Goal: Task Accomplishment & Management: Manage account settings

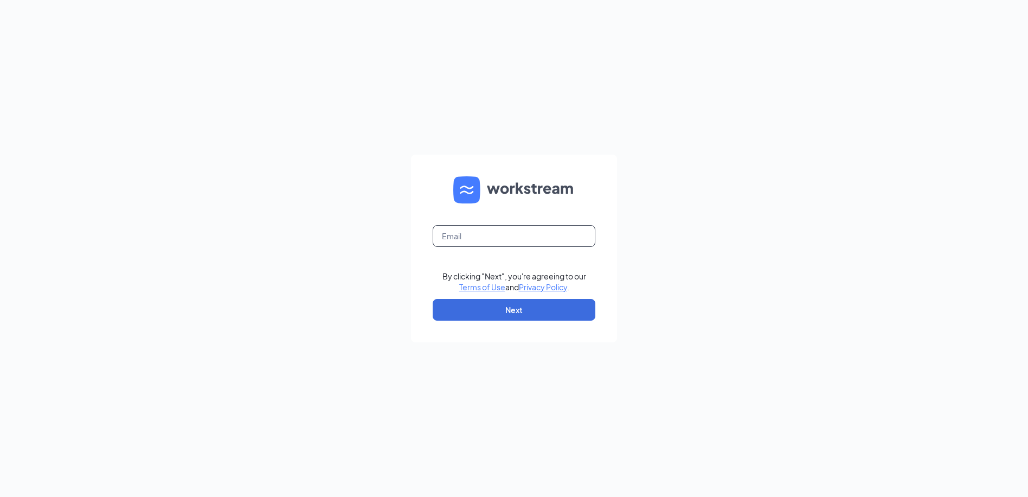
click at [536, 241] on input "text" at bounding box center [514, 236] width 163 height 22
type input "[PERSON_NAME][EMAIL_ADDRESS][PERSON_NAME][DOMAIN_NAME]"
click at [455, 310] on button "Next" at bounding box center [514, 310] width 163 height 22
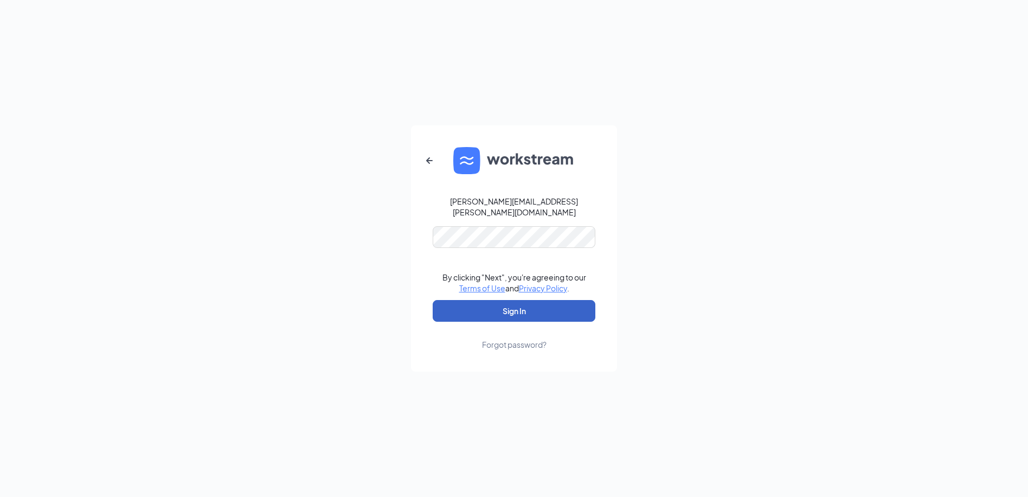
click at [544, 312] on button "Sign In" at bounding box center [514, 311] width 163 height 22
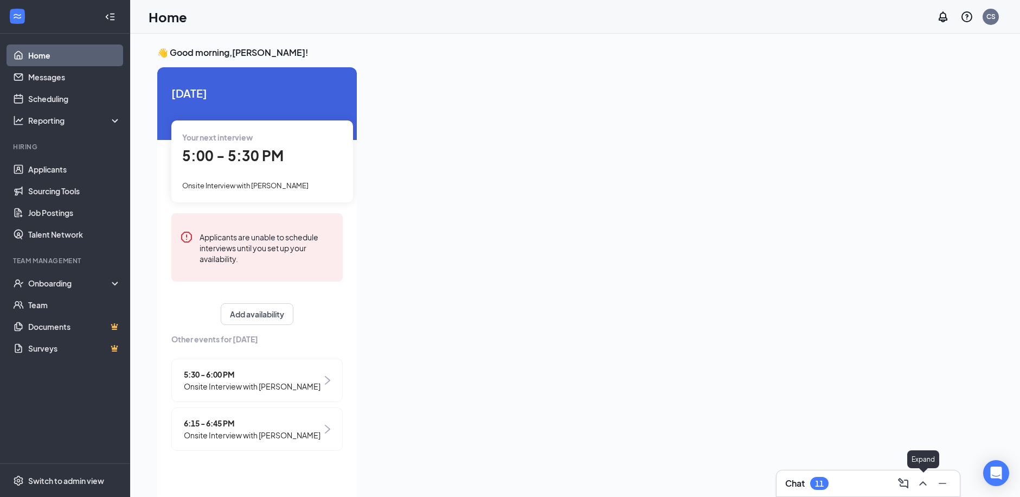
click at [915, 484] on button at bounding box center [922, 482] width 17 height 17
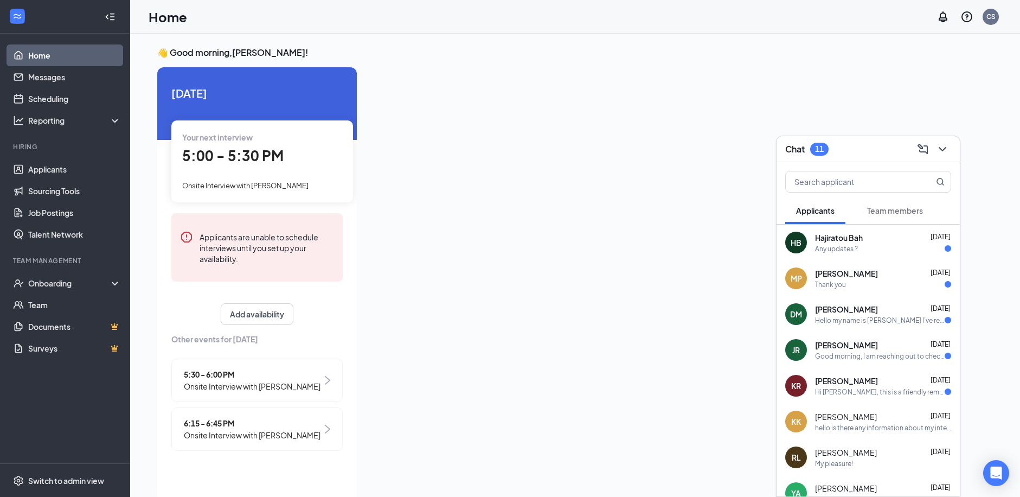
click at [897, 210] on span "Team members" at bounding box center [895, 210] width 56 height 10
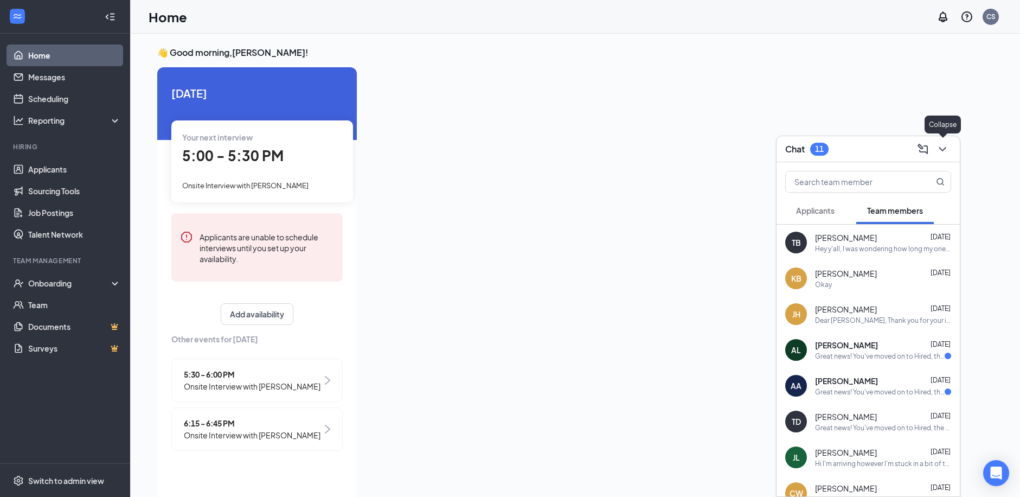
click at [943, 150] on icon "ChevronDown" at bounding box center [942, 149] width 7 height 4
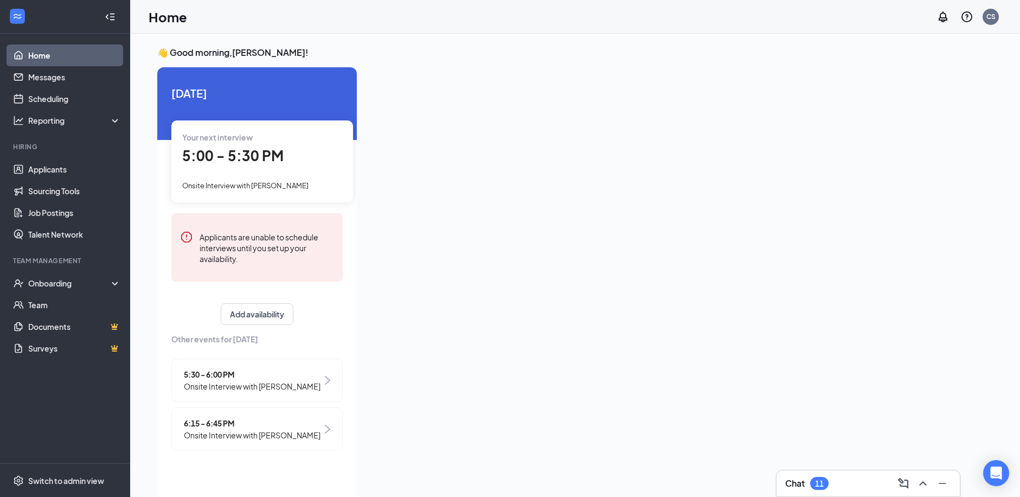
click at [312, 395] on div "5:30 - 6:00 PM Onsite Interview with Kevin Rodriguez" at bounding box center [256, 379] width 171 height 43
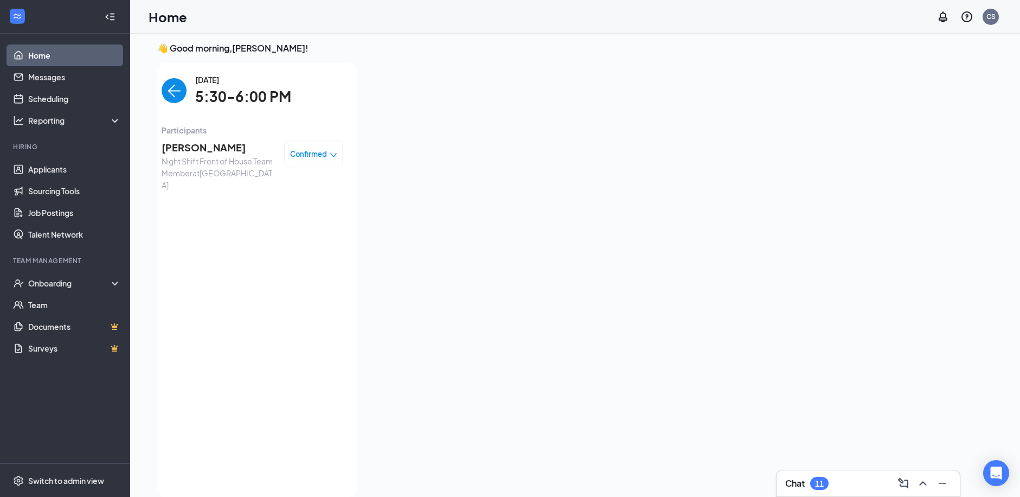
click at [166, 88] on img "back-button" at bounding box center [174, 90] width 25 height 25
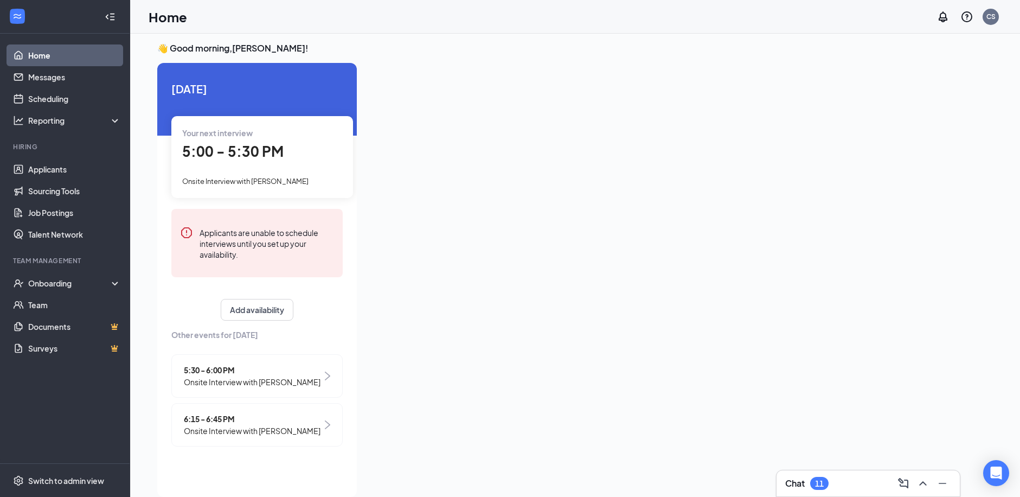
click at [226, 441] on div "6:15 - 6:45 PM Onsite Interview with Malik Peterson" at bounding box center [256, 424] width 171 height 43
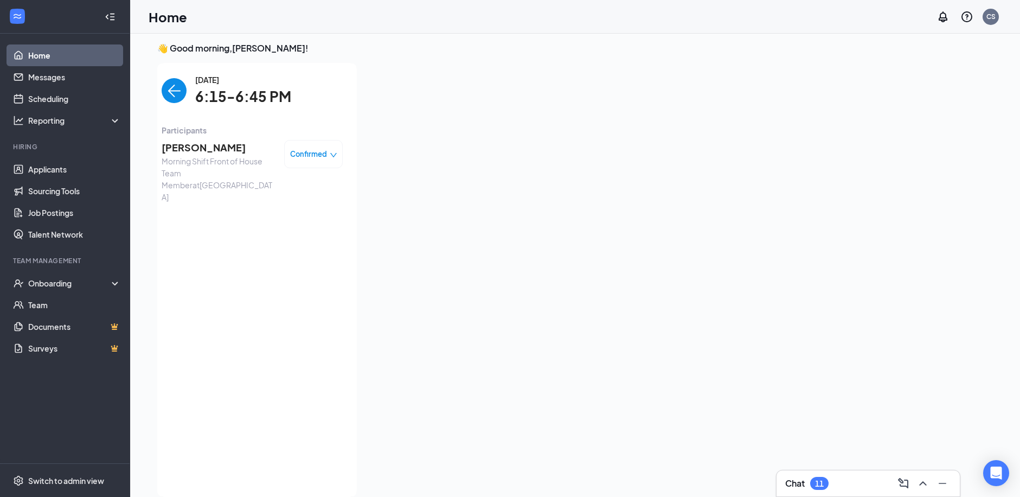
click at [174, 61] on div "👋 Good morning, Chris Smith ! Today Your next interview 5:00 - 5:30 PM Onsite I…" at bounding box center [565, 272] width 833 height 460
click at [176, 98] on img "back-button" at bounding box center [174, 90] width 25 height 25
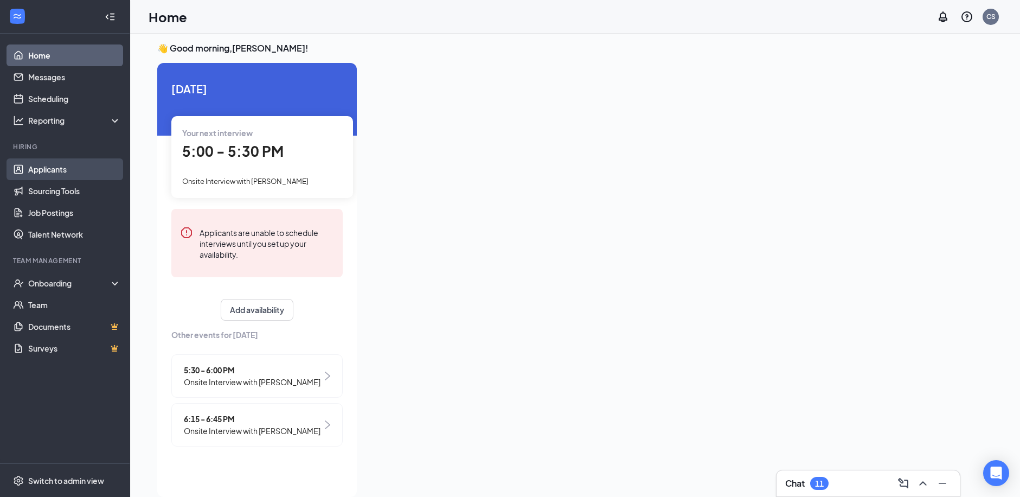
click at [48, 171] on link "Applicants" at bounding box center [74, 169] width 93 height 22
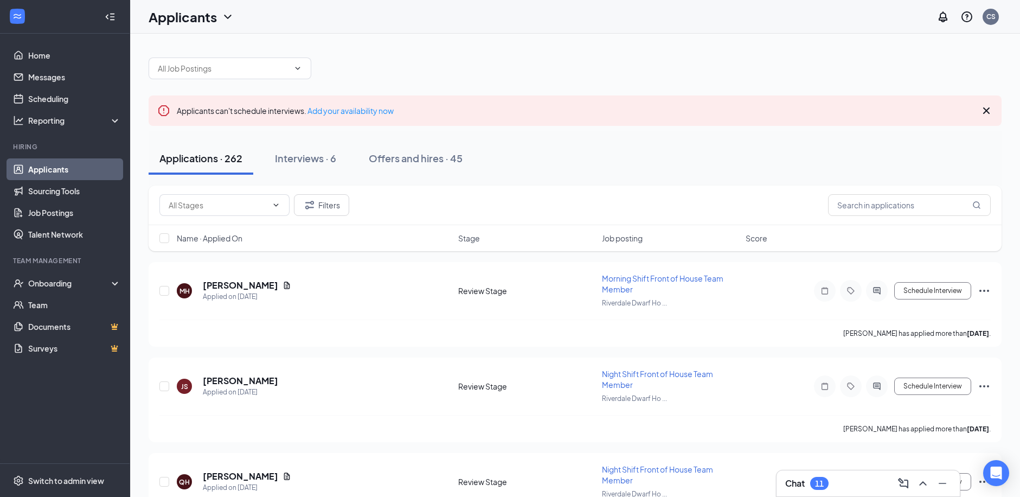
click at [118, 20] on div at bounding box center [110, 17] width 22 height 22
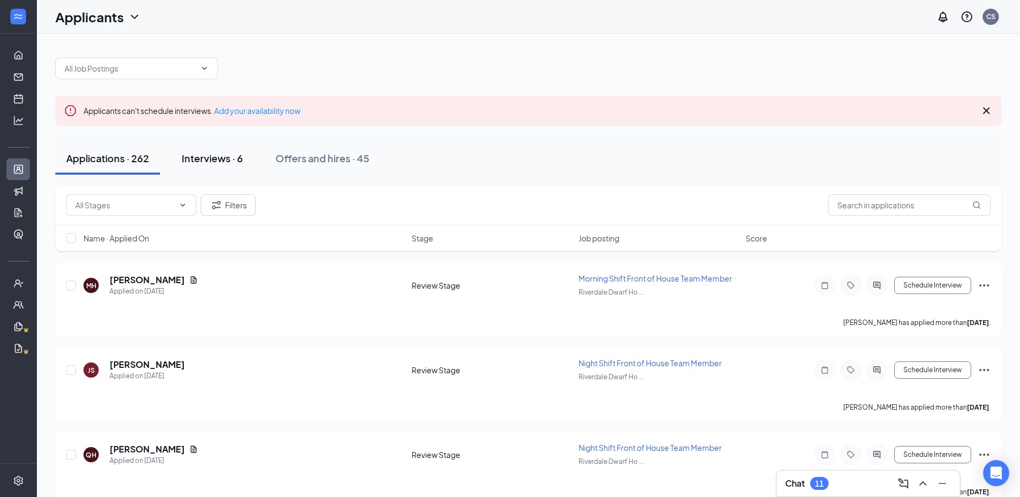
click at [213, 161] on div "Interviews · 6" at bounding box center [212, 158] width 61 height 14
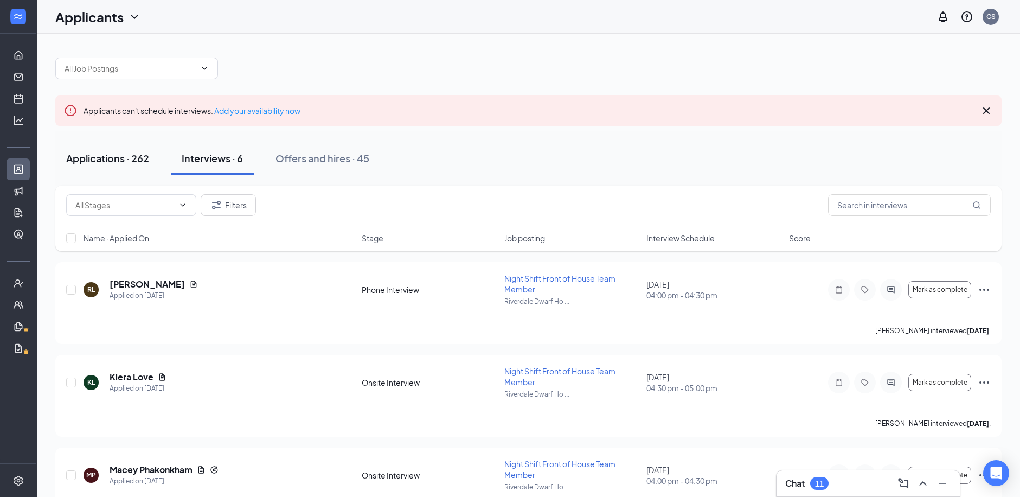
click at [125, 159] on div "Applications · 262" at bounding box center [107, 158] width 83 height 14
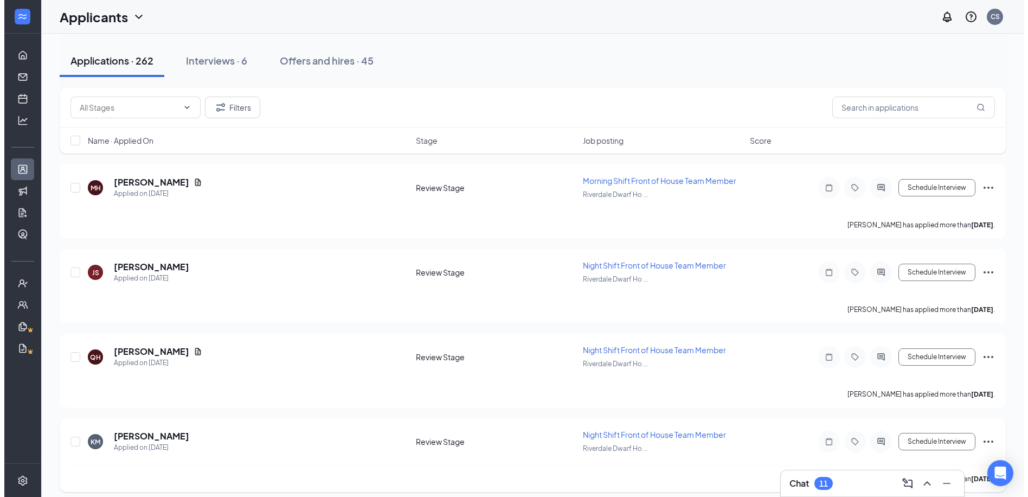
scroll to position [271, 0]
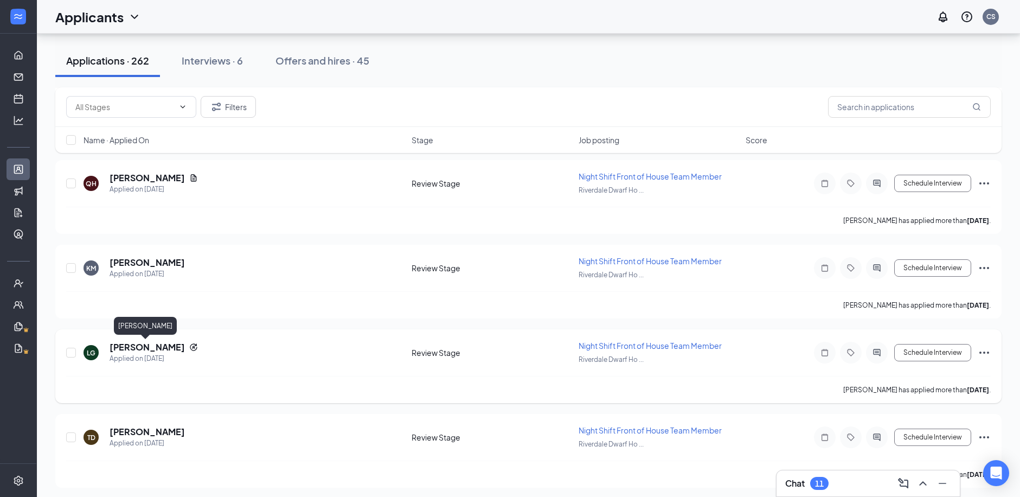
click at [151, 345] on h5 "Lizbeth Gomez" at bounding box center [147, 347] width 75 height 12
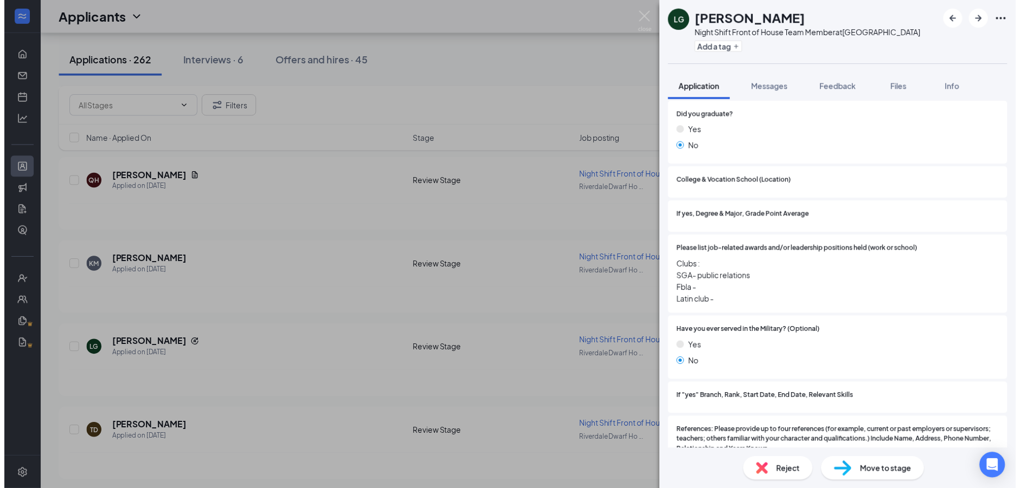
scroll to position [1301, 0]
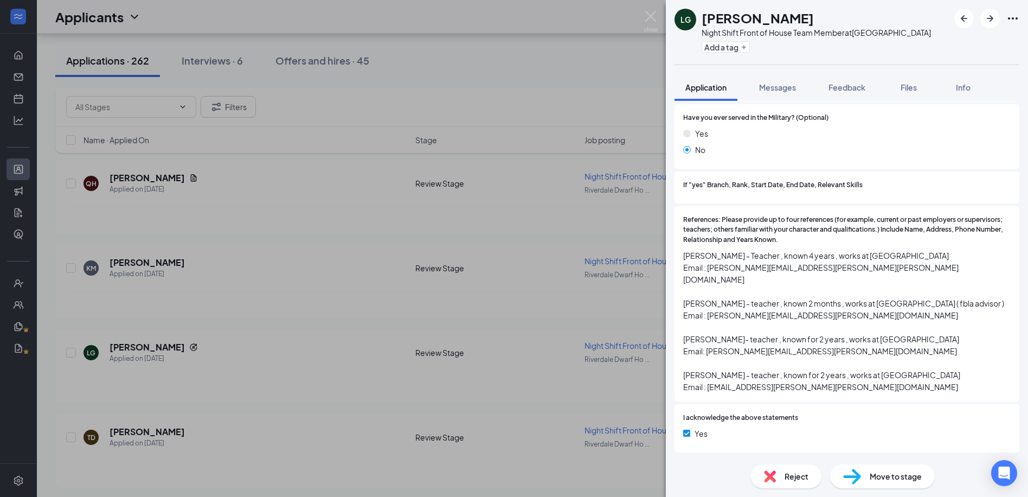
click at [659, 21] on div "LG Lizbeth Gomez Night Shift Front of House Team Member at Riverdale Dwarf Hous…" at bounding box center [514, 248] width 1028 height 497
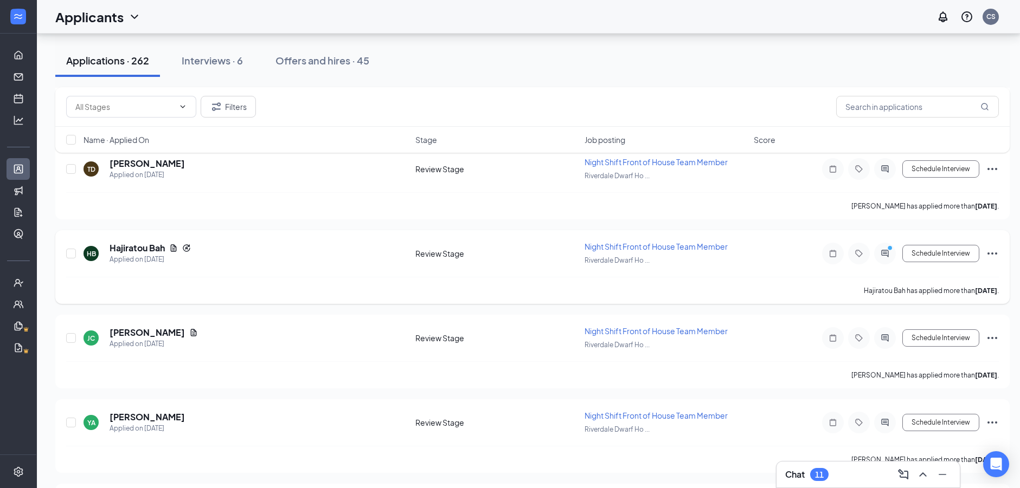
scroll to position [621, 0]
click at [877, 174] on div at bounding box center [885, 171] width 22 height 22
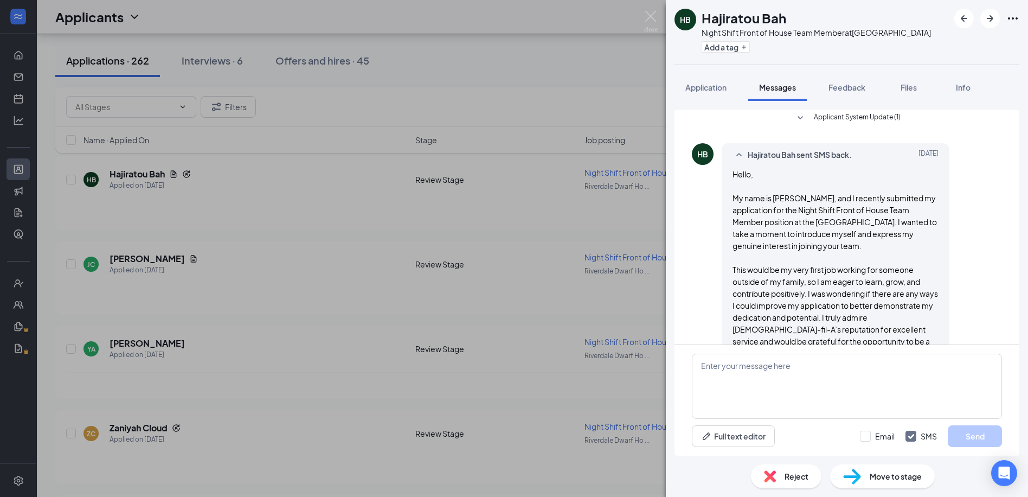
scroll to position [163, 0]
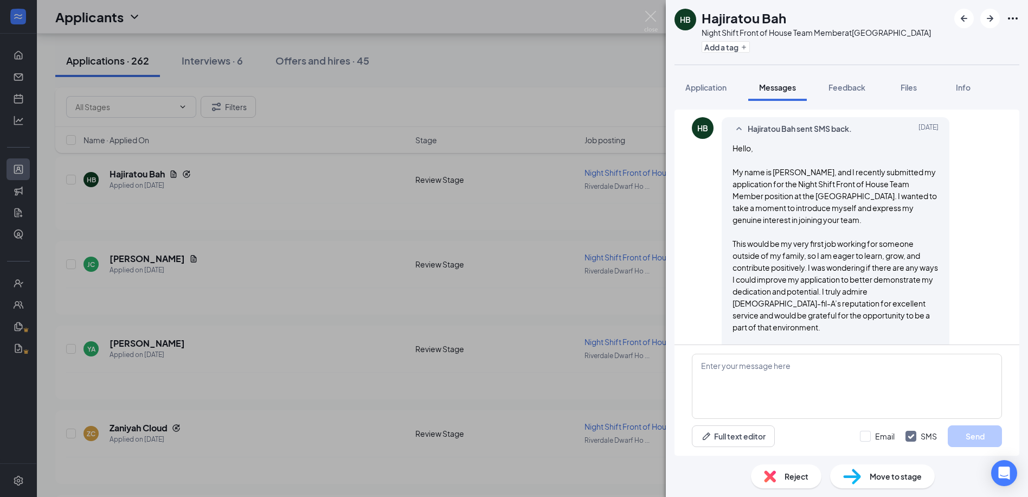
click at [890, 480] on span "Move to stage" at bounding box center [896, 476] width 52 height 12
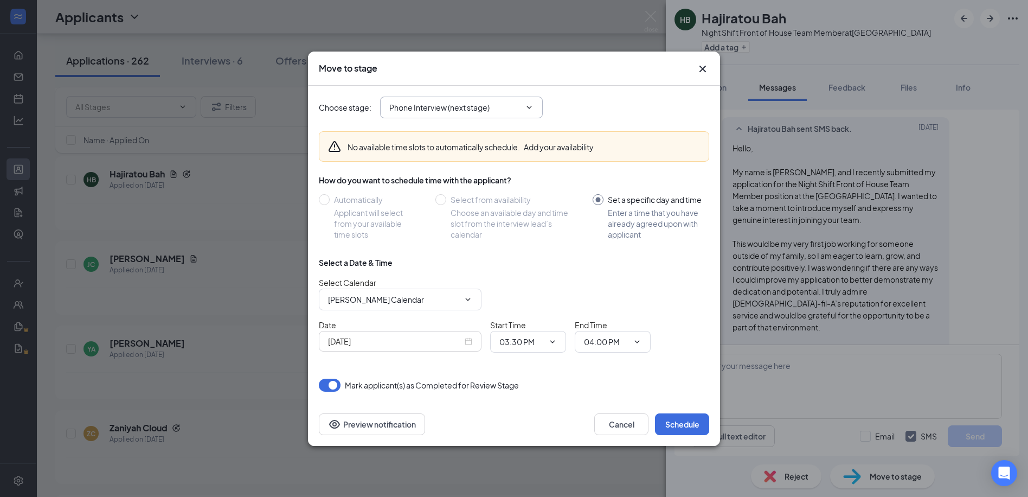
click at [444, 117] on span "Phone Interview (next stage)" at bounding box center [461, 108] width 163 height 22
click at [454, 114] on span "Phone Interview (next stage)" at bounding box center [461, 108] width 163 height 22
click at [497, 110] on input "Phone Interview (next stage)" at bounding box center [454, 107] width 131 height 12
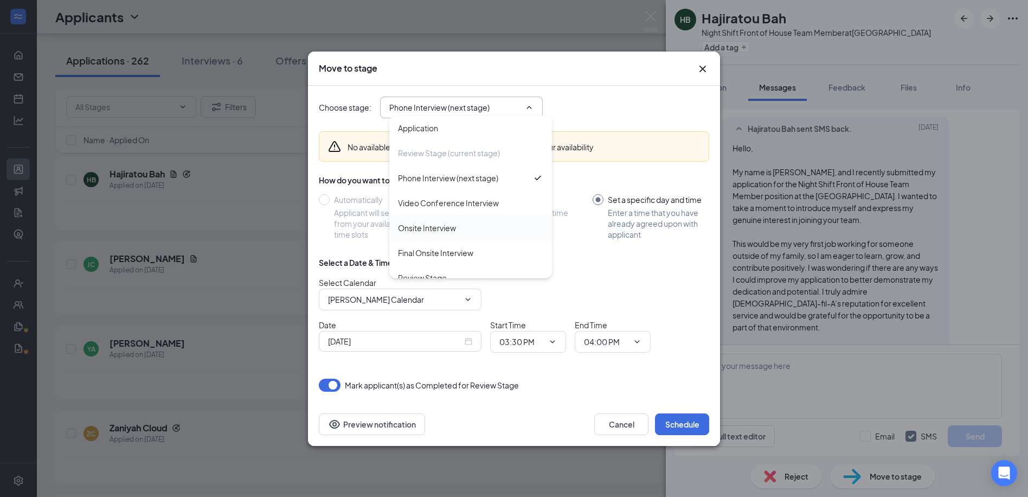
click at [452, 227] on div "Onsite Interview" at bounding box center [427, 228] width 58 height 12
type input "Onsite Interview"
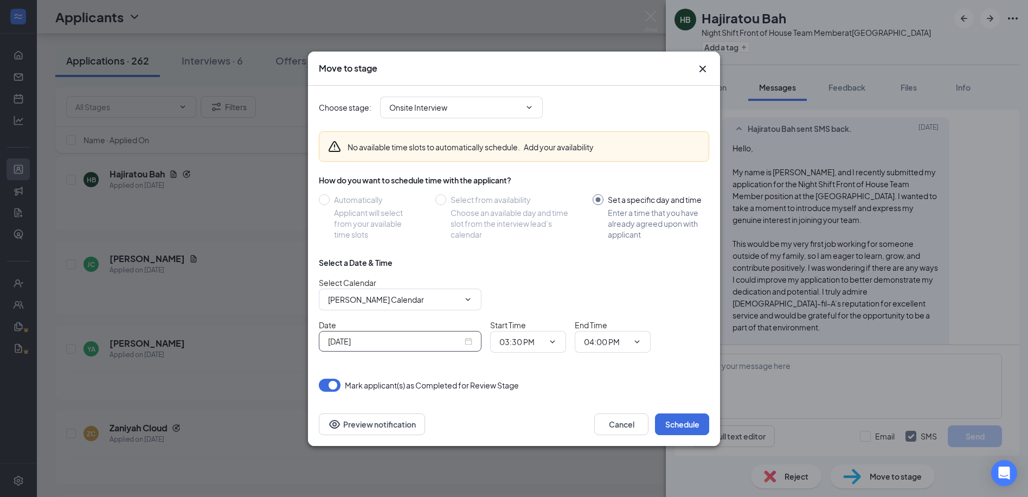
click at [471, 343] on div "Sep 15, 2025" at bounding box center [400, 341] width 144 height 12
click at [369, 257] on table "Su Mo Tu We Th Fr Sa 31 1 2 3 4 5 6 7 8 9 10 11 12 13 14 15 16 17 18 19 20 21 2…" at bounding box center [393, 266] width 137 height 114
type input "Sep 16, 2025"
click at [372, 261] on div "16" at bounding box center [374, 266] width 13 height 13
click at [496, 339] on span "03:30 PM" at bounding box center [528, 342] width 76 height 22
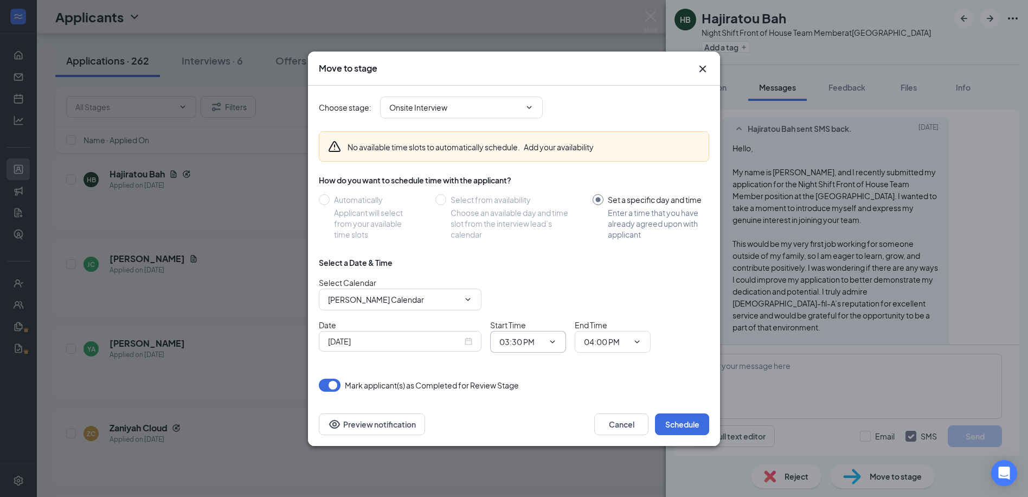
click at [517, 339] on input "03:30 PM" at bounding box center [521, 342] width 44 height 12
click at [531, 249] on div "05:30 PM" at bounding box center [524, 248] width 32 height 12
type input "05:30 PM"
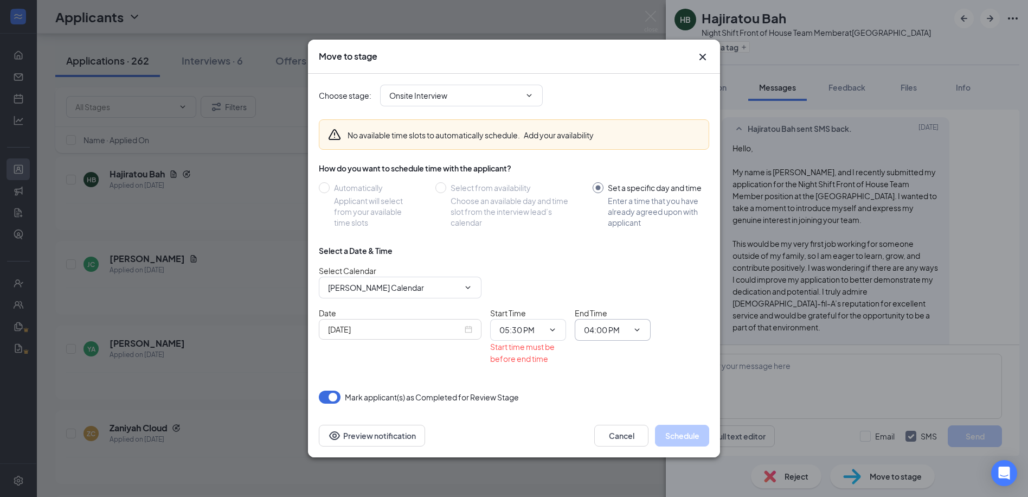
click at [621, 324] on input "04:00 PM" at bounding box center [606, 330] width 44 height 12
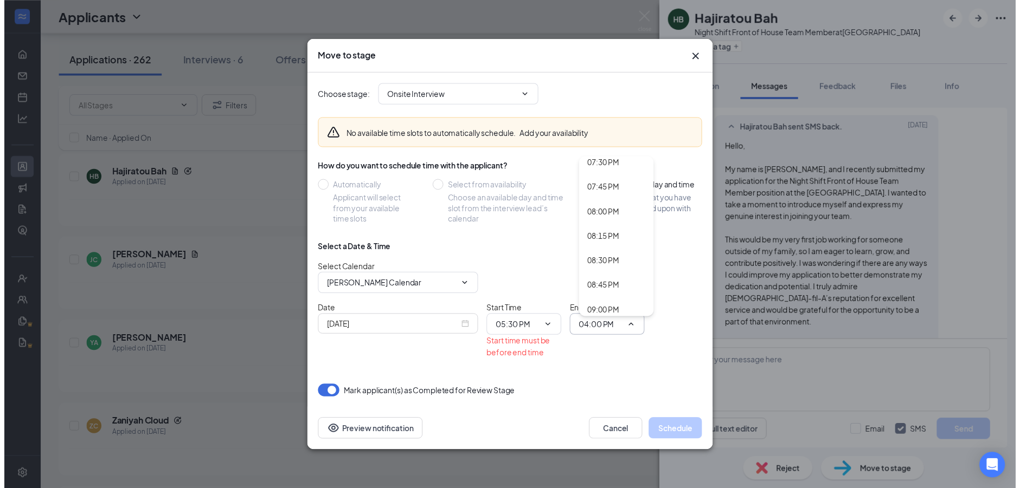
scroll to position [1789, 0]
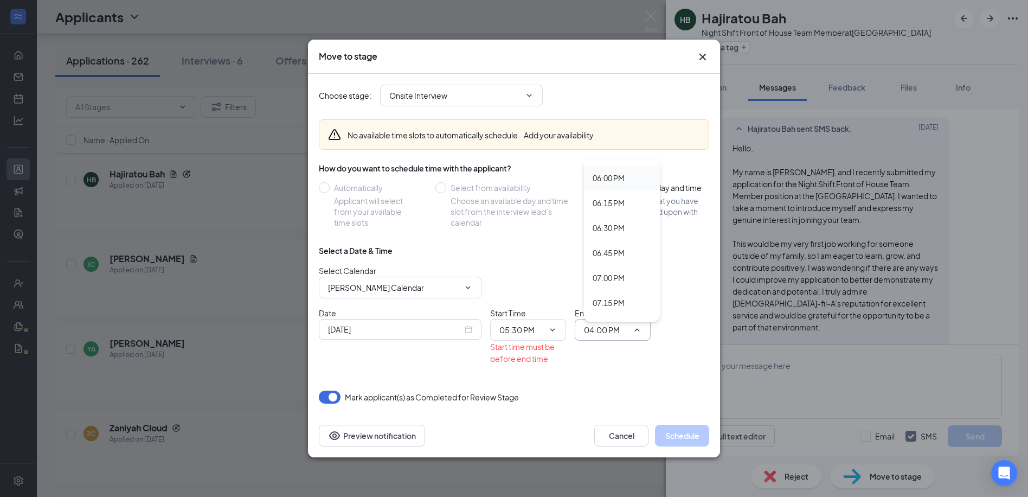
click at [612, 179] on div "06:00 PM" at bounding box center [609, 178] width 32 height 12
type input "06:00 PM"
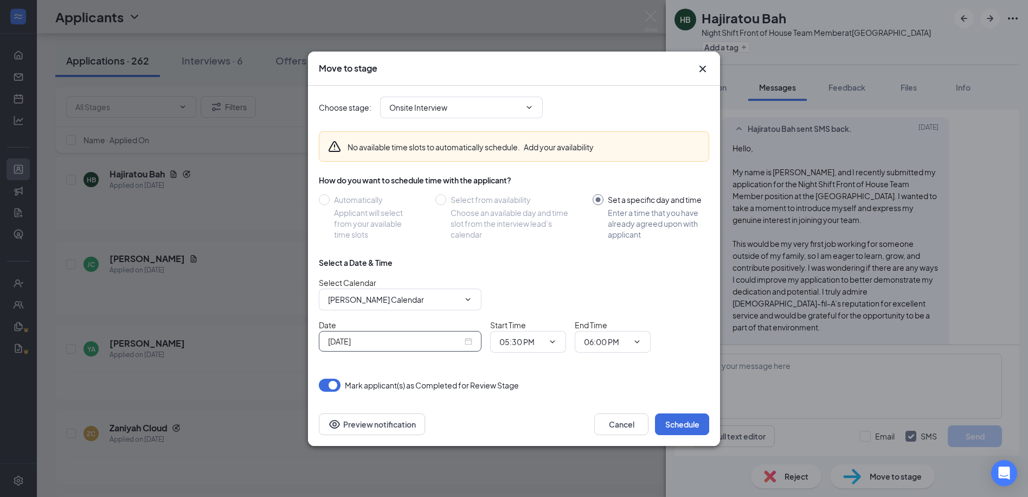
click at [465, 338] on div "Sep 16, 2025" at bounding box center [400, 341] width 144 height 12
click at [549, 255] on div "No available time slots to automatically schedule. Add your availability How do…" at bounding box center [514, 242] width 390 height 239
click at [690, 420] on button "Schedule" at bounding box center [682, 424] width 54 height 22
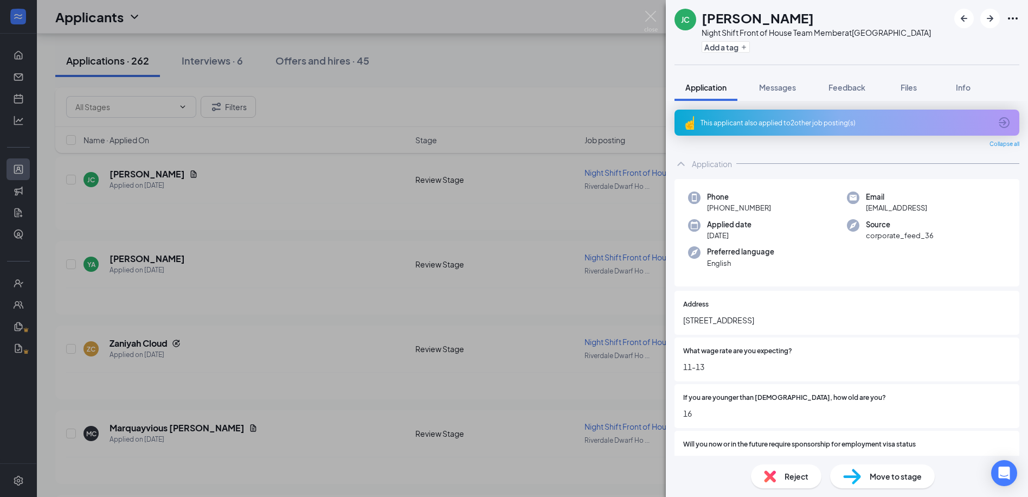
click at [367, 175] on div "JC Joshua Chavez Night Shift Front of House Team Member at Riverdale Dwarf Hous…" at bounding box center [514, 248] width 1028 height 497
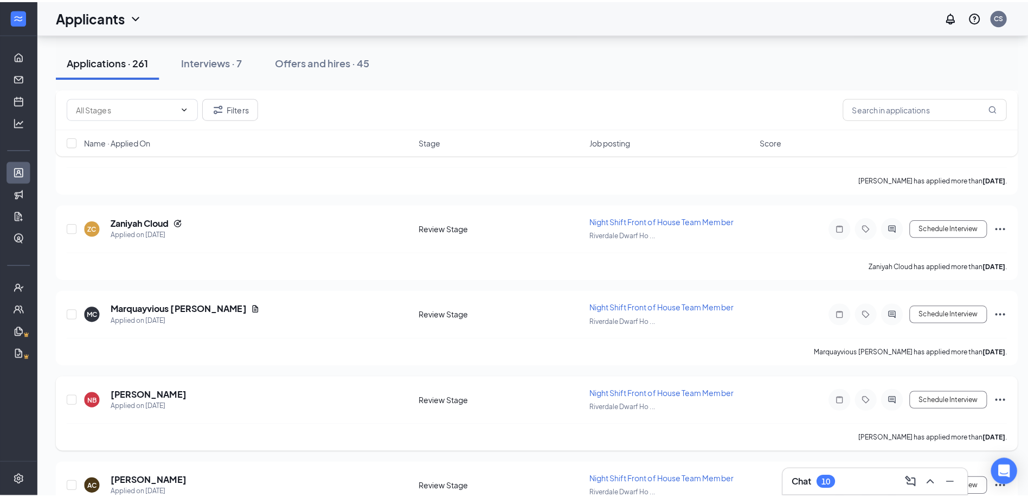
scroll to position [613, 0]
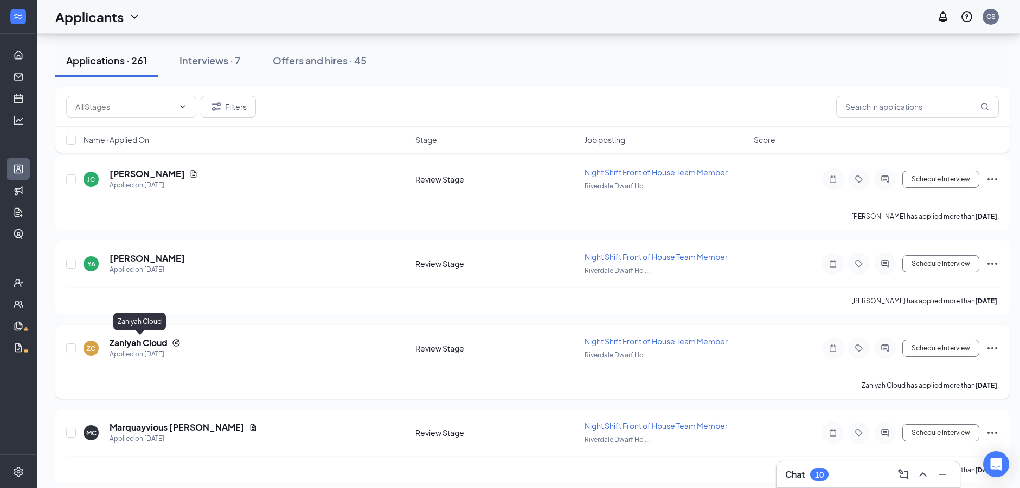
click at [156, 339] on h5 "Zaniyah Cloud" at bounding box center [139, 343] width 58 height 12
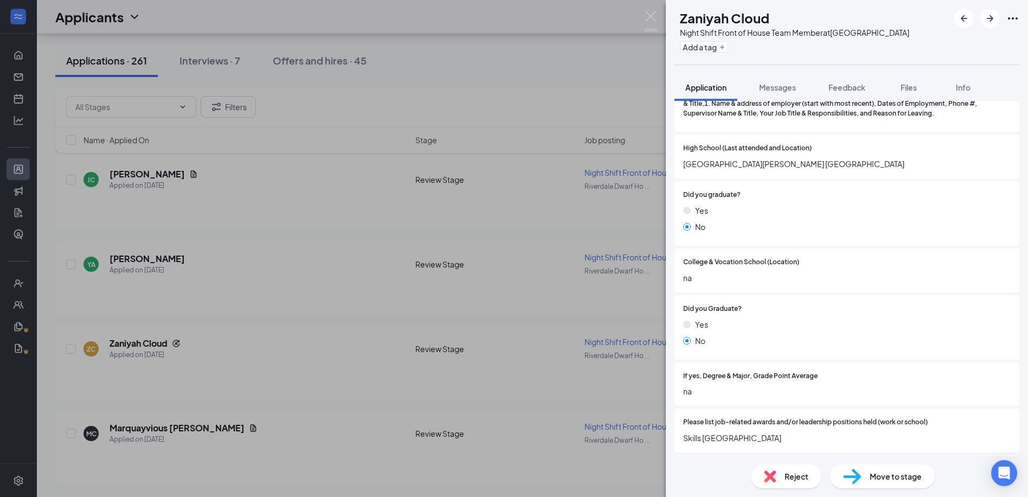
scroll to position [1380, 0]
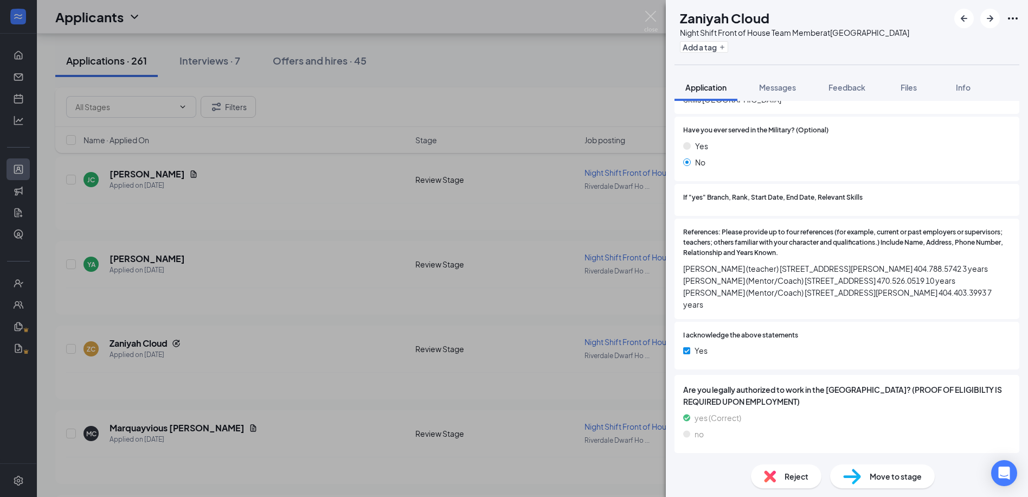
click at [766, 471] on img at bounding box center [770, 476] width 12 height 12
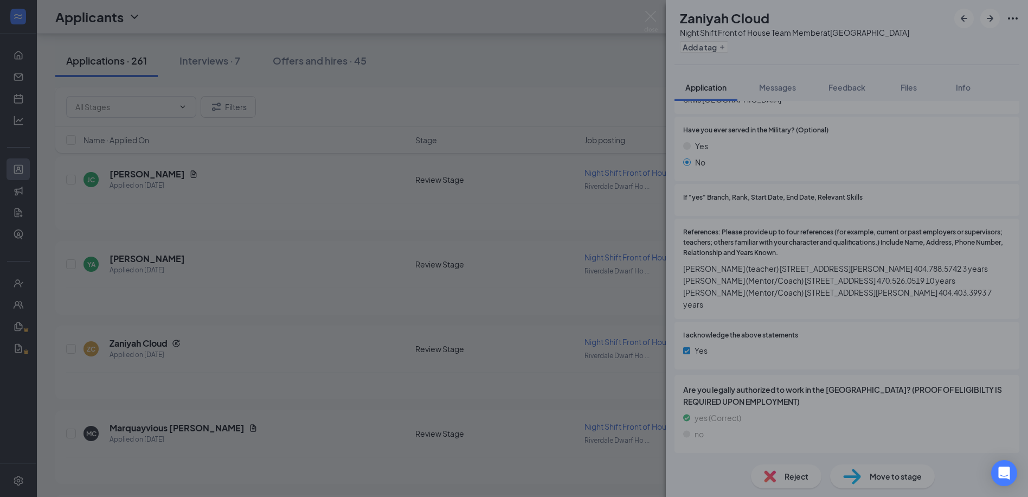
scroll to position [1377, 0]
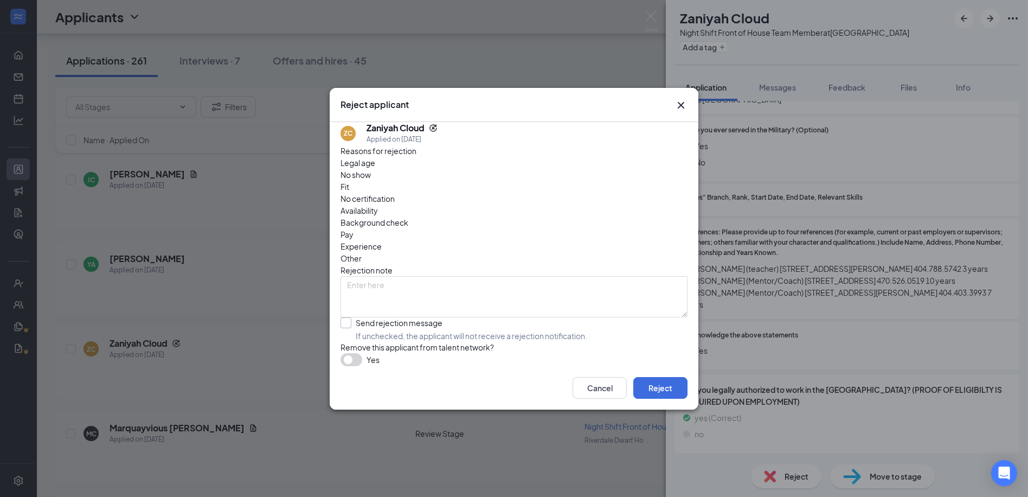
click at [444, 317] on input "Send rejection message If unchecked, the applicant will not receive a rejection…" at bounding box center [463, 329] width 247 height 24
checkbox input "true"
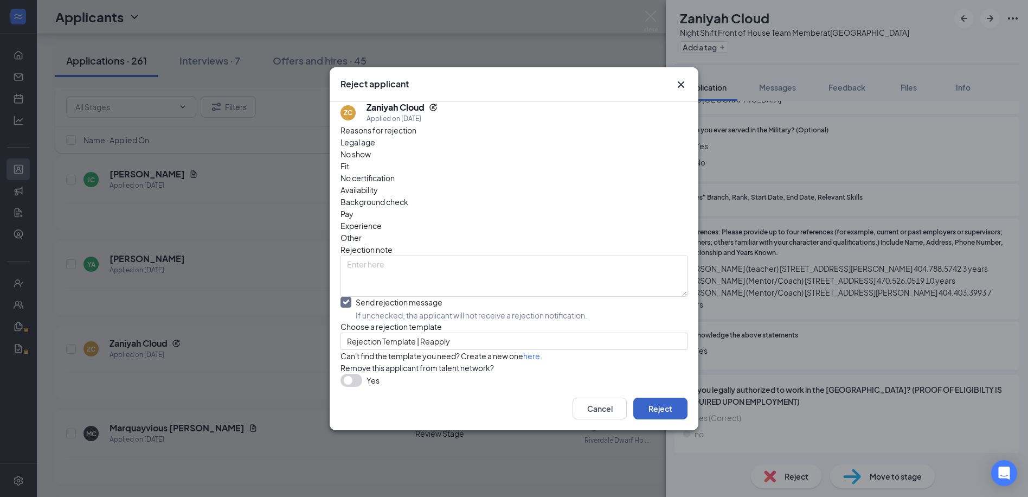
click at [676, 419] on button "Reject" at bounding box center [660, 408] width 54 height 22
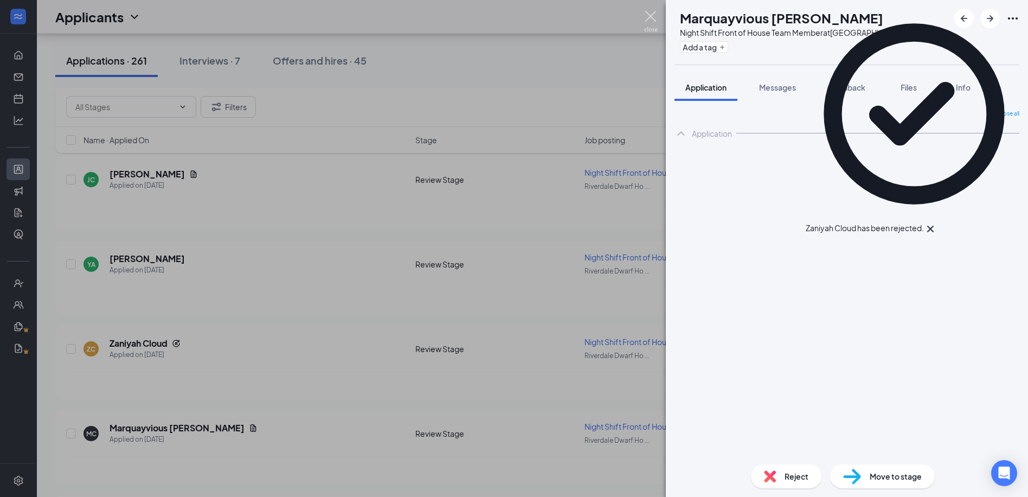
click at [649, 21] on img at bounding box center [651, 21] width 14 height 21
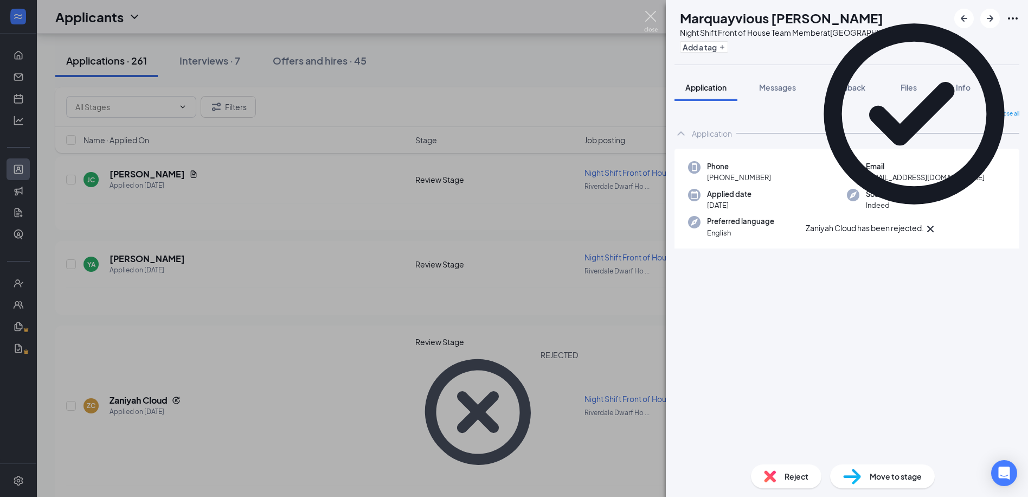
click at [649, 21] on div "Applicants CS" at bounding box center [532, 17] width 991 height 34
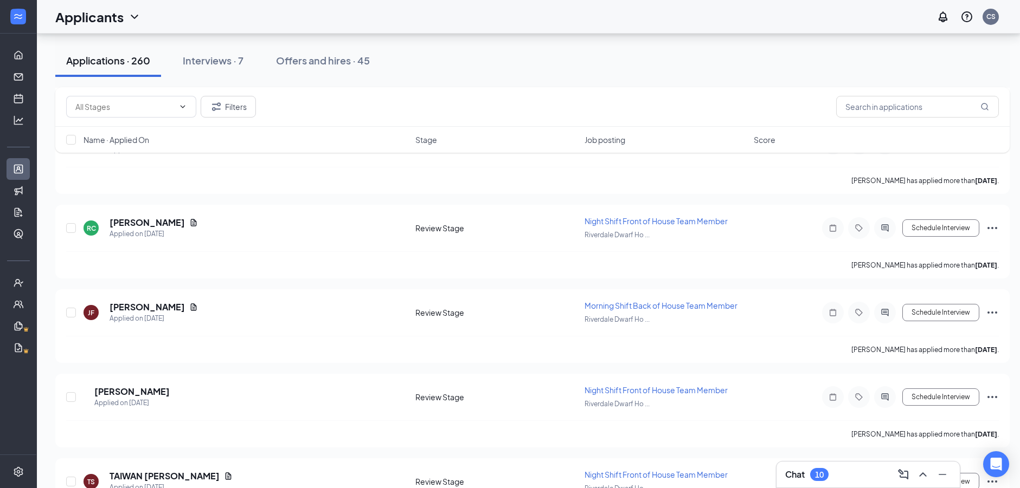
scroll to position [2619, 0]
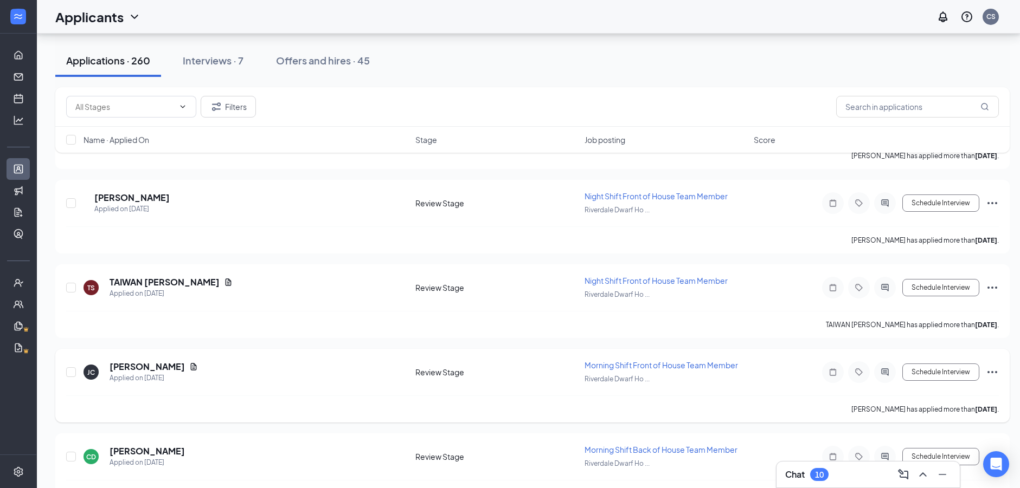
click at [987, 371] on icon "Ellipses" at bounding box center [992, 372] width 13 height 13
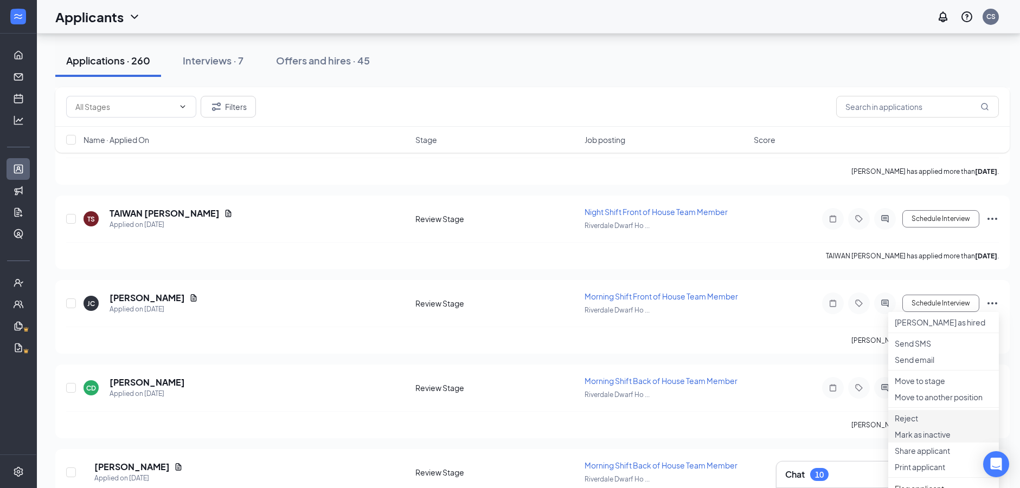
scroll to position [2782, 0]
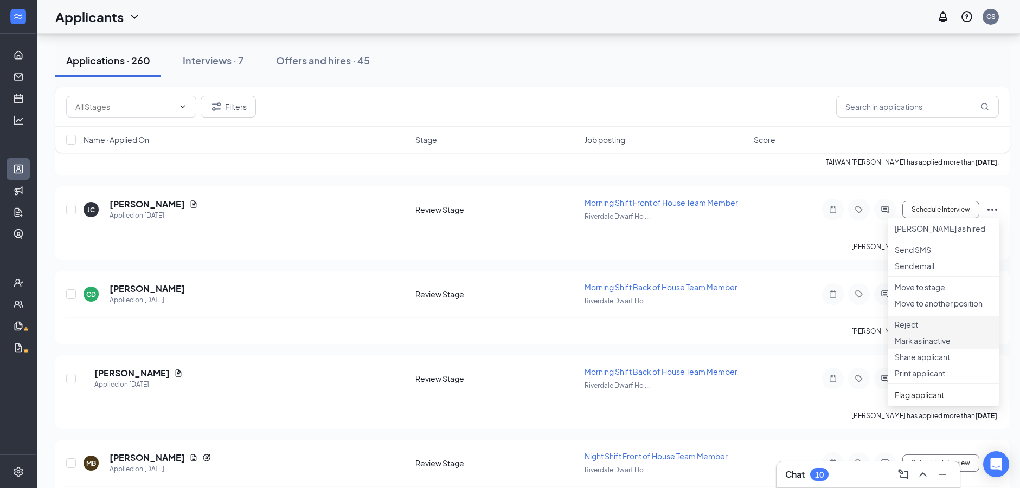
click at [931, 333] on li "Reject" at bounding box center [943, 325] width 111 height 16
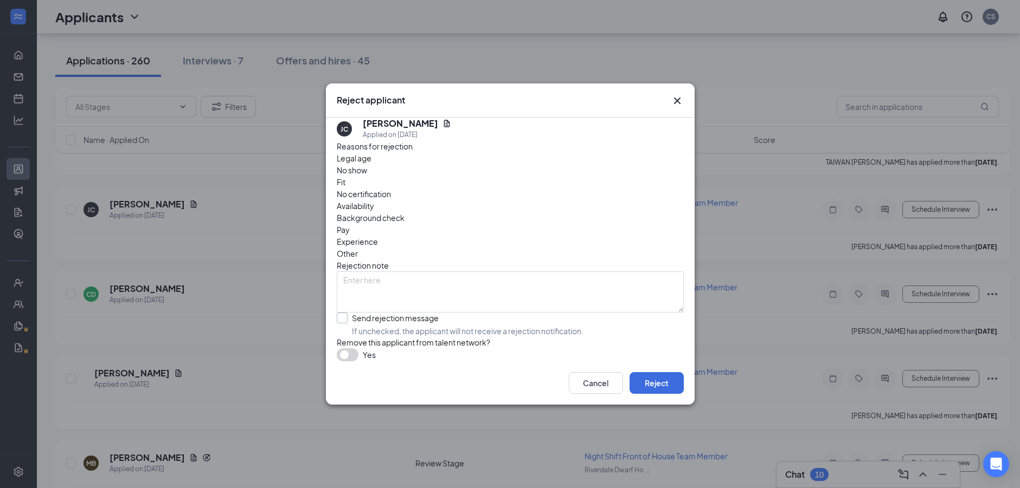
click at [423, 313] on input "Send rejection message If unchecked, the applicant will not receive a rejection…" at bounding box center [460, 325] width 247 height 24
checkbox input "true"
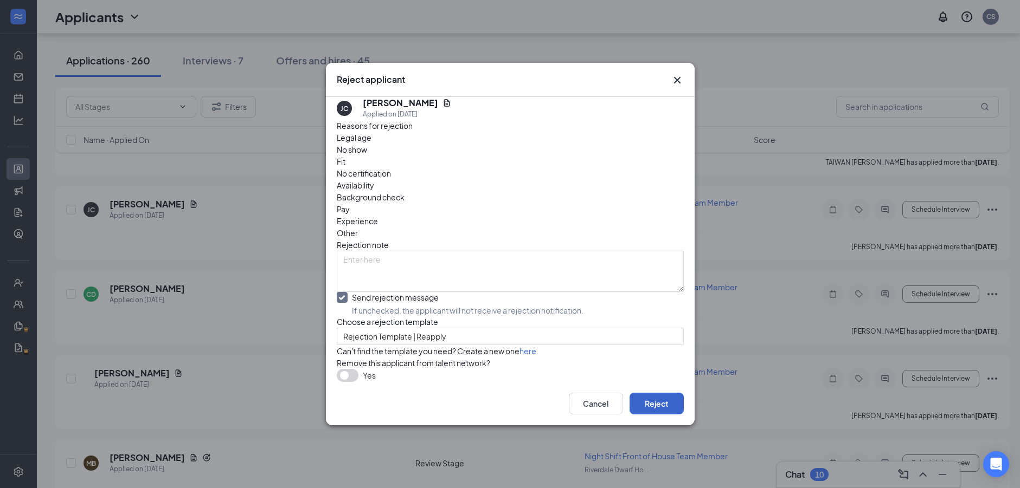
click at [658, 415] on button "Reject" at bounding box center [656, 404] width 54 height 22
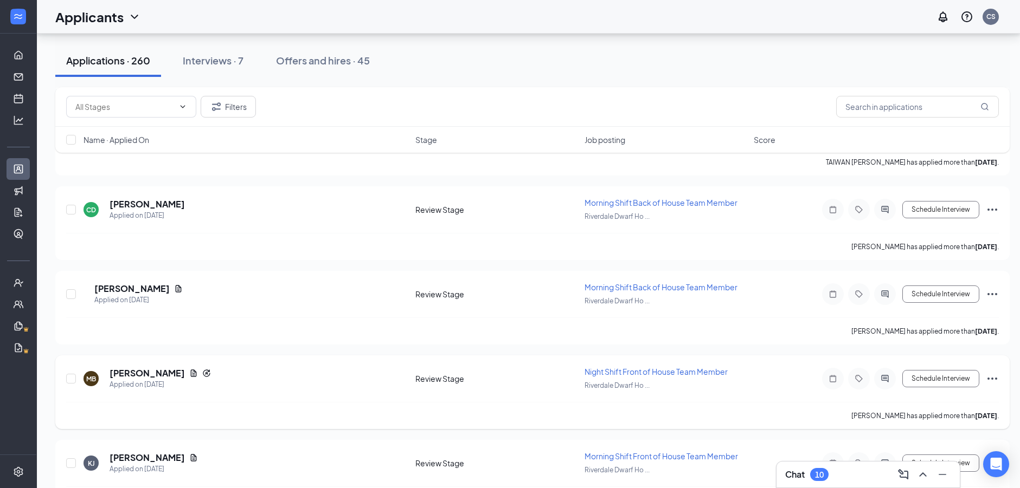
click at [991, 373] on icon "Ellipses" at bounding box center [992, 378] width 13 height 13
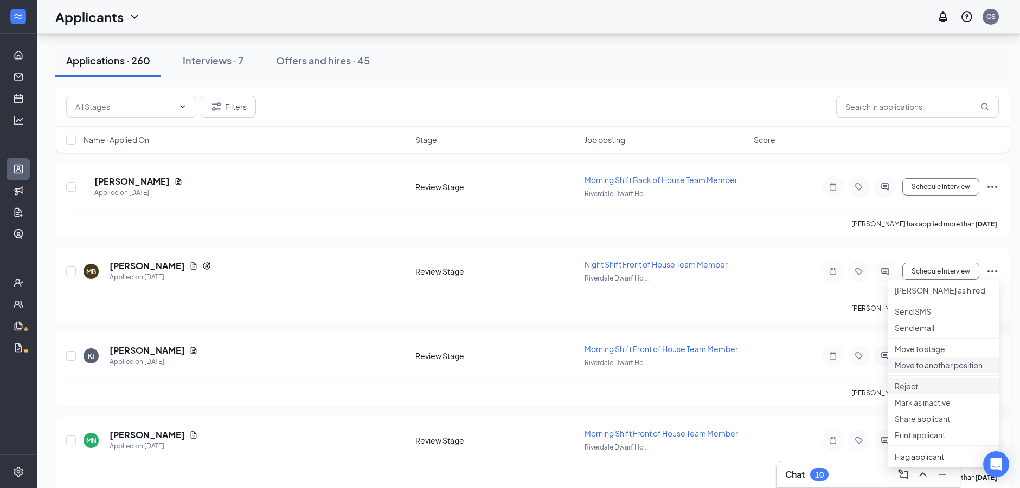
scroll to position [2890, 0]
click at [924, 391] on p "Reject" at bounding box center [944, 385] width 98 height 11
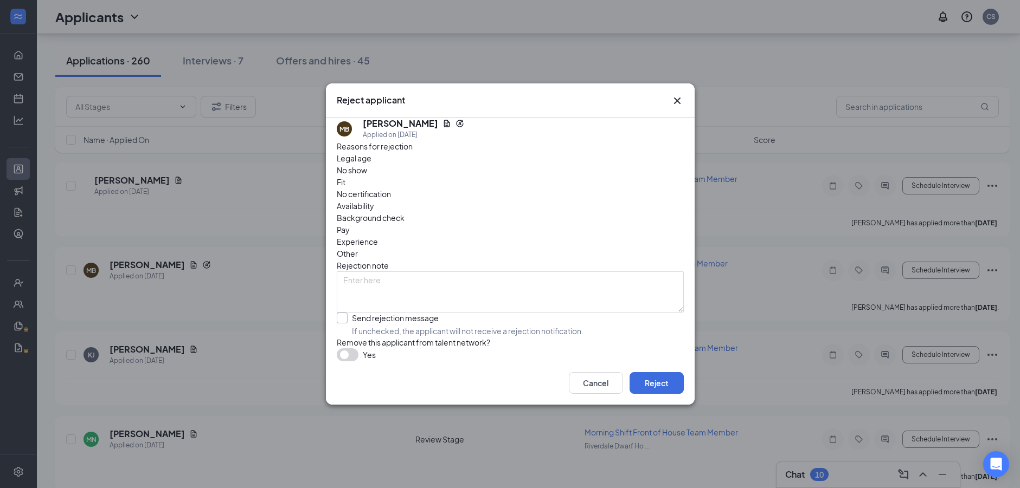
click at [353, 313] on input "Send rejection message If unchecked, the applicant will not receive a rejection…" at bounding box center [460, 325] width 247 height 24
checkbox input "true"
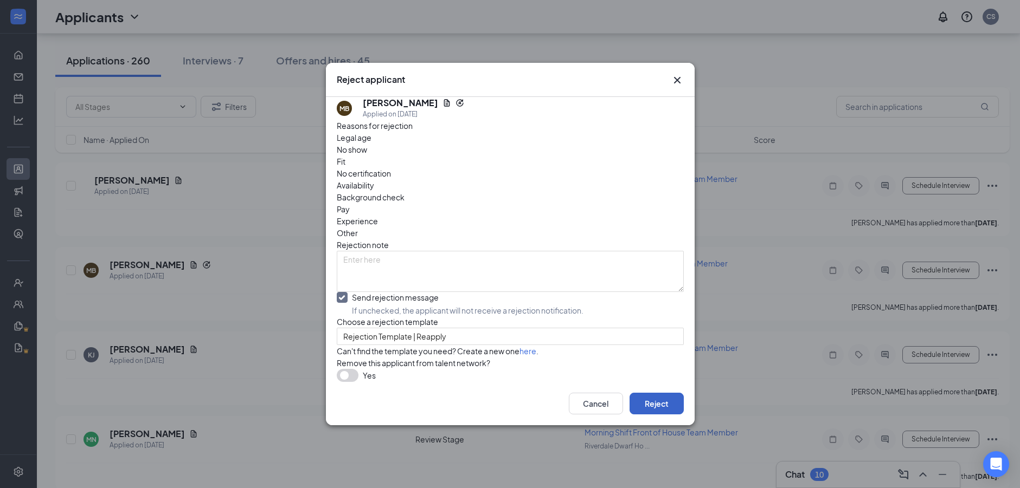
click at [650, 415] on button "Reject" at bounding box center [656, 404] width 54 height 22
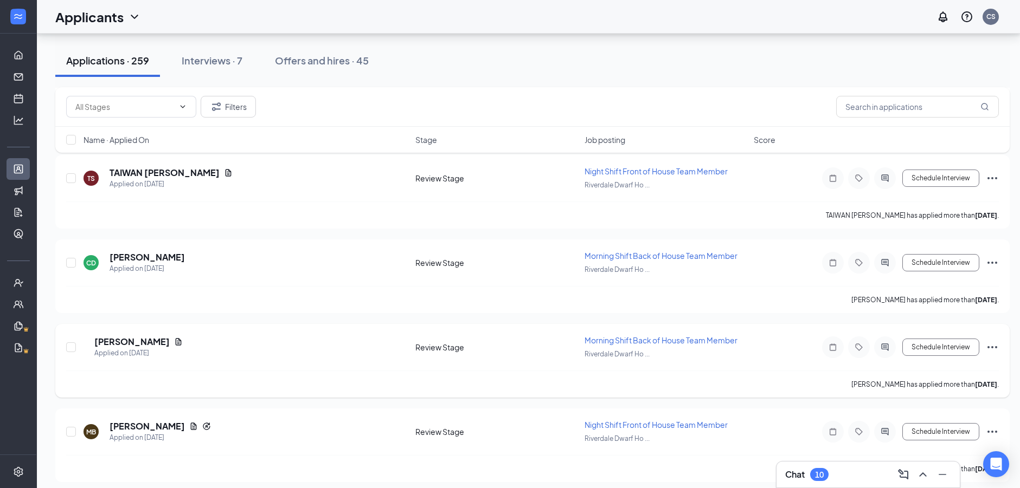
scroll to position [2728, 0]
click at [989, 258] on icon "Ellipses" at bounding box center [992, 264] width 13 height 13
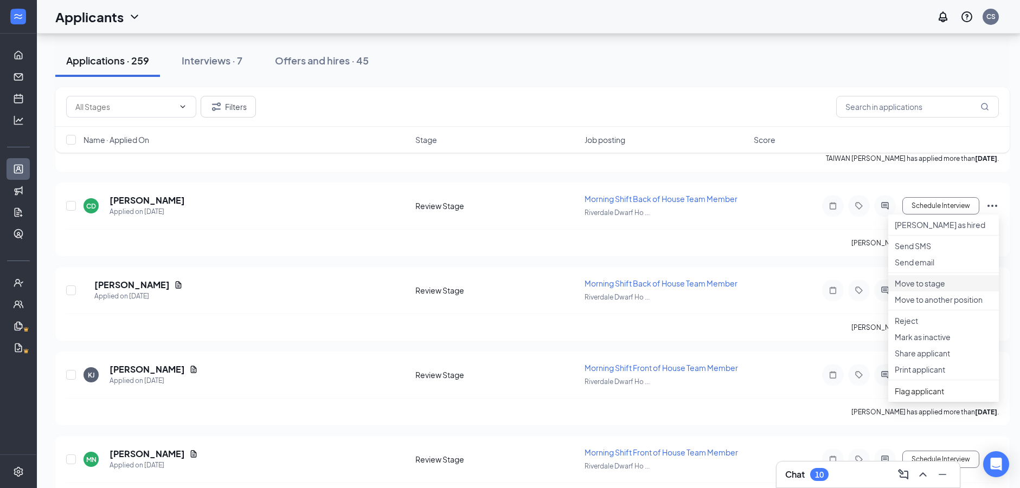
scroll to position [2836, 0]
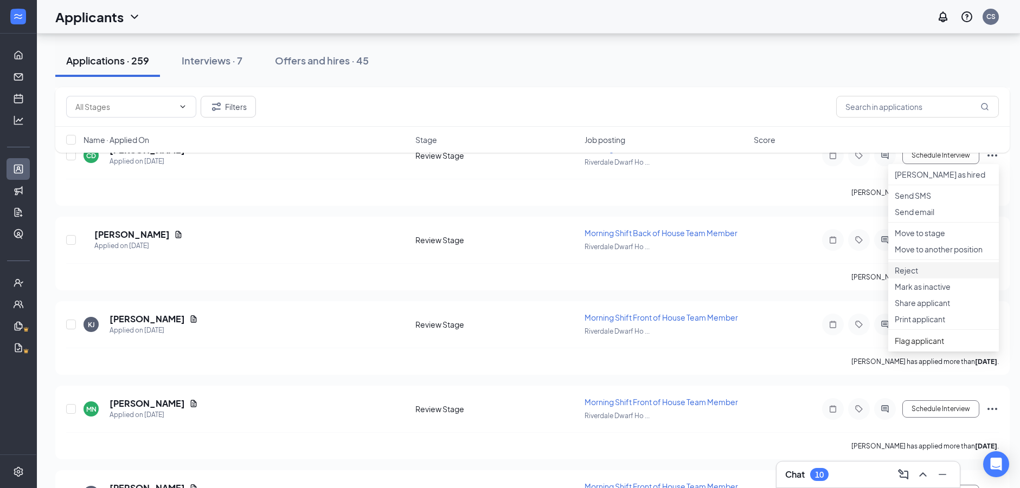
click at [916, 276] on p "Reject" at bounding box center [944, 270] width 98 height 11
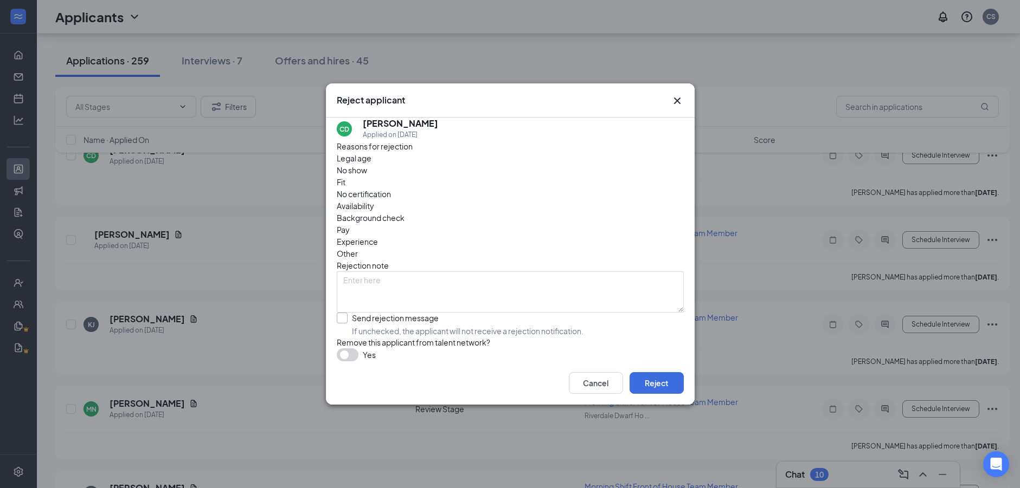
drag, startPoint x: 376, startPoint y: 299, endPoint x: 504, endPoint y: 363, distance: 143.3
click at [377, 313] on input "Send rejection message If unchecked, the applicant will not receive a rejection…" at bounding box center [460, 325] width 247 height 24
checkbox input "true"
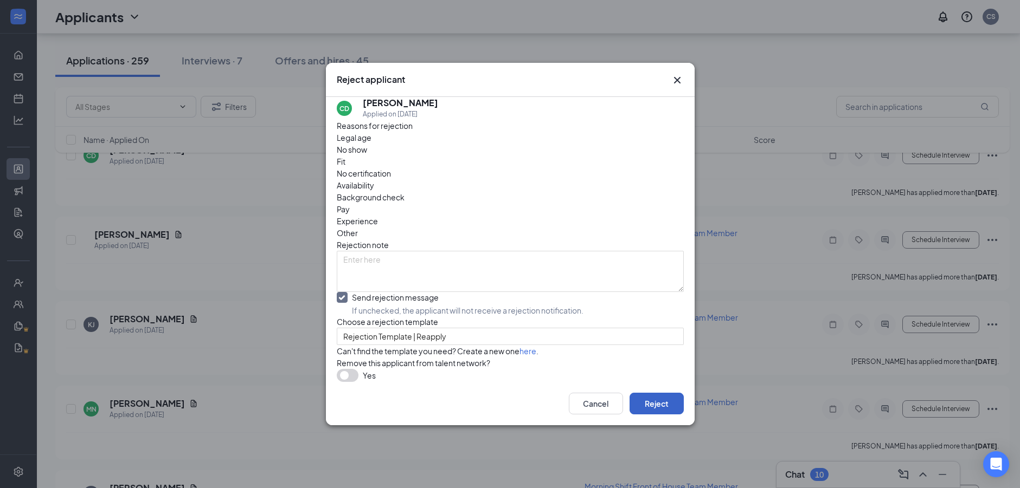
click at [632, 415] on button "Reject" at bounding box center [656, 404] width 54 height 22
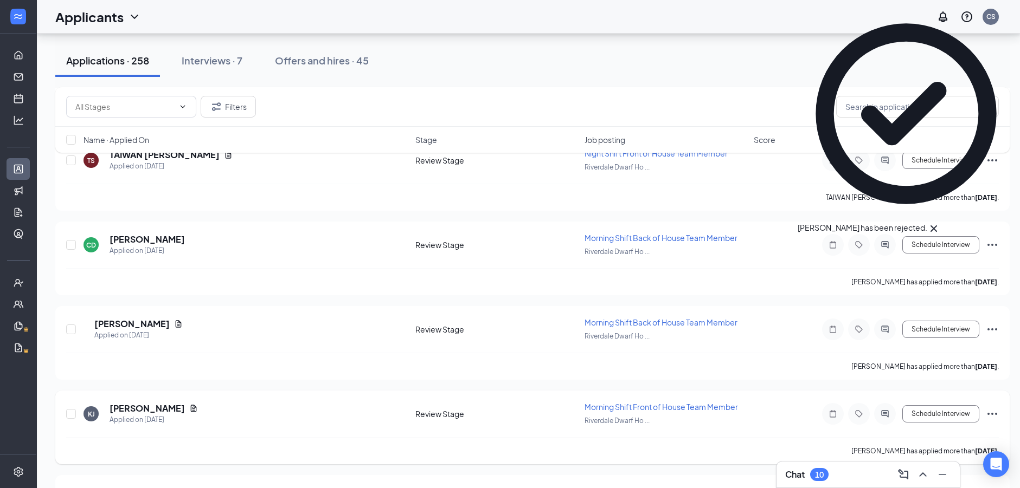
scroll to position [2728, 0]
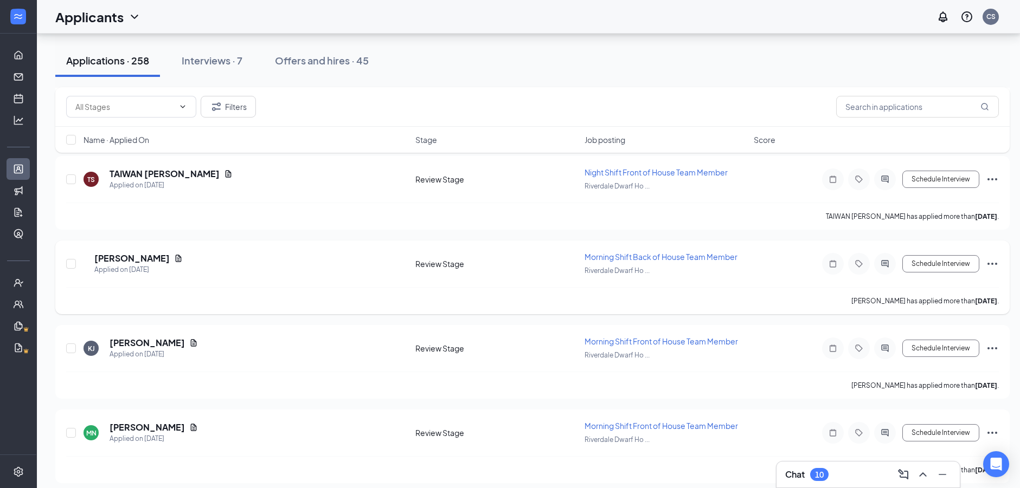
click at [995, 261] on icon "Ellipses" at bounding box center [992, 264] width 13 height 13
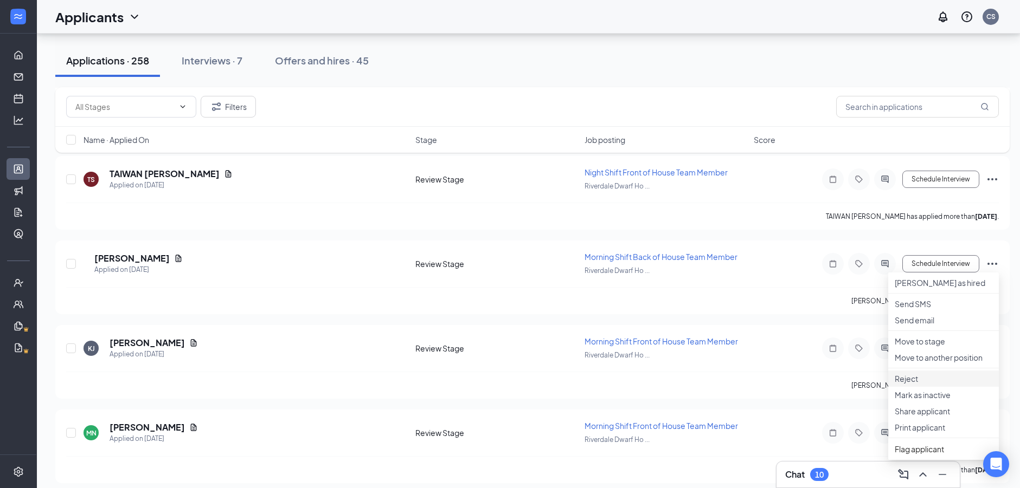
click at [930, 384] on p "Reject" at bounding box center [944, 379] width 98 height 11
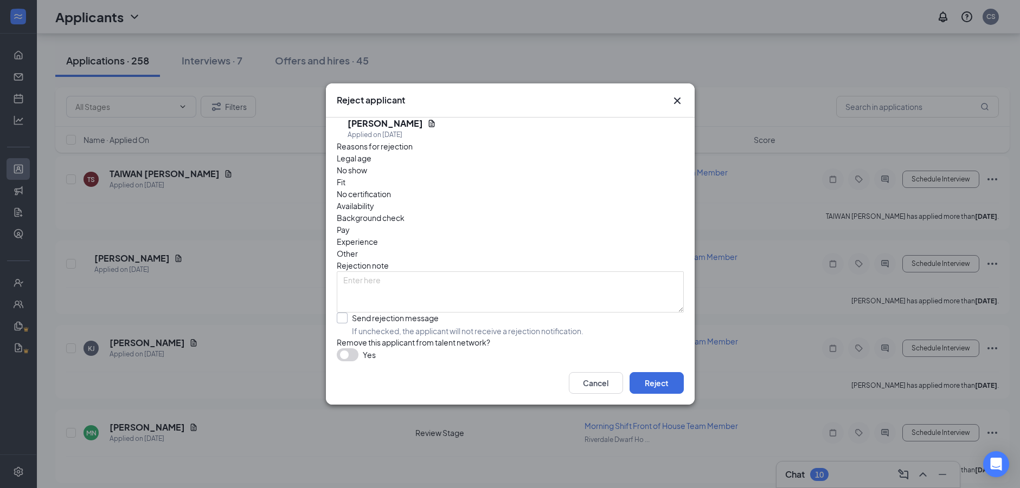
drag, startPoint x: 383, startPoint y: 290, endPoint x: 424, endPoint y: 303, distance: 42.7
click at [384, 290] on div "Reasons for rejection Legal age No show Fit No certification Availability Backg…" at bounding box center [510, 250] width 347 height 221
click at [433, 313] on input "Send rejection message If unchecked, the applicant will not receive a rejection…" at bounding box center [460, 325] width 247 height 24
checkbox input "true"
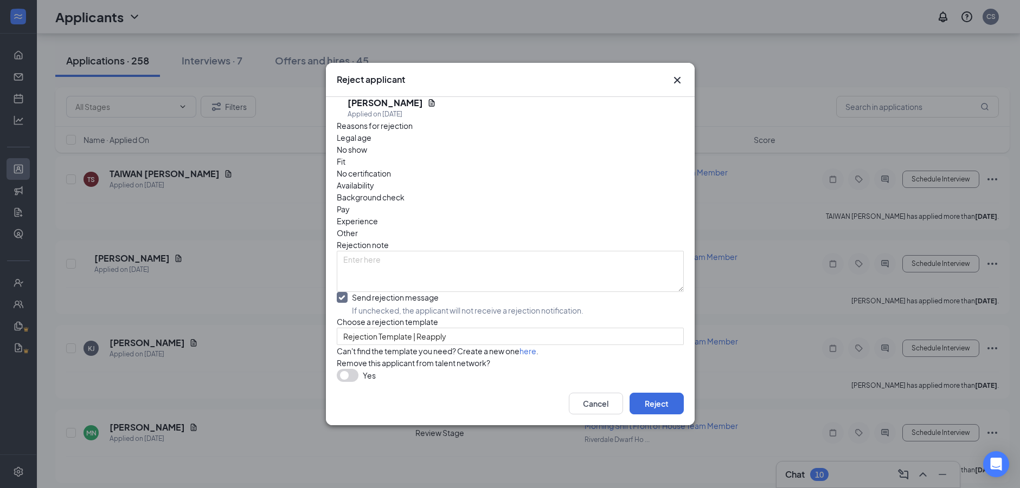
click at [661, 406] on div "Cancel Reject" at bounding box center [510, 403] width 369 height 43
click at [662, 412] on div "Cancel Reject" at bounding box center [510, 403] width 369 height 43
click at [657, 415] on button "Reject" at bounding box center [656, 404] width 54 height 22
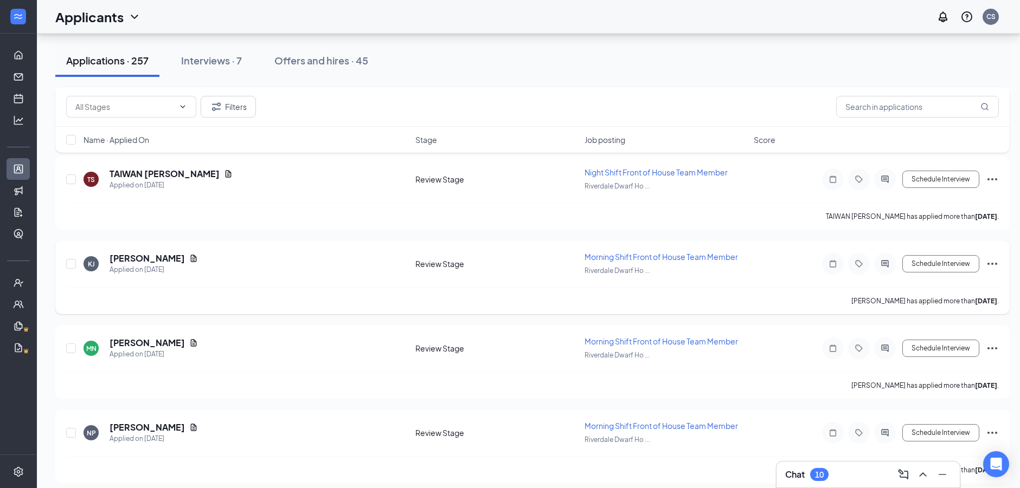
click at [993, 266] on icon "Ellipses" at bounding box center [992, 264] width 13 height 13
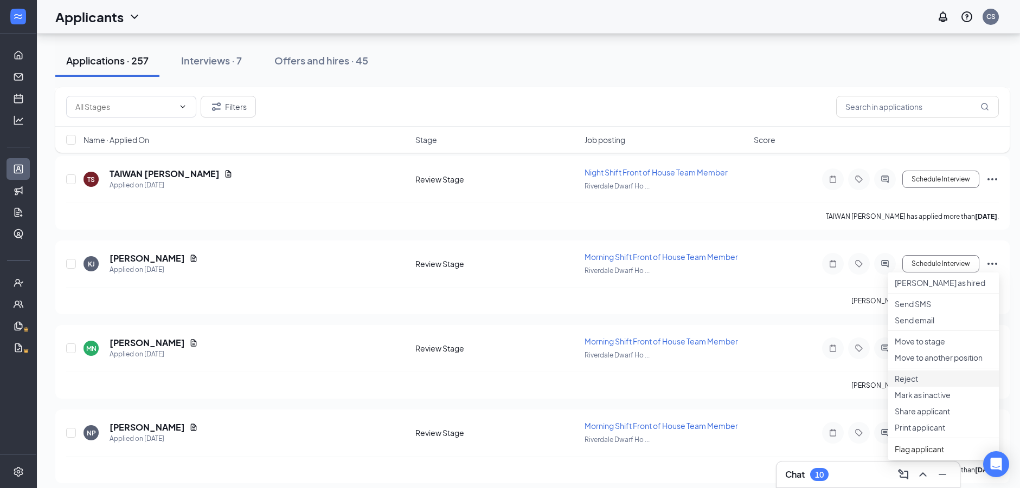
click at [920, 387] on li "Reject" at bounding box center [943, 379] width 111 height 16
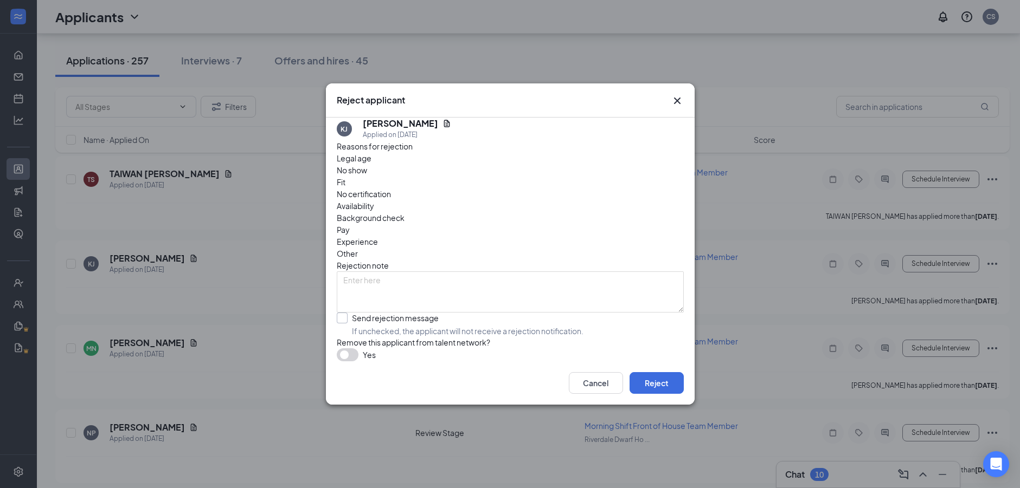
click at [422, 313] on input "Send rejection message If unchecked, the applicant will not receive a rejection…" at bounding box center [460, 325] width 247 height 24
checkbox input "true"
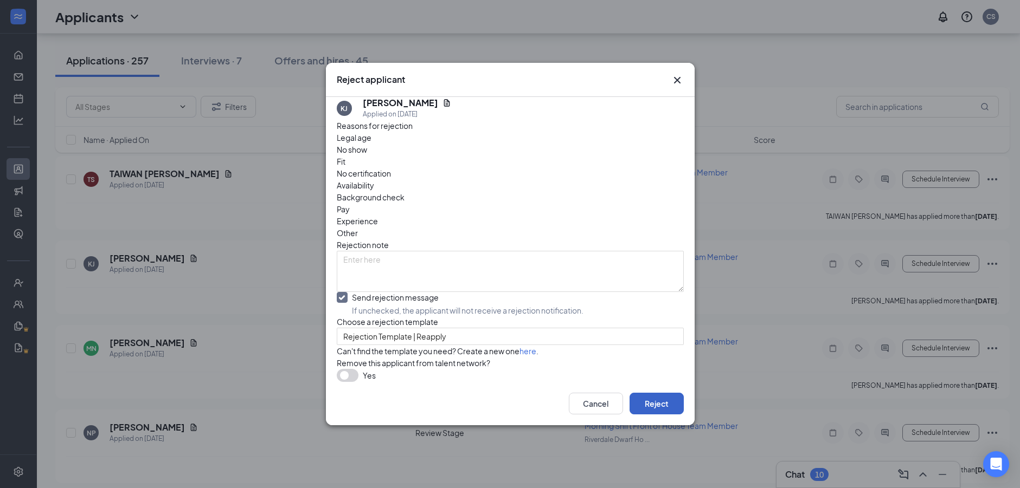
click at [643, 415] on button "Reject" at bounding box center [656, 404] width 54 height 22
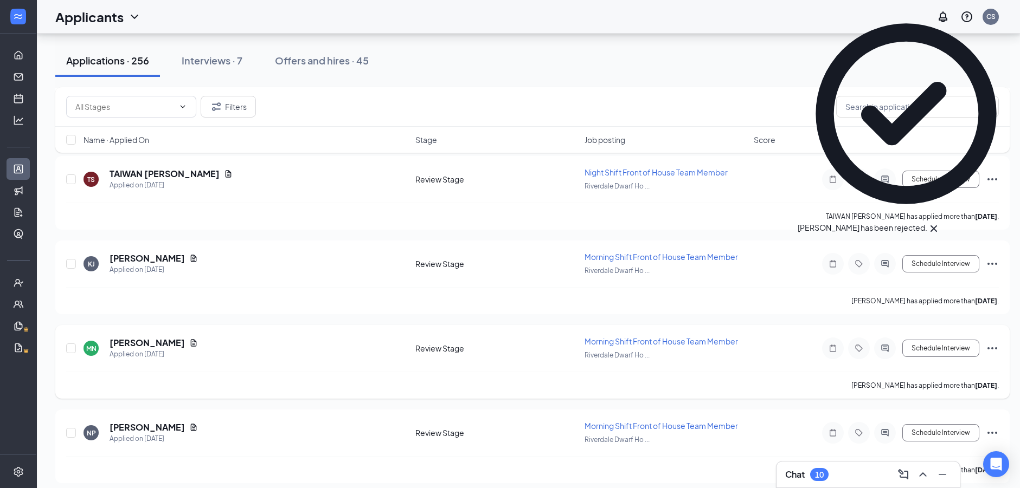
click at [987, 343] on icon "Ellipses" at bounding box center [992, 348] width 13 height 13
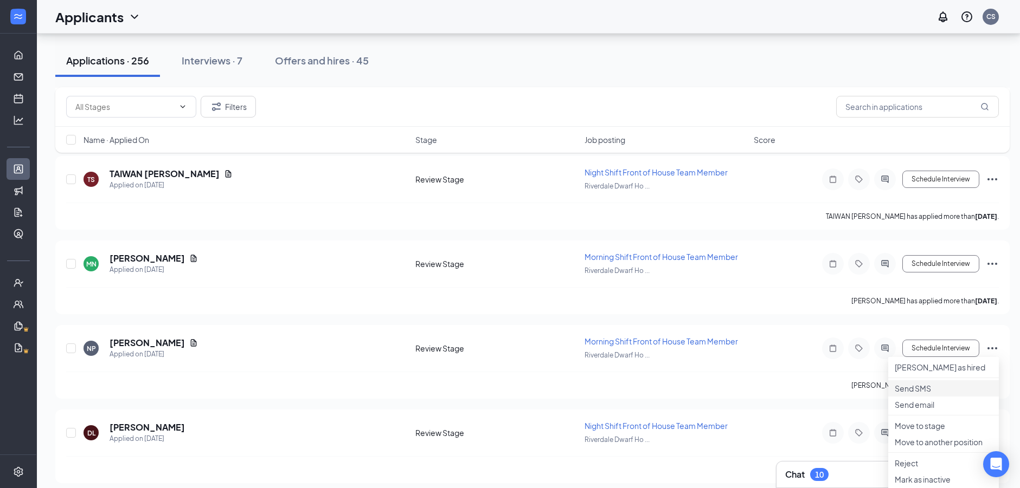
scroll to position [2782, 0]
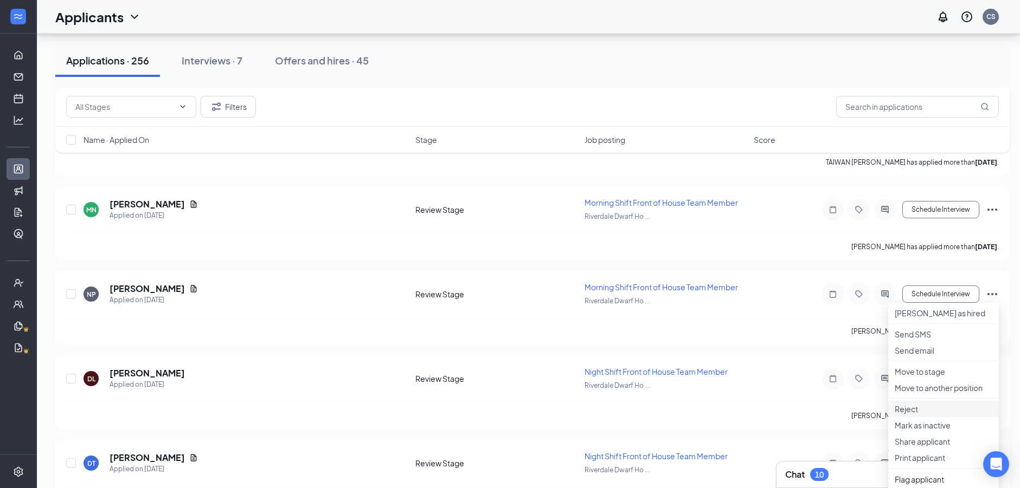
click at [914, 417] on li "Reject" at bounding box center [943, 409] width 111 height 16
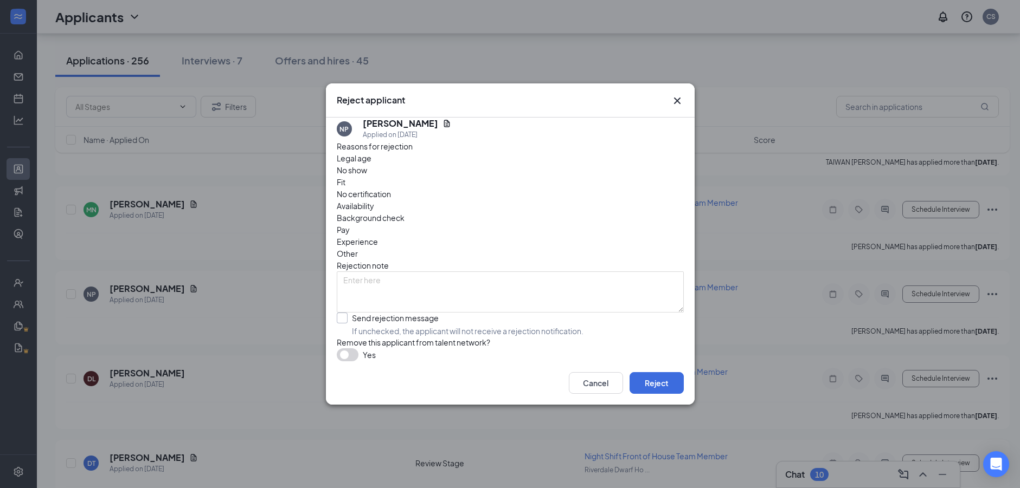
click at [407, 313] on input "Send rejection message If unchecked, the applicant will not receive a rejection…" at bounding box center [460, 325] width 247 height 24
checkbox input "true"
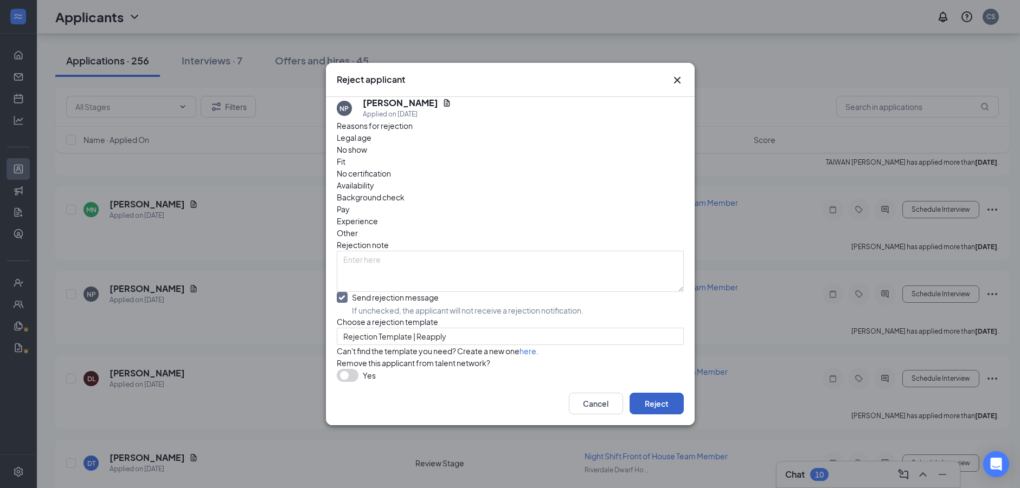
click at [669, 415] on button "Reject" at bounding box center [656, 404] width 54 height 22
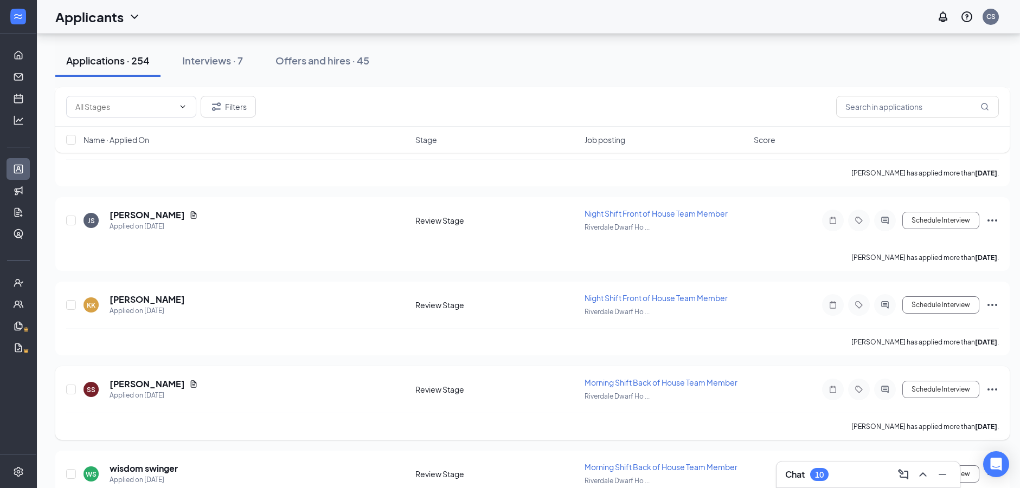
scroll to position [4625, 0]
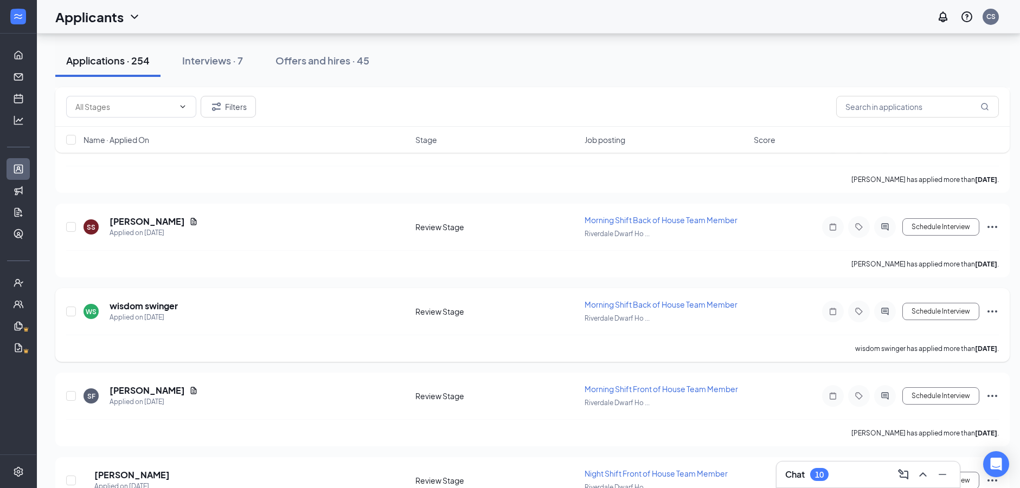
click at [987, 313] on icon "Ellipses" at bounding box center [992, 311] width 13 height 13
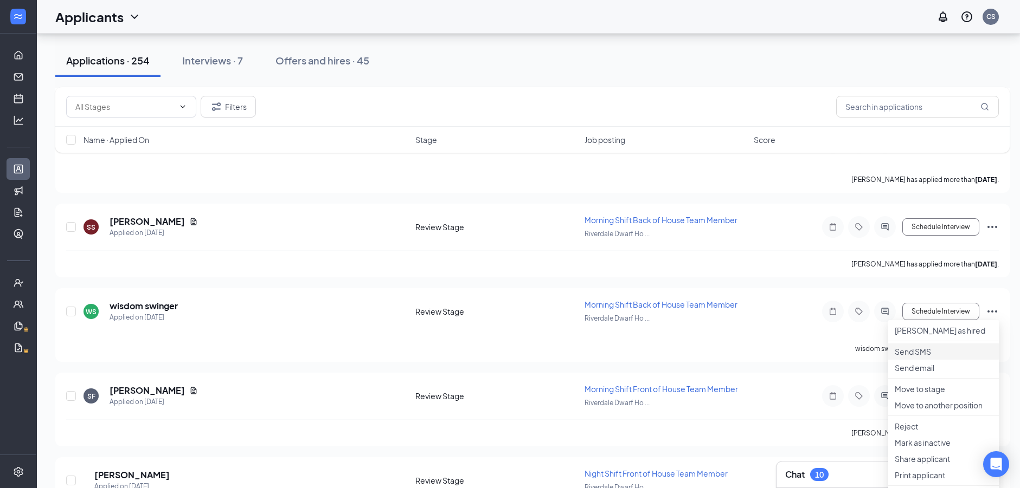
scroll to position [4680, 0]
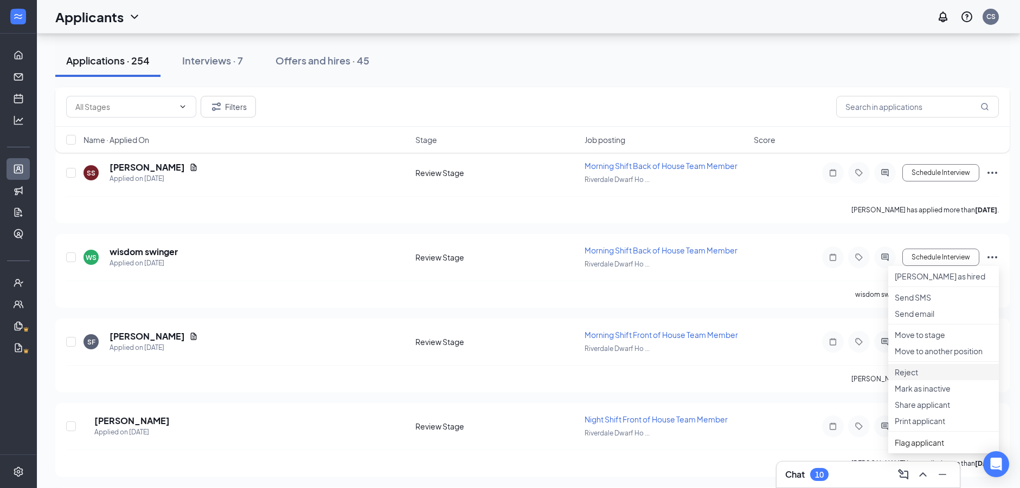
click at [910, 378] on p "Reject" at bounding box center [944, 372] width 98 height 11
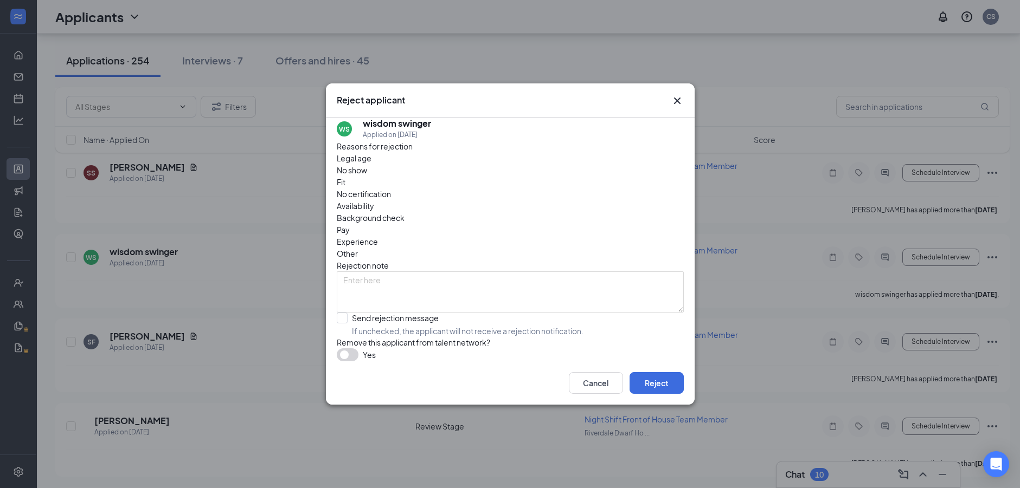
click at [352, 291] on div "Reasons for rejection Legal age No show Fit No certification Availability Backg…" at bounding box center [510, 250] width 347 height 221
click at [358, 313] on input "Send rejection message If unchecked, the applicant will not receive a rejection…" at bounding box center [460, 325] width 247 height 24
checkbox input "true"
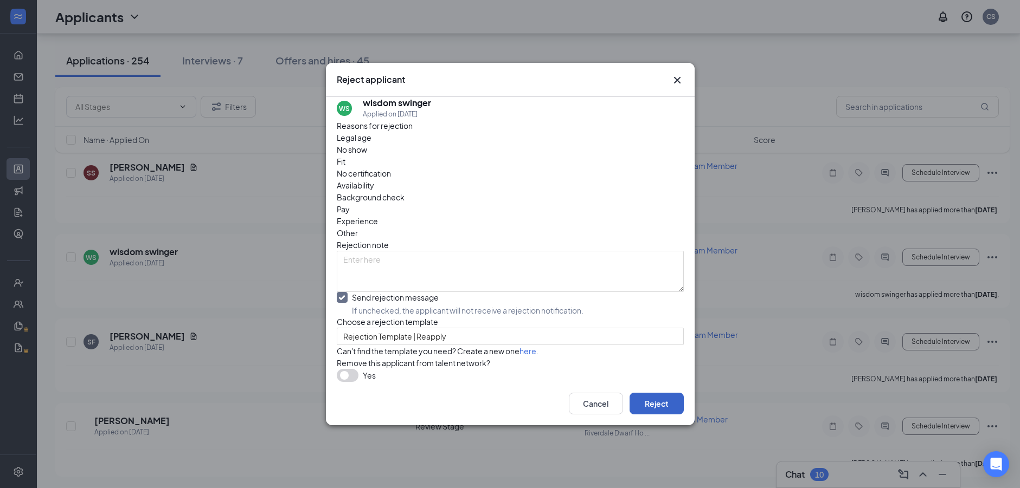
click at [663, 415] on button "Reject" at bounding box center [656, 404] width 54 height 22
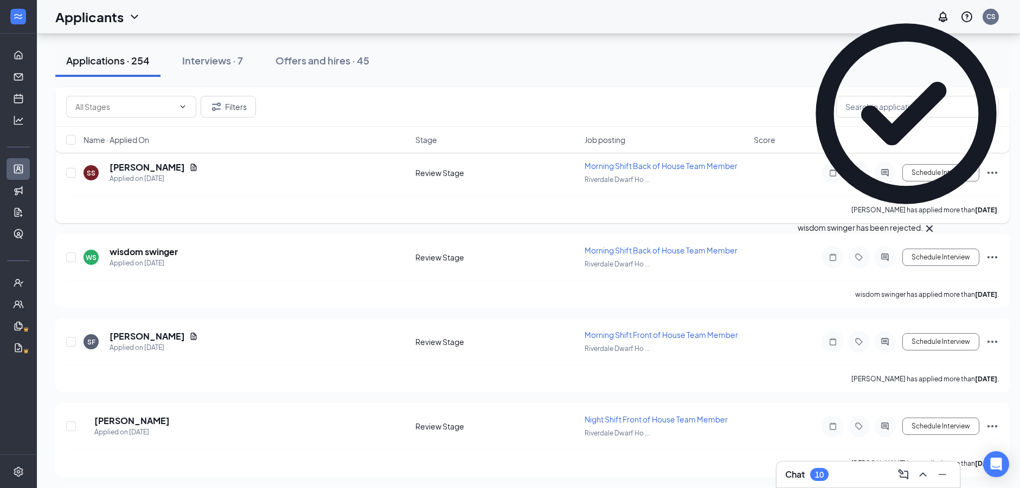
click at [986, 172] on div "Schedule Interview" at bounding box center [901, 173] width 195 height 22
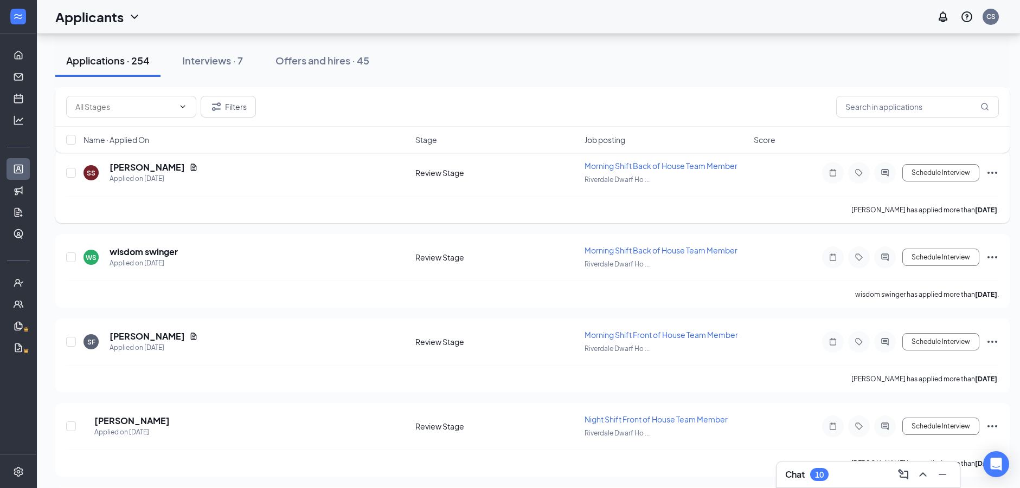
click at [995, 171] on icon "Ellipses" at bounding box center [992, 172] width 13 height 13
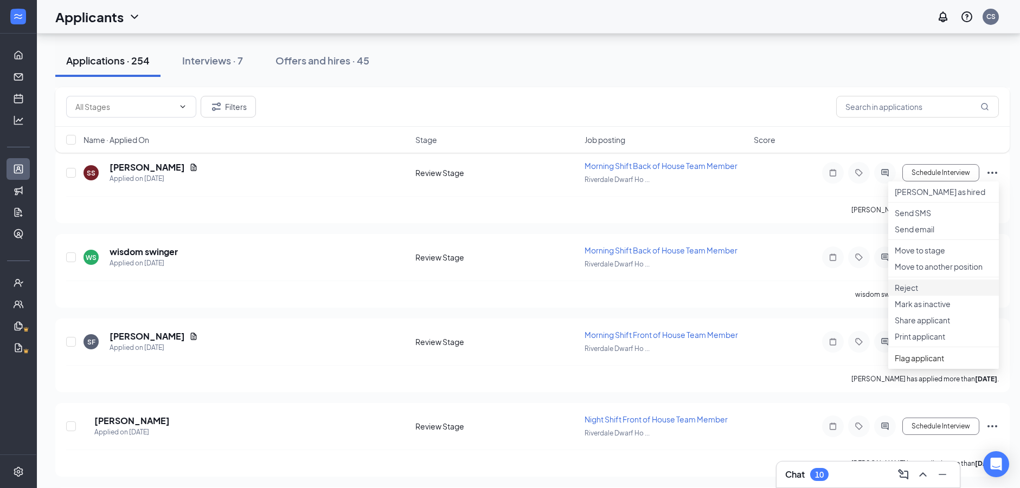
click at [904, 293] on p "Reject" at bounding box center [944, 287] width 98 height 11
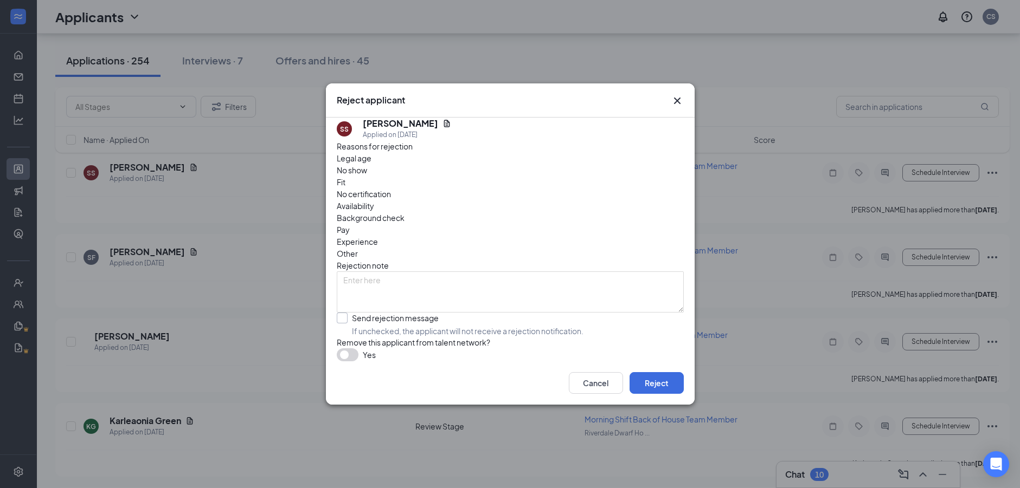
click at [363, 313] on input "Send rejection message If unchecked, the applicant will not receive a rejection…" at bounding box center [460, 325] width 247 height 24
checkbox input "true"
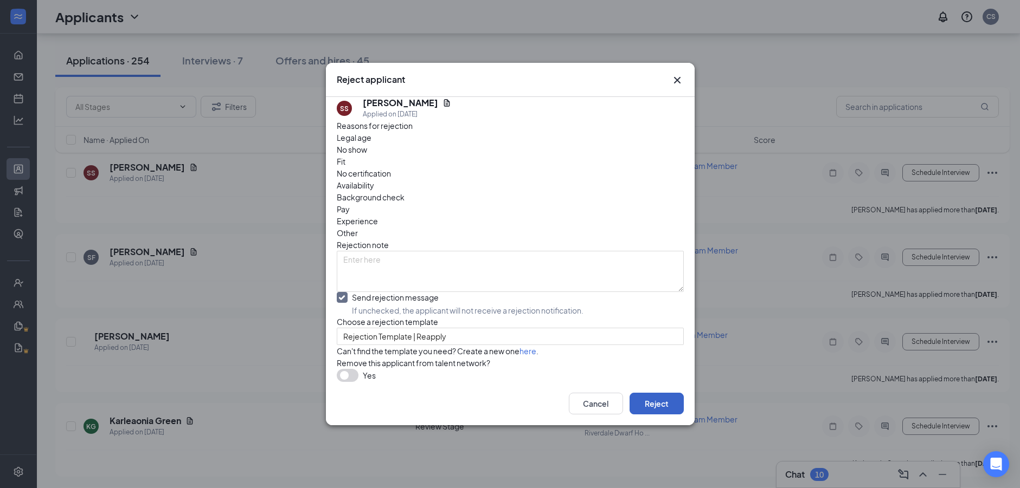
click at [665, 415] on button "Reject" at bounding box center [656, 404] width 54 height 22
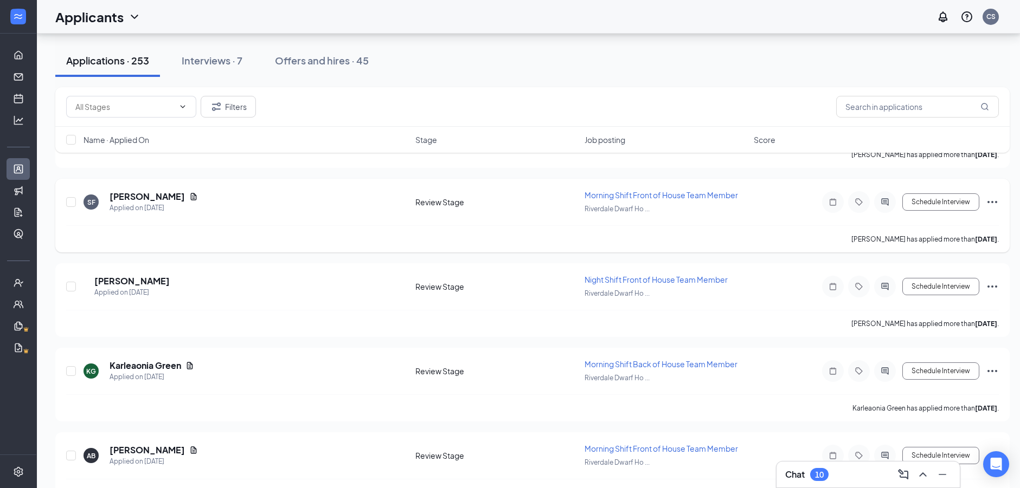
scroll to position [4625, 0]
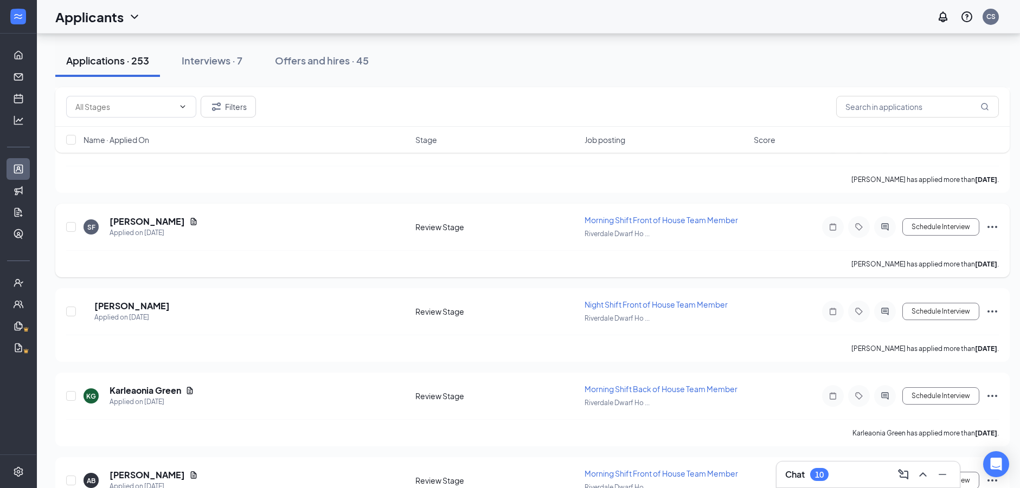
click at [997, 226] on icon "Ellipses" at bounding box center [992, 227] width 13 height 13
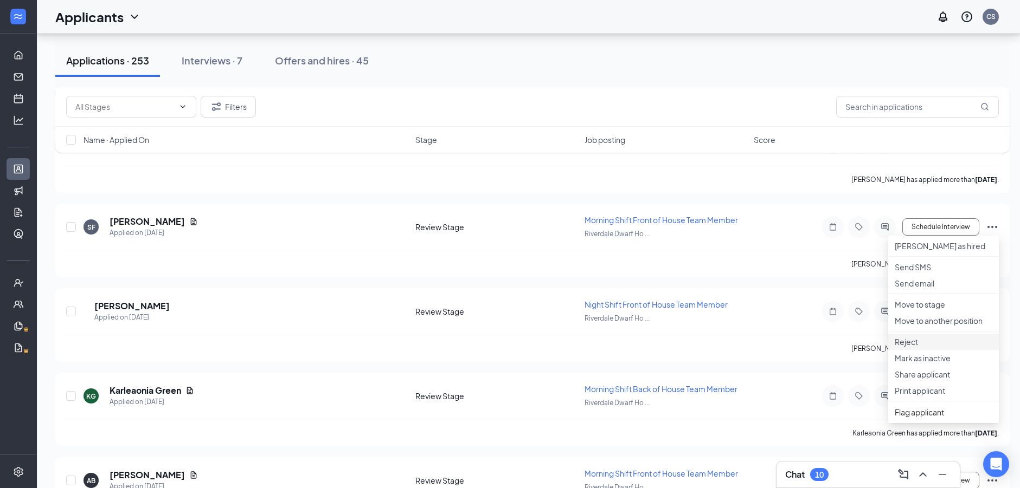
click at [932, 348] on p "Reject" at bounding box center [944, 342] width 98 height 11
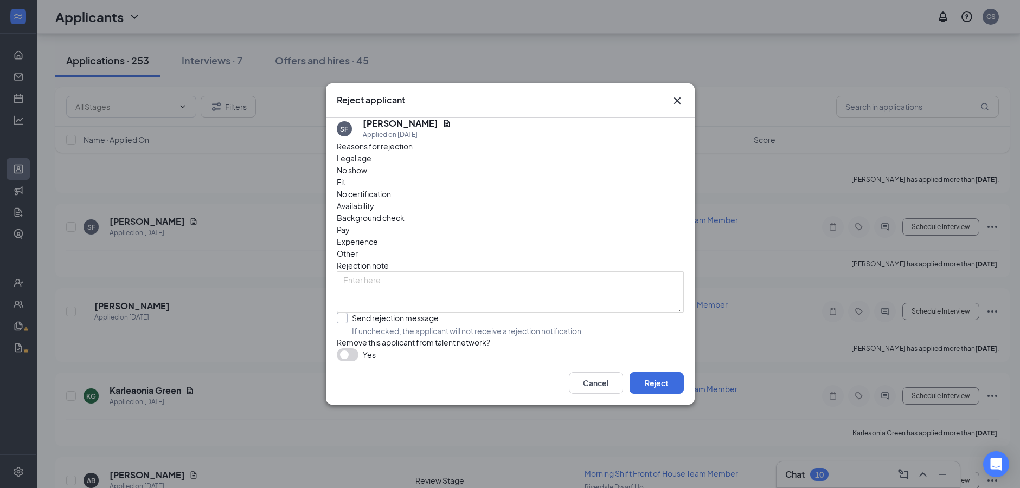
click at [399, 313] on input "Send rejection message If unchecked, the applicant will not receive a rejection…" at bounding box center [460, 325] width 247 height 24
checkbox input "true"
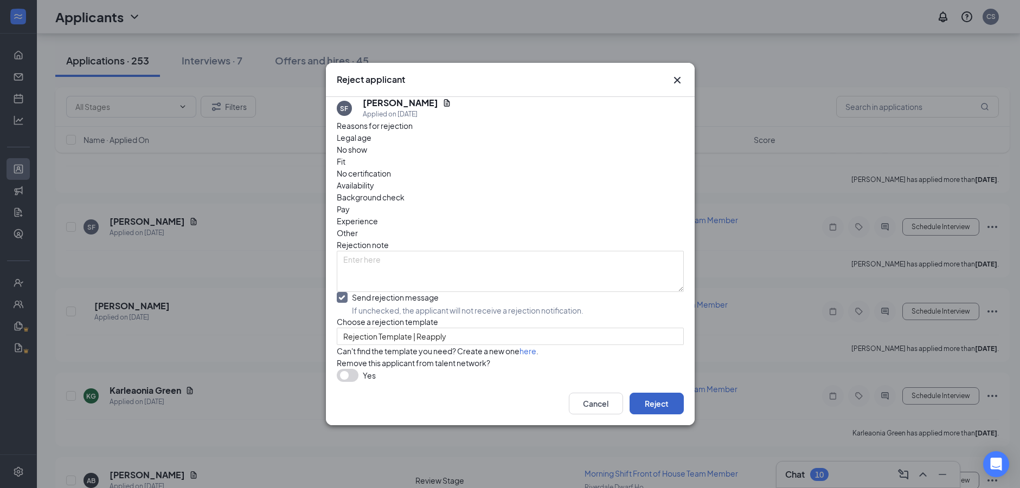
click at [631, 415] on button "Reject" at bounding box center [656, 404] width 54 height 22
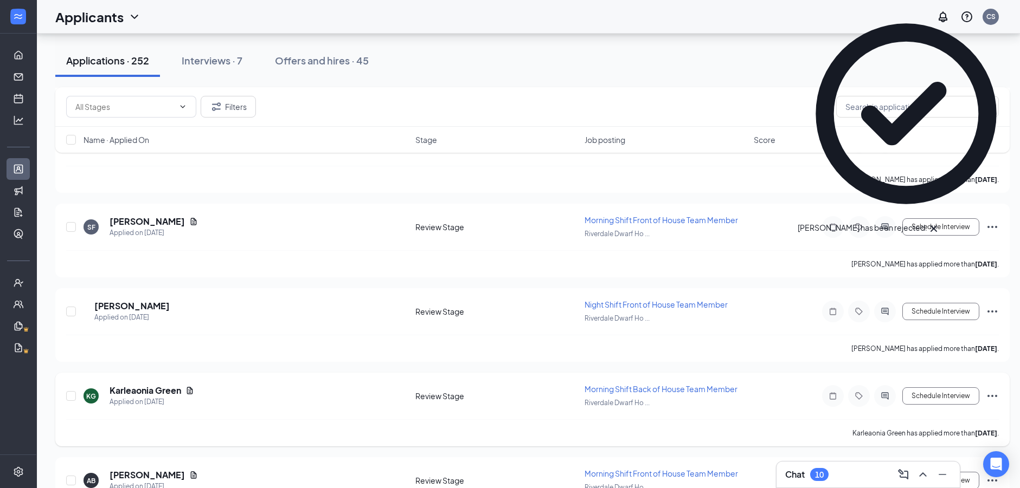
click at [995, 392] on icon "Ellipses" at bounding box center [992, 396] width 13 height 13
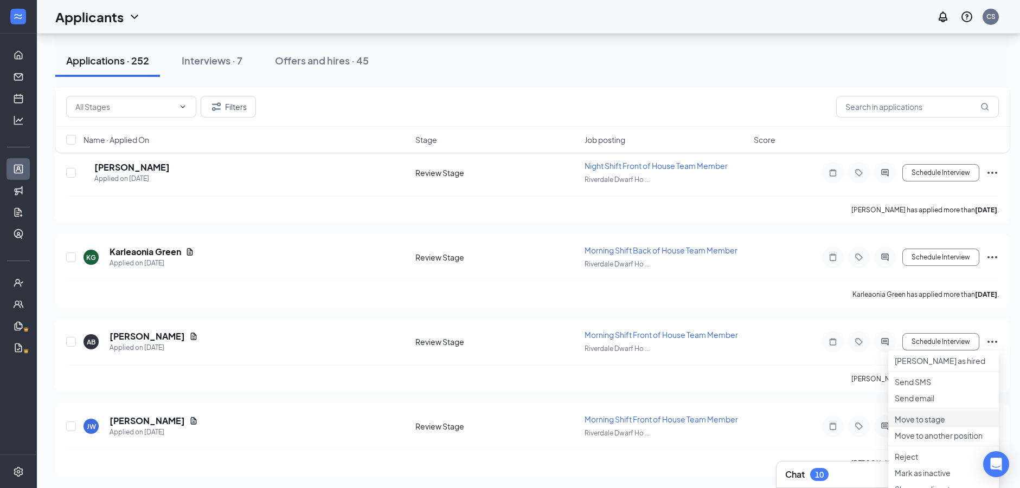
scroll to position [4734, 0]
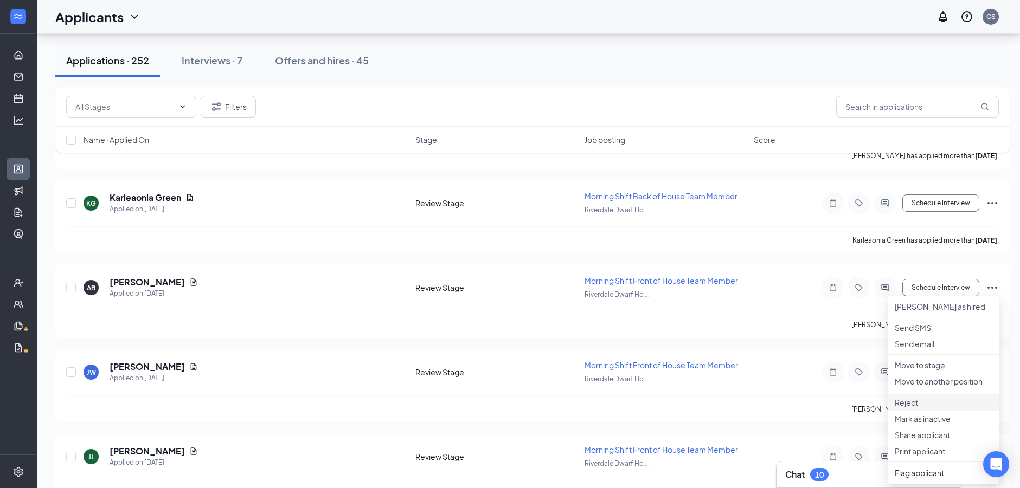
click at [926, 408] on p "Reject" at bounding box center [944, 402] width 98 height 11
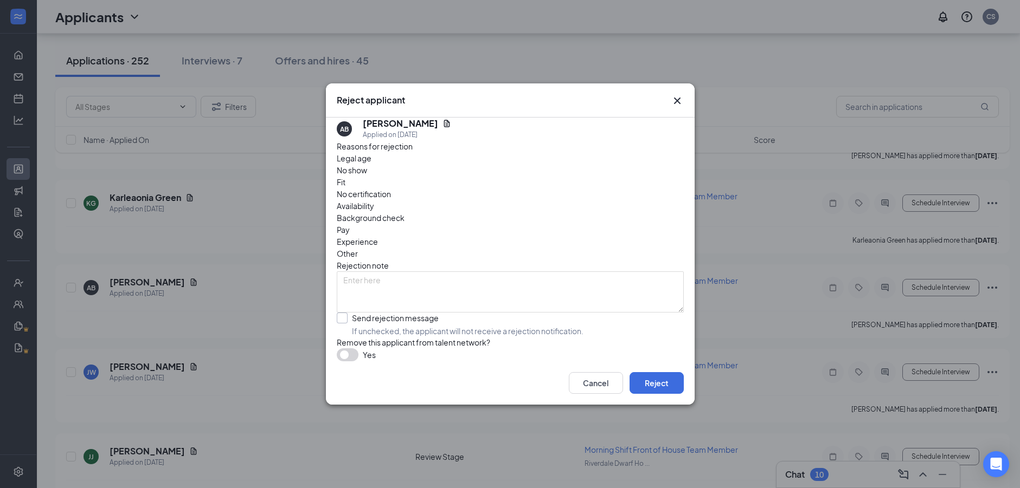
click at [393, 313] on input "Send rejection message If unchecked, the applicant will not receive a rejection…" at bounding box center [460, 325] width 247 height 24
checkbox input "true"
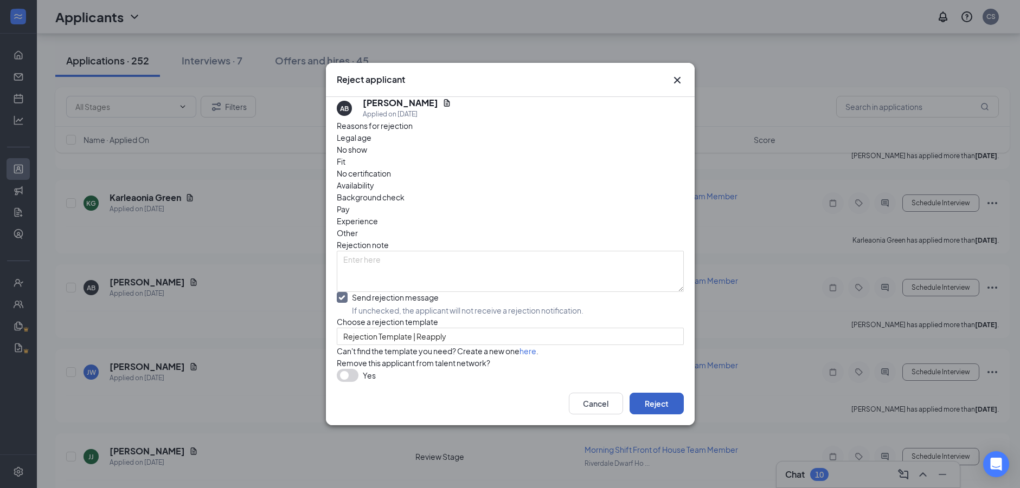
click at [651, 415] on button "Reject" at bounding box center [656, 404] width 54 height 22
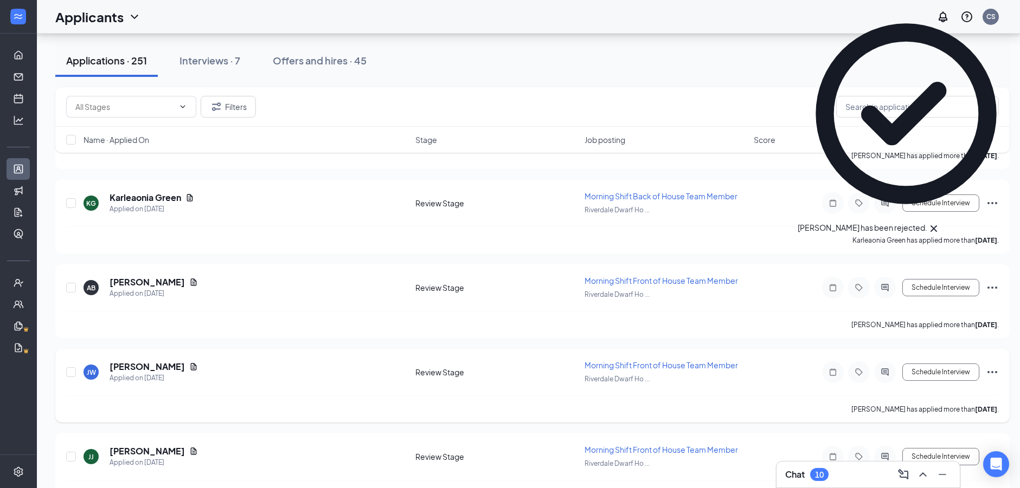
click at [994, 372] on icon "Ellipses" at bounding box center [992, 372] width 13 height 13
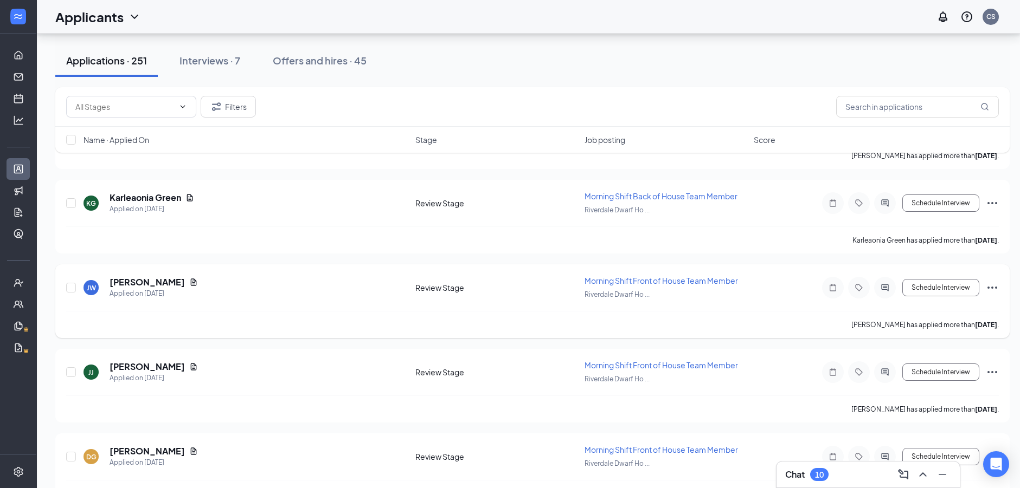
click at [957, 336] on div "jaquie whitcomb has applied more than 15 days ago ." at bounding box center [532, 324] width 933 height 27
click at [999, 376] on div "JJ JaQuaria Jefferson Applied on Aug 31 Review Stage Morning Shift Front of Hou…" at bounding box center [532, 386] width 954 height 74
click at [988, 364] on div "Schedule Interview" at bounding box center [901, 373] width 195 height 22
click at [994, 373] on icon "Ellipses" at bounding box center [992, 372] width 13 height 13
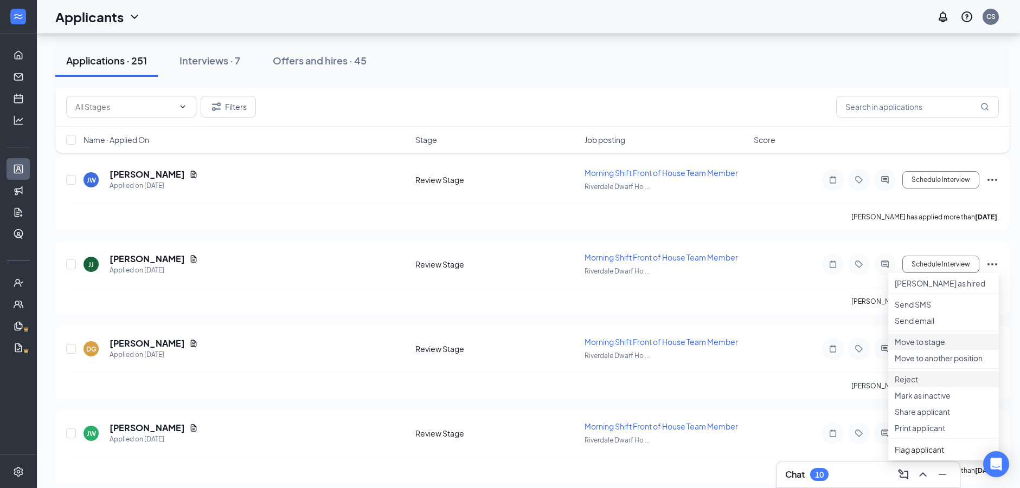
scroll to position [4842, 0]
click at [927, 384] on p "Reject" at bounding box center [944, 379] width 98 height 11
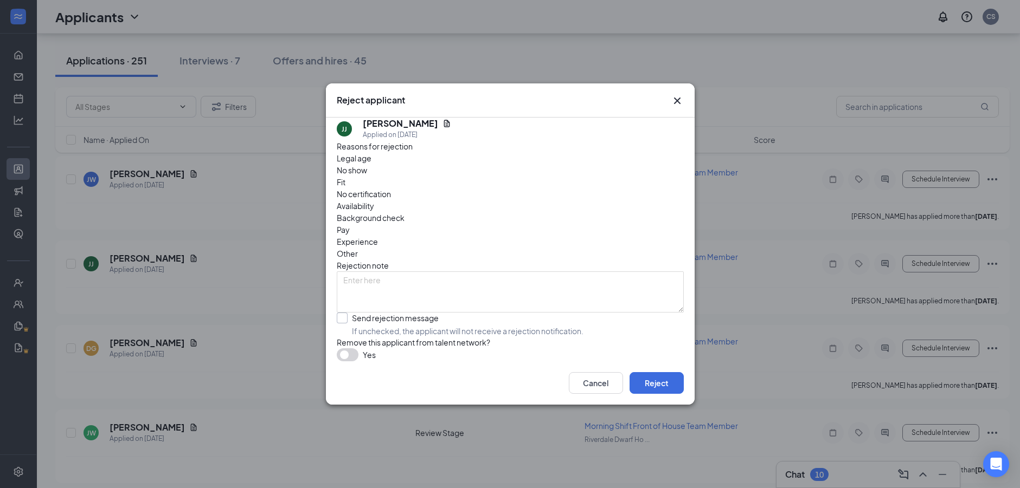
click at [400, 313] on input "Send rejection message If unchecked, the applicant will not receive a rejection…" at bounding box center [460, 325] width 247 height 24
checkbox input "true"
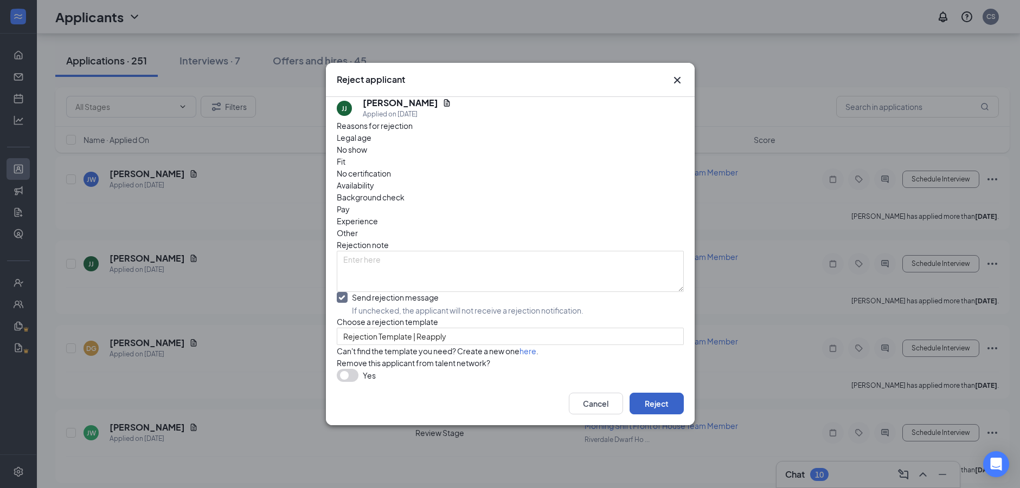
click at [665, 415] on button "Reject" at bounding box center [656, 404] width 54 height 22
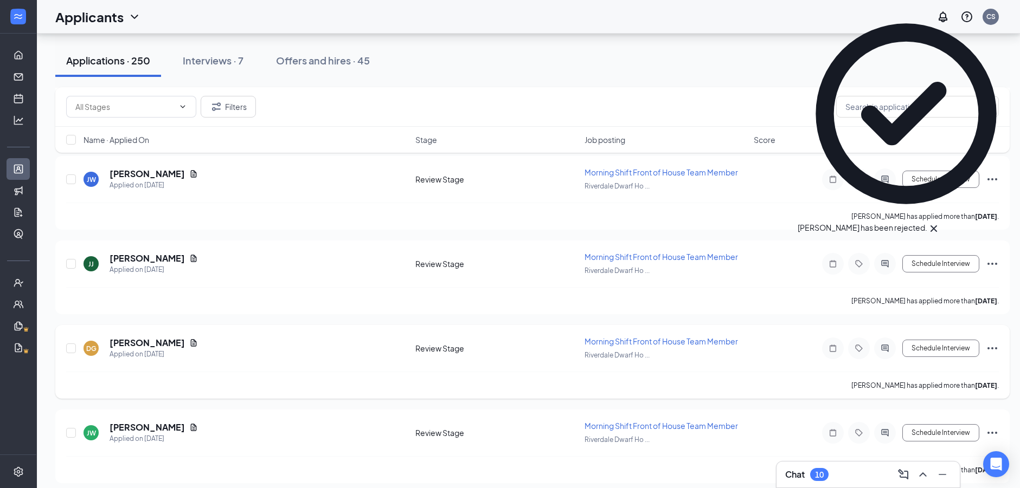
click at [989, 351] on icon "Ellipses" at bounding box center [992, 348] width 13 height 13
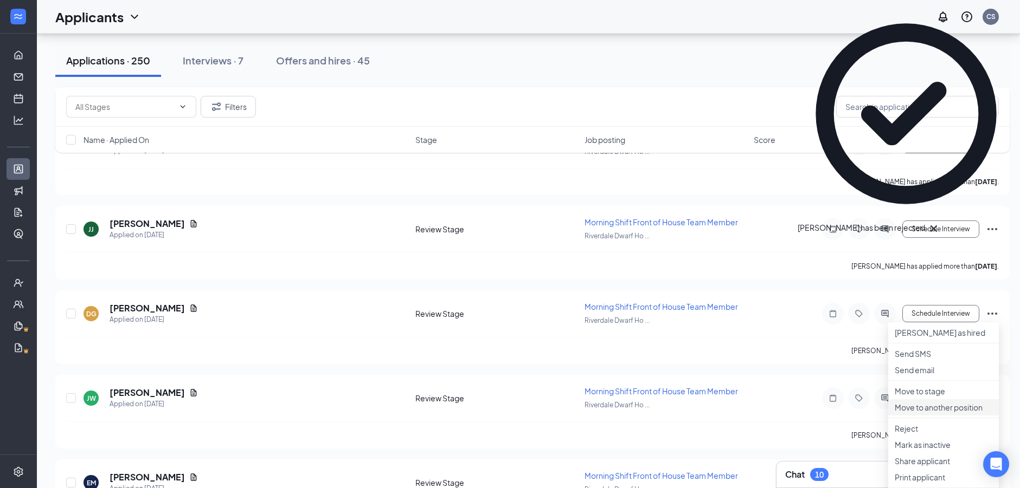
scroll to position [4896, 0]
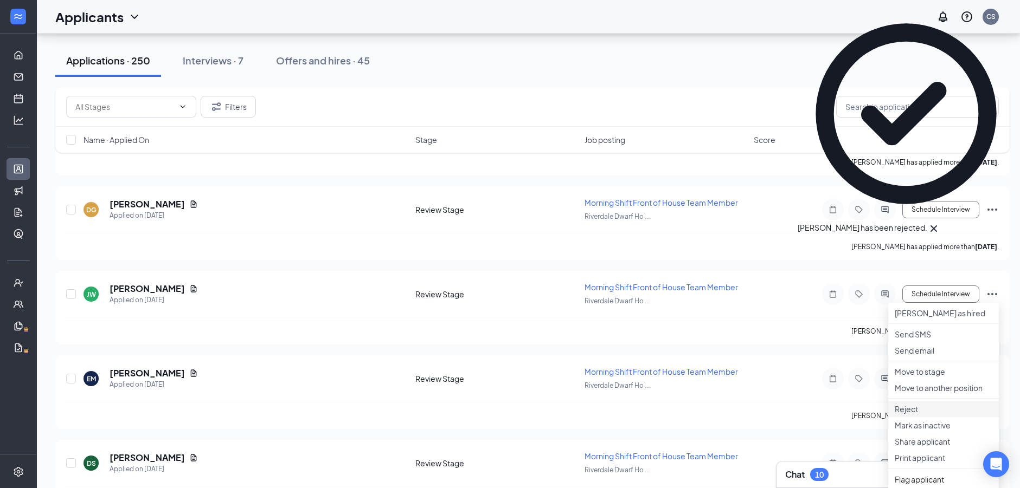
click at [905, 415] on p "Reject" at bounding box center [944, 409] width 98 height 11
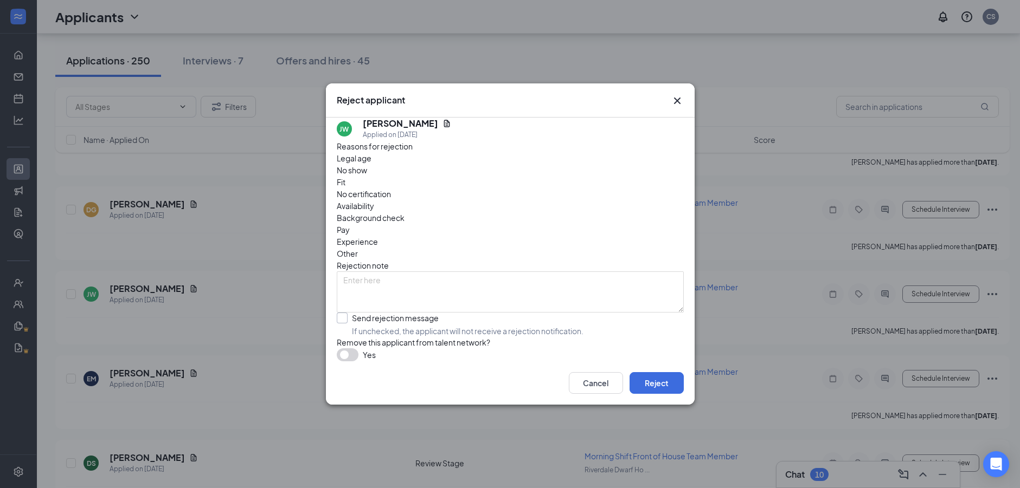
click at [393, 313] on input "Send rejection message If unchecked, the applicant will not receive a rejection…" at bounding box center [460, 325] width 247 height 24
checkbox input "true"
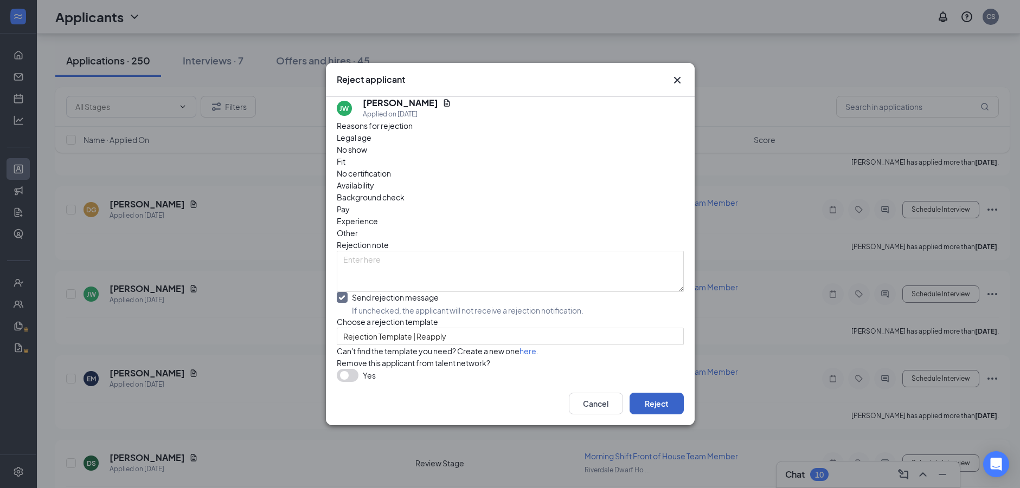
click at [661, 415] on button "Reject" at bounding box center [656, 404] width 54 height 22
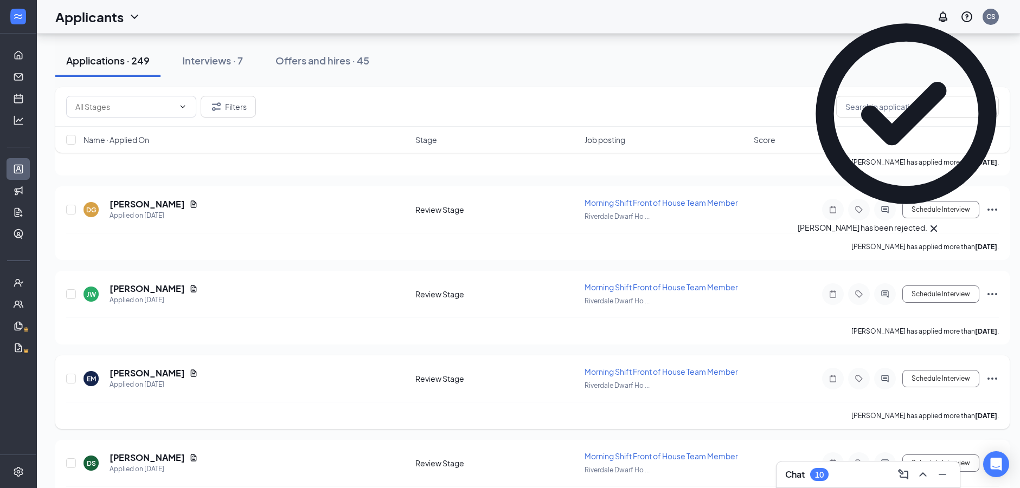
click at [987, 373] on icon "Ellipses" at bounding box center [992, 378] width 13 height 13
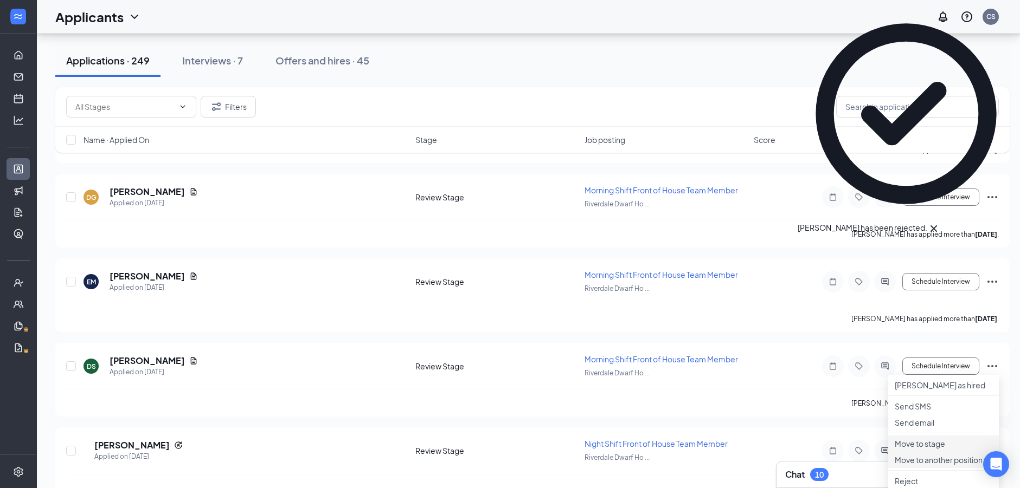
scroll to position [4951, 0]
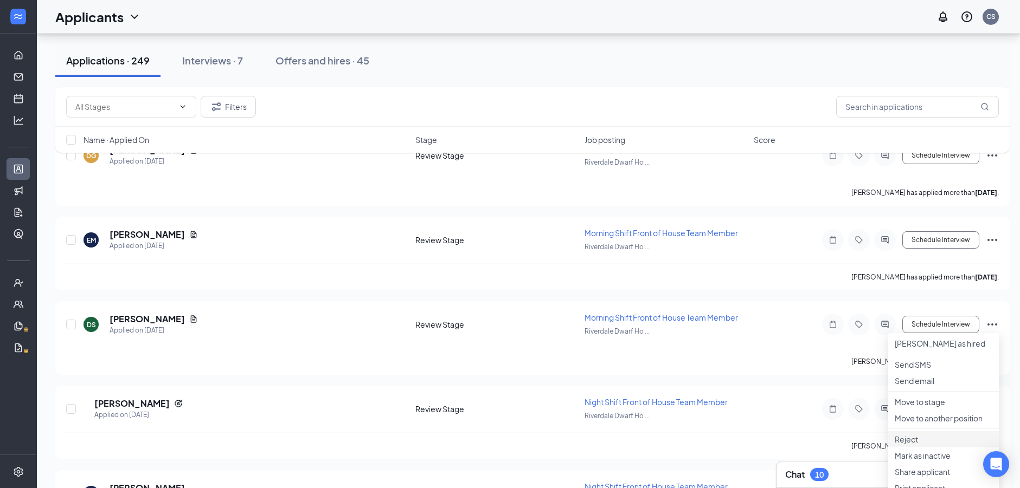
click at [908, 445] on p "Reject" at bounding box center [944, 439] width 98 height 11
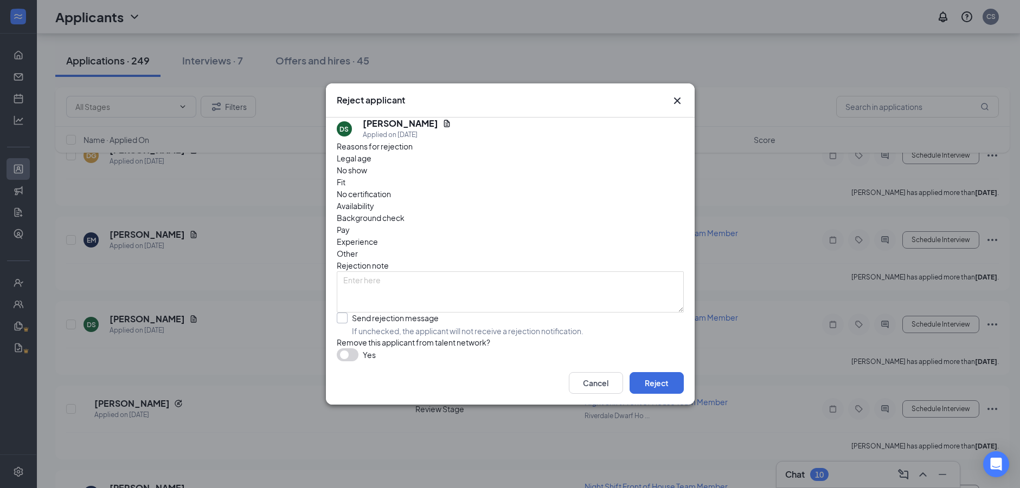
click at [421, 313] on input "Send rejection message If unchecked, the applicant will not receive a rejection…" at bounding box center [460, 325] width 247 height 24
checkbox input "true"
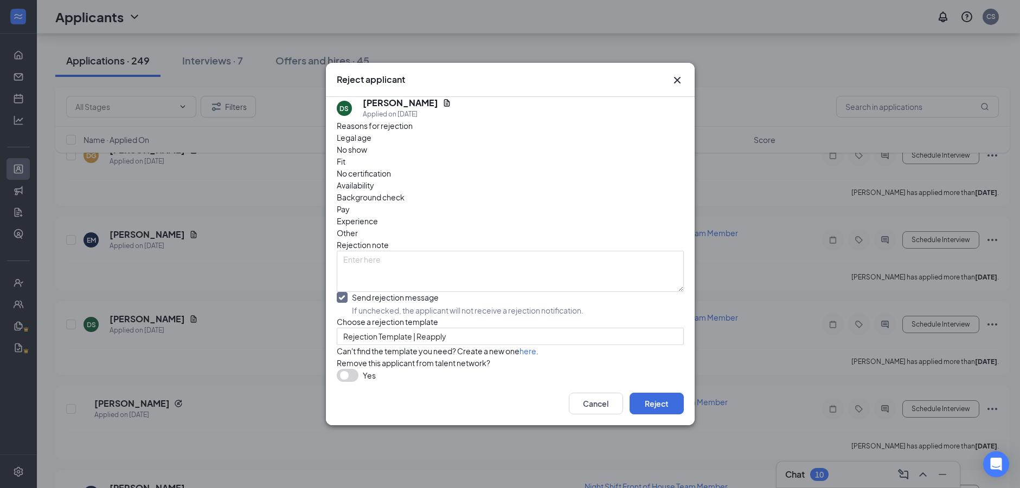
click at [652, 426] on div "Cancel Reject" at bounding box center [510, 403] width 369 height 43
drag, startPoint x: 652, startPoint y: 435, endPoint x: 659, endPoint y: 420, distance: 17.2
click at [659, 415] on button "Reject" at bounding box center [656, 404] width 54 height 22
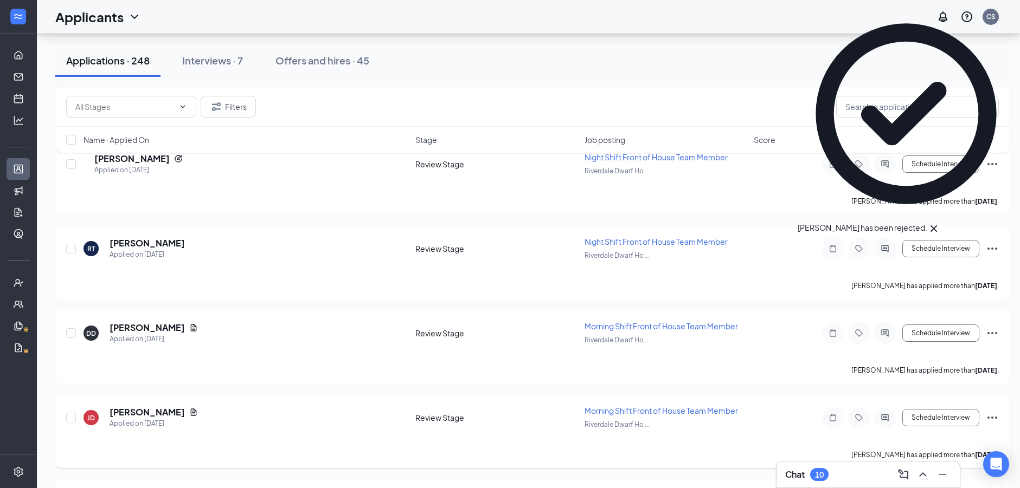
scroll to position [5222, 0]
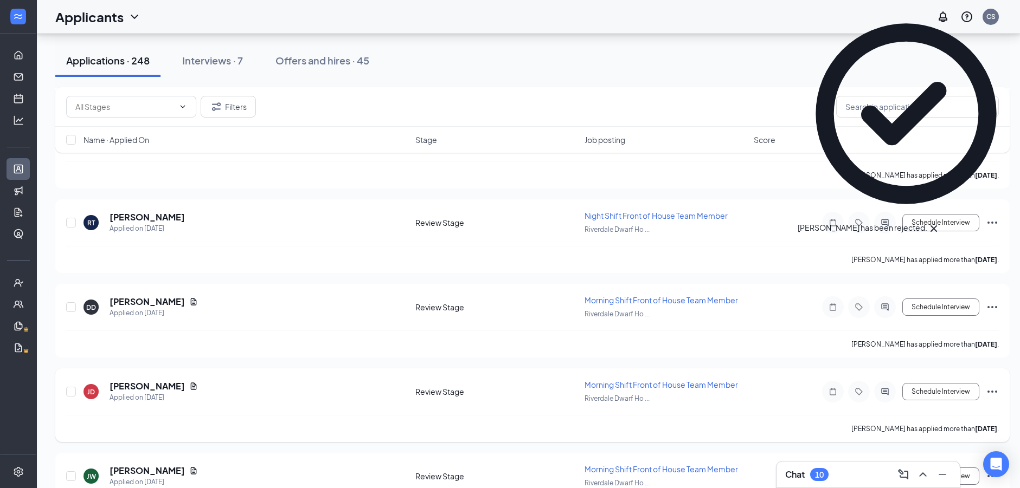
click at [1002, 394] on div "JD Jackee Davis Applied on Aug 30 Review Stage Morning Shift Front of House Tea…" at bounding box center [532, 406] width 954 height 74
click at [985, 394] on div "Schedule Interview" at bounding box center [901, 392] width 195 height 22
click at [997, 395] on icon "Ellipses" at bounding box center [992, 391] width 13 height 13
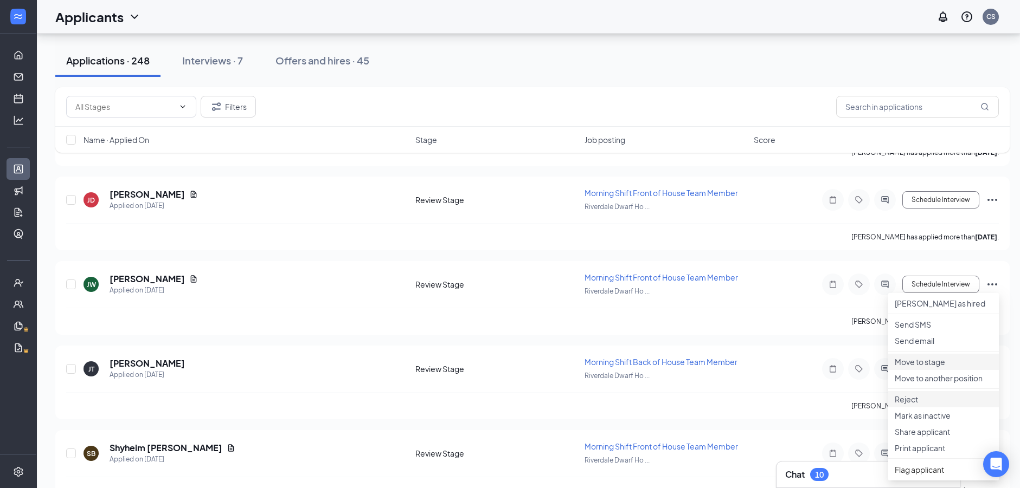
scroll to position [5330, 0]
click at [925, 404] on p "Reject" at bounding box center [944, 398] width 98 height 11
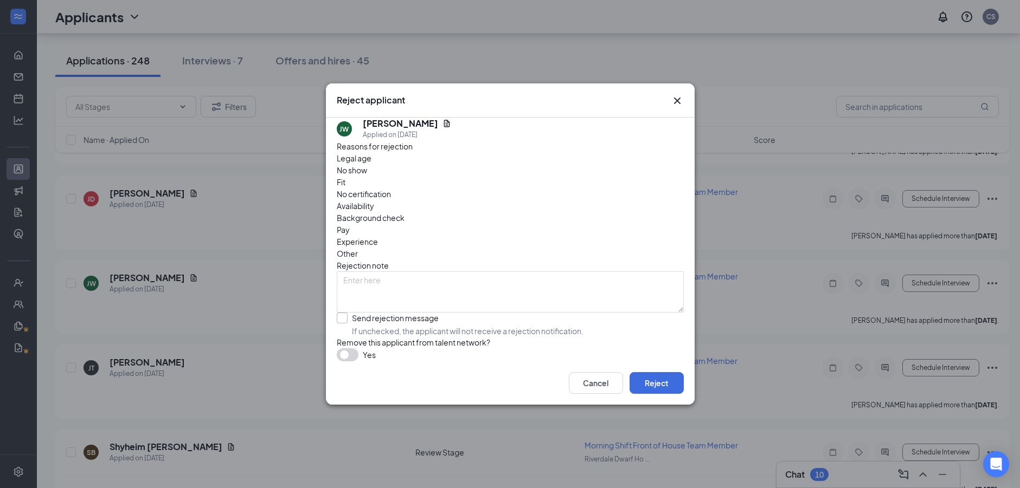
click at [388, 313] on input "Send rejection message If unchecked, the applicant will not receive a rejection…" at bounding box center [460, 325] width 247 height 24
checkbox input "true"
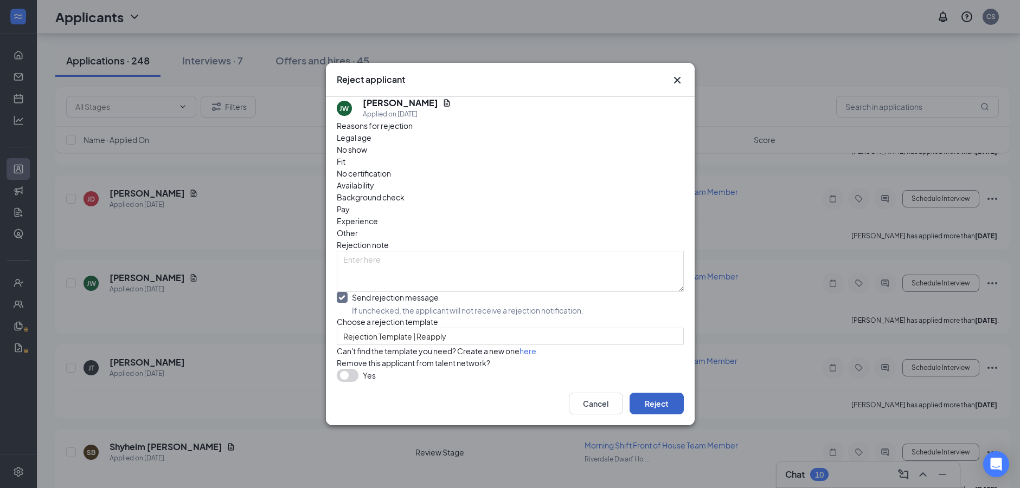
click at [639, 415] on button "Reject" at bounding box center [656, 404] width 54 height 22
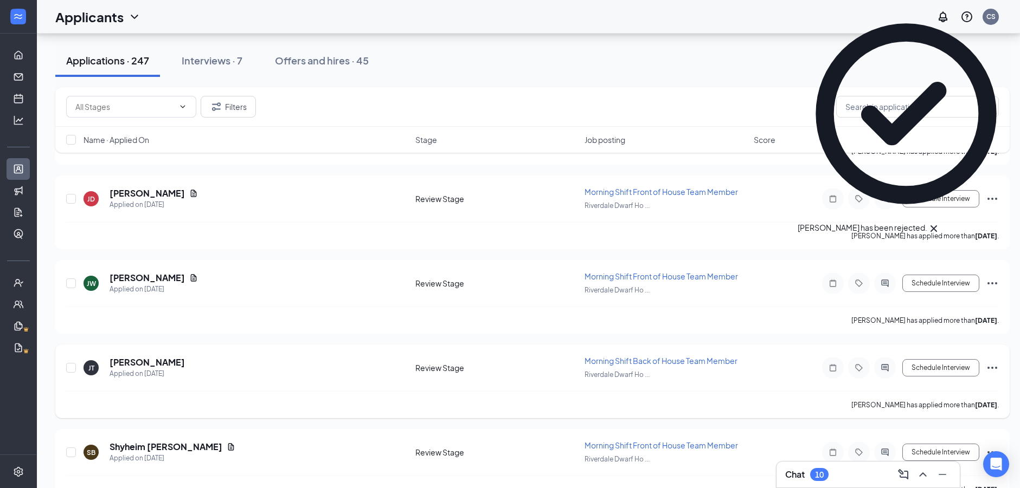
click at [984, 368] on div "Schedule Interview" at bounding box center [901, 368] width 195 height 22
click at [989, 367] on icon "Ellipses" at bounding box center [992, 368] width 13 height 13
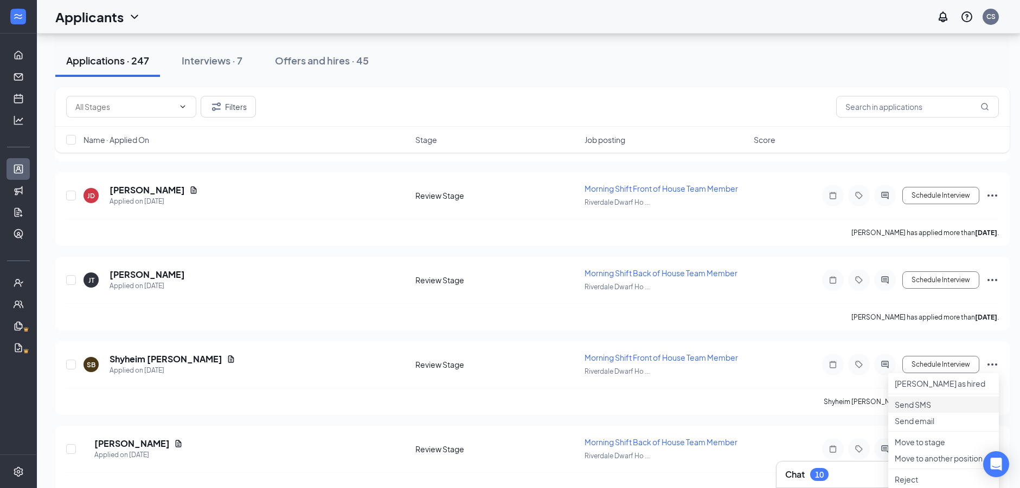
scroll to position [5493, 0]
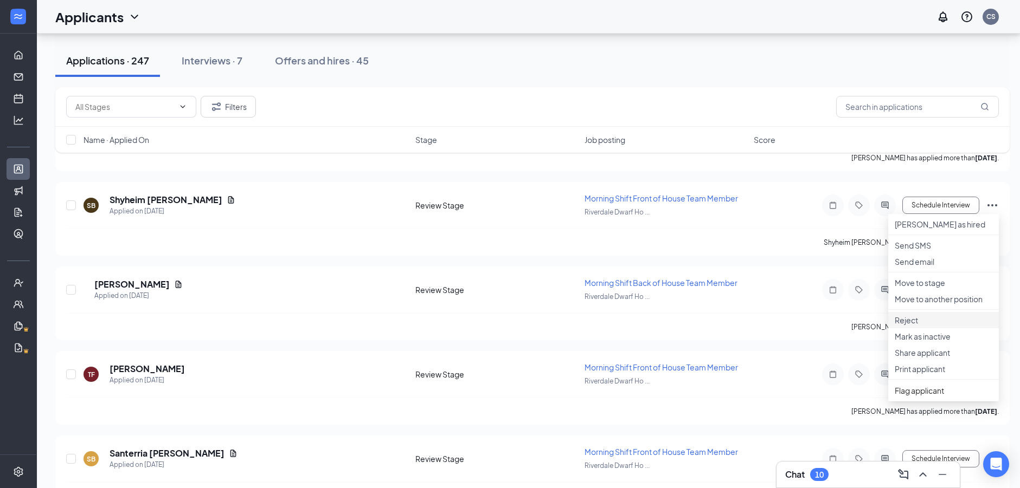
click at [917, 329] on li "Reject" at bounding box center [943, 320] width 111 height 16
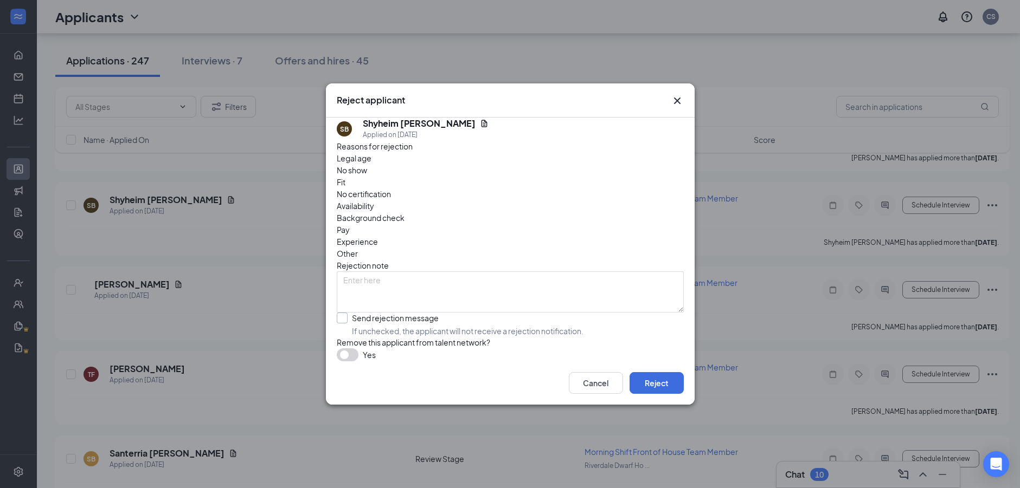
click at [423, 313] on input "Send rejection message If unchecked, the applicant will not receive a rejection…" at bounding box center [460, 325] width 247 height 24
checkbox input "true"
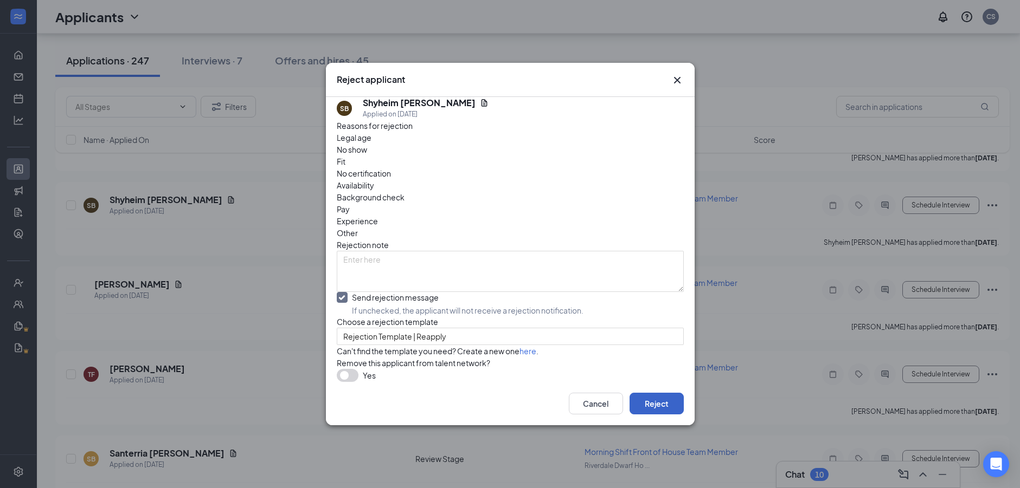
drag, startPoint x: 636, startPoint y: 414, endPoint x: 641, endPoint y: 410, distance: 6.2
click at [637, 413] on button "Reject" at bounding box center [656, 404] width 54 height 22
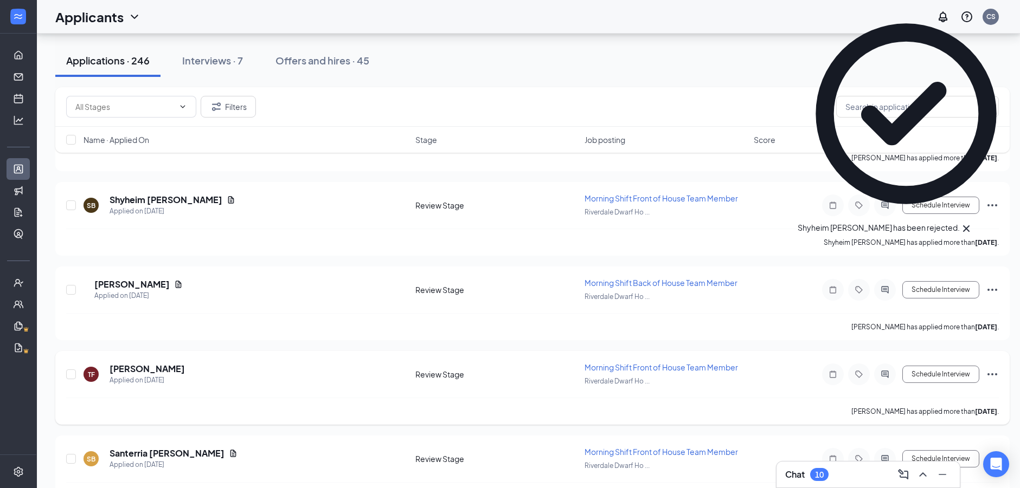
click at [988, 375] on icon "Ellipses" at bounding box center [992, 375] width 10 height 2
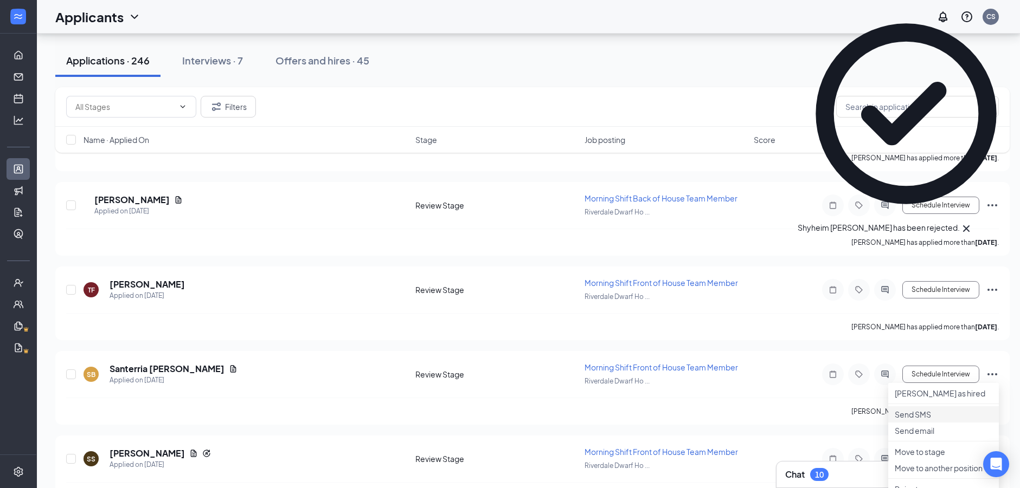
scroll to position [5655, 0]
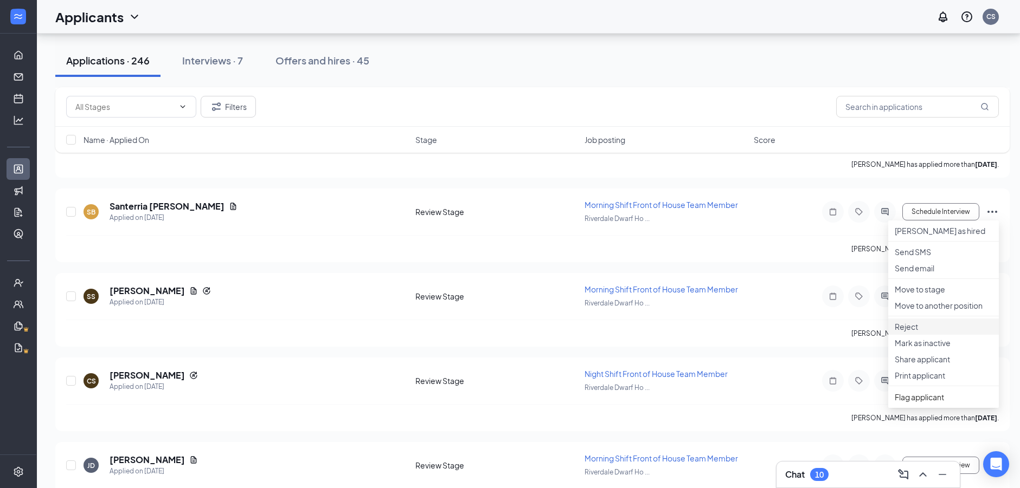
click at [915, 332] on p "Reject" at bounding box center [944, 327] width 98 height 11
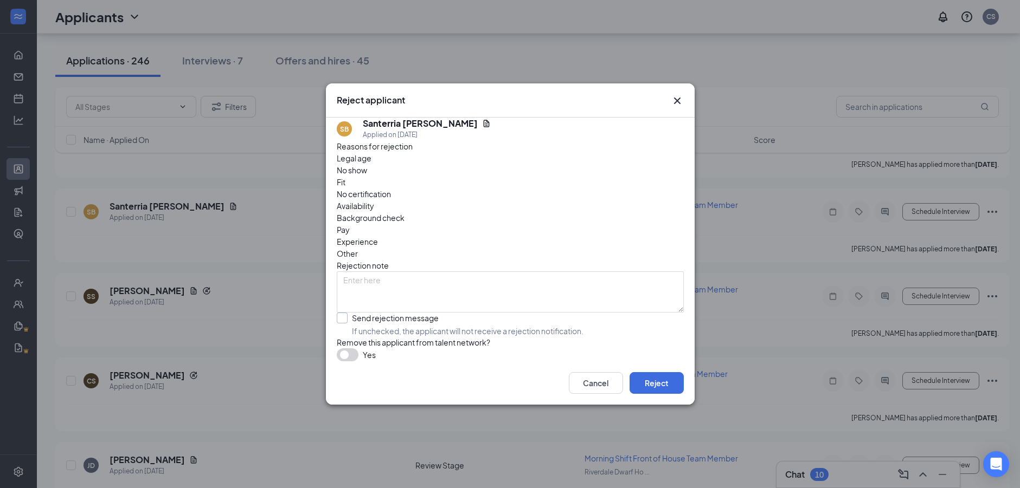
click at [350, 313] on input "Send rejection message If unchecked, the applicant will not receive a rejection…" at bounding box center [460, 325] width 247 height 24
checkbox input "true"
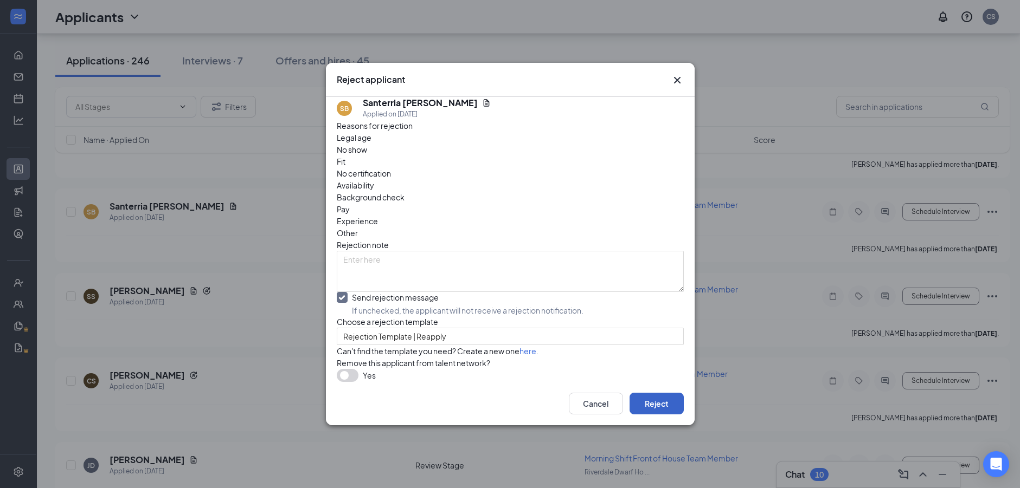
click at [673, 415] on button "Reject" at bounding box center [656, 404] width 54 height 22
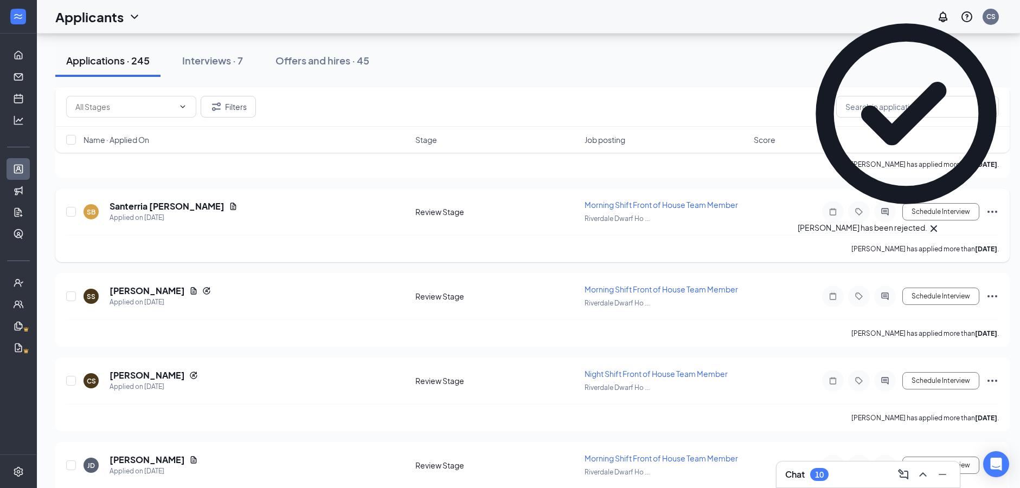
drag, startPoint x: 991, startPoint y: 213, endPoint x: 925, endPoint y: 250, distance: 75.3
click at [991, 213] on icon "Ellipses" at bounding box center [992, 211] width 13 height 13
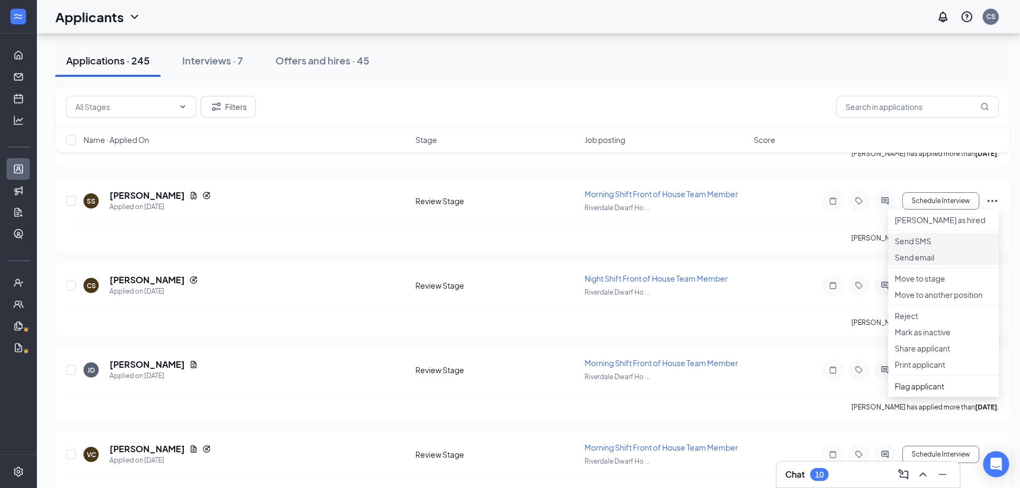
scroll to position [5696, 0]
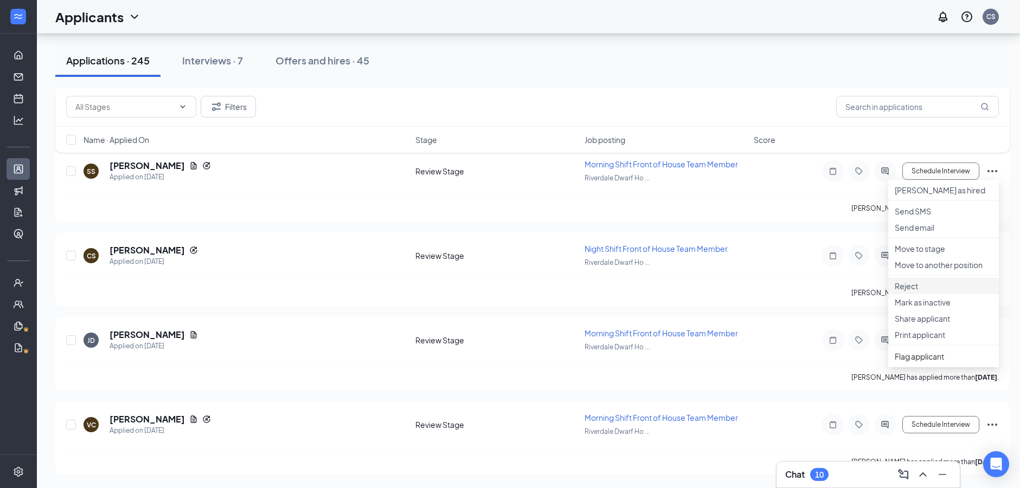
click at [929, 292] on p "Reject" at bounding box center [944, 286] width 98 height 11
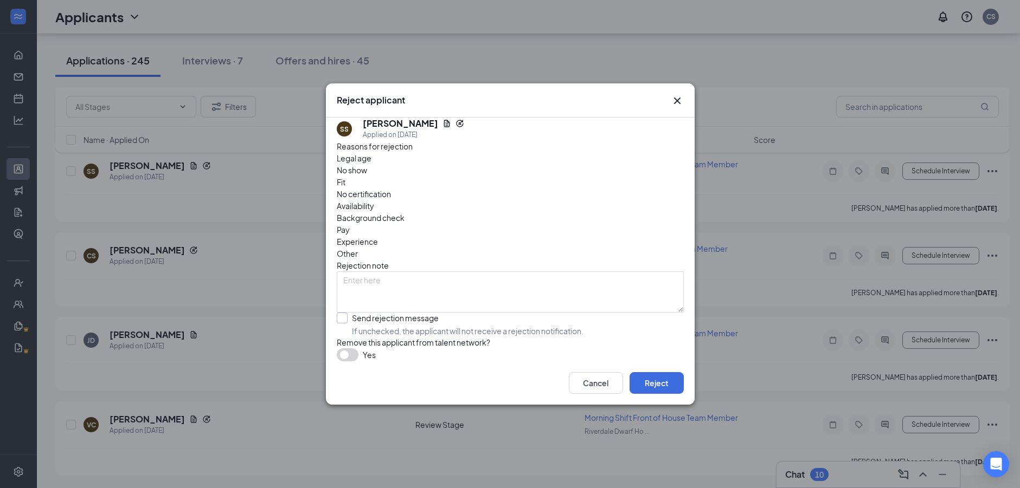
click at [385, 313] on input "Send rejection message If unchecked, the applicant will not receive a rejection…" at bounding box center [460, 325] width 247 height 24
checkbox input "true"
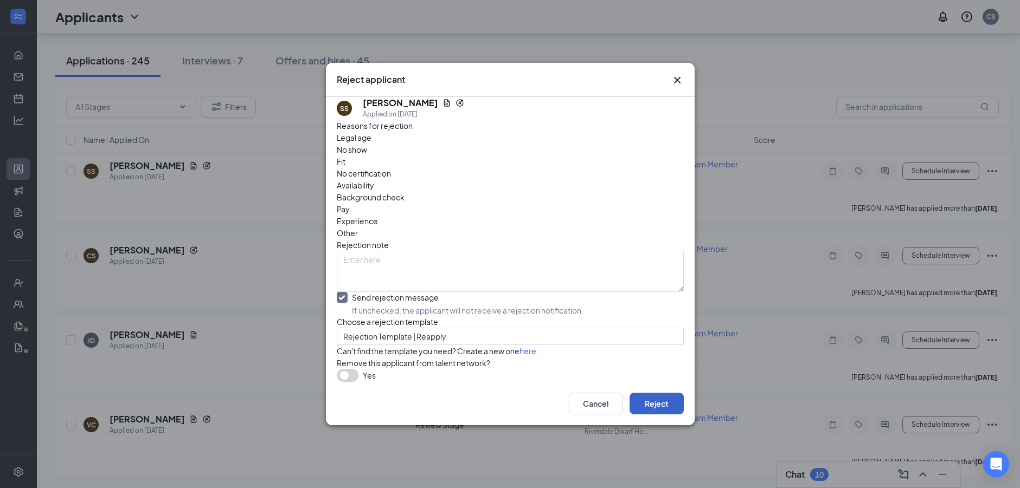
click at [669, 415] on button "Reject" at bounding box center [656, 404] width 54 height 22
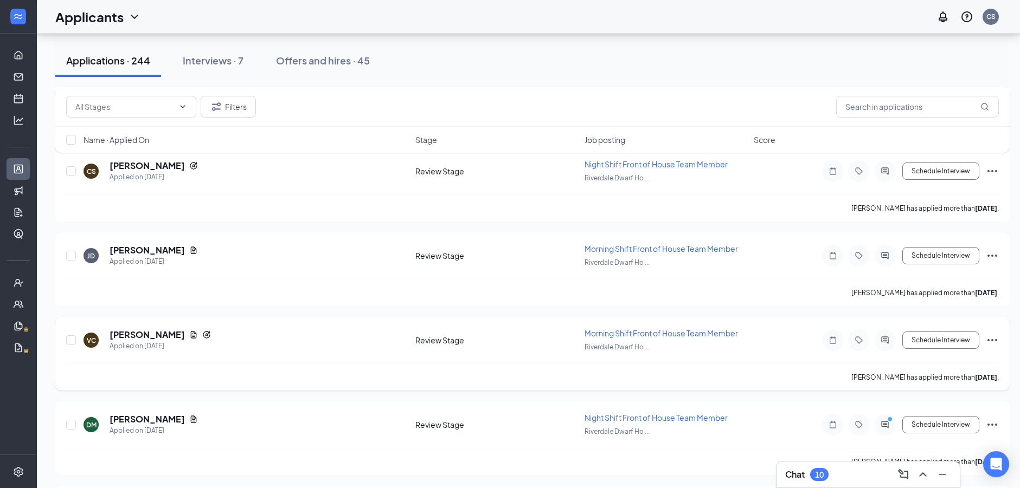
click at [991, 336] on icon "Ellipses" at bounding box center [992, 340] width 13 height 13
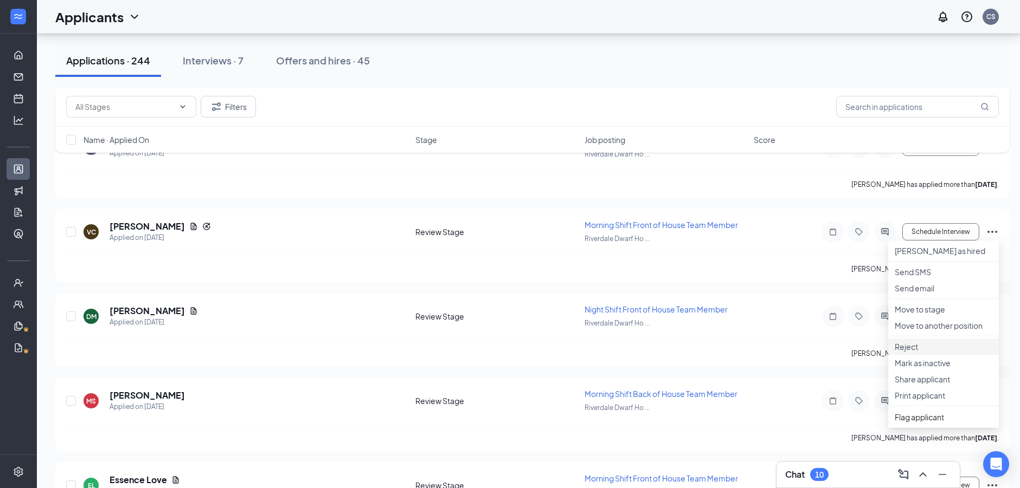
click at [919, 352] on p "Reject" at bounding box center [944, 347] width 98 height 11
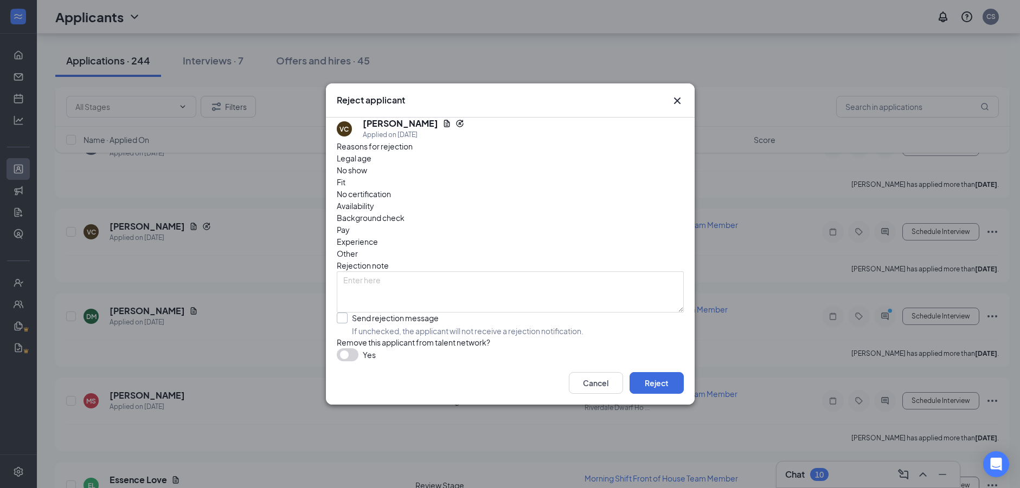
click at [394, 313] on input "Send rejection message If unchecked, the applicant will not receive a rejection…" at bounding box center [460, 325] width 247 height 24
checkbox input "true"
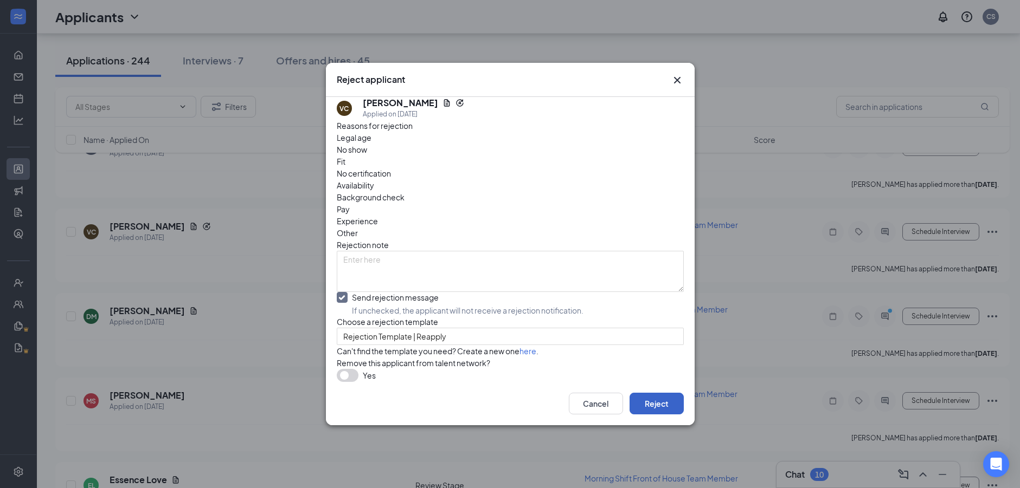
click at [659, 415] on button "Reject" at bounding box center [656, 404] width 54 height 22
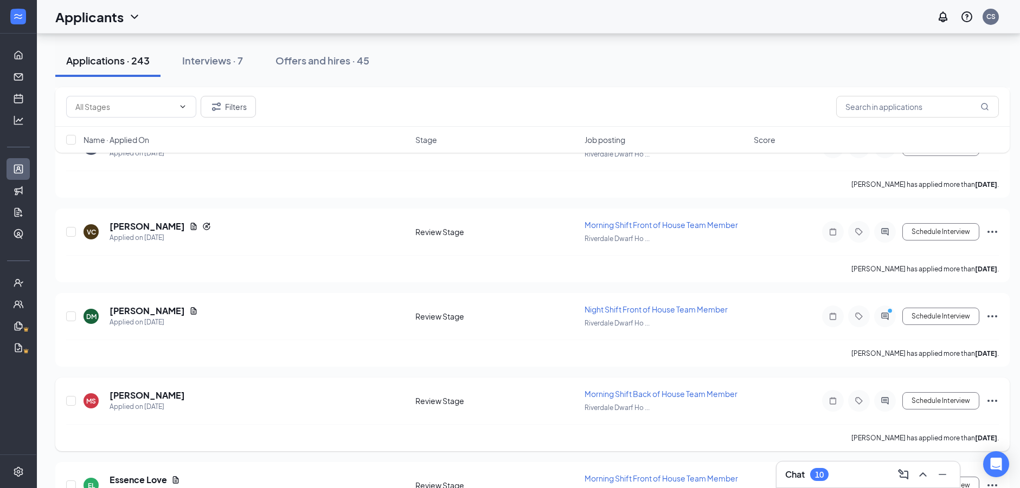
click at [993, 402] on icon "Ellipses" at bounding box center [992, 401] width 10 height 2
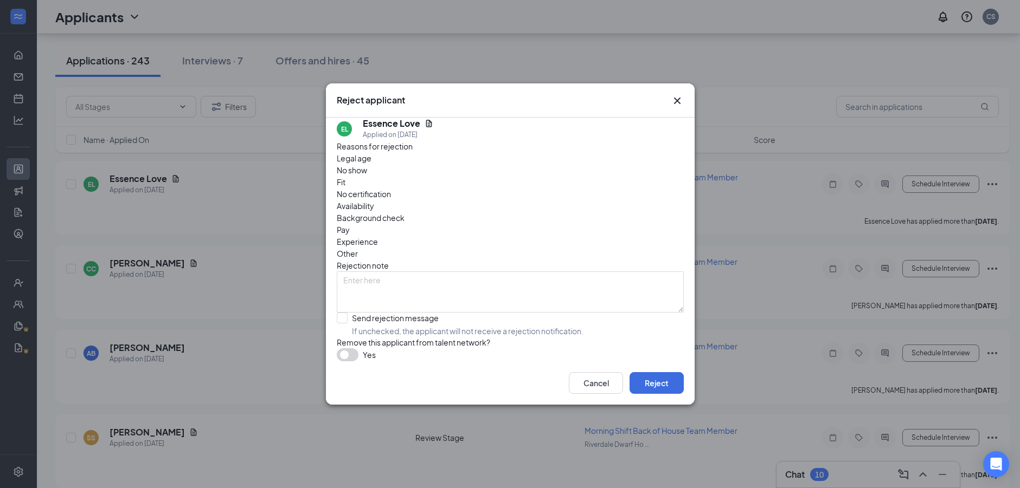
click at [920, 348] on div "Reject applicant EL Essence Love Applied on Aug 29 Reasons for rejection Legal …" at bounding box center [510, 244] width 1020 height 488
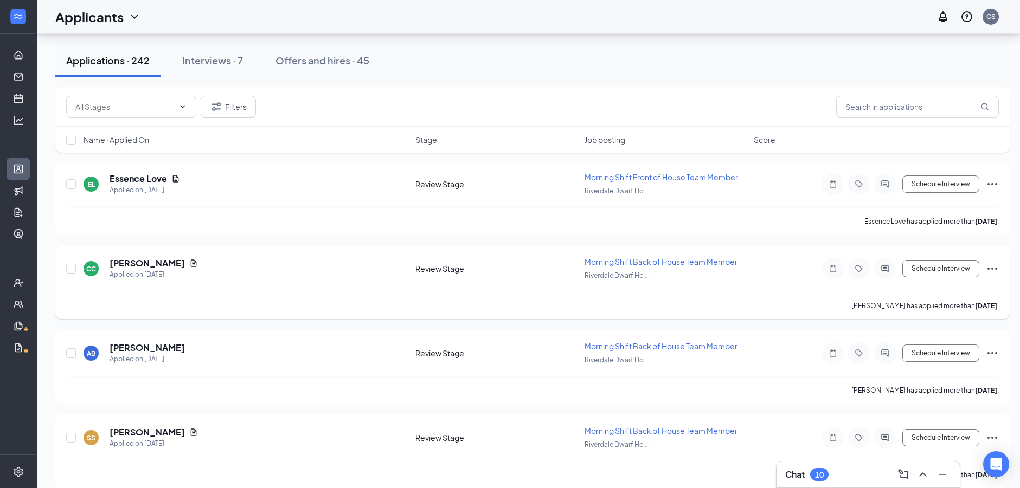
click at [997, 269] on icon "Ellipses" at bounding box center [992, 268] width 13 height 13
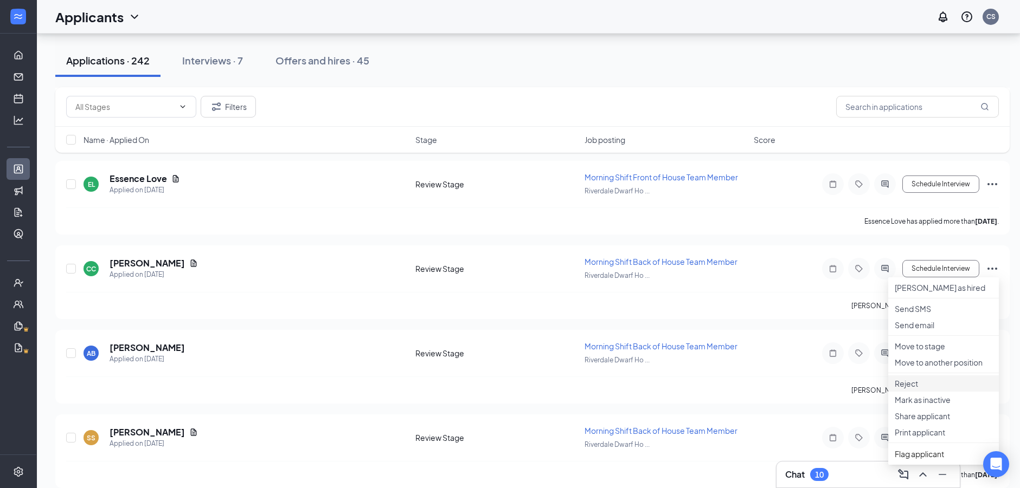
click at [948, 389] on p "Reject" at bounding box center [944, 383] width 98 height 11
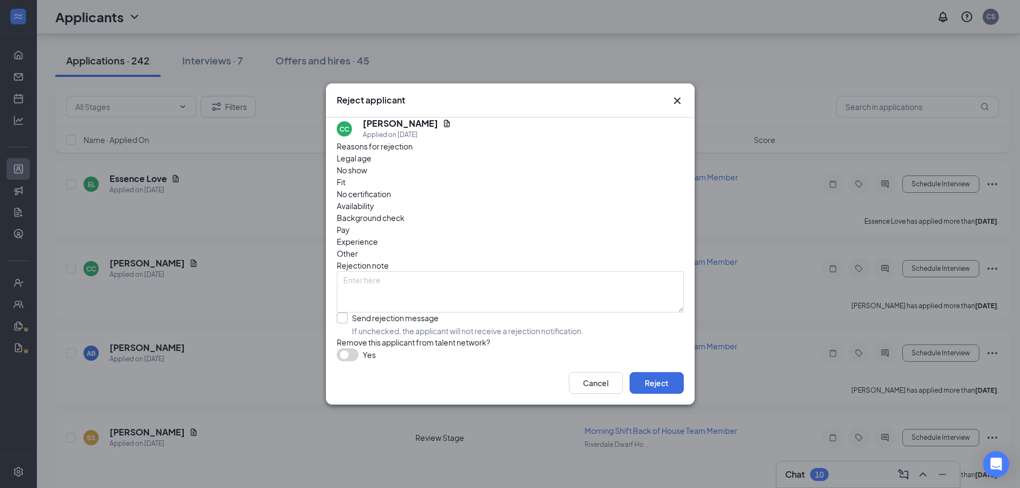
click at [421, 313] on input "Send rejection message If unchecked, the applicant will not receive a rejection…" at bounding box center [460, 325] width 247 height 24
checkbox input "true"
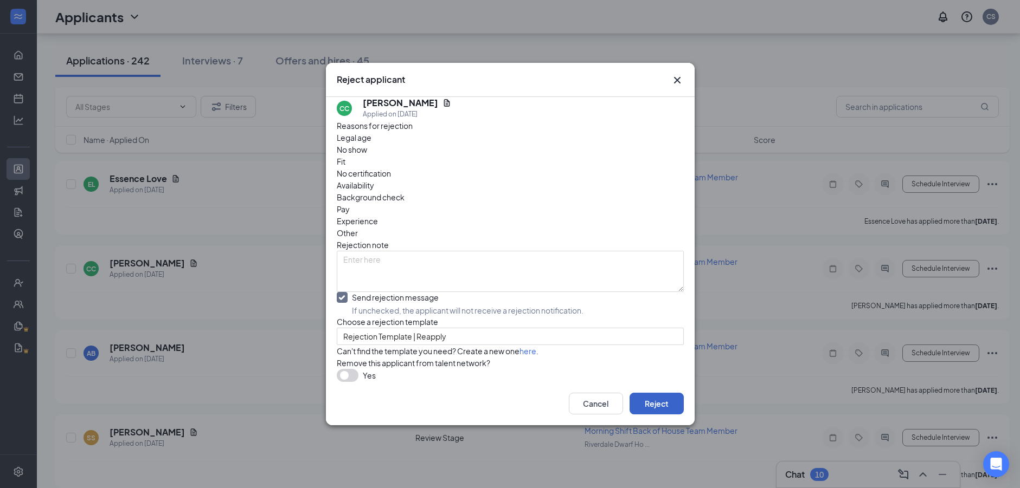
click at [645, 415] on button "Reject" at bounding box center [656, 404] width 54 height 22
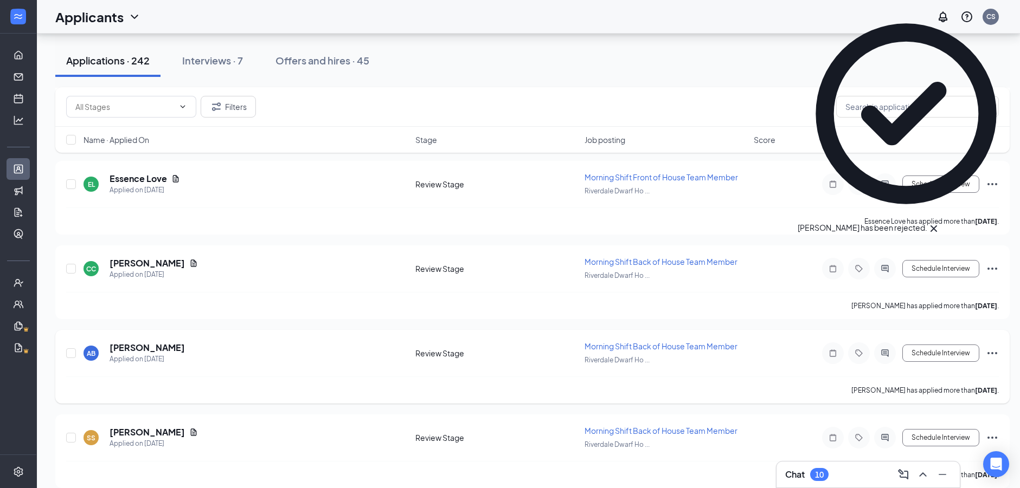
click at [998, 347] on icon "Ellipses" at bounding box center [992, 353] width 13 height 13
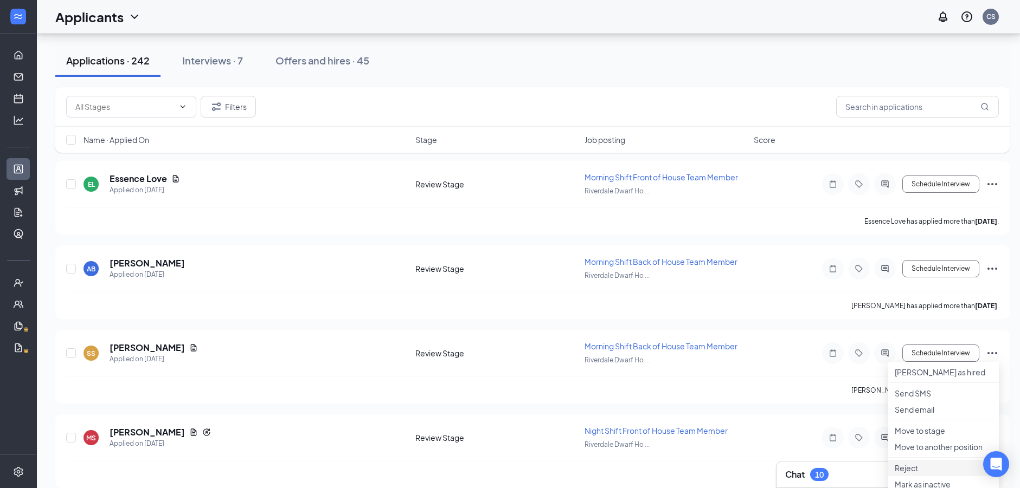
scroll to position [6076, 0]
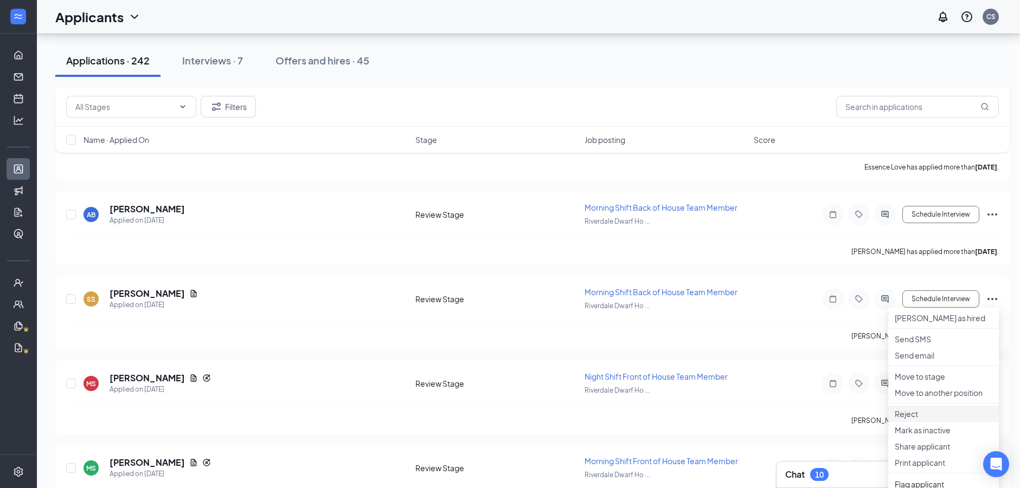
click at [916, 420] on p "Reject" at bounding box center [944, 414] width 98 height 11
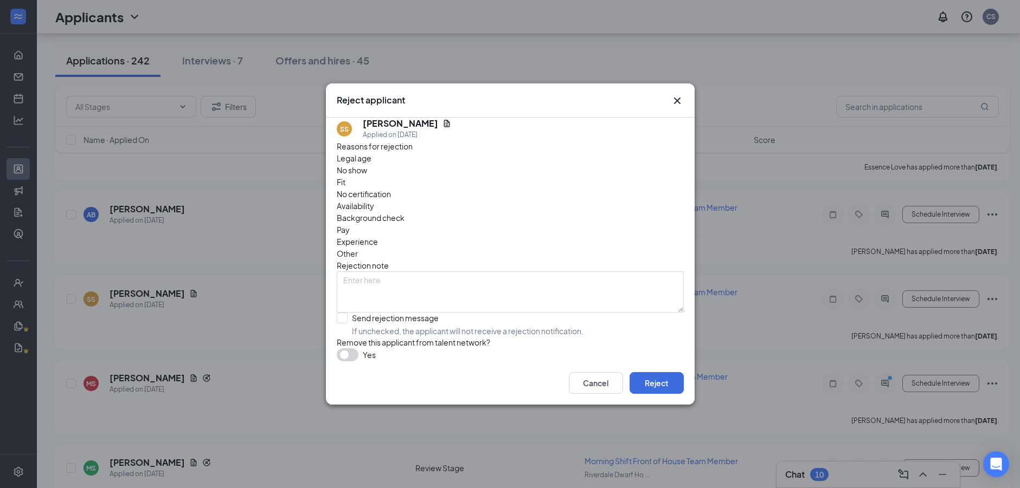
click at [402, 291] on div "Reasons for rejection Legal age No show Fit No certification Availability Backg…" at bounding box center [510, 250] width 347 height 221
click at [353, 313] on input "Send rejection message If unchecked, the applicant will not receive a rejection…" at bounding box center [460, 325] width 247 height 24
checkbox input "true"
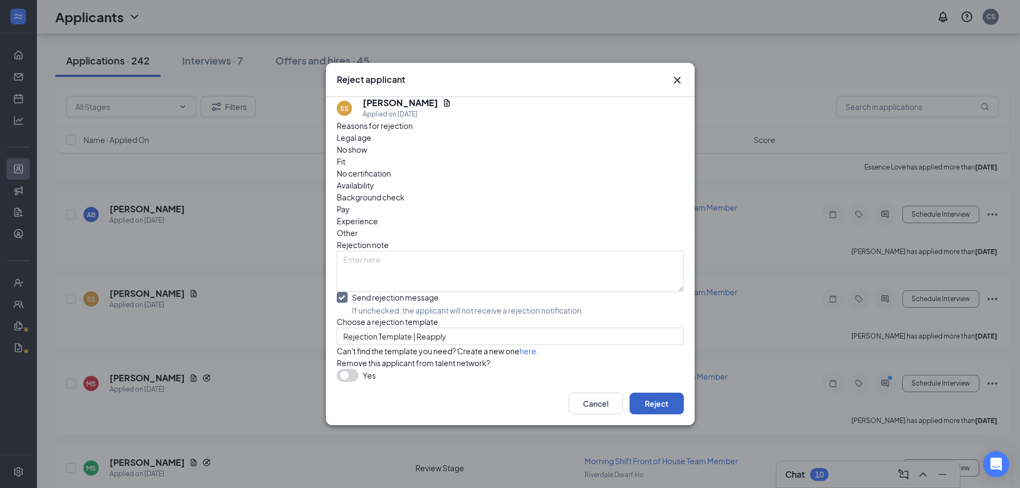
drag, startPoint x: 663, startPoint y: 427, endPoint x: 691, endPoint y: 417, distance: 29.8
click at [664, 415] on button "Reject" at bounding box center [656, 404] width 54 height 22
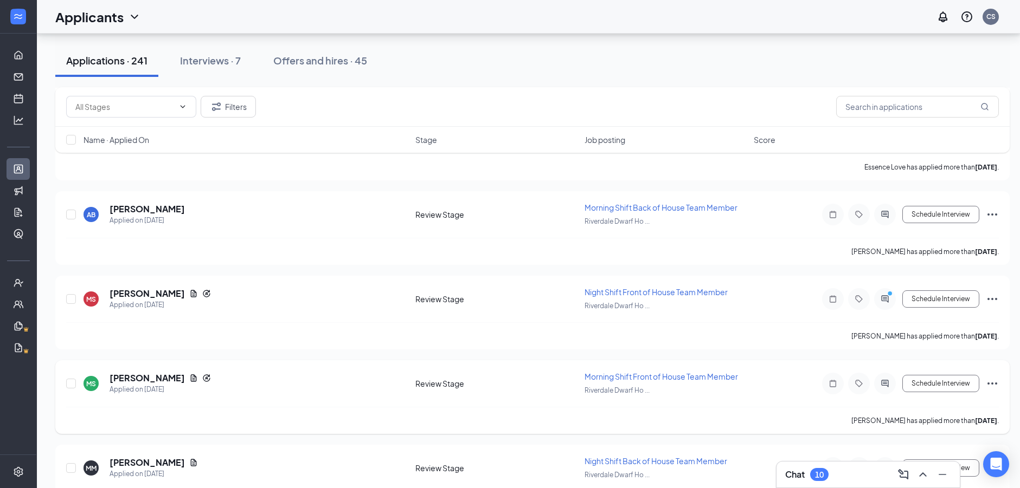
scroll to position [6130, 0]
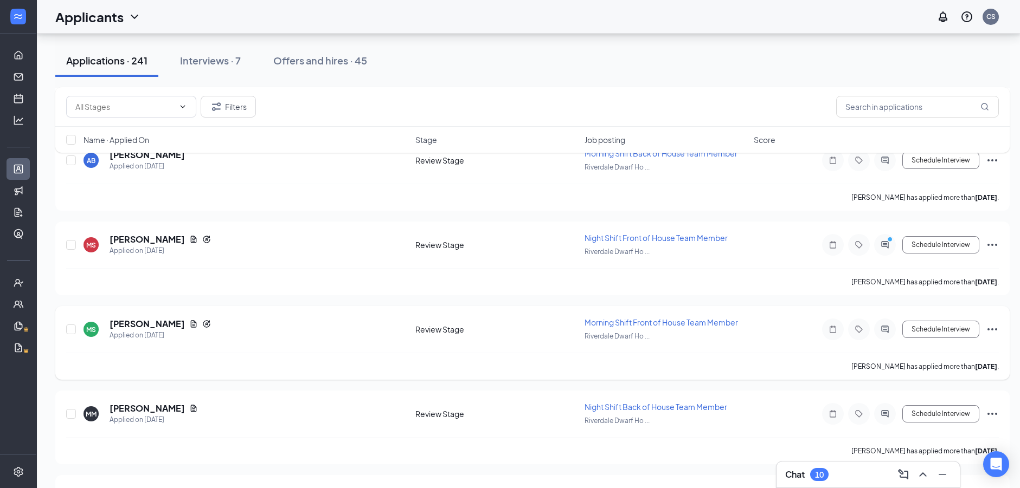
click at [992, 329] on icon "Ellipses" at bounding box center [992, 329] width 13 height 13
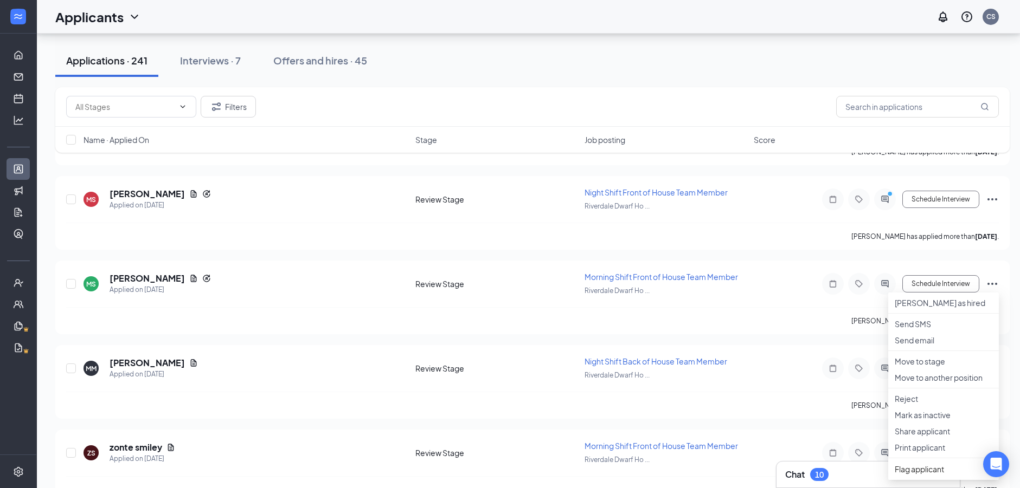
scroll to position [6238, 0]
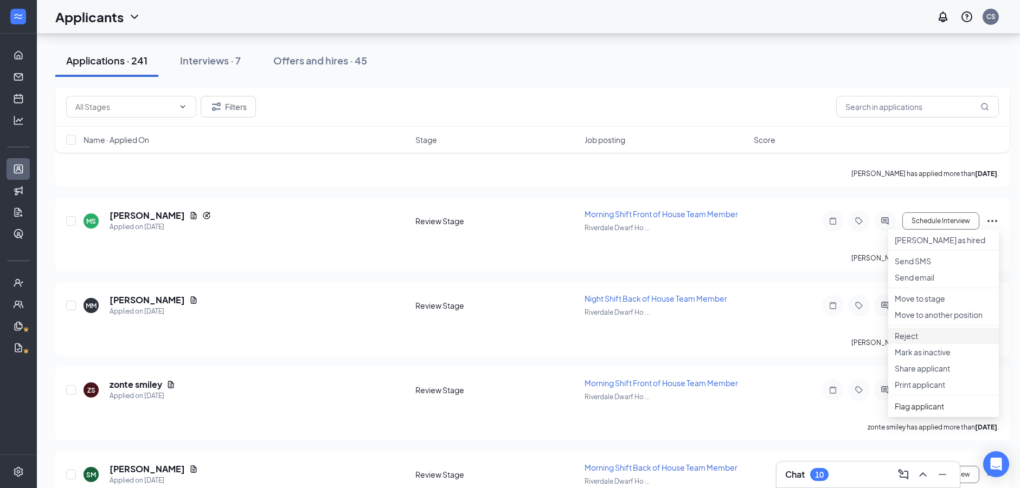
click at [920, 342] on p "Reject" at bounding box center [944, 336] width 98 height 11
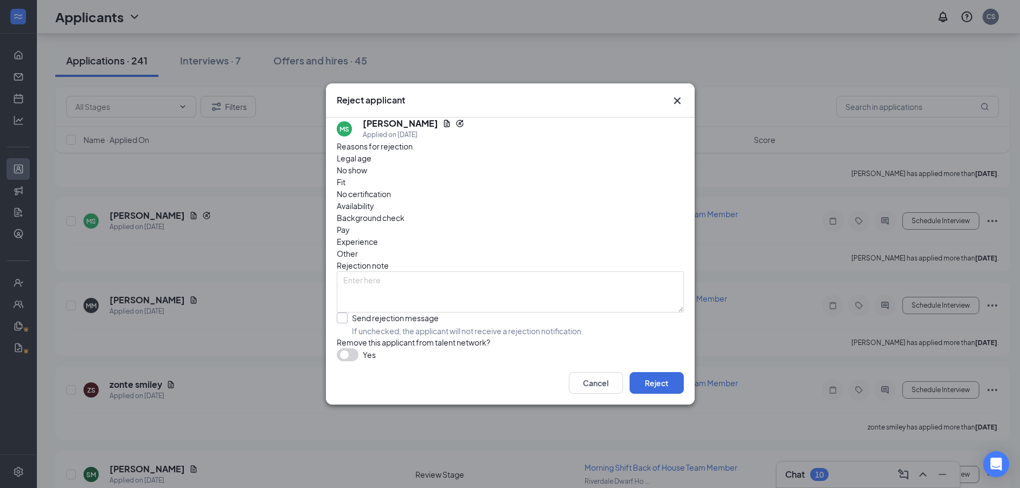
click at [419, 313] on input "Send rejection message If unchecked, the applicant will not receive a rejection…" at bounding box center [460, 325] width 247 height 24
checkbox input "true"
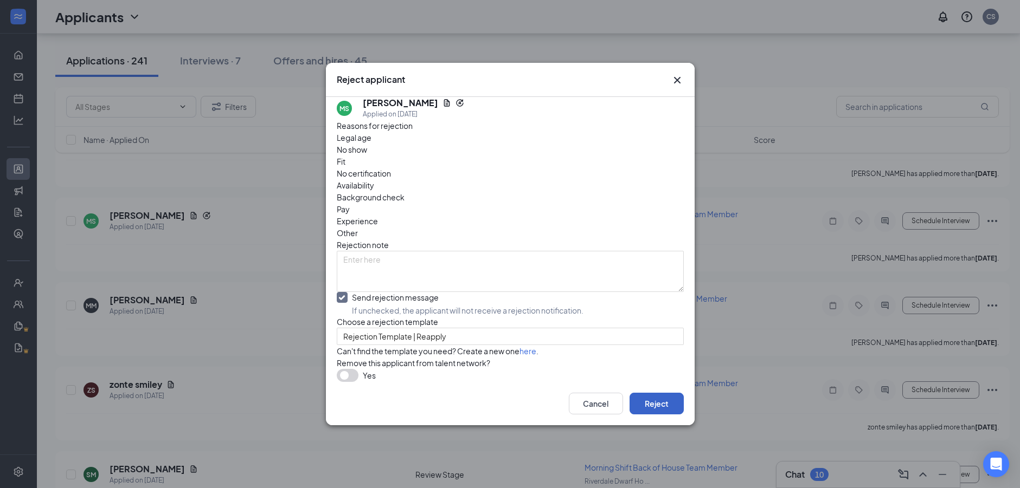
click at [638, 415] on button "Reject" at bounding box center [656, 404] width 54 height 22
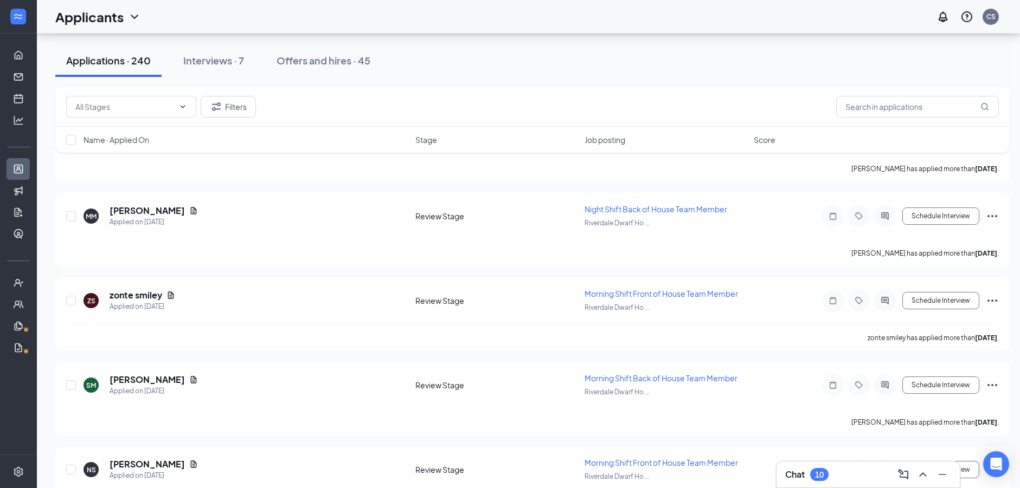
scroll to position [6347, 0]
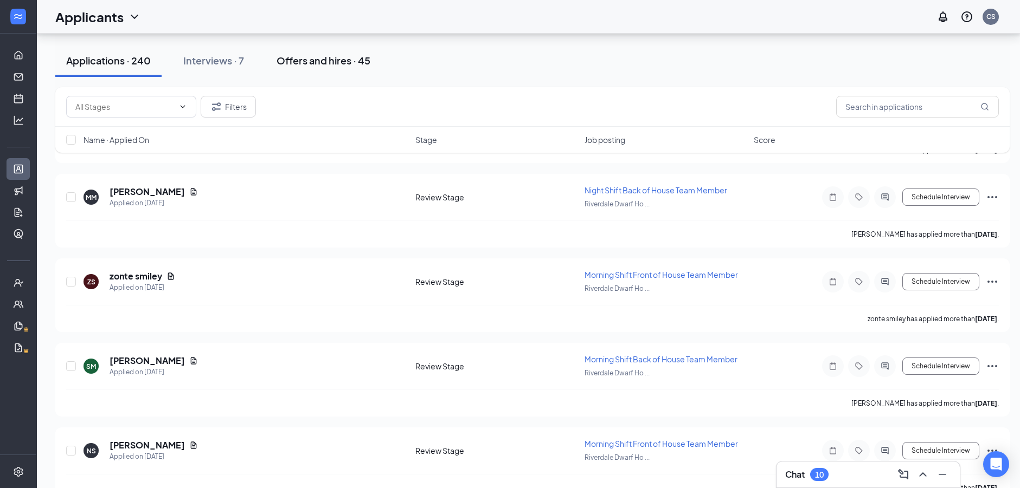
click at [326, 66] on div "Offers and hires · 45" at bounding box center [324, 61] width 94 height 14
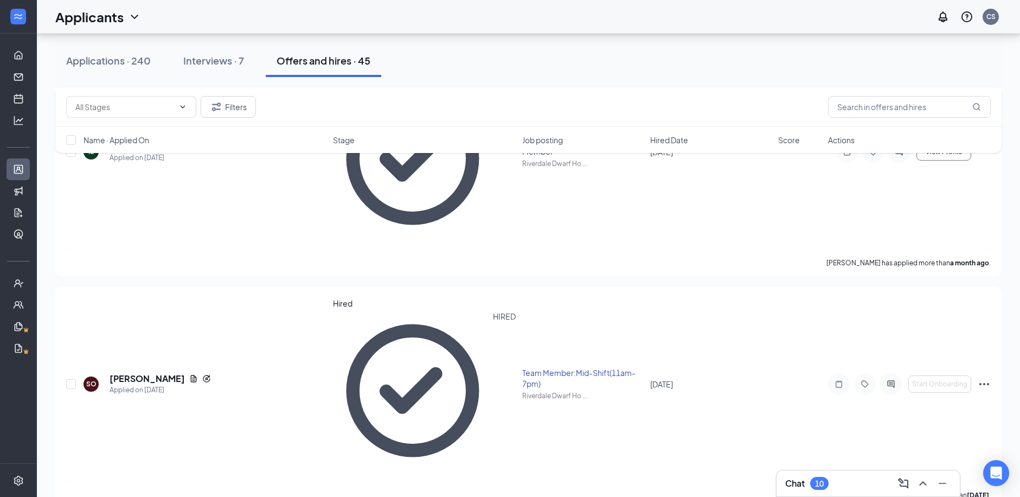
scroll to position [1627, 0]
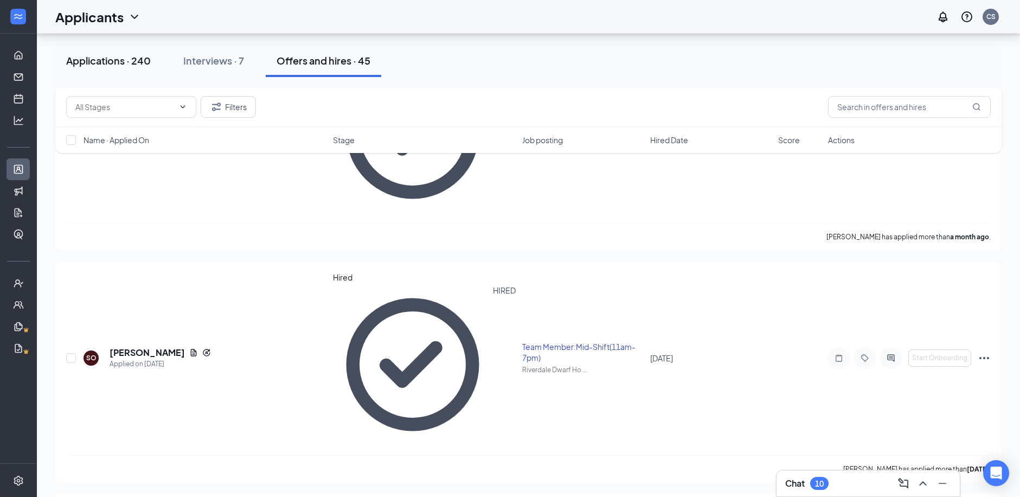
click at [103, 57] on div "Applications · 240" at bounding box center [108, 61] width 85 height 14
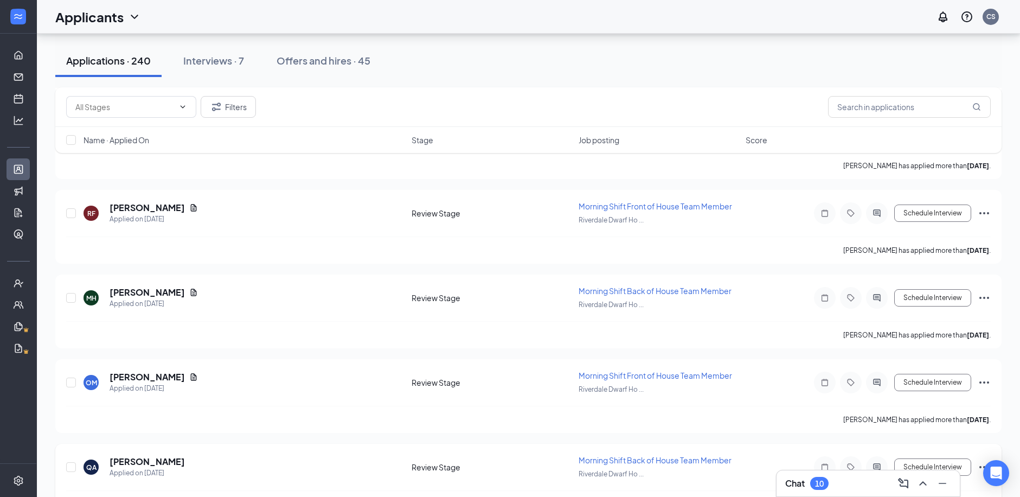
scroll to position [3378, 0]
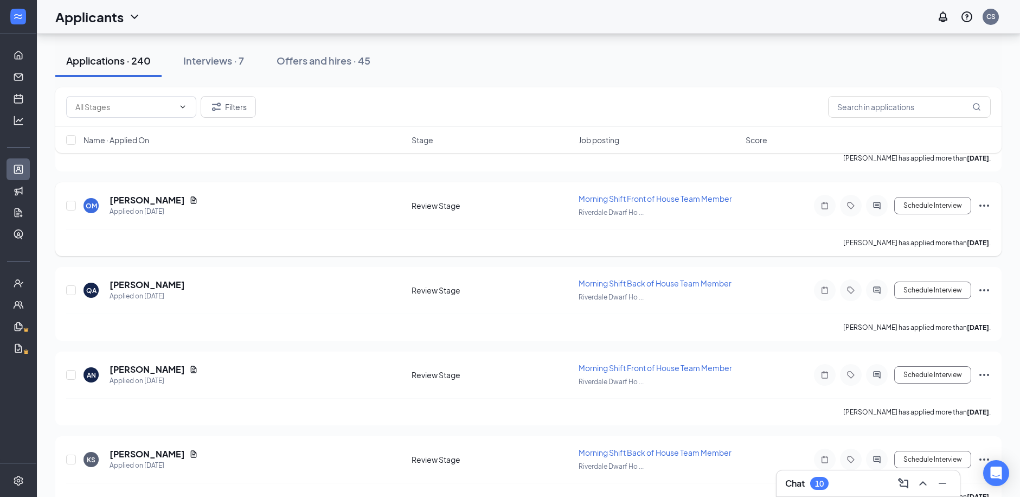
click at [987, 204] on icon "Ellipses" at bounding box center [984, 205] width 13 height 13
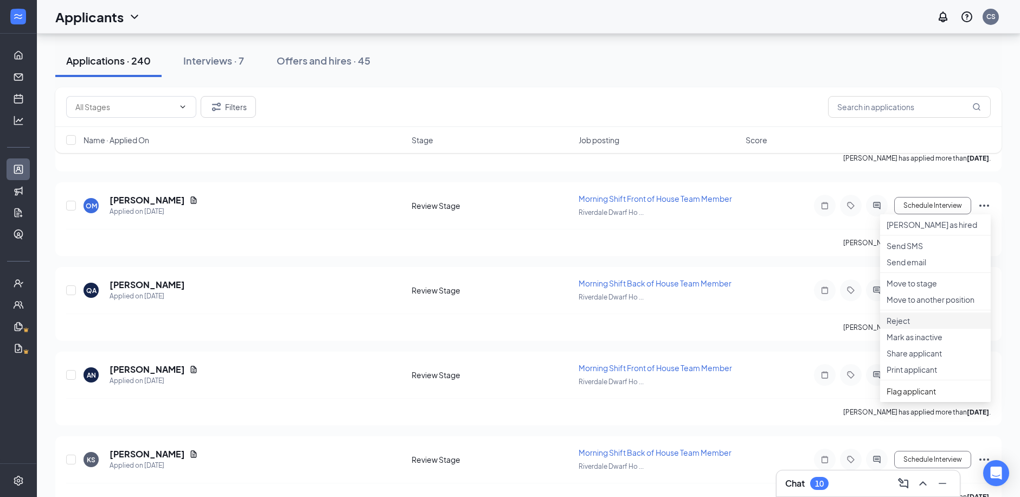
click at [905, 326] on p "Reject" at bounding box center [935, 320] width 98 height 11
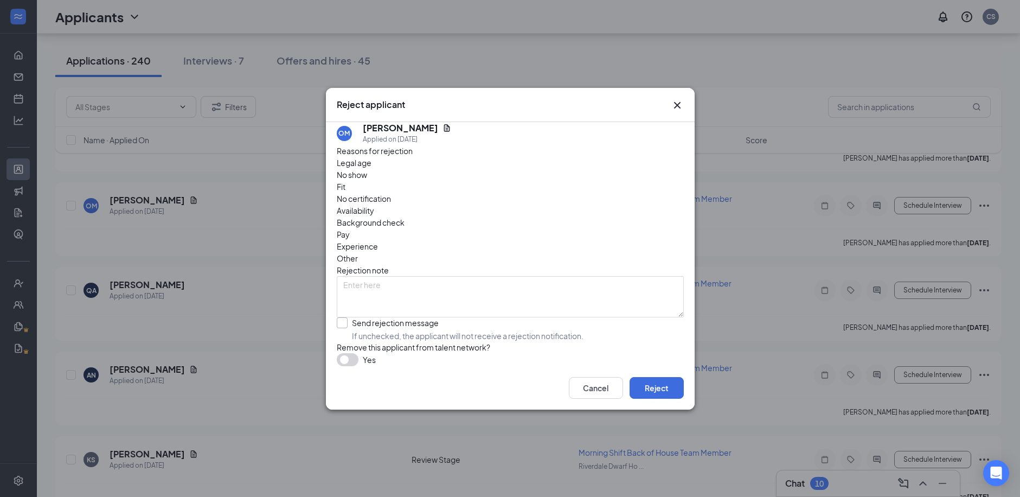
click at [422, 317] on input "Send rejection message If unchecked, the applicant will not receive a rejection…" at bounding box center [460, 329] width 247 height 24
checkbox input "true"
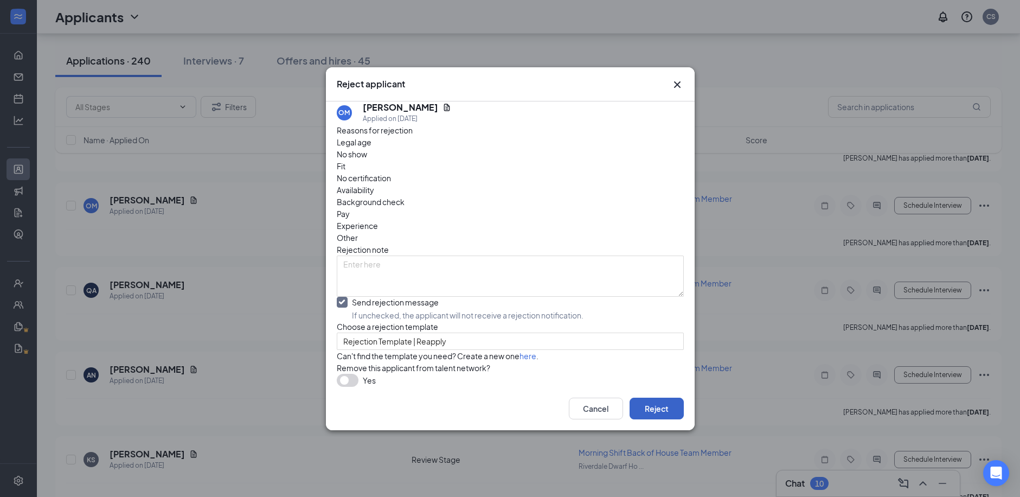
click at [680, 419] on button "Reject" at bounding box center [656, 408] width 54 height 22
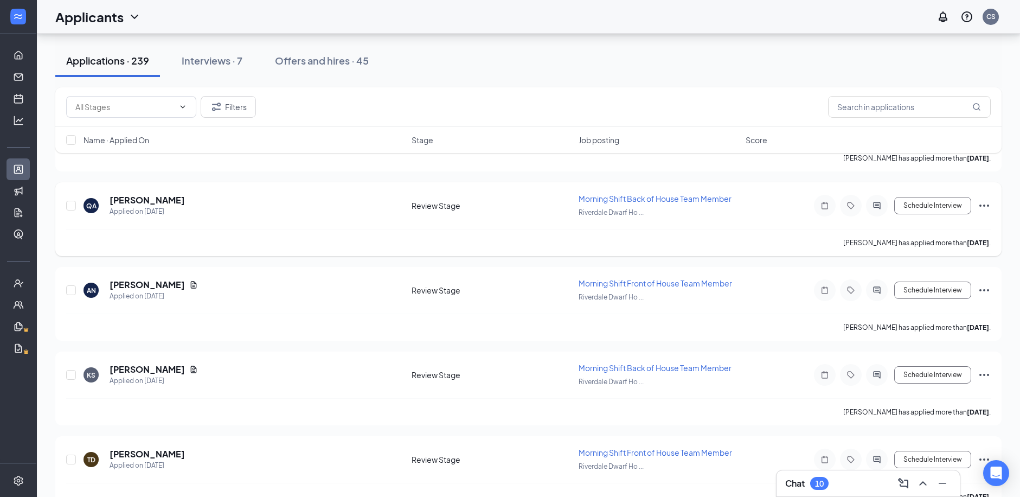
click at [985, 204] on icon "Ellipses" at bounding box center [984, 205] width 13 height 13
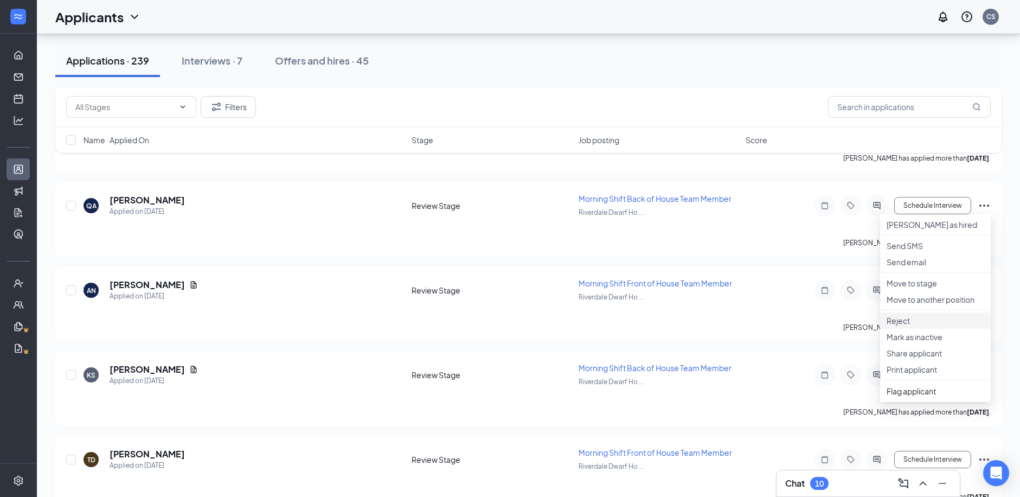
click at [935, 326] on p "Reject" at bounding box center [935, 320] width 98 height 11
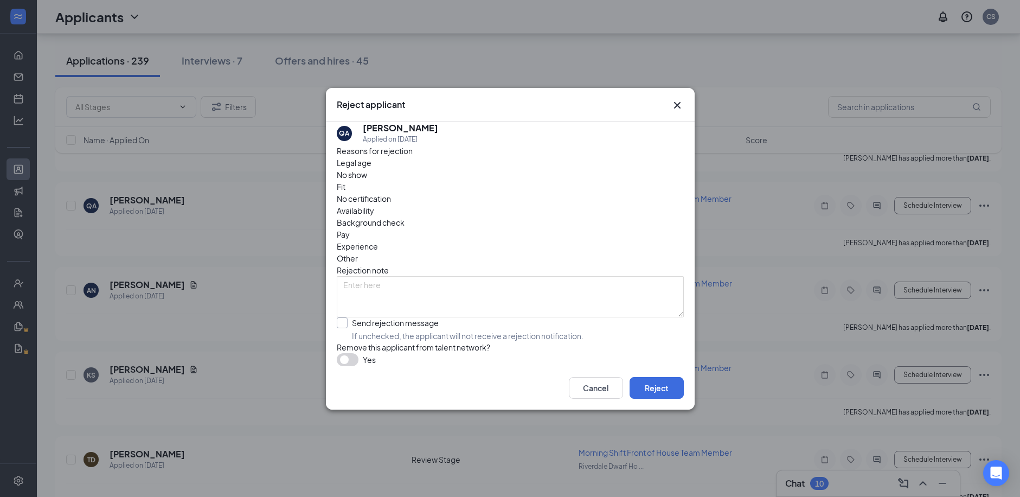
click at [438, 317] on input "Send rejection message If unchecked, the applicant will not receive a rejection…" at bounding box center [460, 329] width 247 height 24
checkbox input "true"
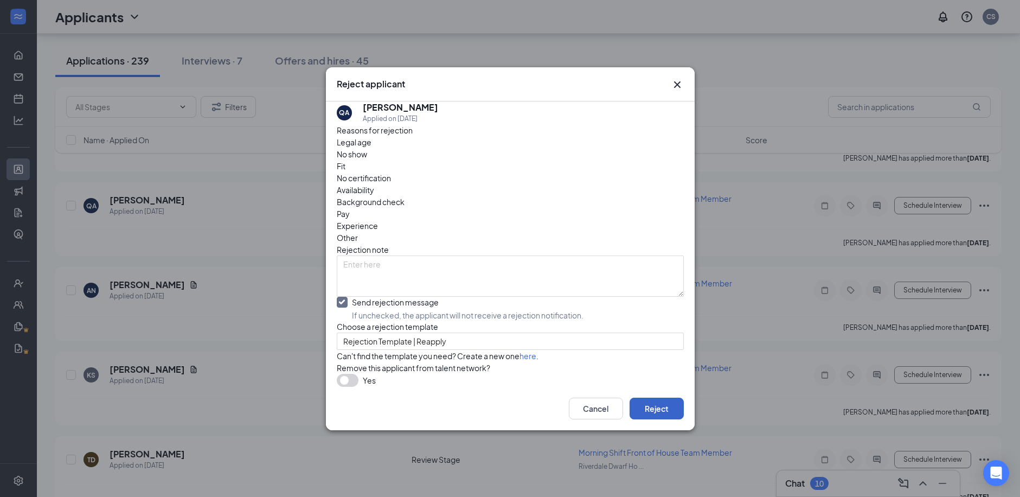
click at [667, 419] on button "Reject" at bounding box center [656, 408] width 54 height 22
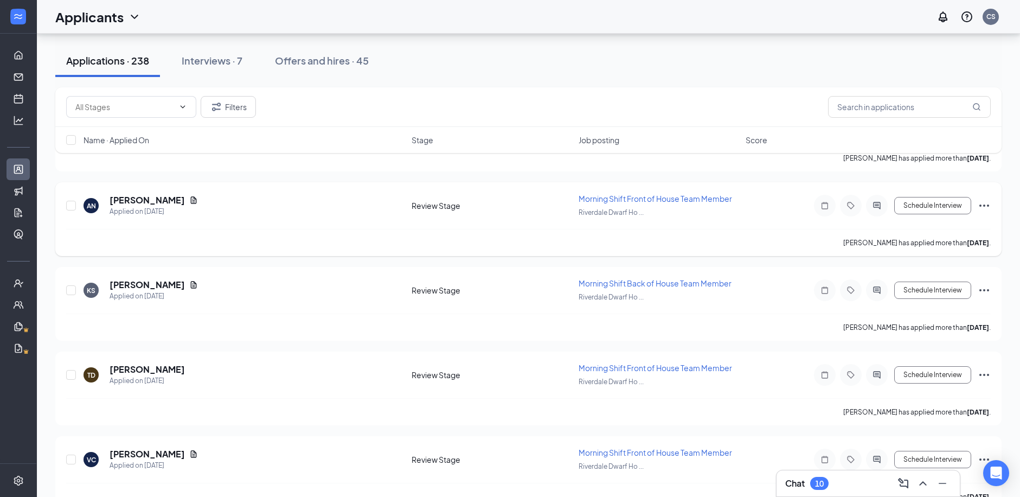
click at [986, 211] on icon "Ellipses" at bounding box center [984, 205] width 13 height 13
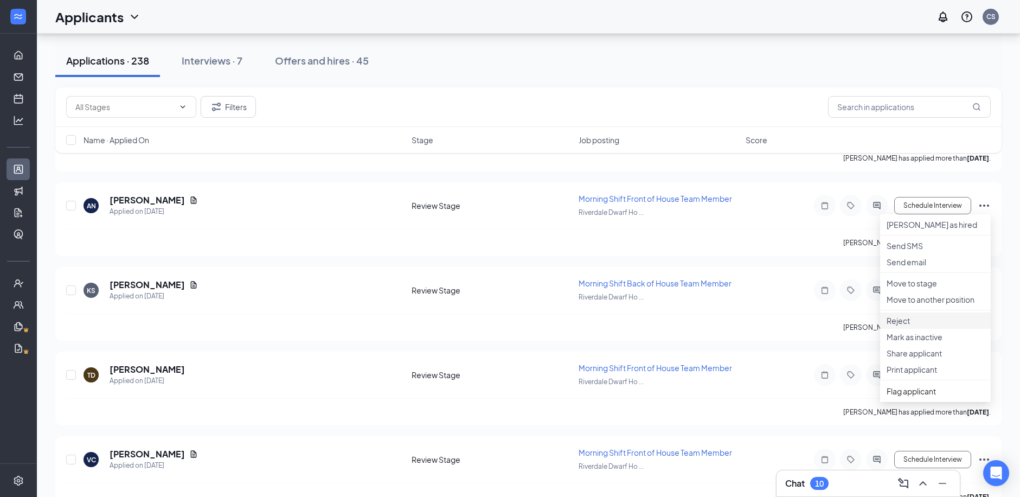
click at [910, 326] on p "Reject" at bounding box center [935, 320] width 98 height 11
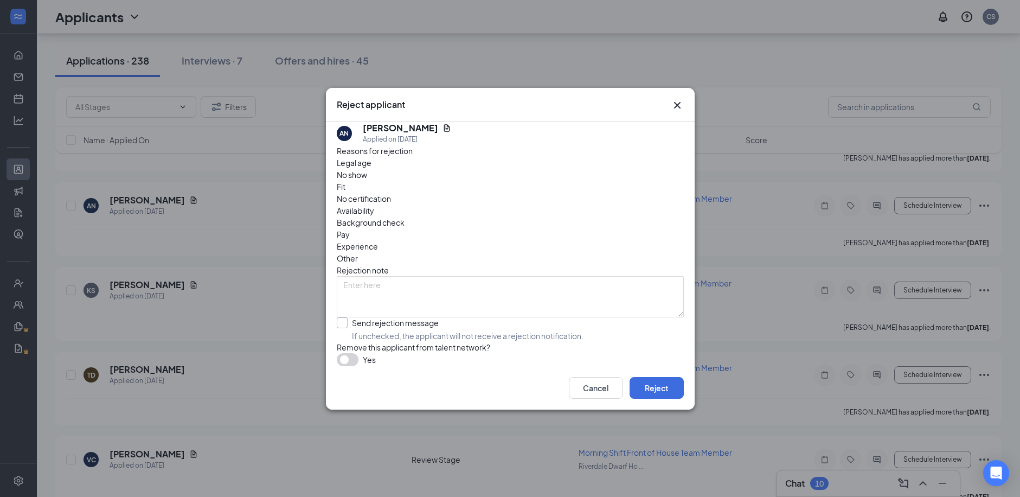
click at [413, 317] on input "Send rejection message If unchecked, the applicant will not receive a rejection…" at bounding box center [460, 329] width 247 height 24
checkbox input "true"
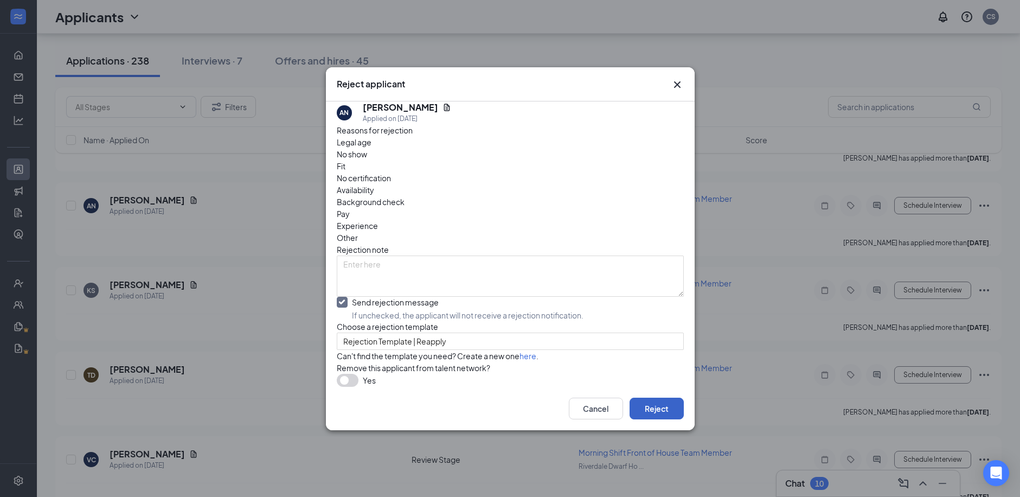
click at [664, 419] on button "Reject" at bounding box center [656, 408] width 54 height 22
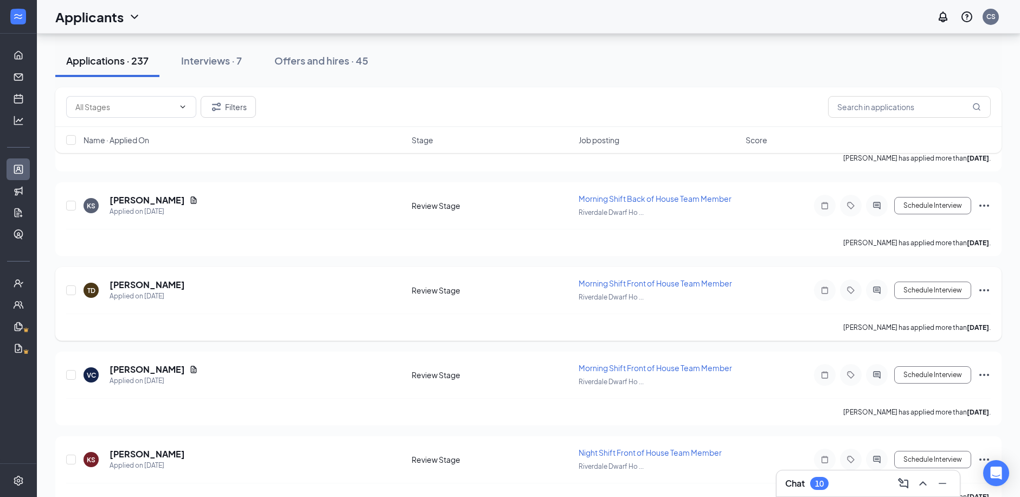
click at [976, 294] on div "Schedule Interview" at bounding box center [892, 290] width 195 height 22
click at [980, 292] on icon "Ellipses" at bounding box center [984, 290] width 13 height 13
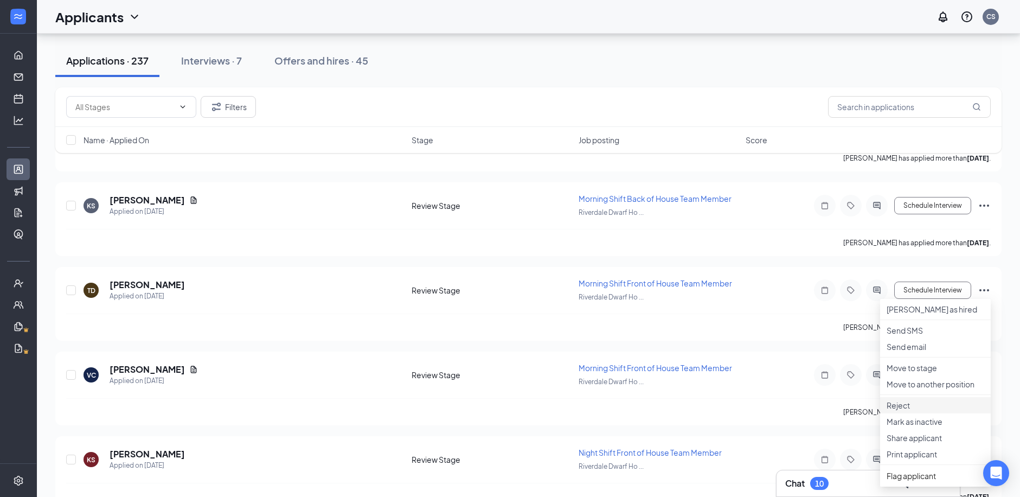
click at [896, 410] on p "Reject" at bounding box center [935, 405] width 98 height 11
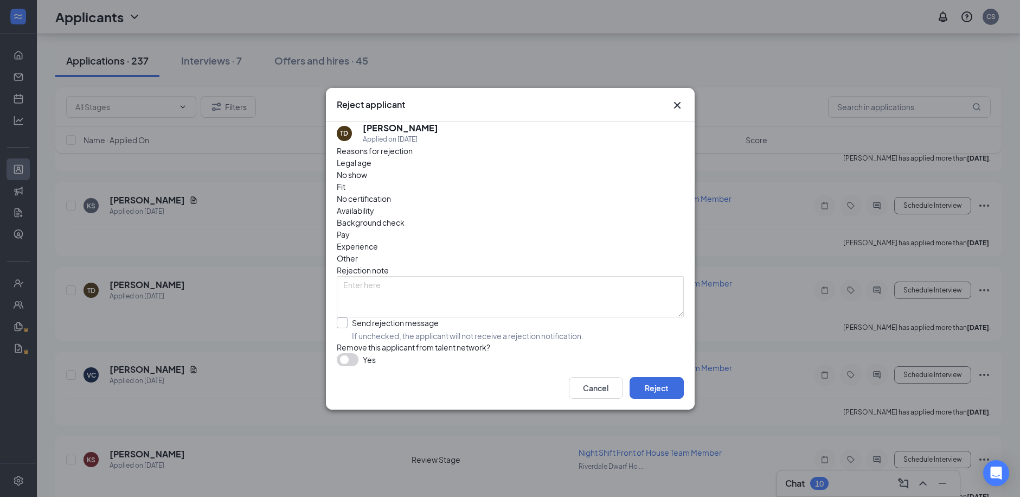
click at [379, 317] on input "Send rejection message If unchecked, the applicant will not receive a rejection…" at bounding box center [460, 329] width 247 height 24
checkbox input "true"
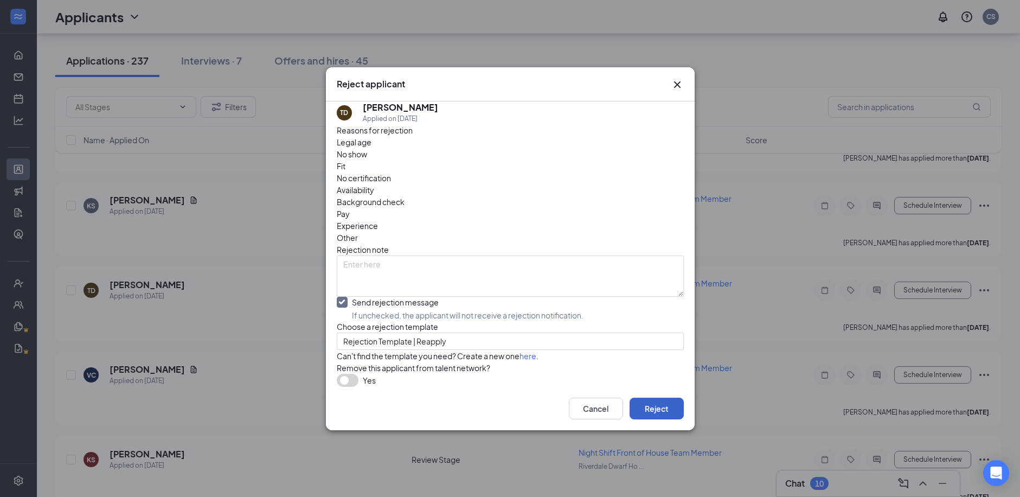
click at [660, 419] on button "Reject" at bounding box center [656, 408] width 54 height 22
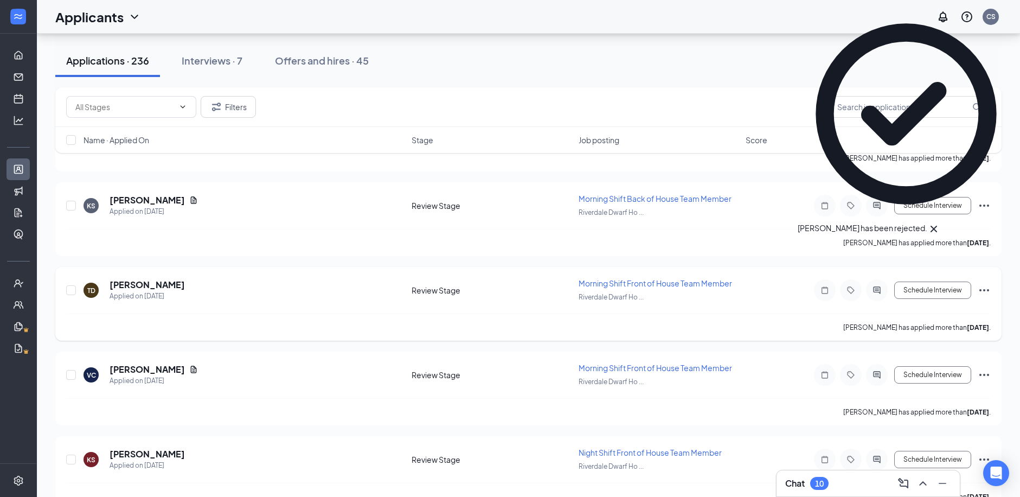
click at [982, 291] on icon "Ellipses" at bounding box center [984, 290] width 13 height 13
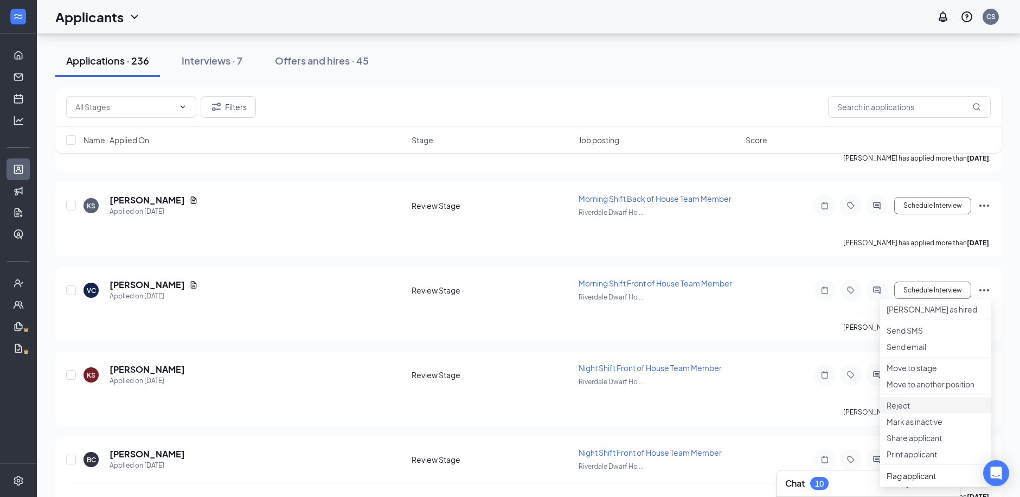
click at [901, 413] on li "Reject" at bounding box center [935, 405] width 111 height 16
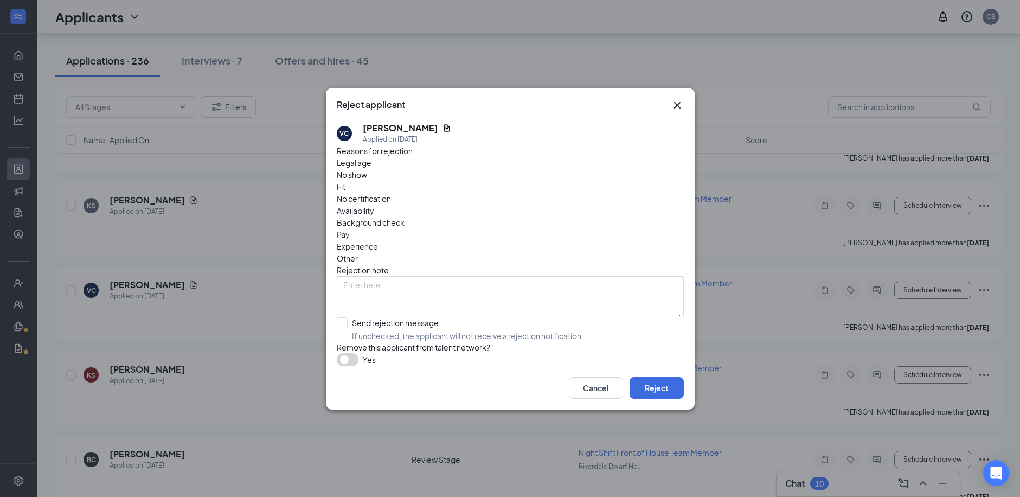
drag, startPoint x: 384, startPoint y: 304, endPoint x: 590, endPoint y: 372, distance: 216.5
click at [390, 317] on input "Send rejection message If unchecked, the applicant will not receive a rejection…" at bounding box center [460, 329] width 247 height 24
checkbox input "true"
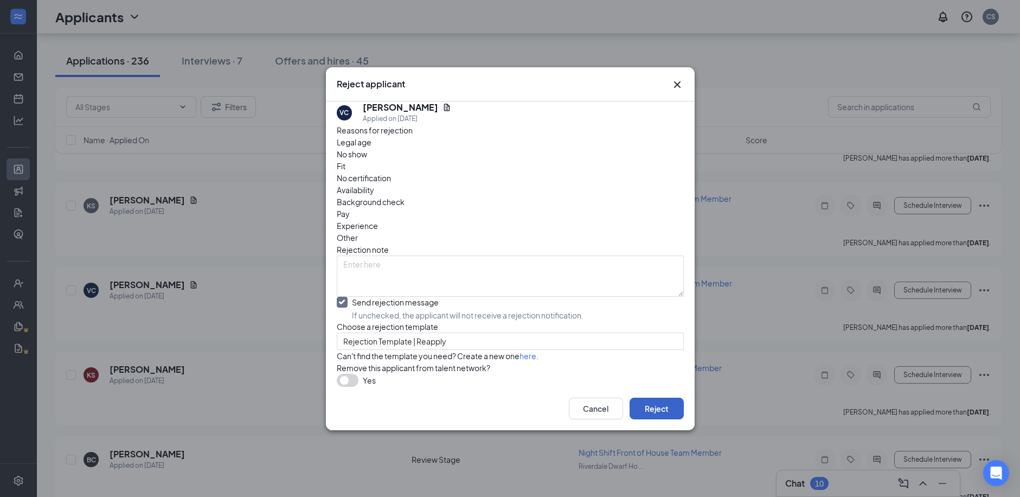
click at [663, 419] on button "Reject" at bounding box center [656, 408] width 54 height 22
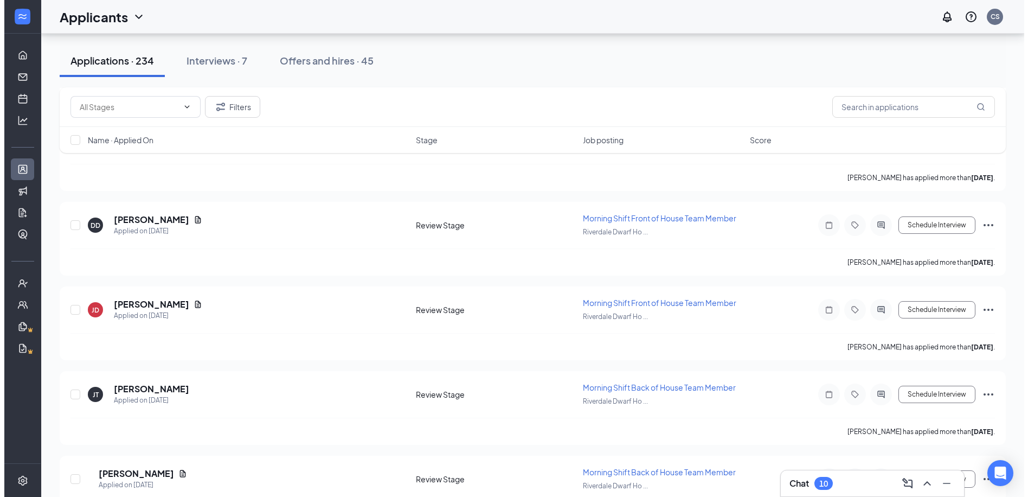
scroll to position [4734, 0]
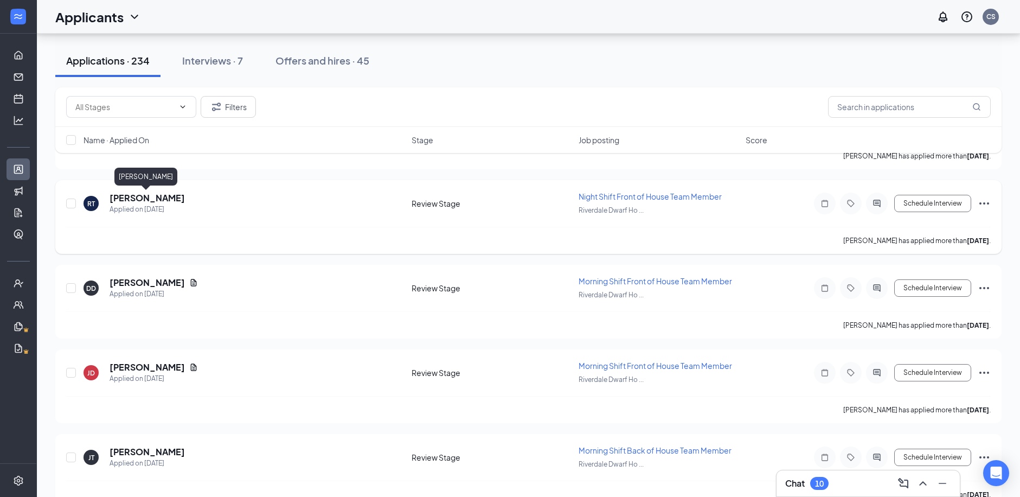
click at [133, 199] on h5 "Richard Thomas" at bounding box center [147, 198] width 75 height 12
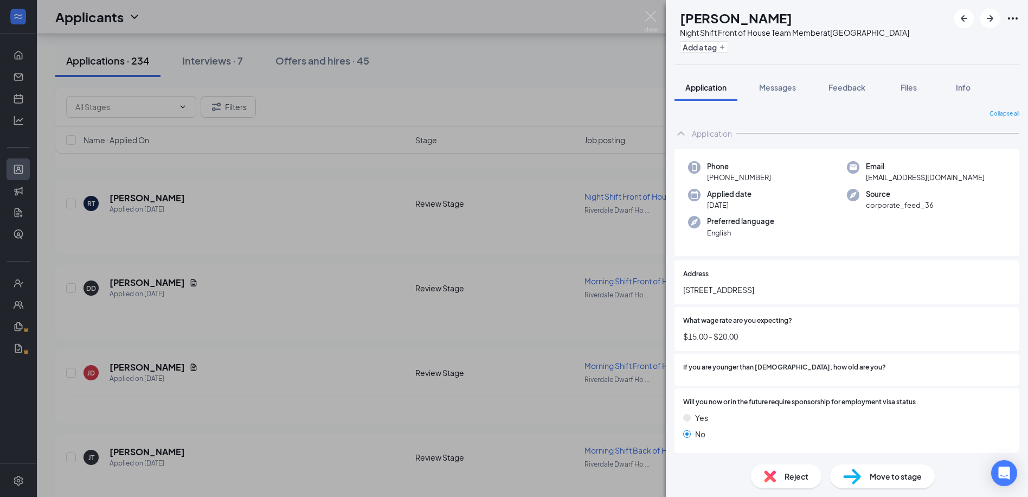
click at [845, 481] on img at bounding box center [852, 476] width 18 height 16
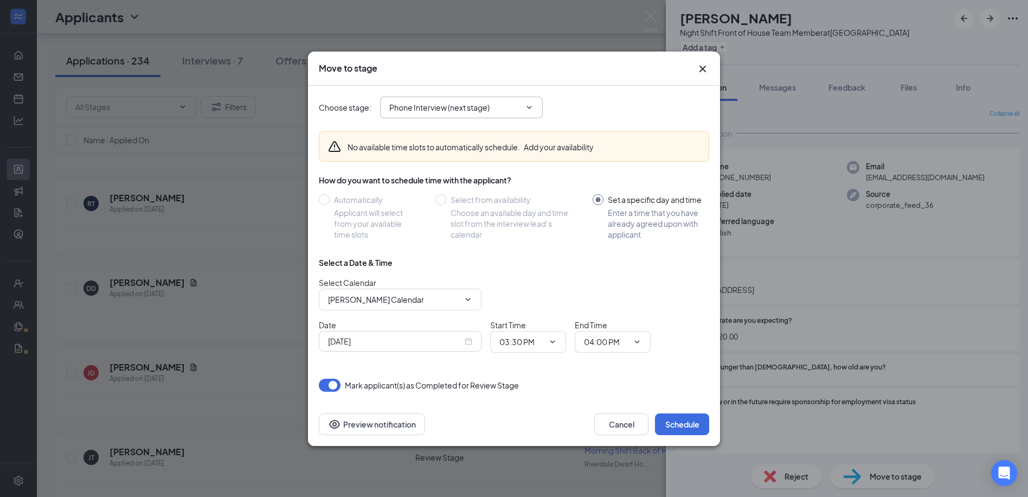
click at [436, 105] on input "Phone Interview (next stage)" at bounding box center [454, 107] width 131 height 12
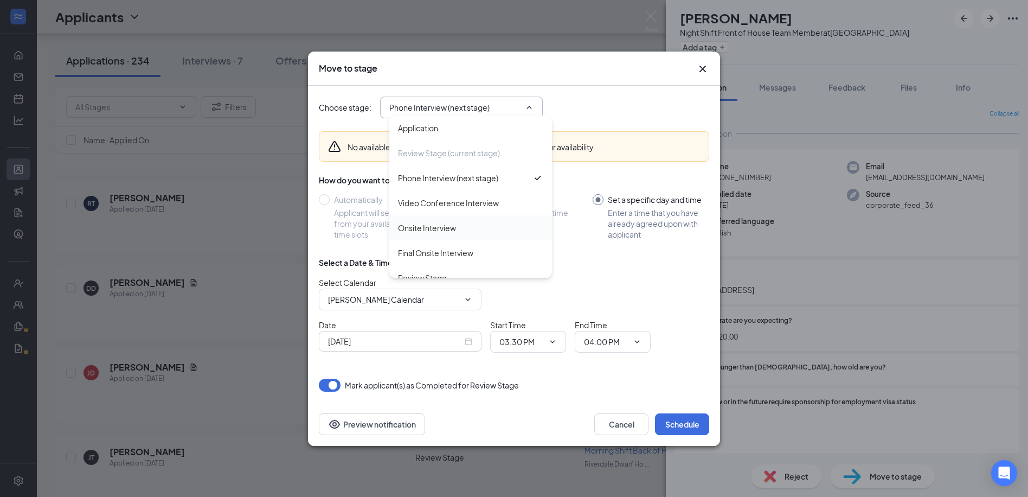
click at [458, 227] on div "Onsite Interview" at bounding box center [470, 228] width 145 height 12
type input "Onsite Interview"
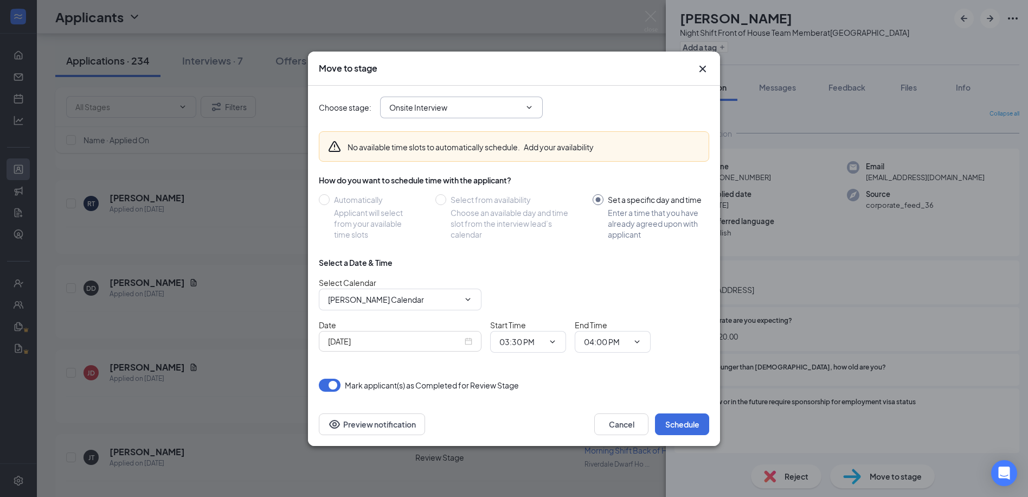
click at [519, 105] on input "Onsite Interview" at bounding box center [454, 107] width 131 height 12
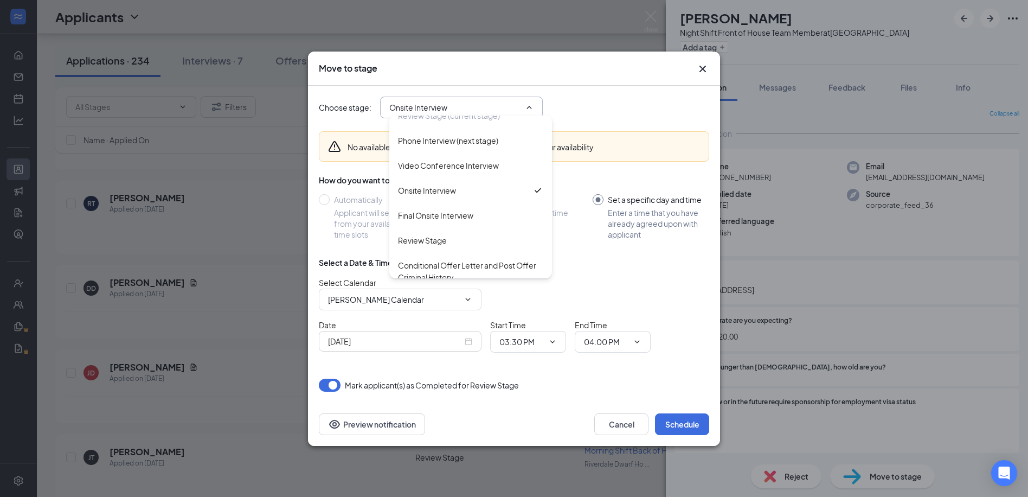
scroll to position [99, 0]
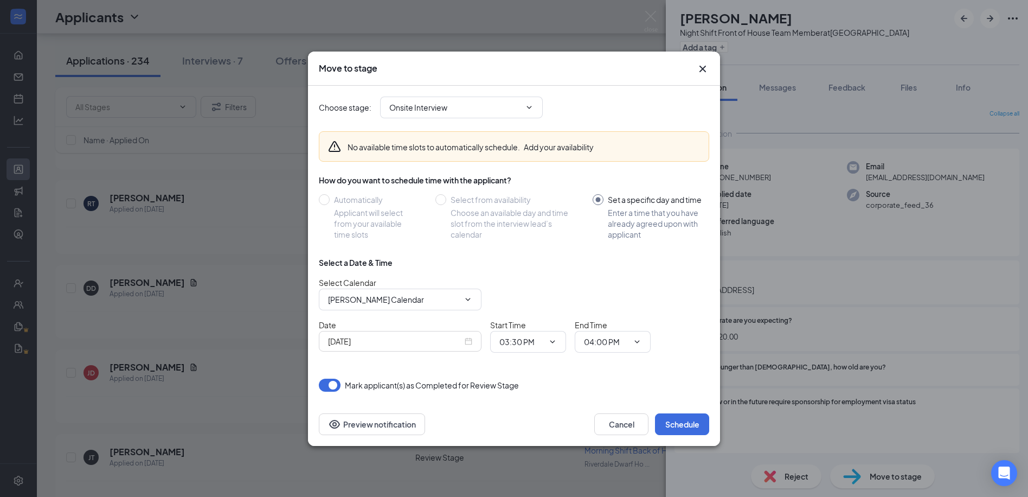
click at [582, 238] on div "Automatically Applicant will select from your available time slots Select from …" at bounding box center [514, 217] width 390 height 46
click at [614, 417] on button "Cancel" at bounding box center [621, 424] width 54 height 22
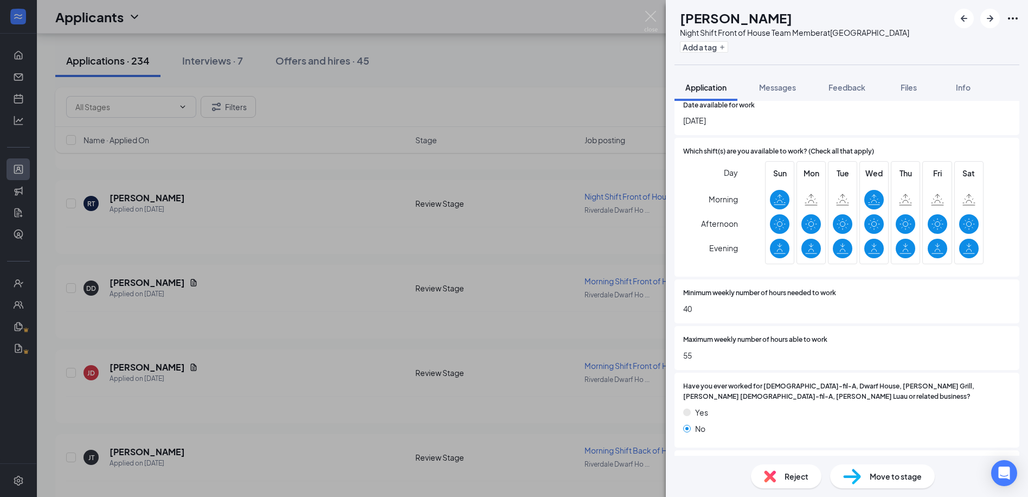
scroll to position [488, 0]
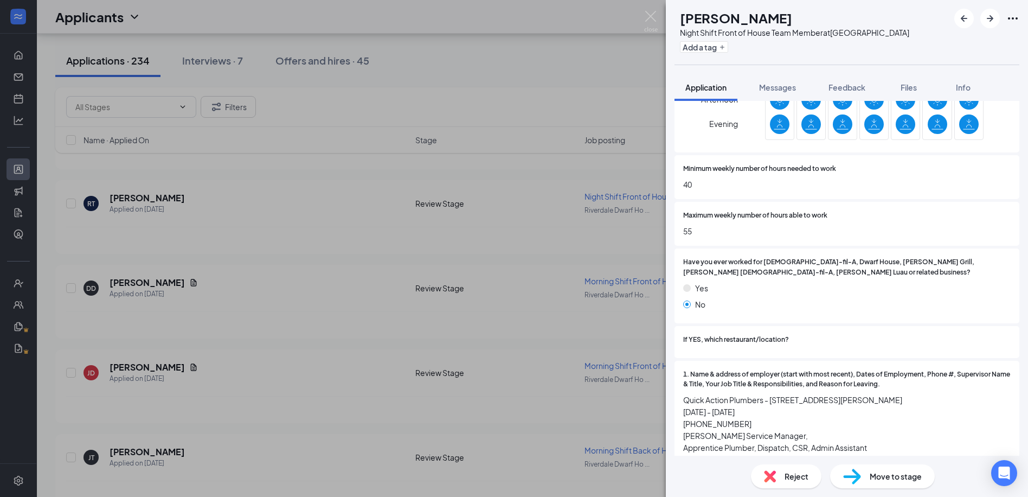
click at [888, 476] on span "Move to stage" at bounding box center [896, 476] width 52 height 12
type input "Phone Interview (next stage)"
type input "Chris Smith's Calendar"
type input "Sep 15, 2025"
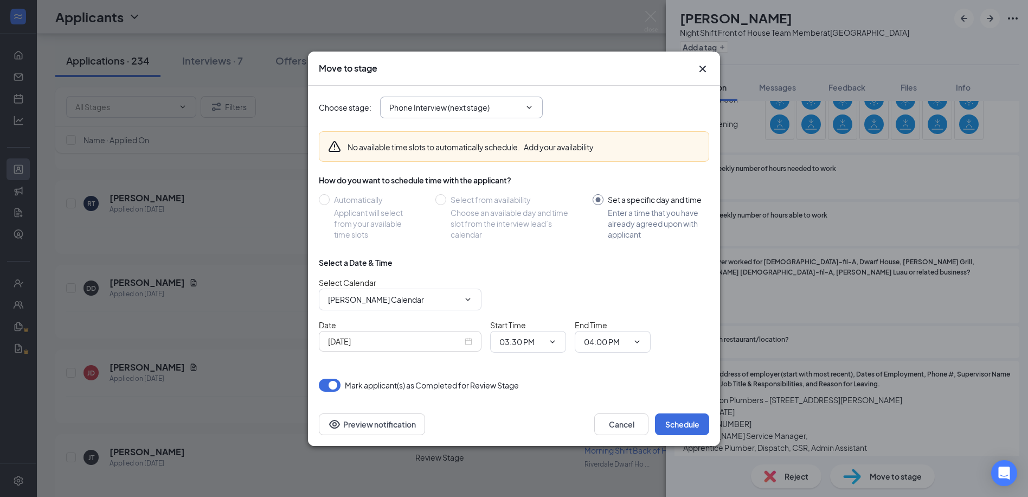
click at [430, 100] on span "Phone Interview (next stage)" at bounding box center [461, 108] width 163 height 22
click at [430, 117] on span "Phone Interview (next stage)" at bounding box center [461, 108] width 163 height 22
click at [529, 100] on span "Phone Interview (next stage)" at bounding box center [461, 108] width 163 height 22
click at [530, 106] on icon "ChevronDown" at bounding box center [529, 107] width 9 height 9
click at [700, 70] on icon "Cross" at bounding box center [702, 68] width 13 height 13
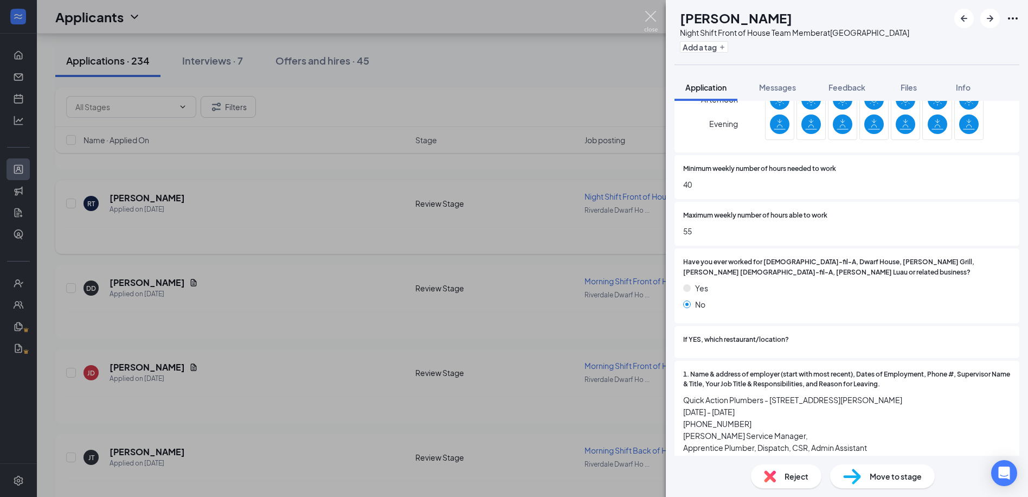
click at [651, 19] on img at bounding box center [651, 21] width 14 height 21
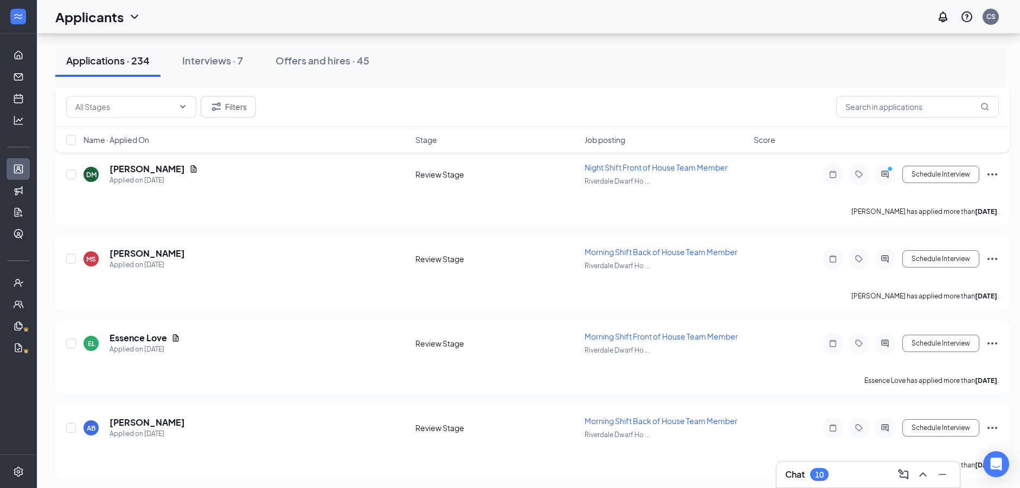
scroll to position [5493, 0]
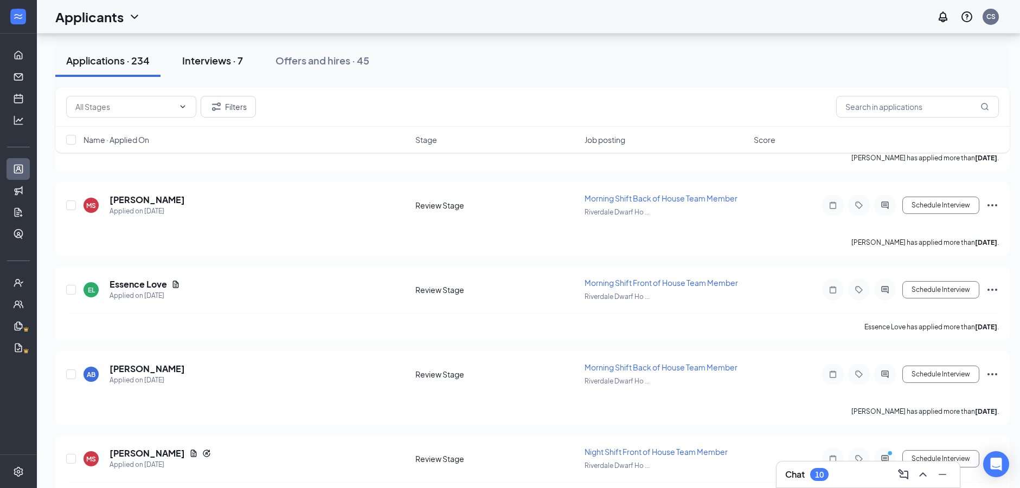
click at [230, 65] on div "Interviews · 7" at bounding box center [212, 61] width 61 height 14
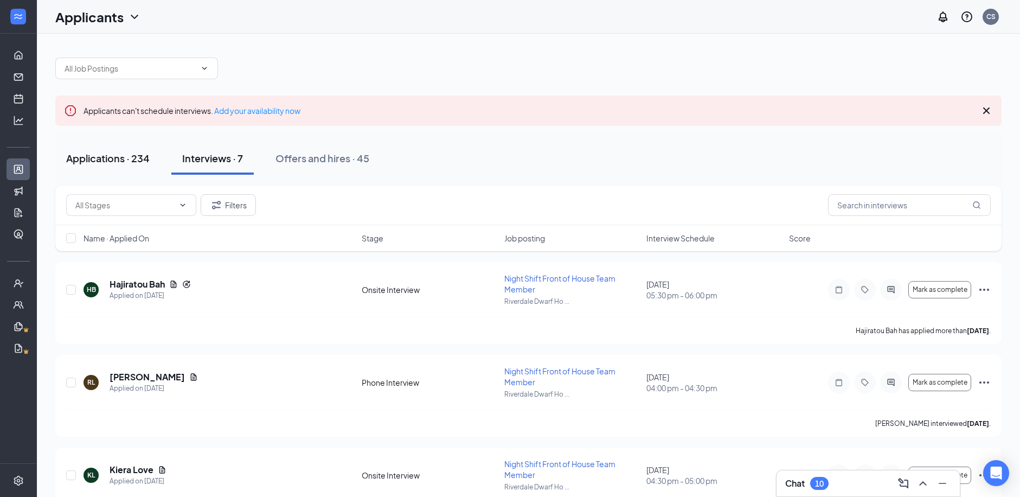
click at [117, 156] on div "Applications · 234" at bounding box center [107, 158] width 83 height 14
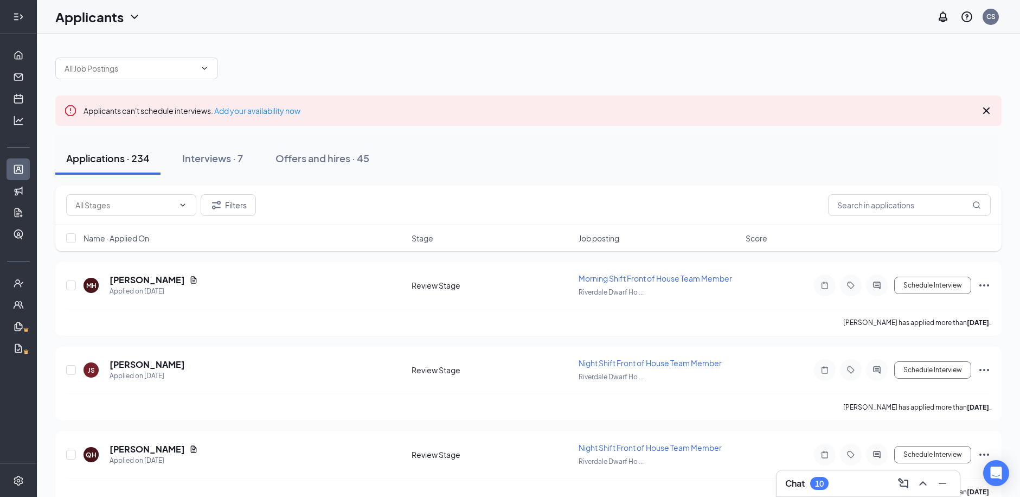
click at [22, 21] on icon "Expand" at bounding box center [18, 16] width 11 height 11
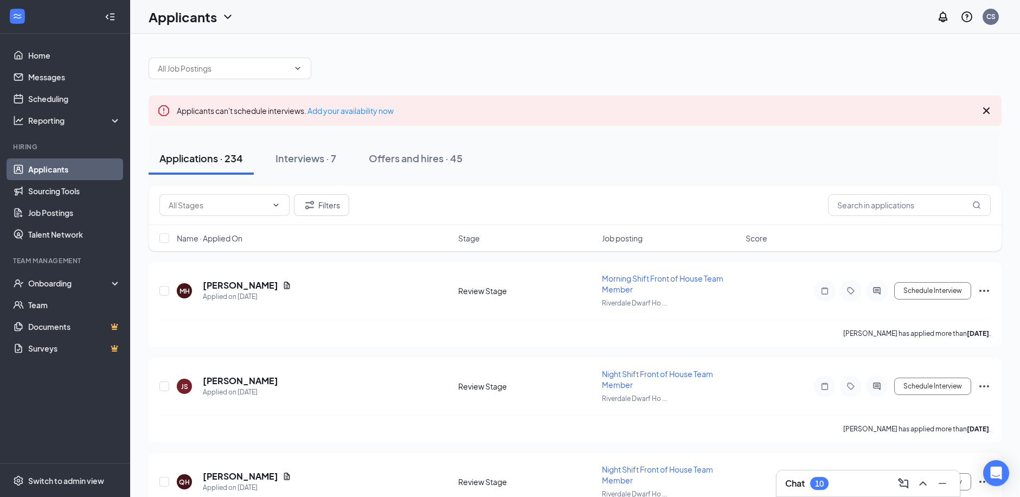
click at [112, 15] on icon "Collapse" at bounding box center [110, 16] width 11 height 11
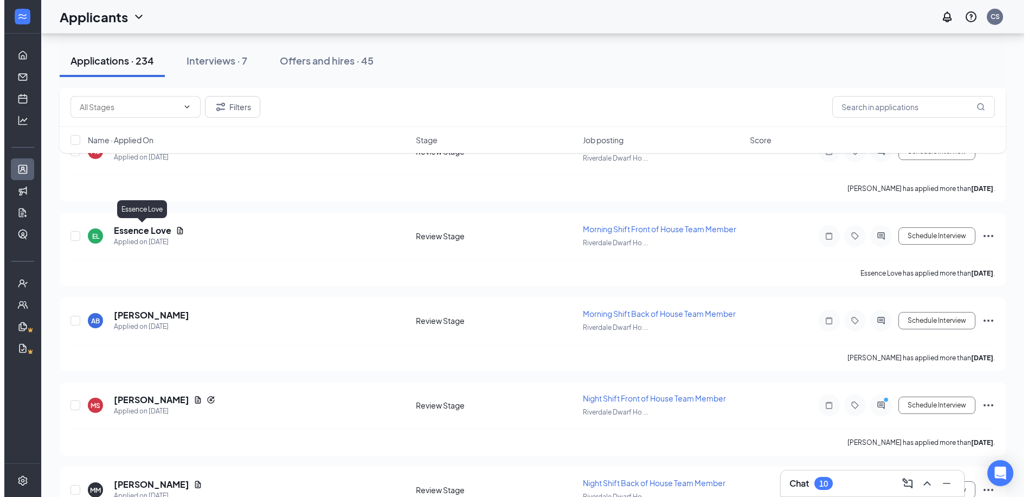
scroll to position [5330, 0]
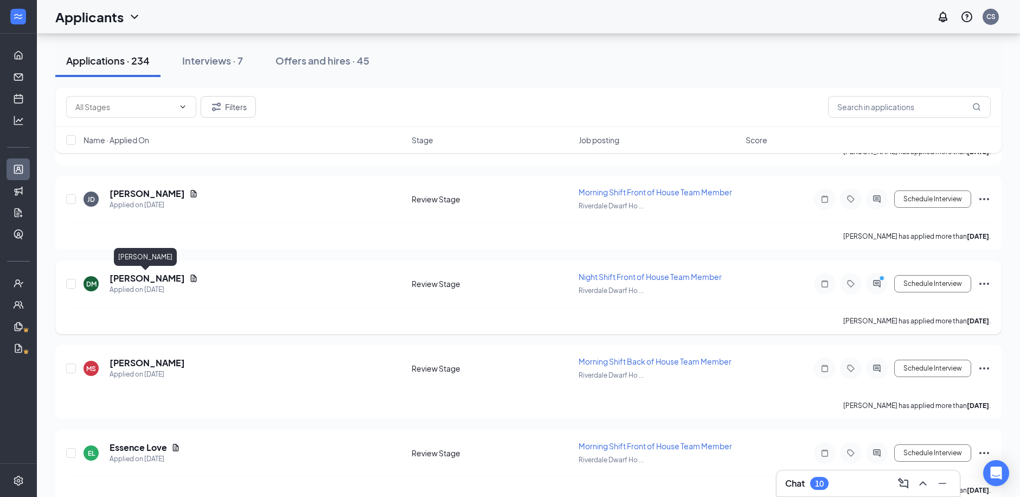
click at [132, 273] on h5 "Da'Jhae Mathis" at bounding box center [147, 278] width 75 height 12
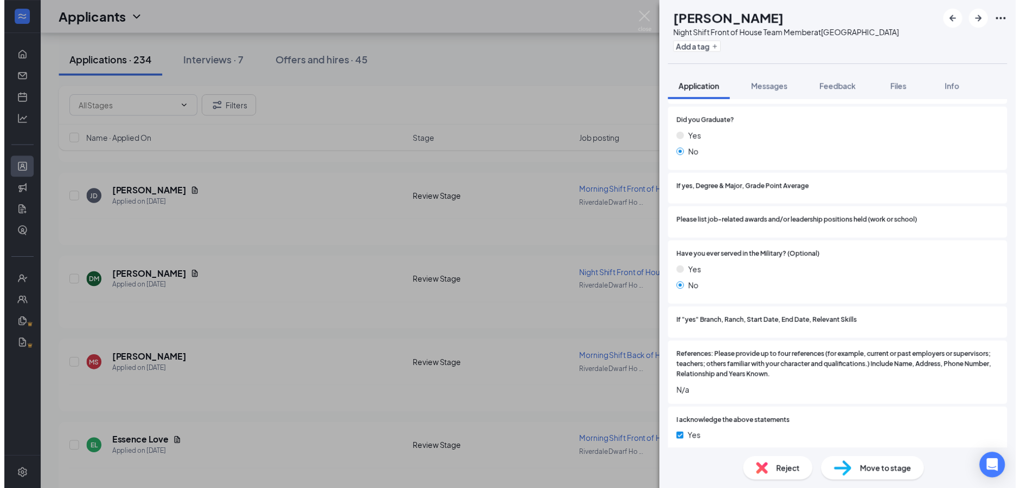
scroll to position [1193, 0]
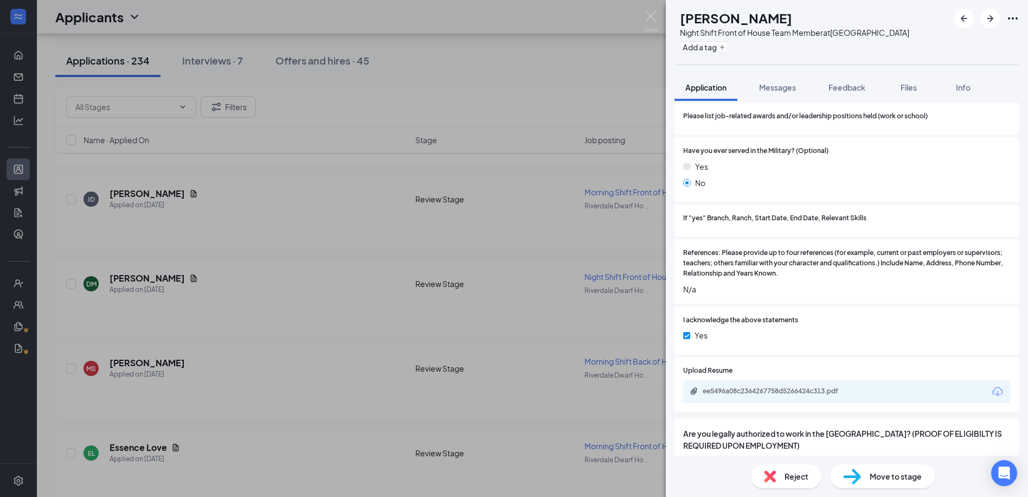
click at [780, 471] on div "Reject" at bounding box center [786, 476] width 70 height 24
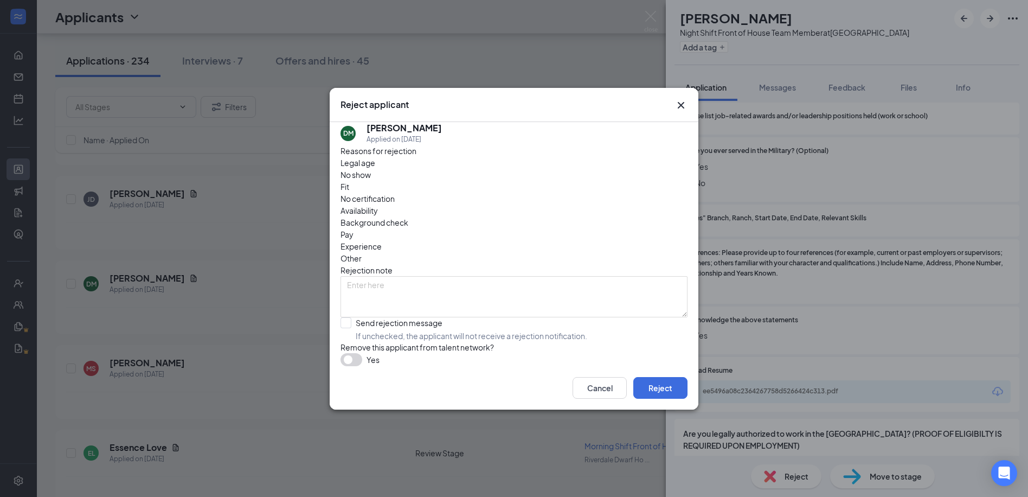
drag, startPoint x: 409, startPoint y: 302, endPoint x: 632, endPoint y: 394, distance: 241.1
click at [412, 317] on input "Send rejection message If unchecked, the applicant will not receive a rejection…" at bounding box center [463, 329] width 247 height 24
checkbox input "true"
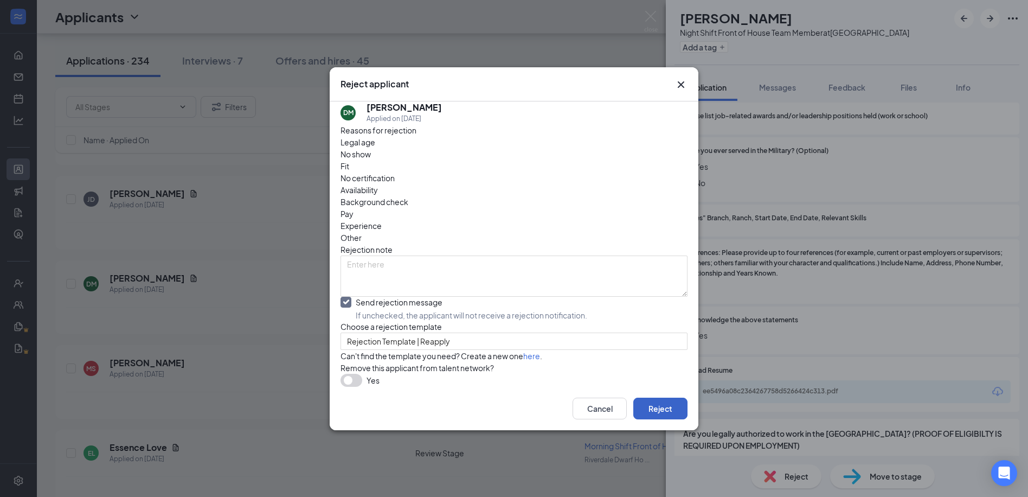
click at [658, 419] on button "Reject" at bounding box center [660, 408] width 54 height 22
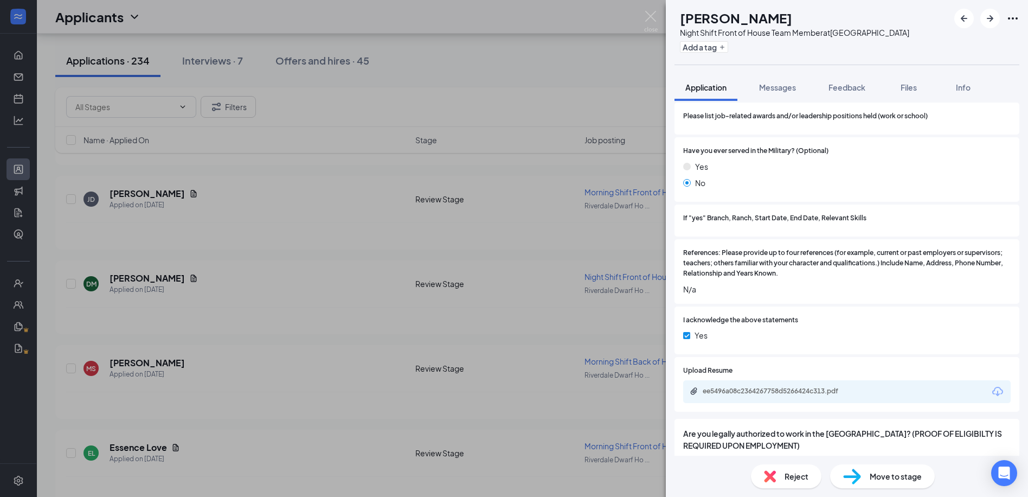
click at [651, 22] on img at bounding box center [651, 21] width 14 height 21
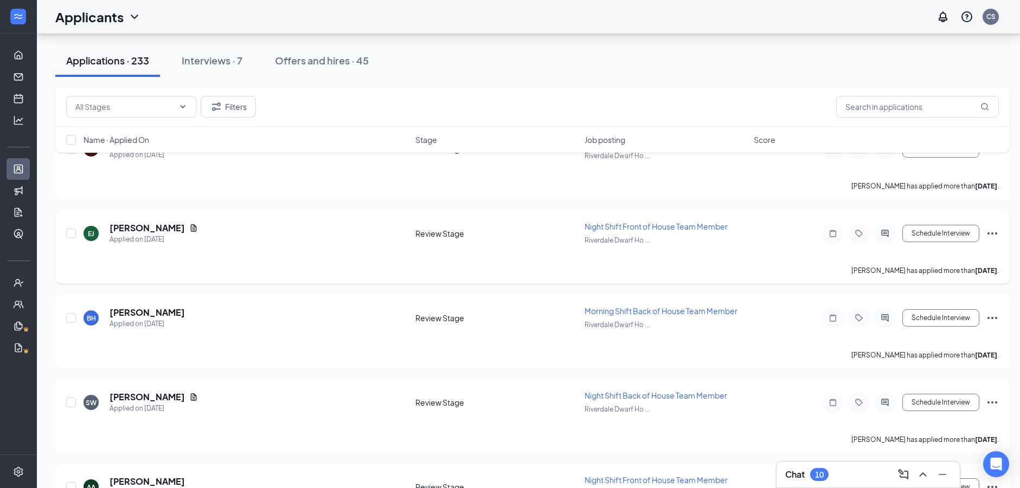
scroll to position [8529, 0]
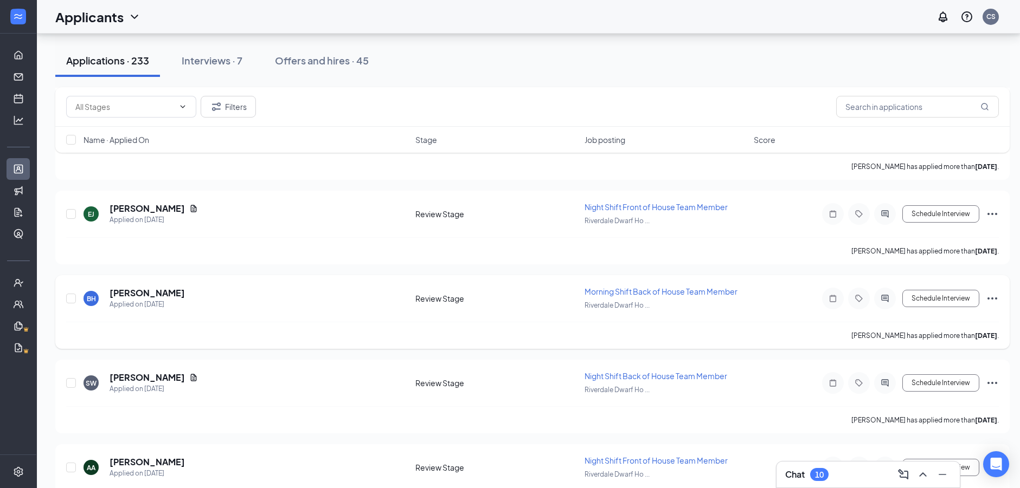
click at [994, 305] on icon "Ellipses" at bounding box center [992, 298] width 13 height 13
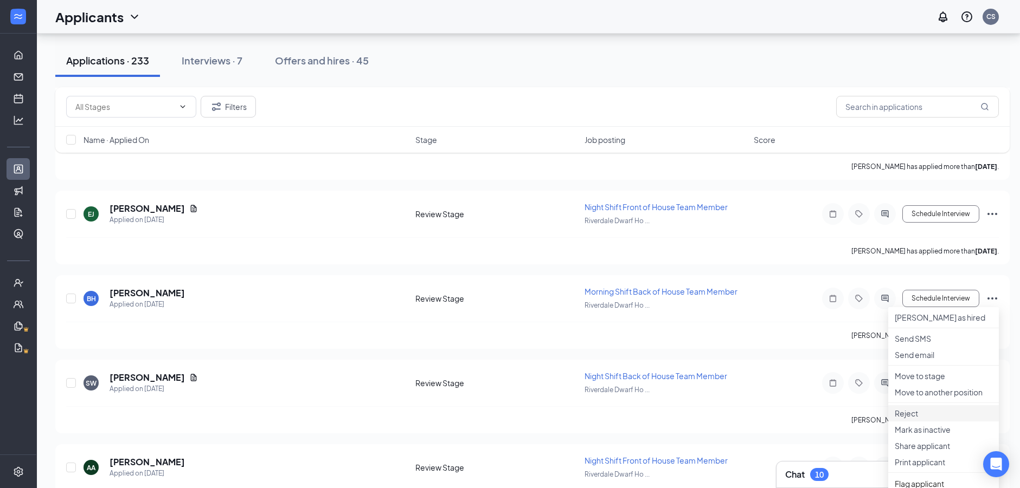
click at [925, 422] on li "Reject" at bounding box center [943, 414] width 111 height 16
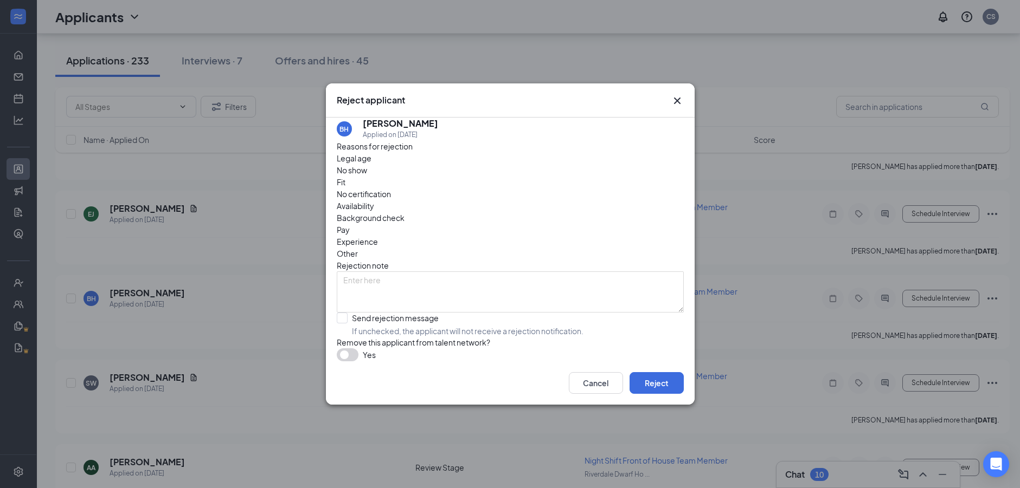
drag, startPoint x: 421, startPoint y: 298, endPoint x: 472, endPoint y: 310, distance: 52.3
click at [420, 313] on input "Send rejection message If unchecked, the applicant will not receive a rejection…" at bounding box center [460, 325] width 247 height 24
checkbox input "true"
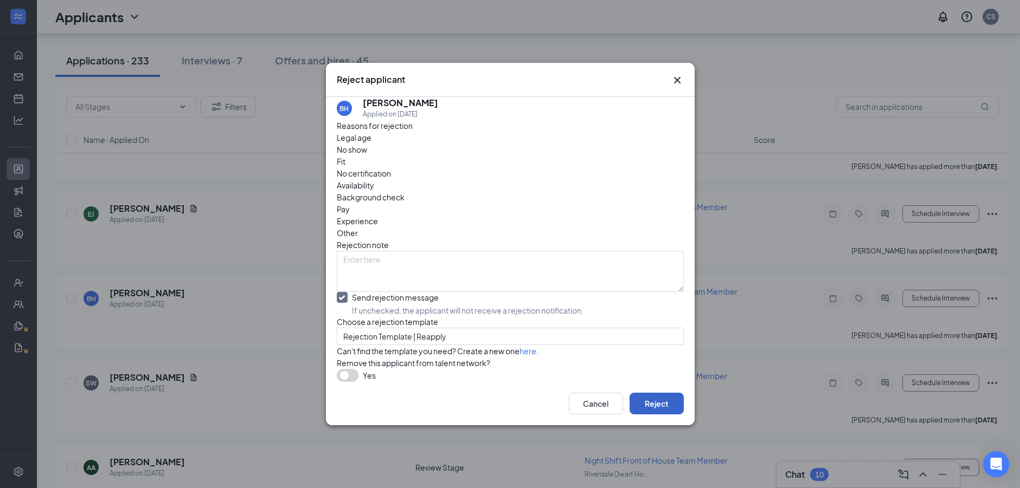
click at [676, 415] on button "Reject" at bounding box center [656, 404] width 54 height 22
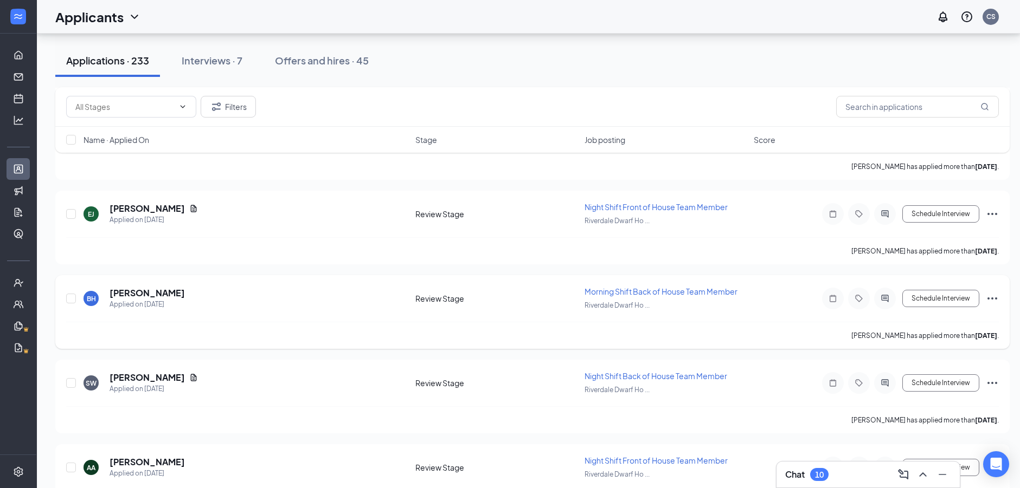
click at [996, 301] on icon "Ellipses" at bounding box center [992, 298] width 13 height 13
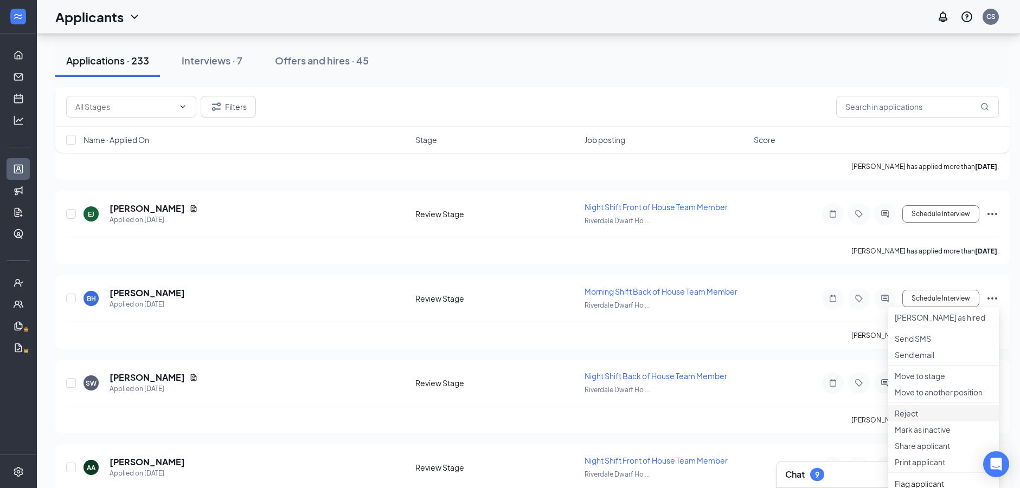
click at [910, 422] on li "Reject" at bounding box center [943, 414] width 111 height 16
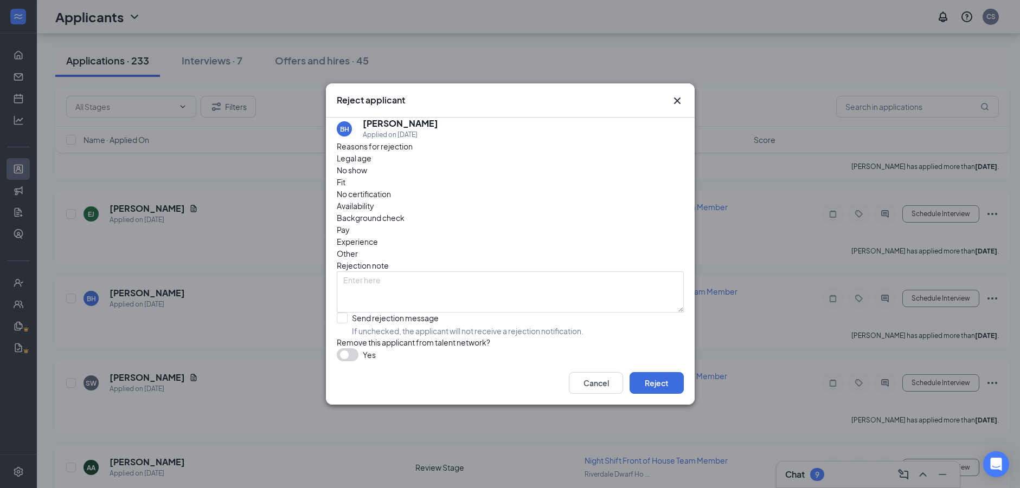
click at [420, 283] on div "Reasons for rejection Legal age No show Fit No certification Availability Backg…" at bounding box center [510, 250] width 347 height 221
click at [423, 313] on input "Send rejection message If unchecked, the applicant will not receive a rejection…" at bounding box center [460, 325] width 247 height 24
checkbox input "true"
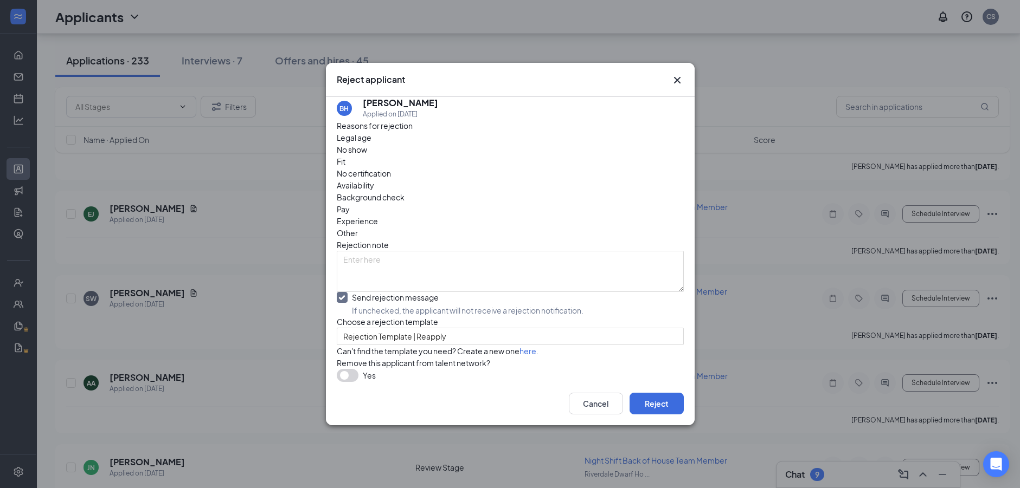
drag, startPoint x: 678, startPoint y: 59, endPoint x: 665, endPoint y: 121, distance: 64.2
click at [678, 74] on icon "Cross" at bounding box center [677, 80] width 13 height 13
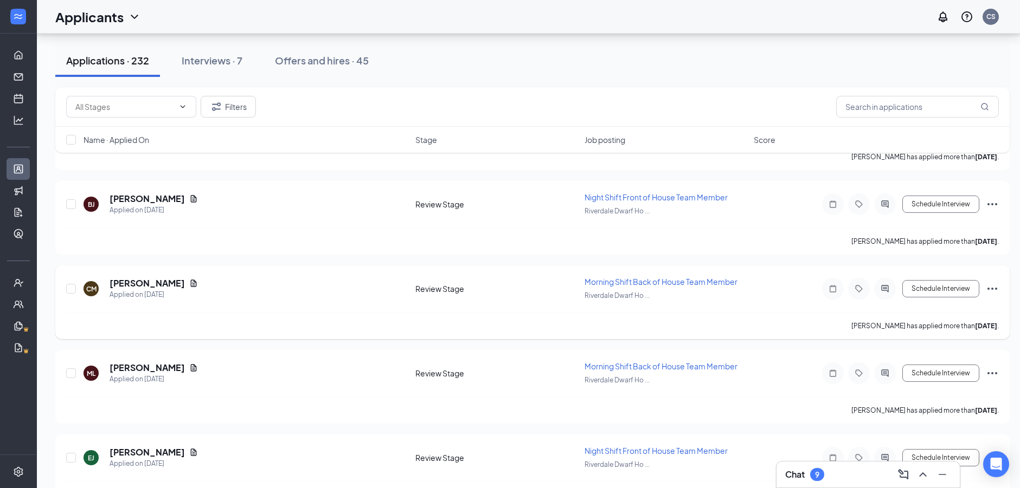
scroll to position [8366, 0]
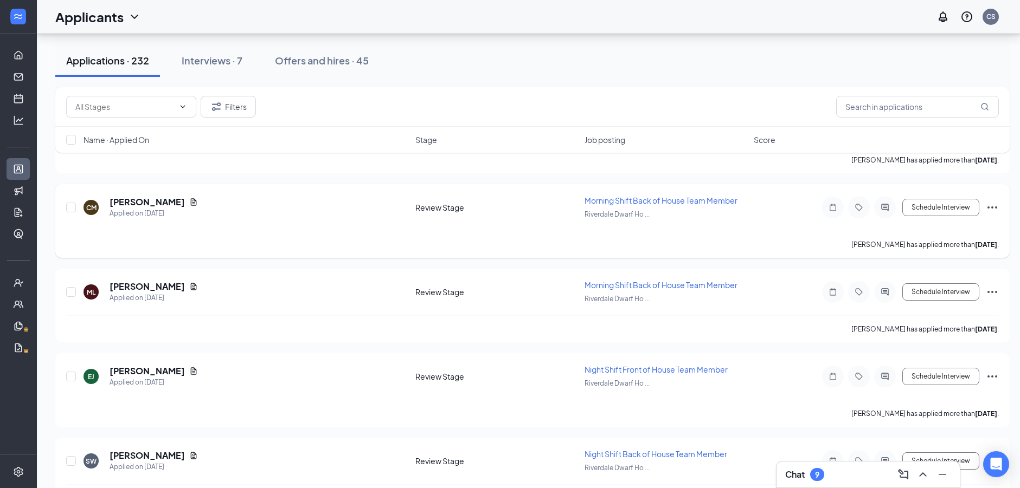
click at [986, 203] on icon "Ellipses" at bounding box center [992, 207] width 13 height 13
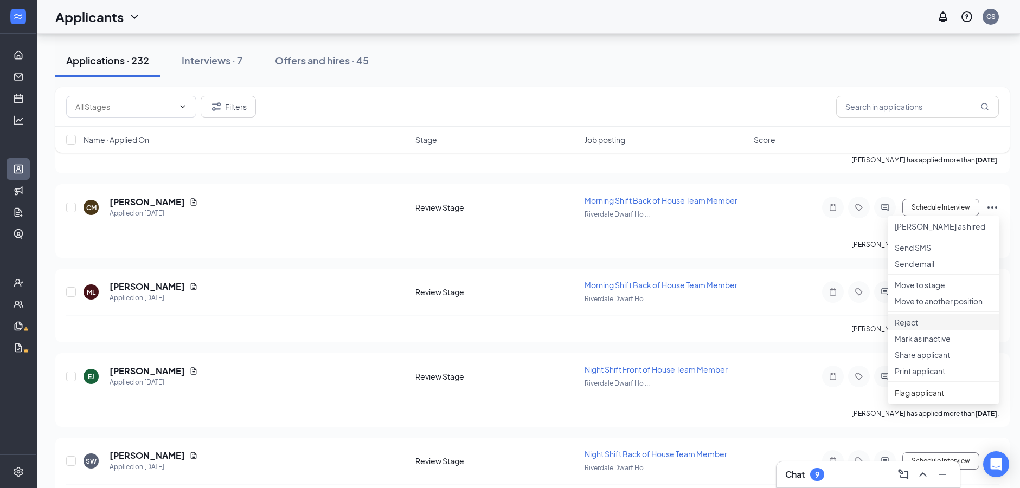
click at [903, 328] on p "Reject" at bounding box center [944, 322] width 98 height 11
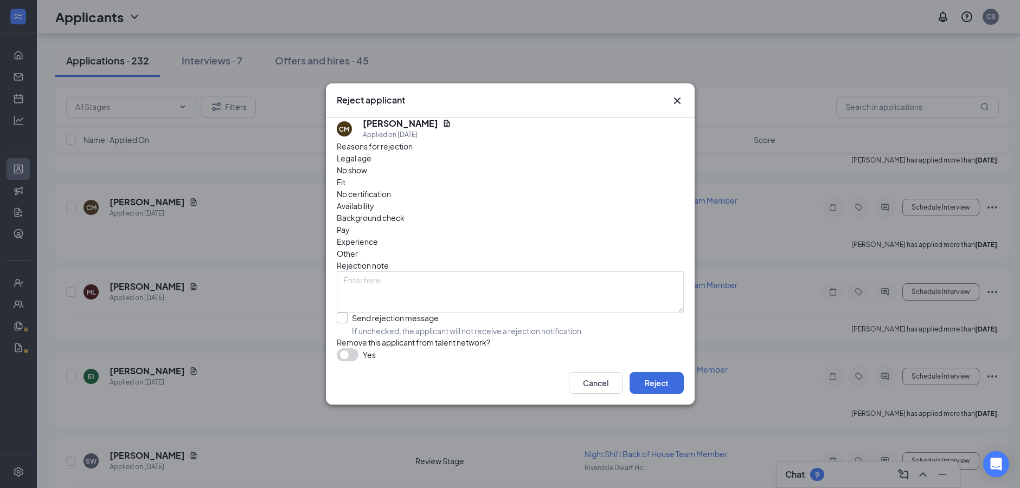
click at [403, 313] on input "Send rejection message If unchecked, the applicant will not receive a rejection…" at bounding box center [460, 325] width 247 height 24
checkbox input "true"
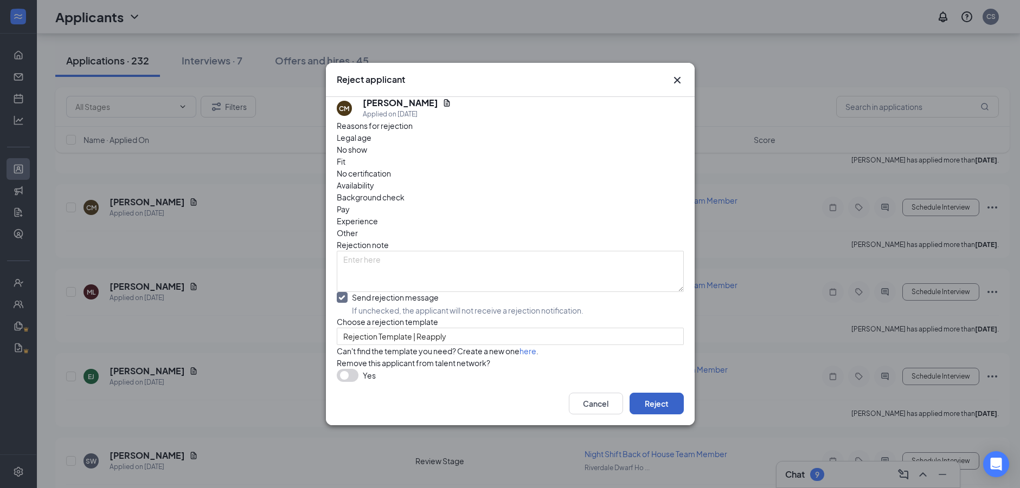
click at [658, 415] on button "Reject" at bounding box center [656, 404] width 54 height 22
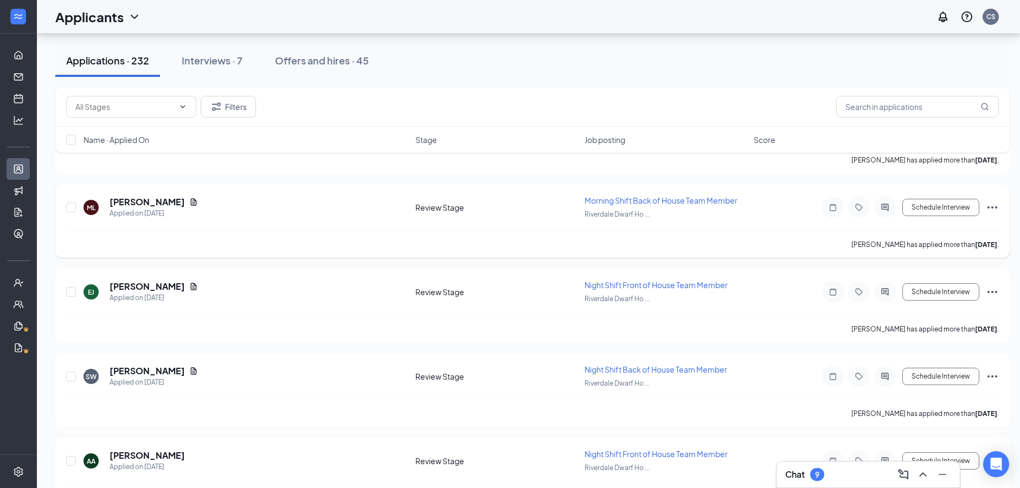
click at [995, 205] on icon "Ellipses" at bounding box center [992, 207] width 13 height 13
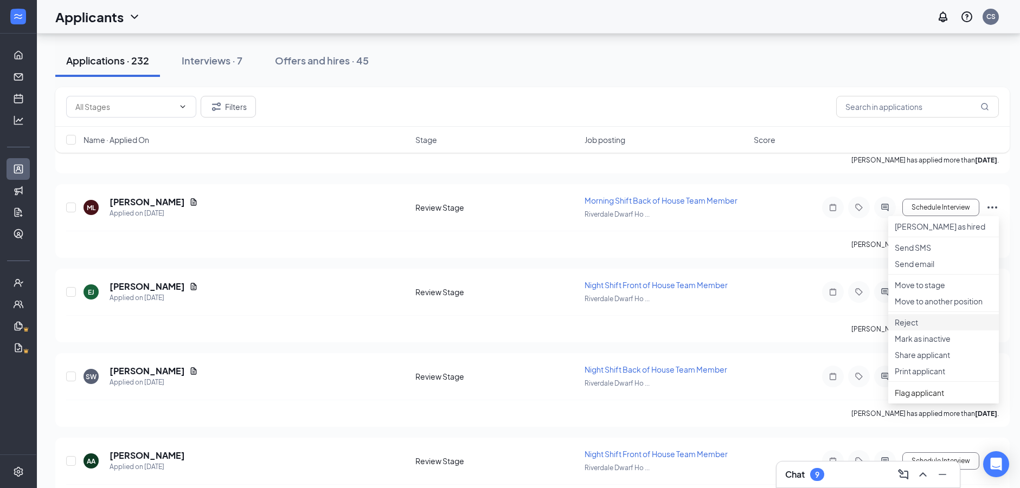
click at [936, 331] on li "Reject" at bounding box center [943, 322] width 111 height 16
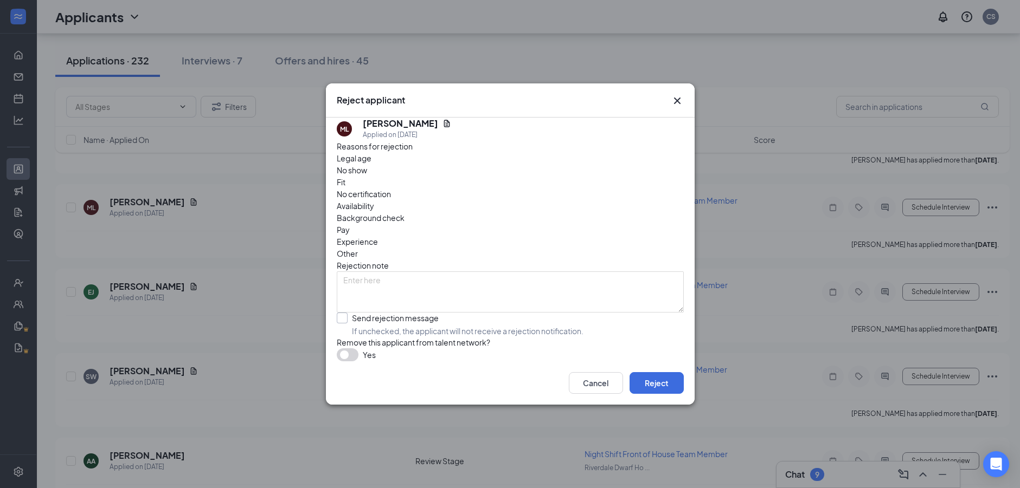
click at [390, 313] on input "Send rejection message If unchecked, the applicant will not receive a rejection…" at bounding box center [460, 325] width 247 height 24
checkbox input "true"
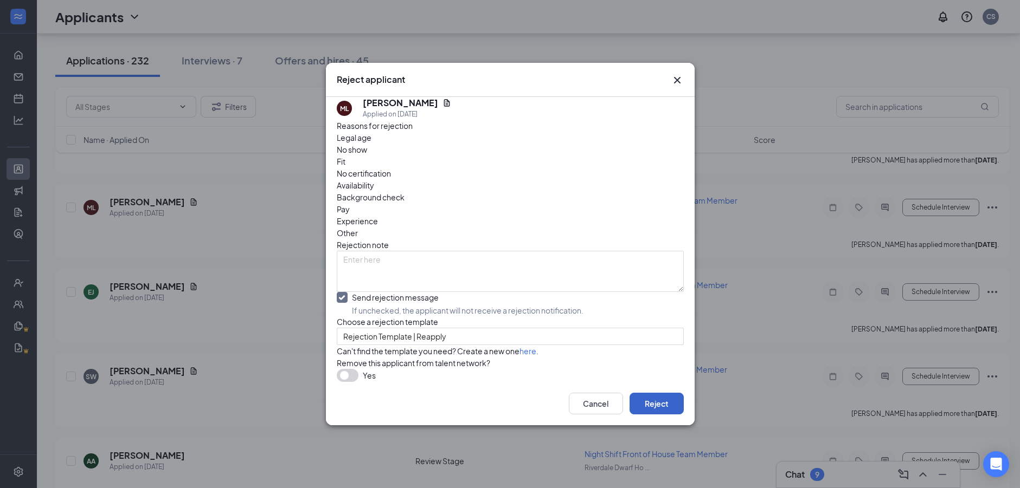
click at [656, 415] on button "Reject" at bounding box center [656, 404] width 54 height 22
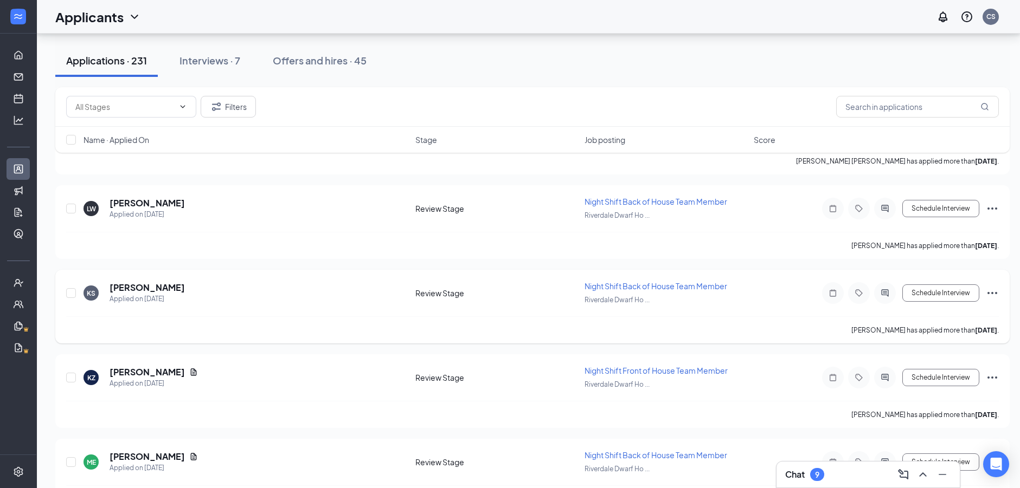
scroll to position [9451, 0]
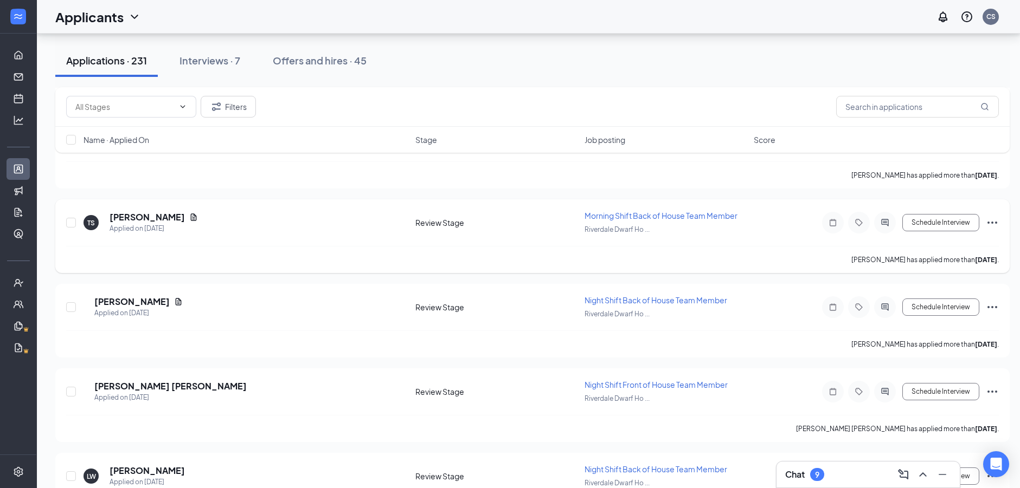
click at [993, 231] on div "Schedule Interview" at bounding box center [901, 223] width 195 height 22
click at [995, 223] on icon "Ellipses" at bounding box center [992, 222] width 13 height 13
click at [747, 255] on div "Jasmine Ward has applied more than 22 days ago ." at bounding box center [532, 259] width 933 height 27
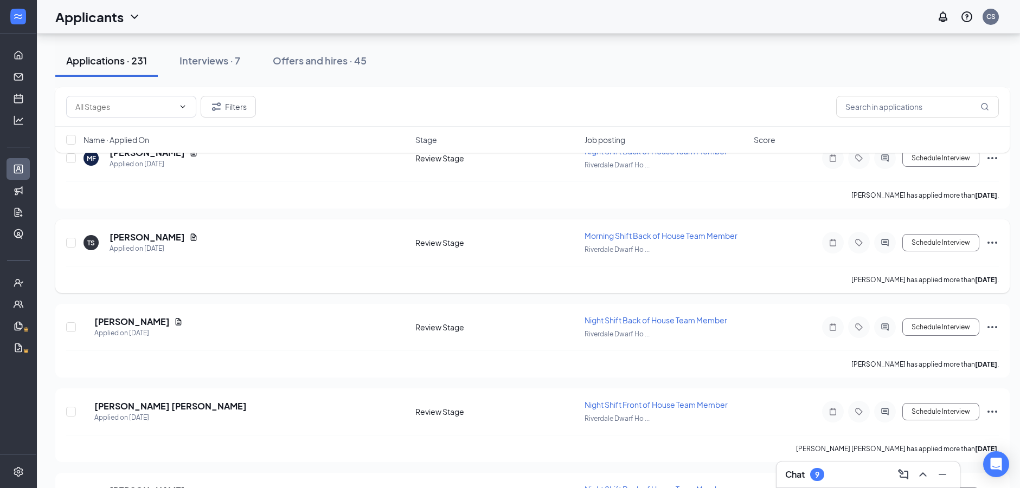
scroll to position [9342, 0]
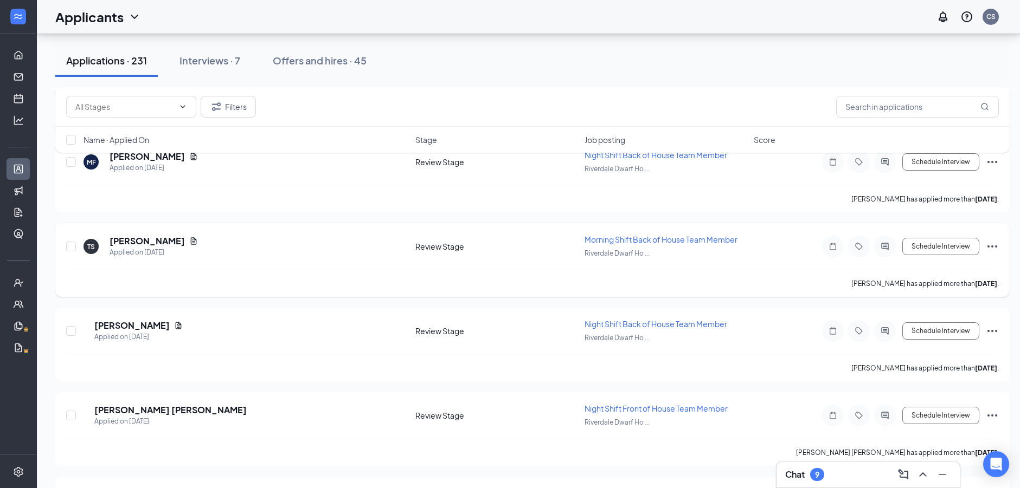
click at [991, 248] on icon "Ellipses" at bounding box center [992, 246] width 13 height 13
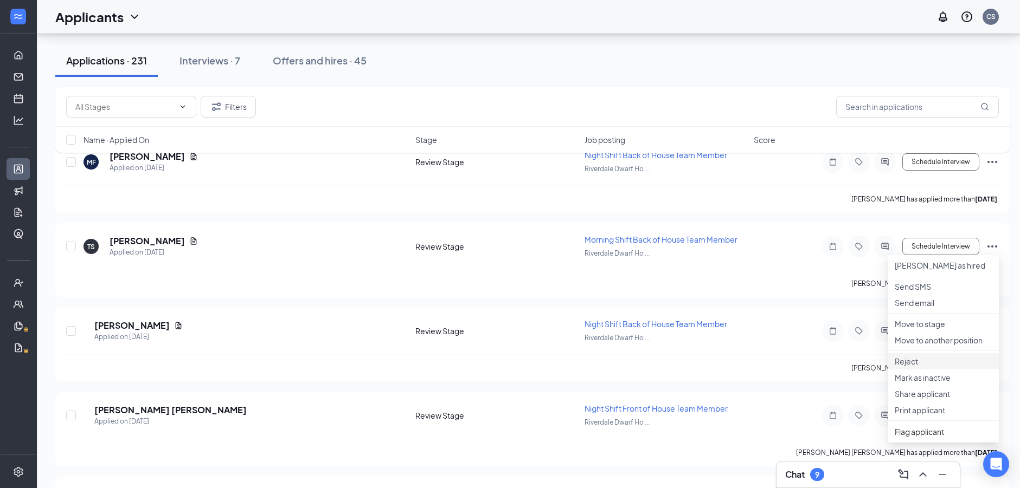
click at [930, 367] on p "Reject" at bounding box center [944, 361] width 98 height 11
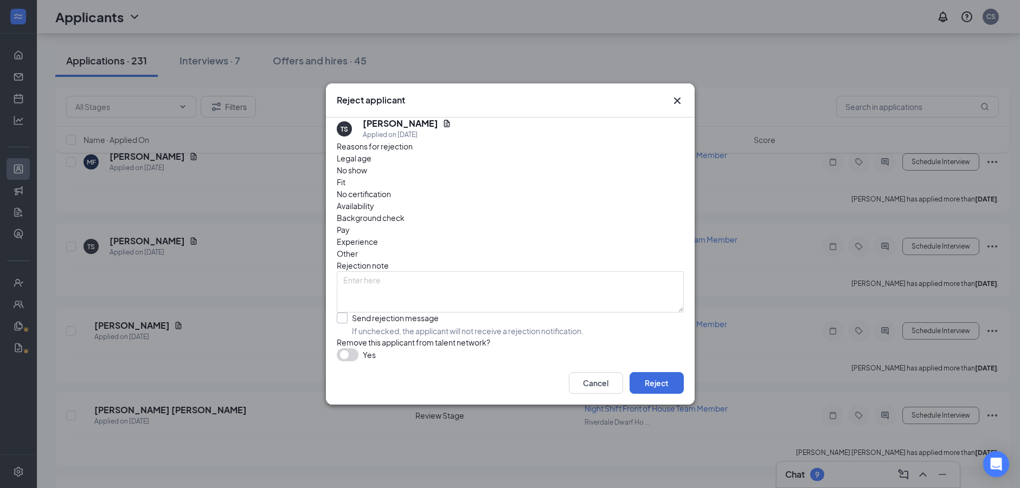
click at [355, 313] on input "Send rejection message If unchecked, the applicant will not receive a rejection…" at bounding box center [460, 325] width 247 height 24
checkbox input "true"
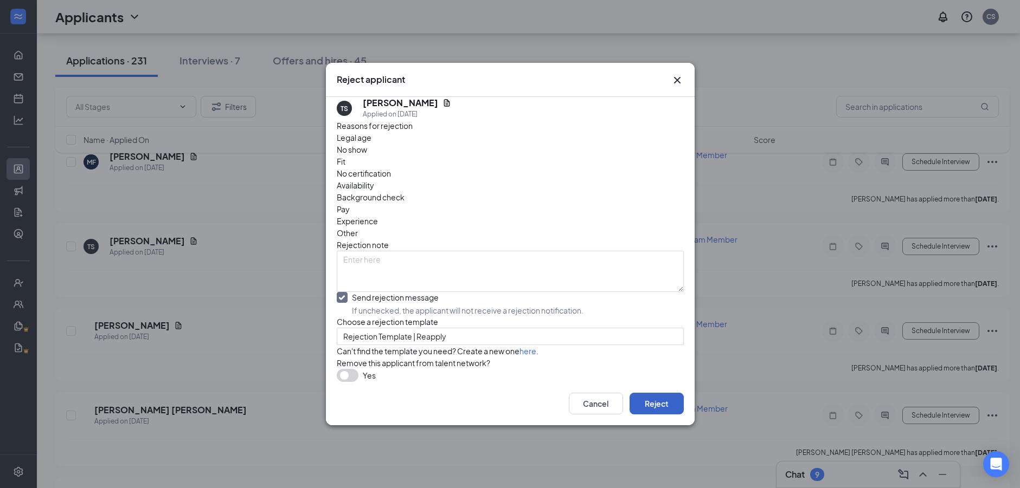
click at [652, 415] on button "Reject" at bounding box center [656, 404] width 54 height 22
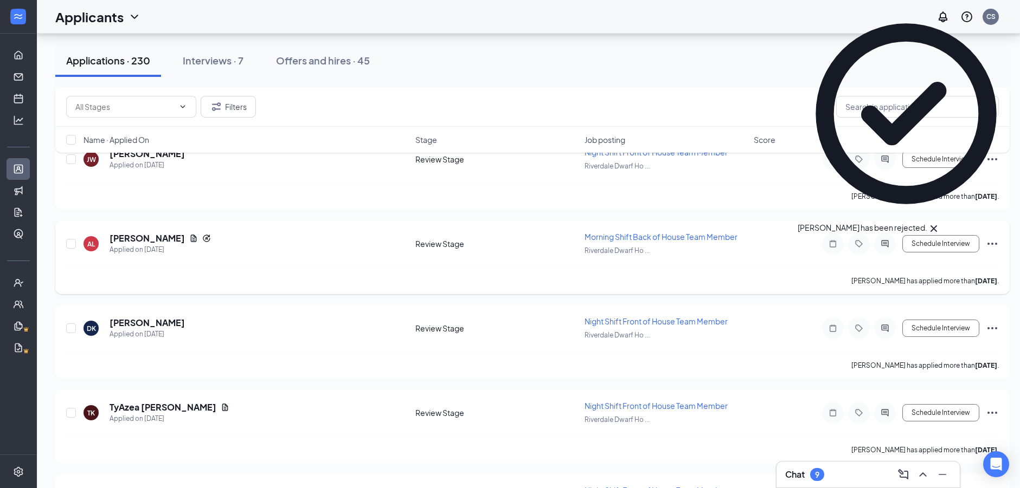
scroll to position [10771, 0]
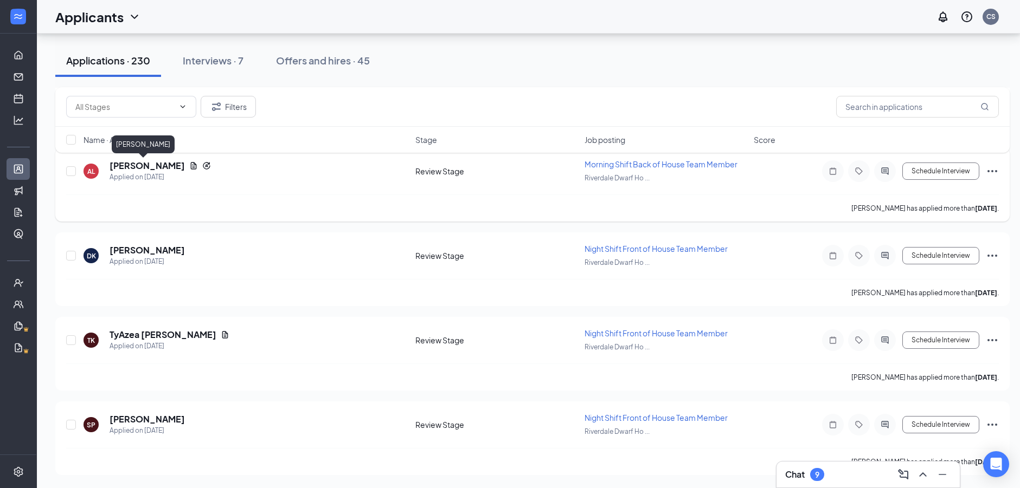
drag, startPoint x: 126, startPoint y: 168, endPoint x: 773, endPoint y: 183, distance: 647.0
click at [125, 168] on h5 "Aissatou Ly" at bounding box center [147, 166] width 75 height 12
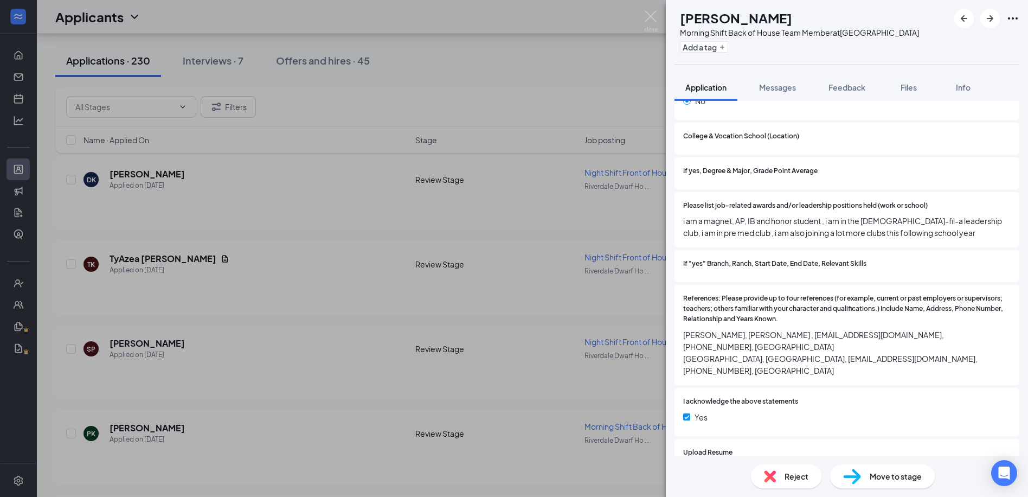
scroll to position [1198, 0]
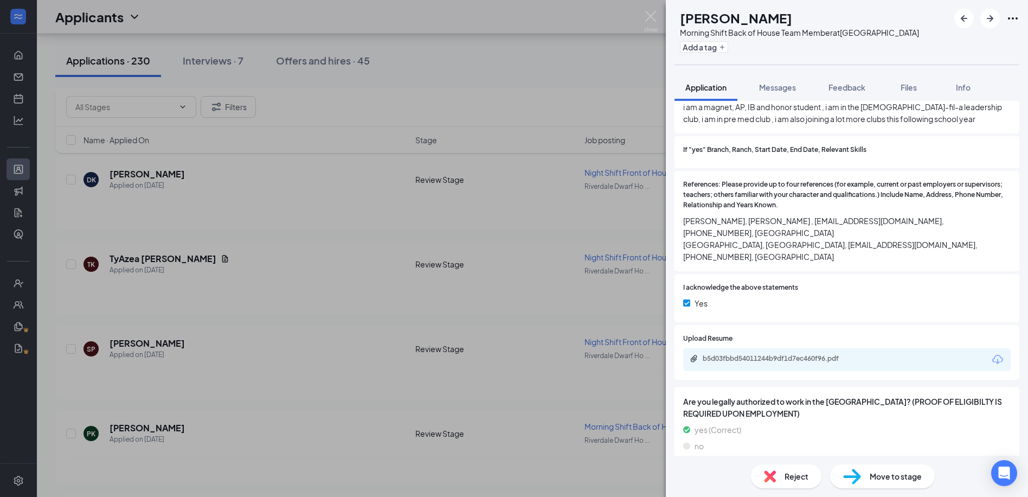
click at [781, 483] on div "Reject" at bounding box center [786, 476] width 70 height 24
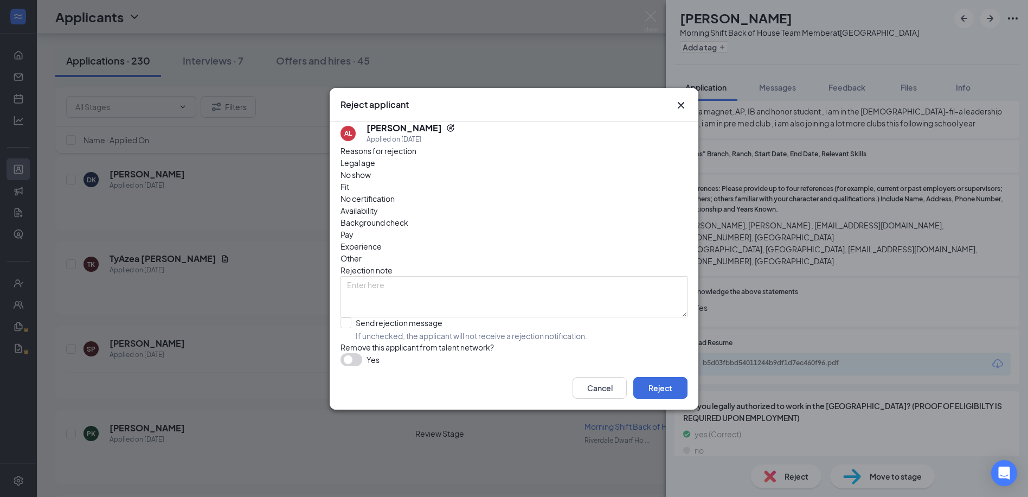
click at [389, 317] on input "Send rejection message If unchecked, the applicant will not receive a rejection…" at bounding box center [463, 329] width 247 height 24
checkbox input "true"
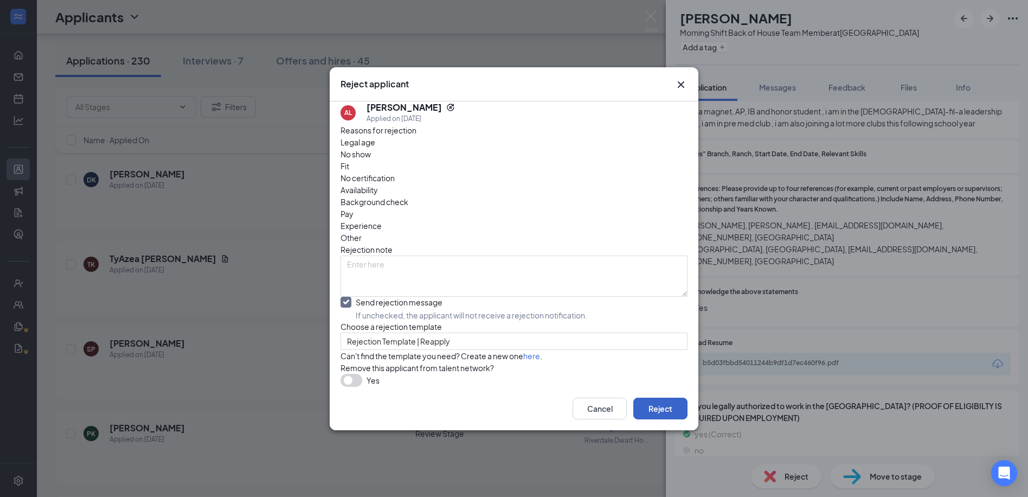
click at [657, 419] on button "Reject" at bounding box center [660, 408] width 54 height 22
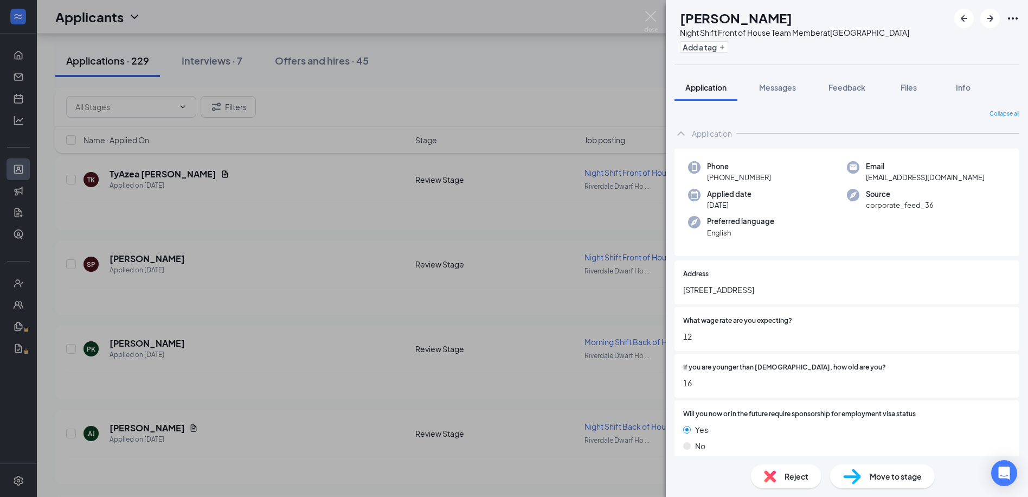
click at [666, 21] on div "DK Deonta King Night Shift Front of House Team Member at Riverdale Dwarf House …" at bounding box center [847, 32] width 362 height 65
click at [640, 19] on div "DK Deonta King Night Shift Front of House Team Member at Riverdale Dwarf House …" at bounding box center [514, 248] width 1028 height 497
click at [652, 20] on img at bounding box center [651, 21] width 14 height 21
click at [650, 21] on div "Applicants CS" at bounding box center [532, 17] width 991 height 34
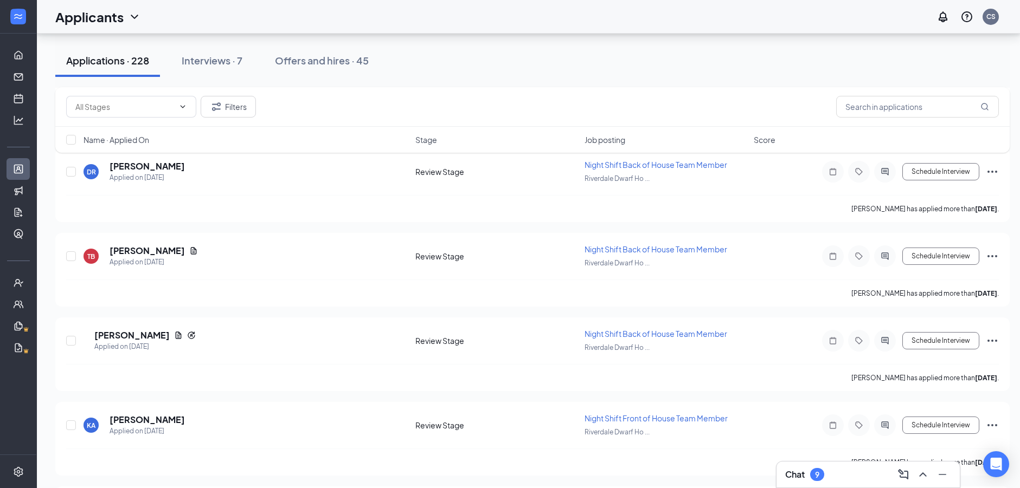
scroll to position [11942, 0]
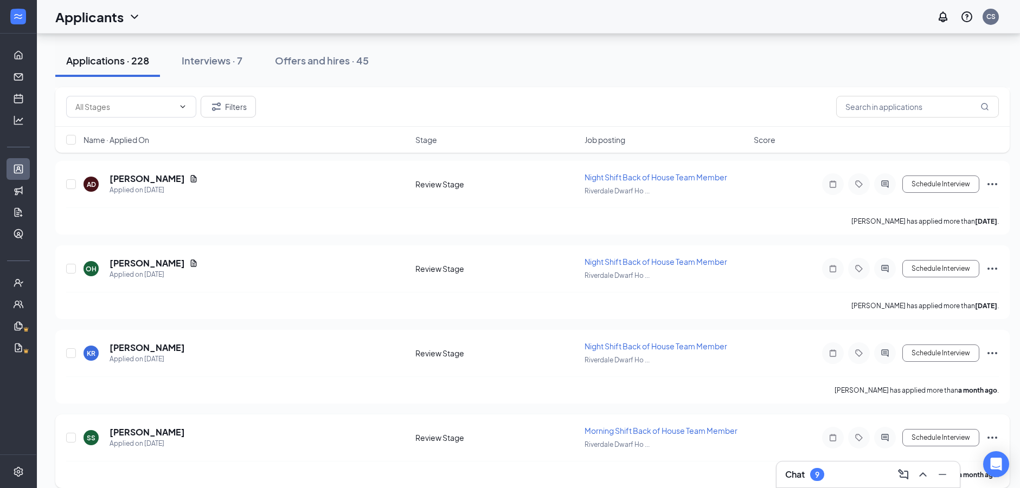
click at [995, 432] on icon "Ellipses" at bounding box center [992, 438] width 13 height 13
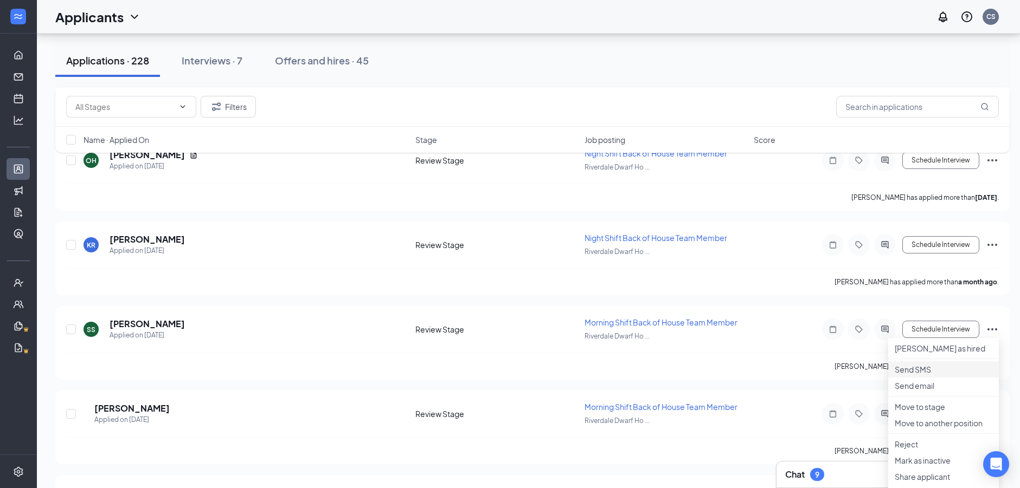
click at [914, 439] on p "Reject" at bounding box center [944, 444] width 98 height 11
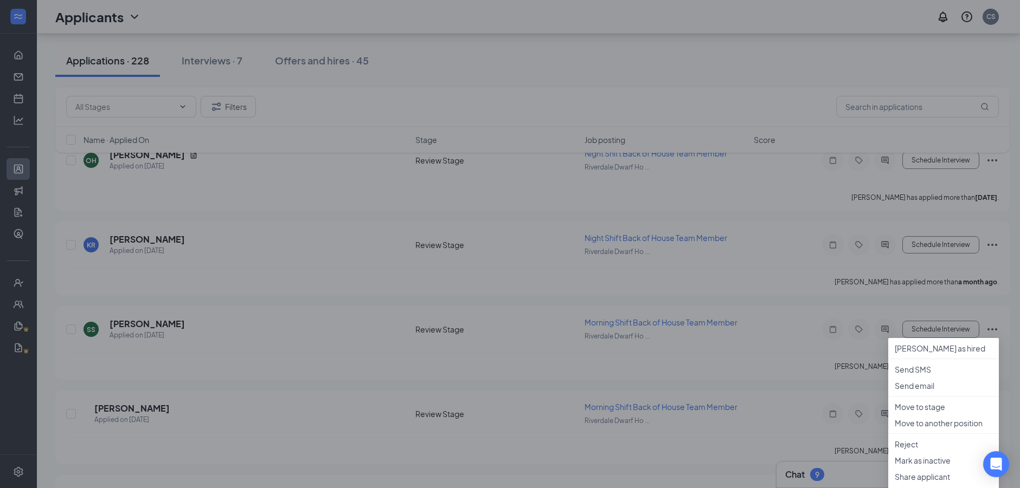
scroll to position [12159, 0]
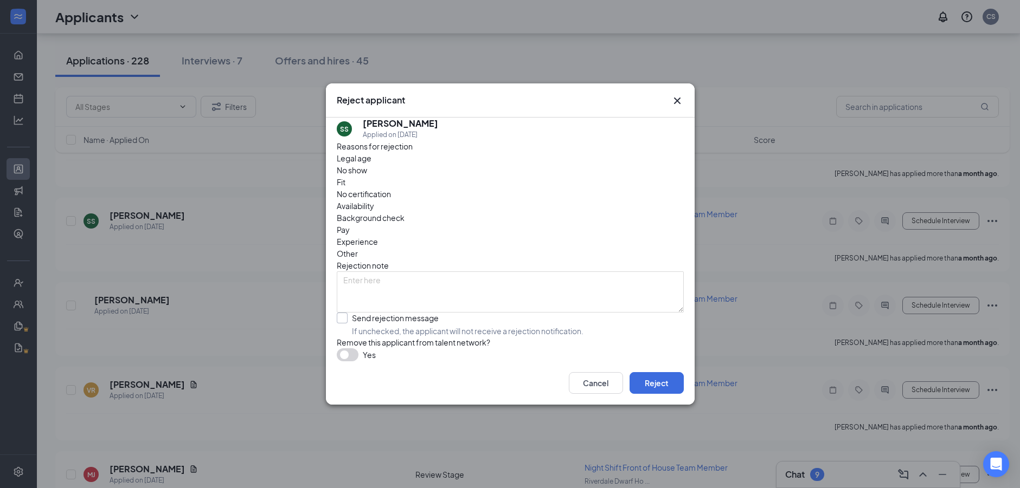
click at [387, 313] on input "Send rejection message If unchecked, the applicant will not receive a rejection…" at bounding box center [460, 325] width 247 height 24
checkbox input "true"
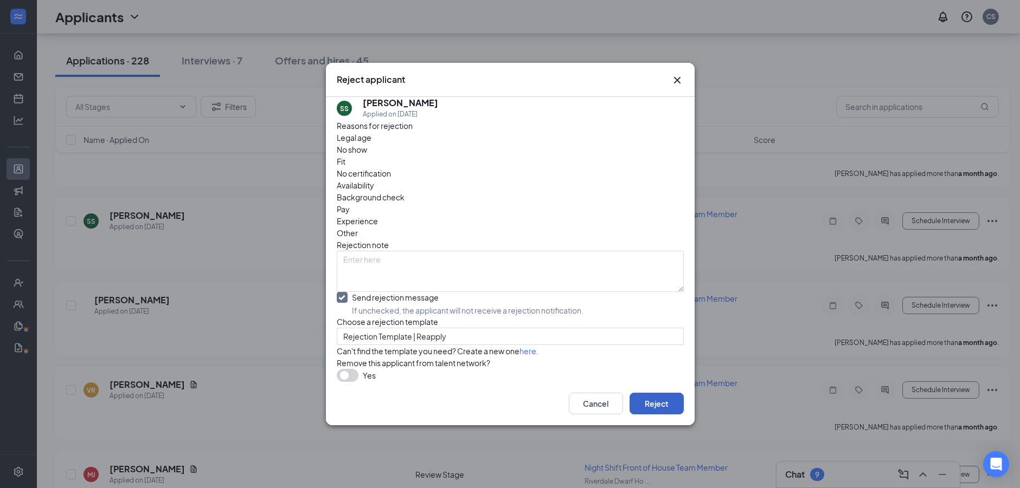
click at [678, 415] on button "Reject" at bounding box center [656, 404] width 54 height 22
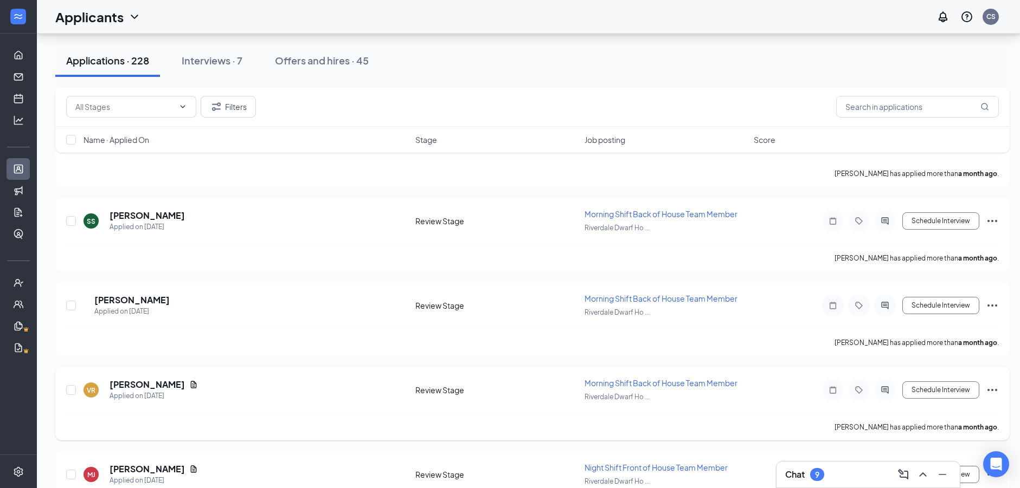
click at [992, 394] on icon "Ellipses" at bounding box center [992, 390] width 13 height 13
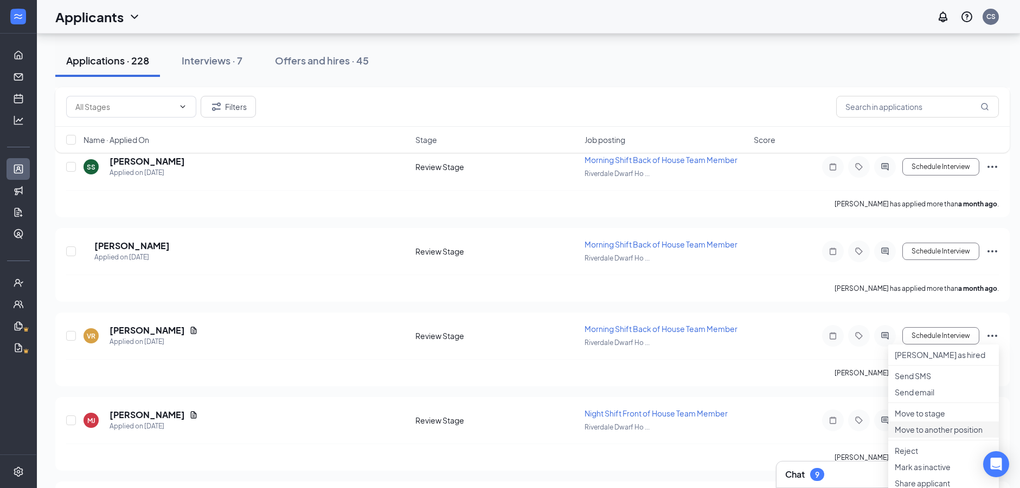
scroll to position [12267, 0]
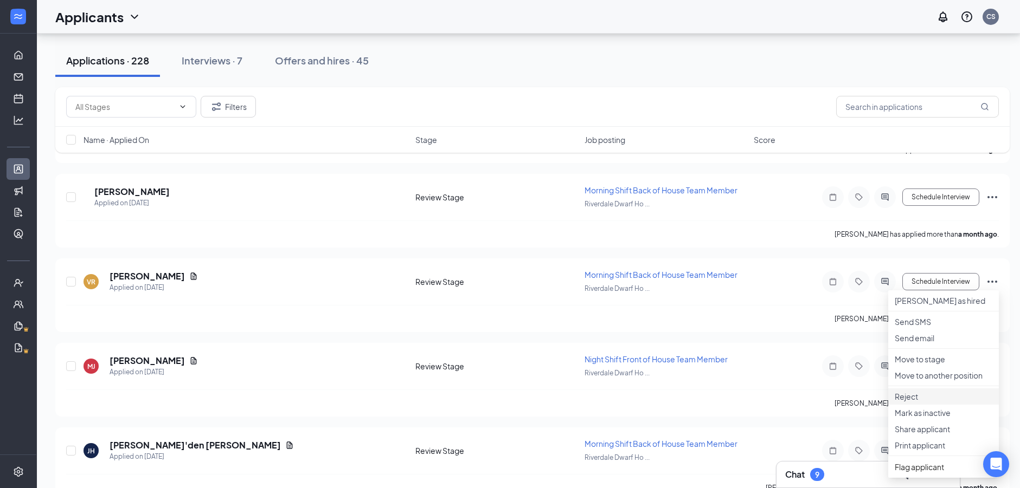
click at [918, 402] on p "Reject" at bounding box center [944, 396] width 98 height 11
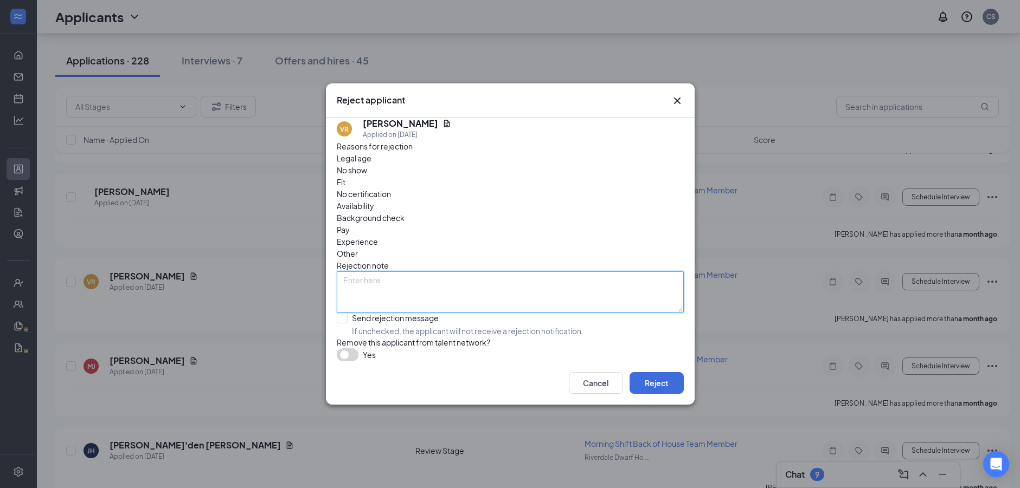
click at [355, 279] on textarea at bounding box center [510, 292] width 347 height 41
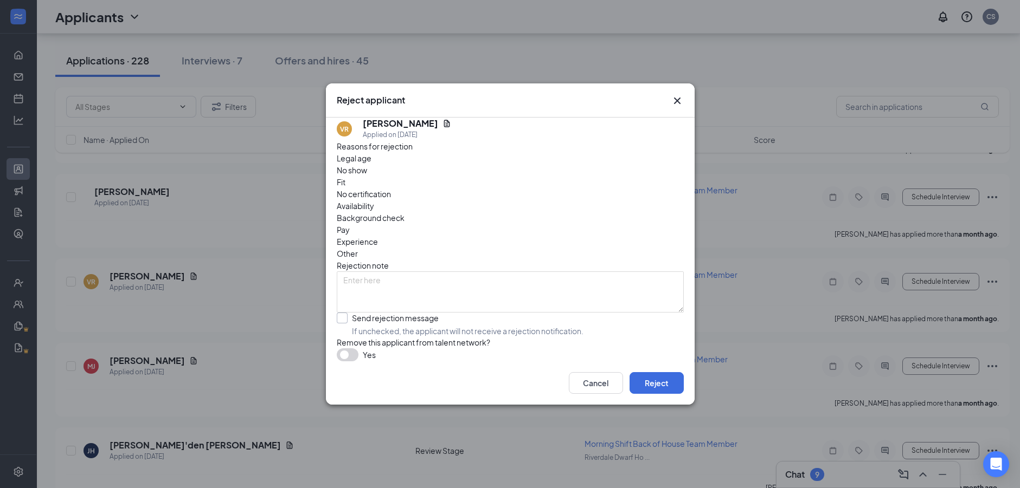
click at [359, 313] on input "Send rejection message If unchecked, the applicant will not receive a rejection…" at bounding box center [460, 325] width 247 height 24
checkbox input "true"
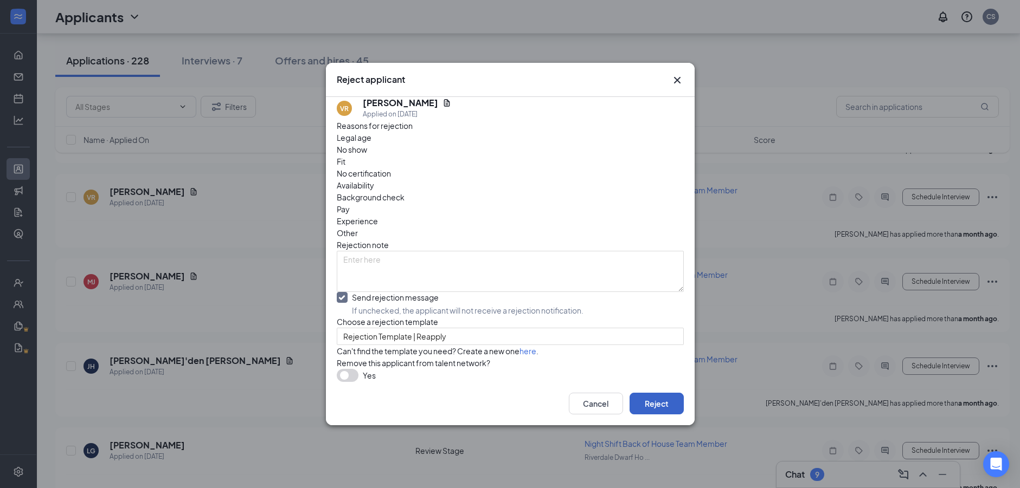
click at [675, 415] on button "Reject" at bounding box center [656, 404] width 54 height 22
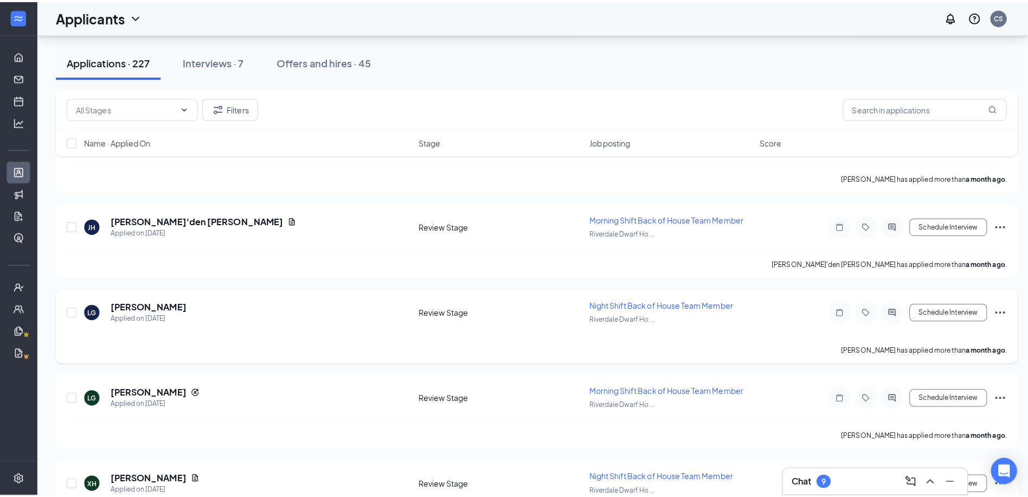
scroll to position [12430, 0]
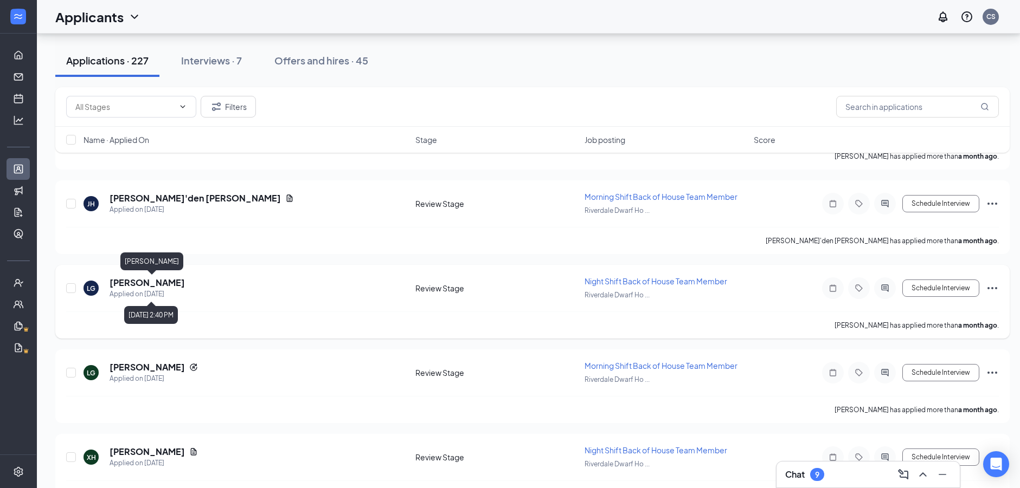
click at [185, 280] on h5 "Lessli Guadarrama Ramirez" at bounding box center [147, 283] width 75 height 12
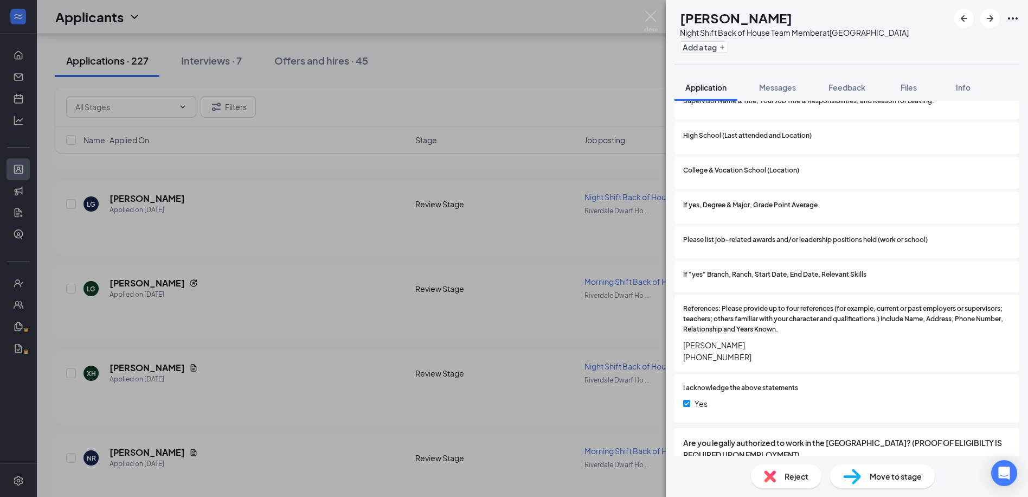
scroll to position [965, 0]
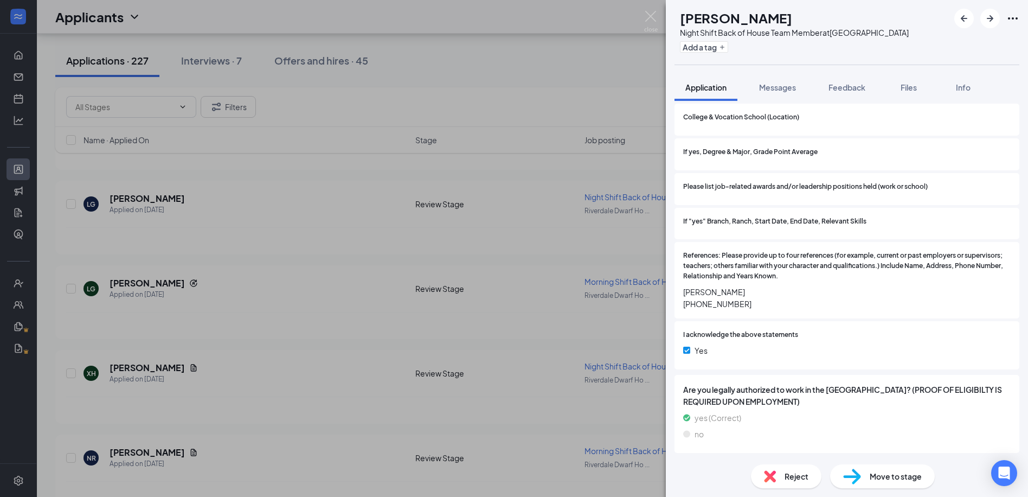
click at [803, 475] on span "Reject" at bounding box center [797, 476] width 24 height 12
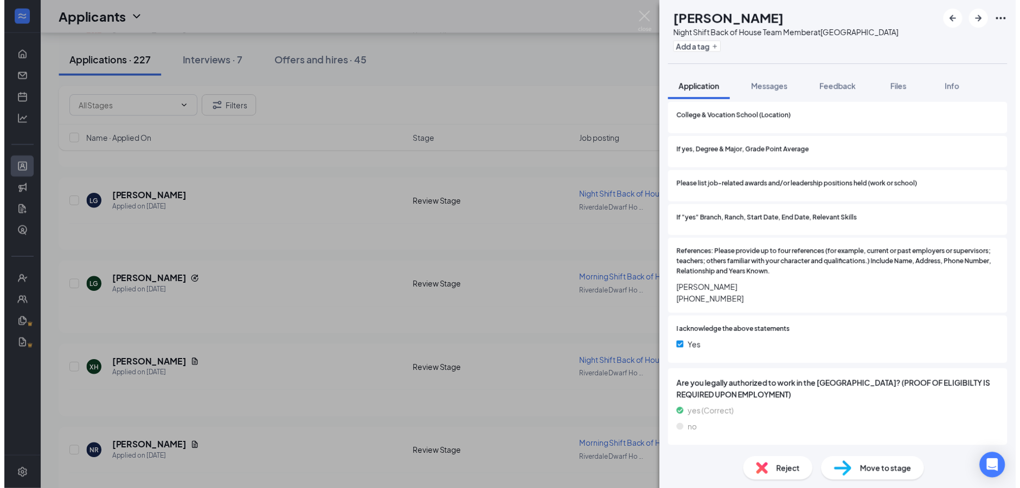
scroll to position [960, 0]
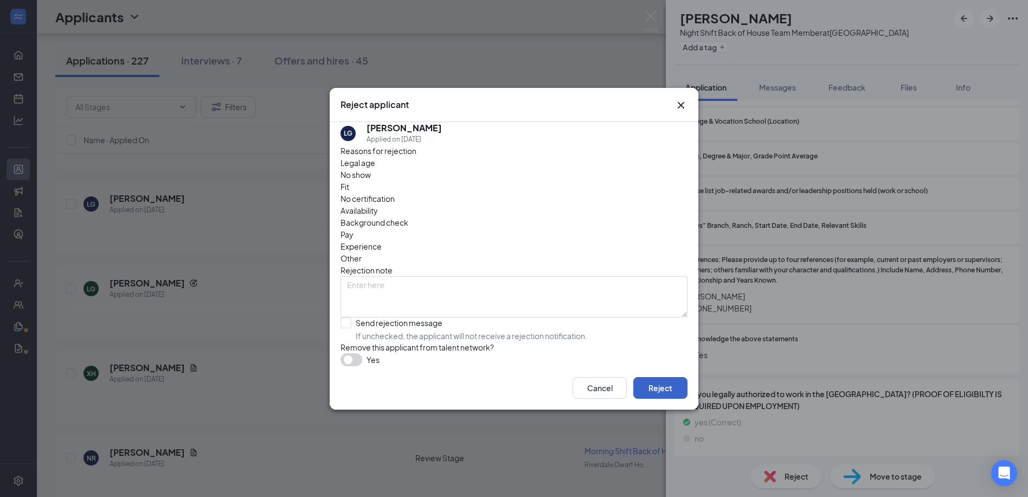
click at [657, 395] on button "Reject" at bounding box center [660, 388] width 54 height 22
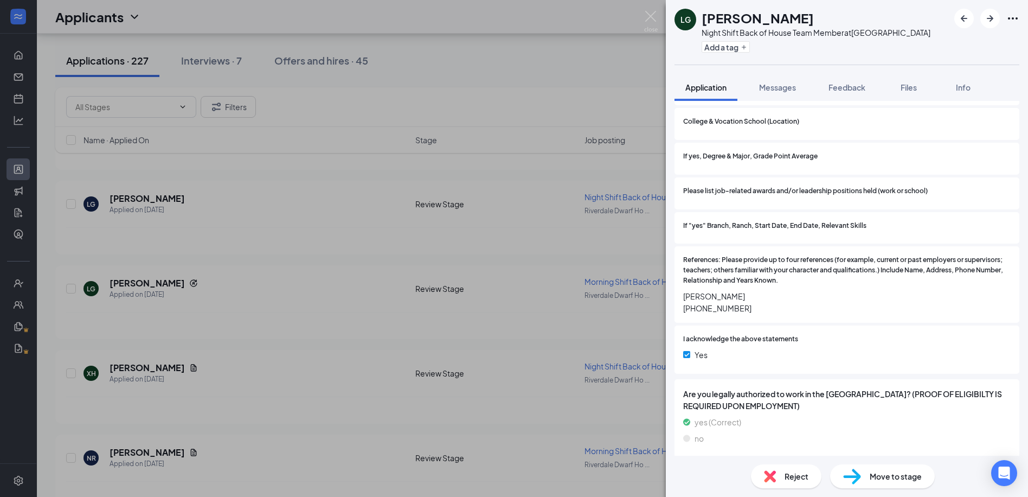
click at [648, 24] on img at bounding box center [651, 21] width 14 height 21
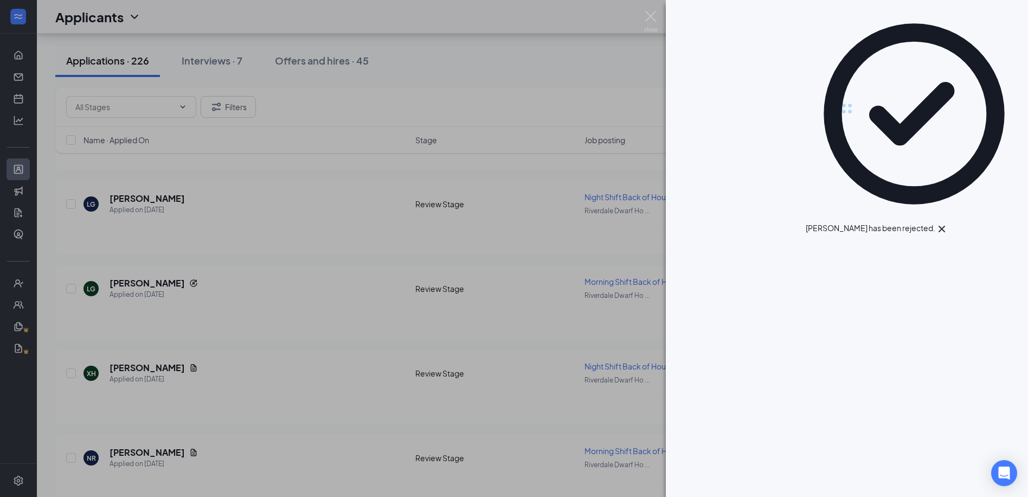
click at [662, 2] on div at bounding box center [514, 248] width 1028 height 497
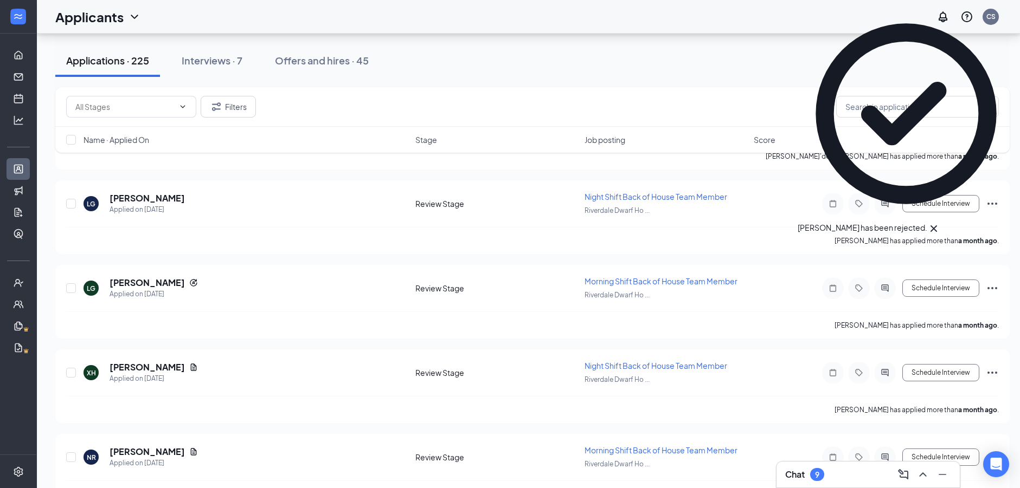
click at [22, 12] on icon "WorkstreamLogo" at bounding box center [17, 16] width 11 height 11
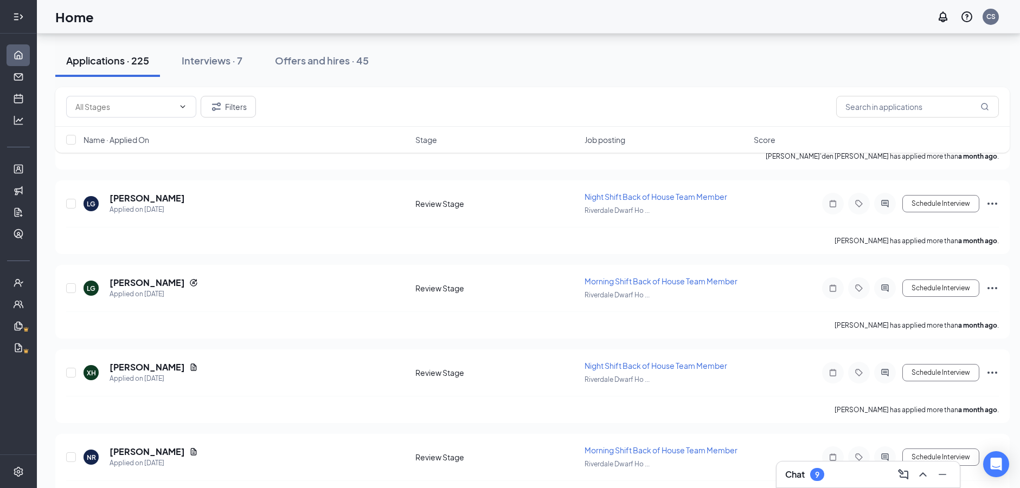
click at [22, 13] on icon "Expand" at bounding box center [18, 16] width 11 height 11
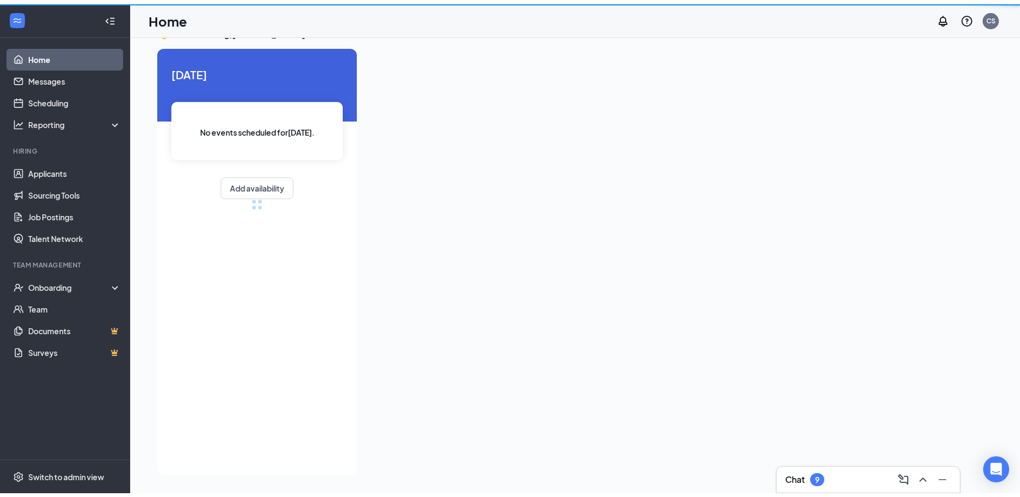
scroll to position [23, 0]
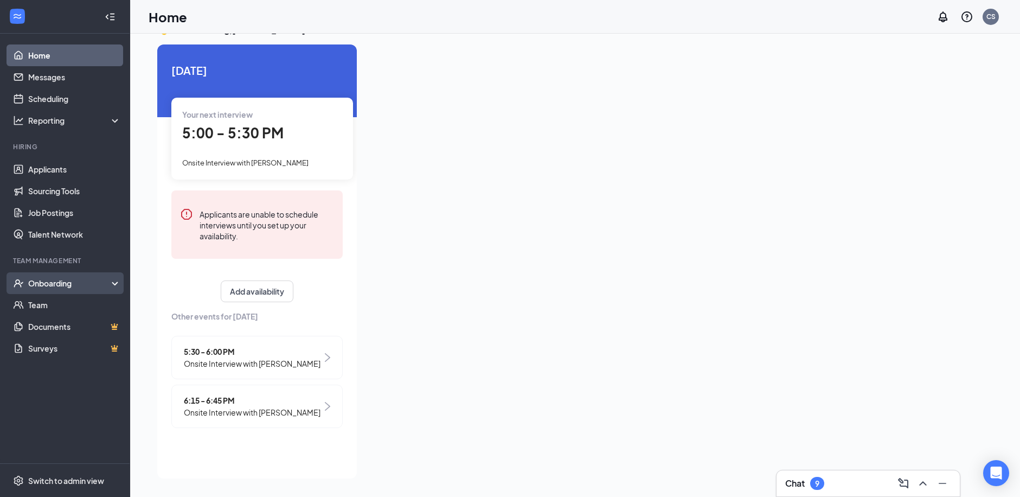
click at [70, 283] on div "Onboarding" at bounding box center [69, 283] width 83 height 11
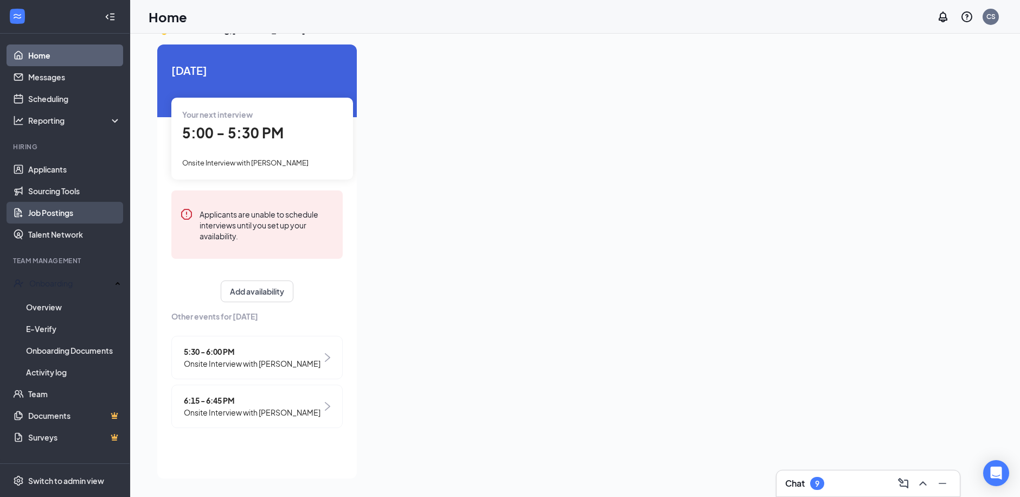
click at [56, 218] on link "Job Postings" at bounding box center [74, 213] width 93 height 22
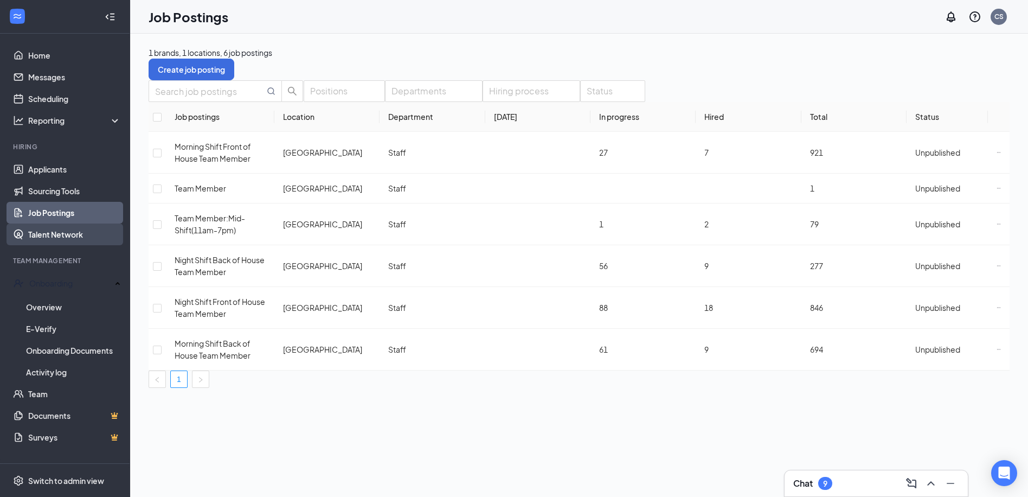
click at [57, 239] on link "Talent Network" at bounding box center [74, 234] width 93 height 22
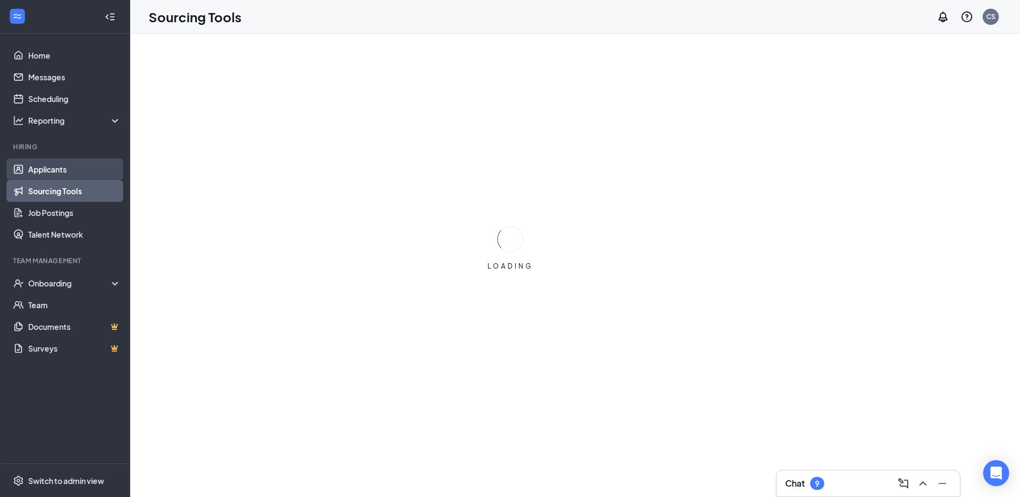
click at [68, 173] on link "Applicants" at bounding box center [74, 169] width 93 height 22
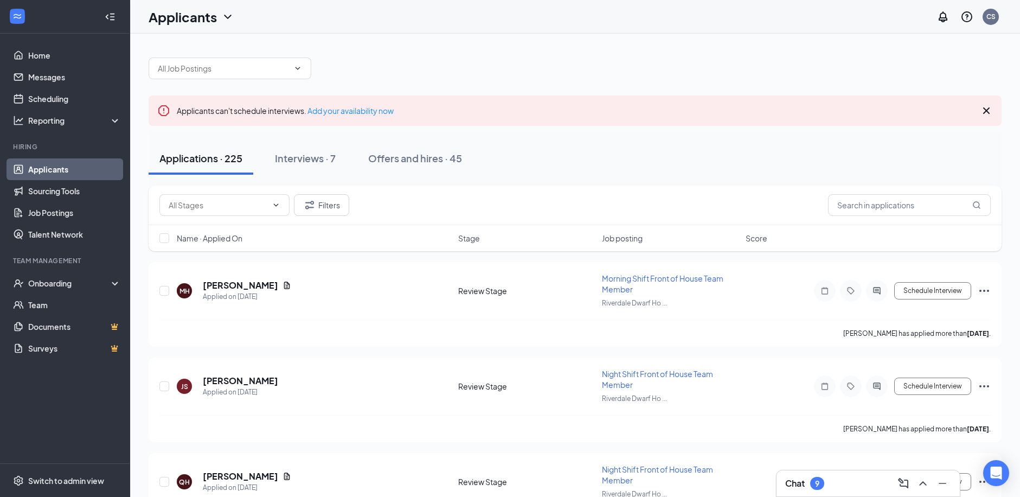
click at [105, 21] on icon "Collapse" at bounding box center [110, 16] width 11 height 11
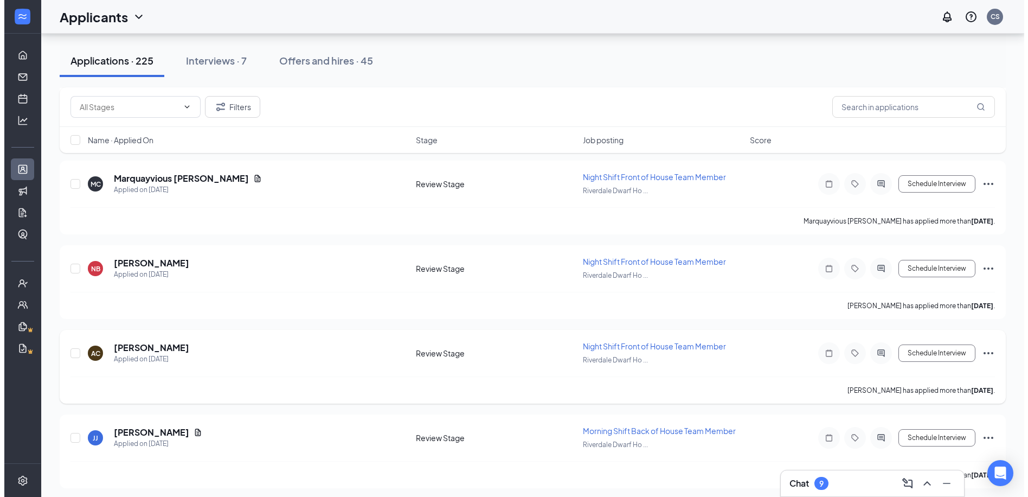
scroll to position [759, 0]
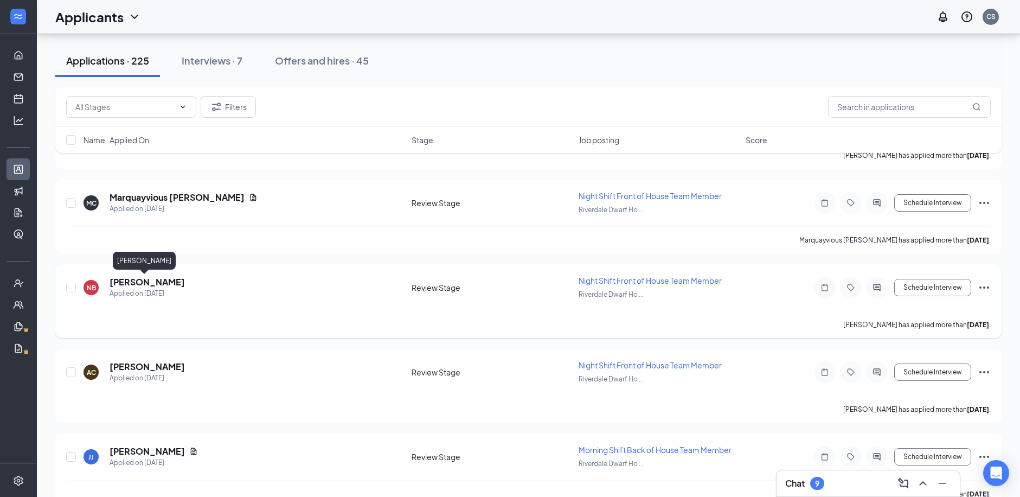
click at [130, 281] on h5 "Nicole Bailey" at bounding box center [147, 282] width 75 height 12
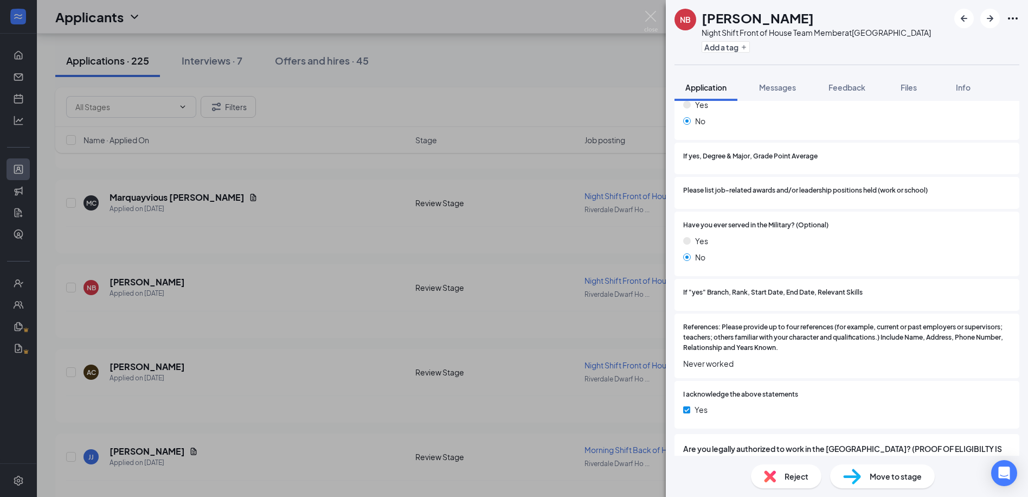
scroll to position [1183, 0]
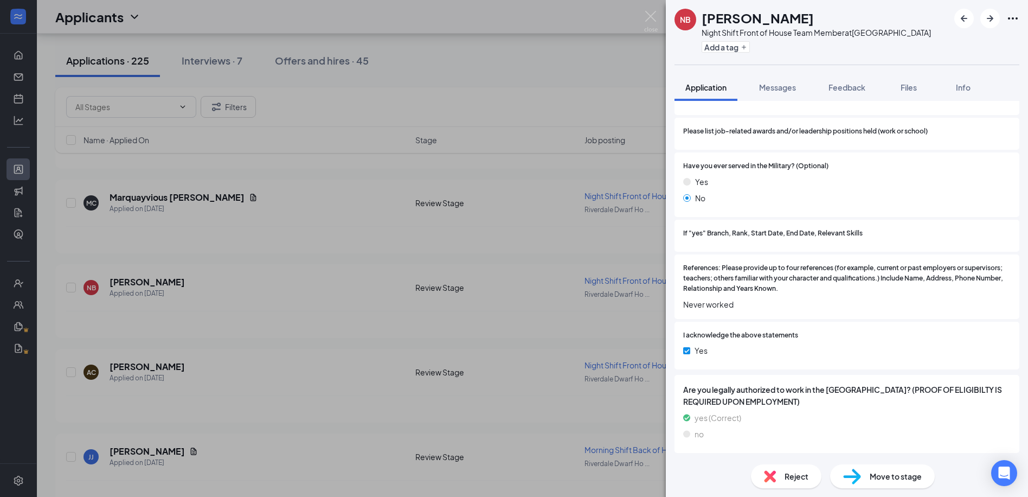
click at [883, 475] on span "Move to stage" at bounding box center [896, 476] width 52 height 12
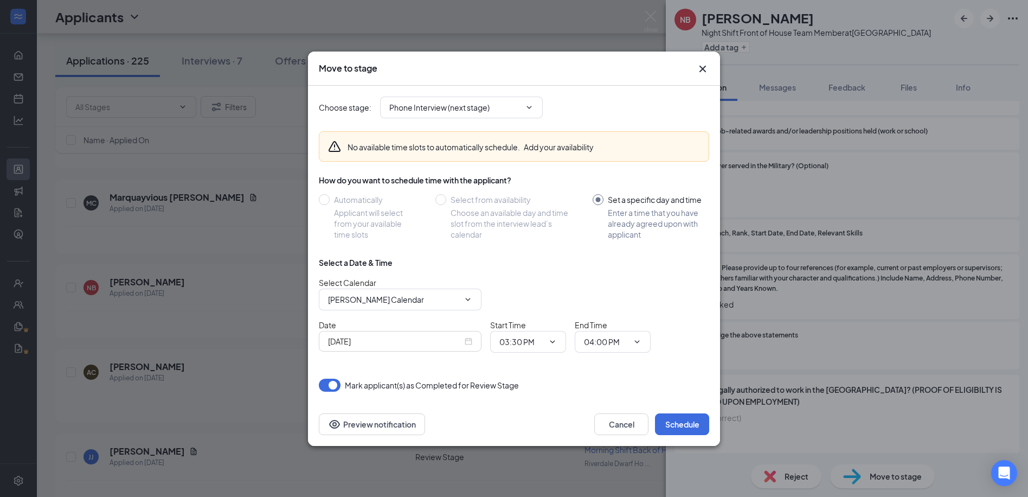
click at [474, 137] on div "No available time slots to automatically schedule. Add your availability" at bounding box center [514, 146] width 390 height 30
click at [482, 118] on span "Phone Interview (next stage)" at bounding box center [461, 108] width 163 height 22
click at [476, 114] on span "Phone Interview (next stage)" at bounding box center [461, 108] width 163 height 22
click at [530, 110] on icon "ChevronDown" at bounding box center [529, 107] width 9 height 9
click at [529, 109] on icon "ChevronDown" at bounding box center [529, 107] width 9 height 9
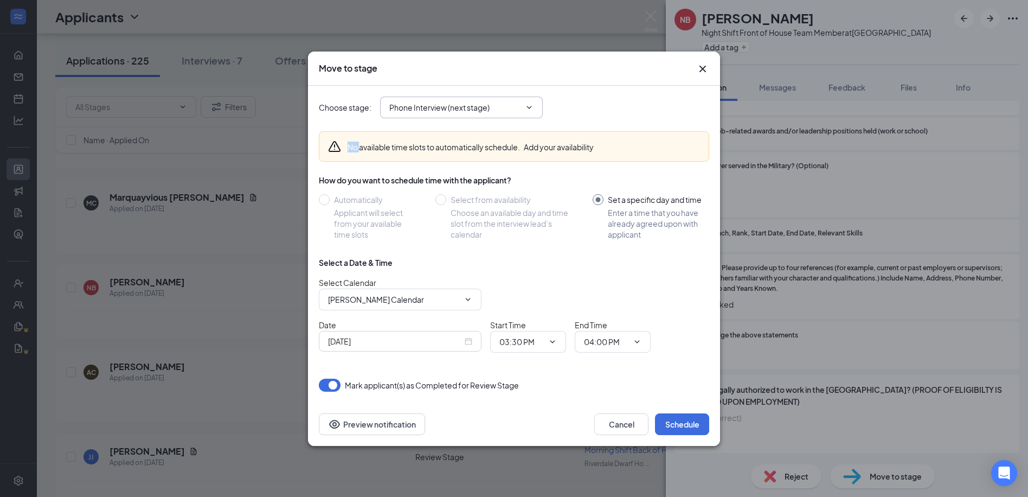
click at [529, 109] on icon "ChevronDown" at bounding box center [529, 107] width 9 height 9
click at [515, 107] on input "Phone Interview (next stage)" at bounding box center [454, 107] width 131 height 12
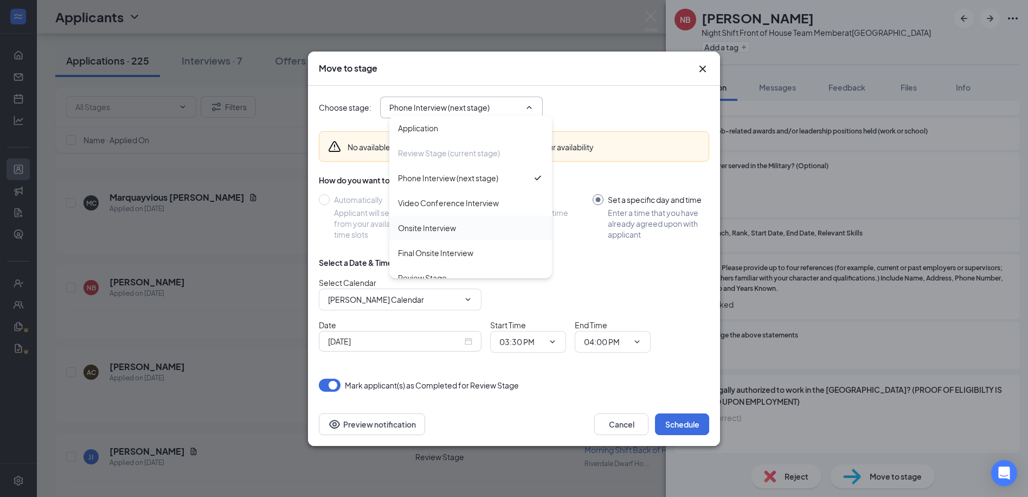
click at [458, 226] on div "Onsite Interview" at bounding box center [470, 228] width 145 height 12
type input "Onsite Interview"
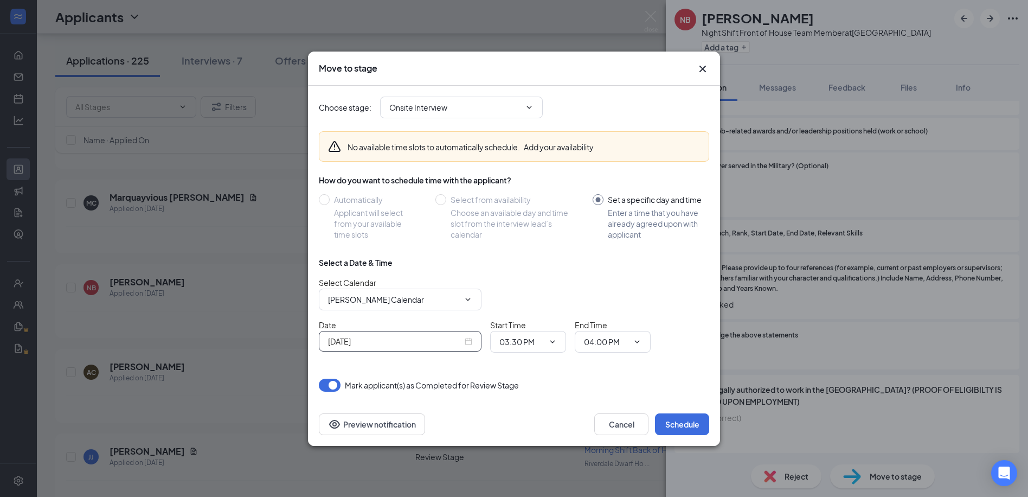
click at [471, 350] on div "Sep 15, 2025" at bounding box center [400, 341] width 163 height 21
click at [466, 339] on div "Sep 15, 2025" at bounding box center [400, 341] width 144 height 12
click at [361, 266] on div "15" at bounding box center [354, 266] width 13 height 13
click at [369, 260] on div "Select a Date & Time" at bounding box center [356, 262] width 74 height 11
click at [391, 338] on input "Sep 15, 2025" at bounding box center [395, 341] width 134 height 12
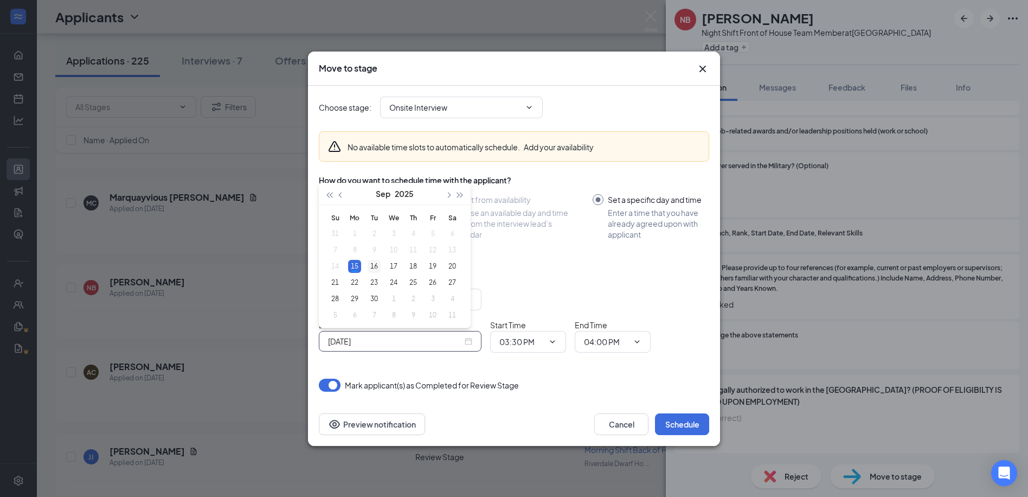
type input "Sep 16, 2025"
click at [378, 262] on div "16" at bounding box center [374, 266] width 13 height 13
click at [529, 345] on input "03:30 PM" at bounding box center [521, 342] width 44 height 12
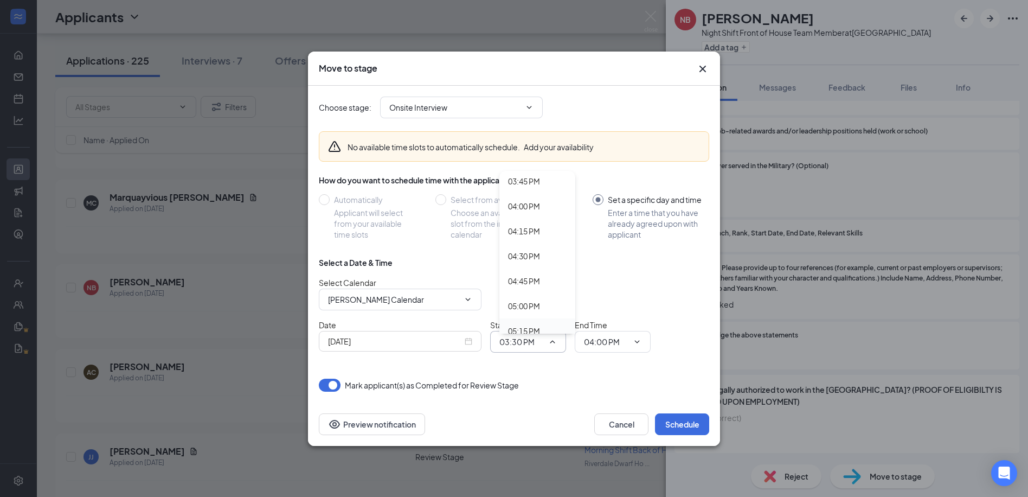
scroll to position [1572, 0]
click at [516, 249] on div "04:30 PM" at bounding box center [537, 257] width 76 height 25
type input "04:30 PM"
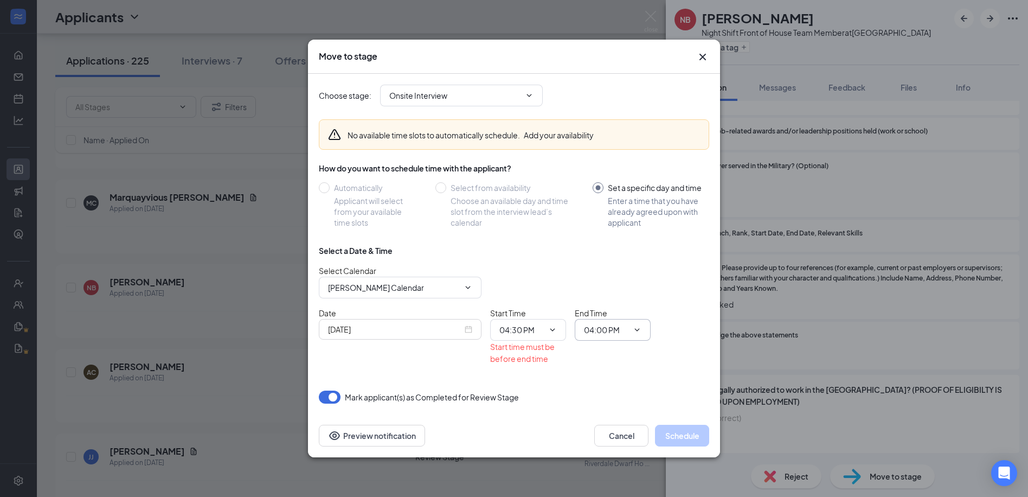
click at [595, 323] on span "04:00 PM" at bounding box center [613, 330] width 76 height 22
click at [610, 325] on input "04:00 PM" at bounding box center [606, 330] width 44 height 12
click at [602, 288] on div "05:00 PM" at bounding box center [622, 294] width 76 height 25
type input "05:00 PM"
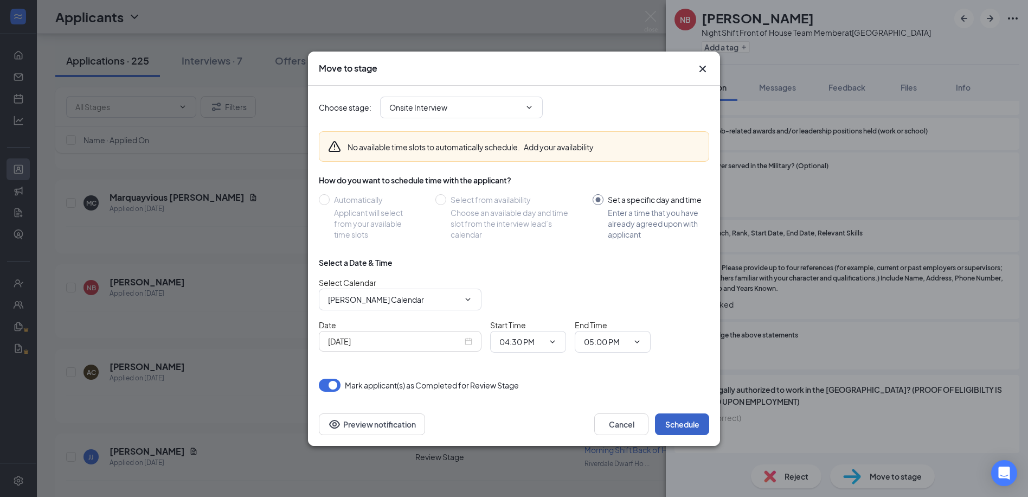
click at [692, 420] on button "Schedule" at bounding box center [682, 424] width 54 height 22
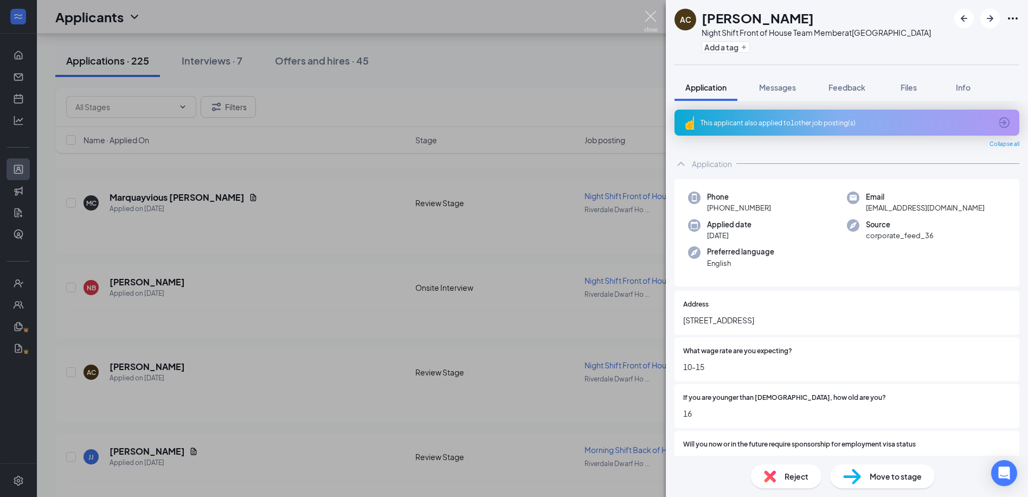
click at [653, 18] on img at bounding box center [651, 21] width 14 height 21
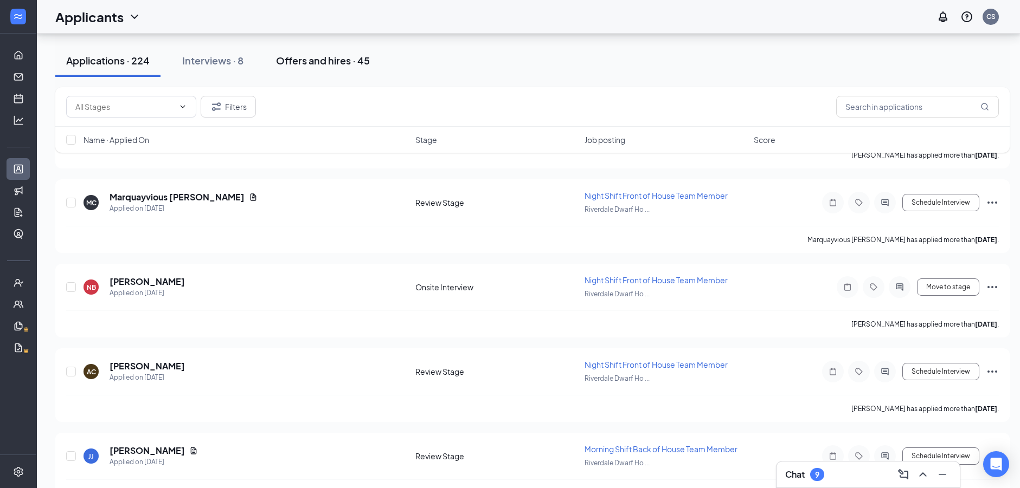
click at [312, 55] on div "Offers and hires · 45" at bounding box center [323, 61] width 94 height 14
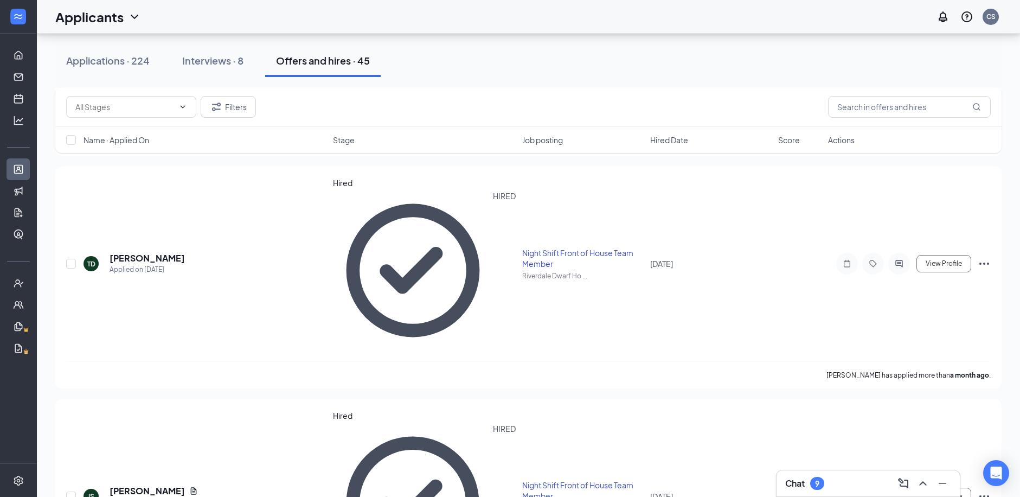
scroll to position [1355, 0]
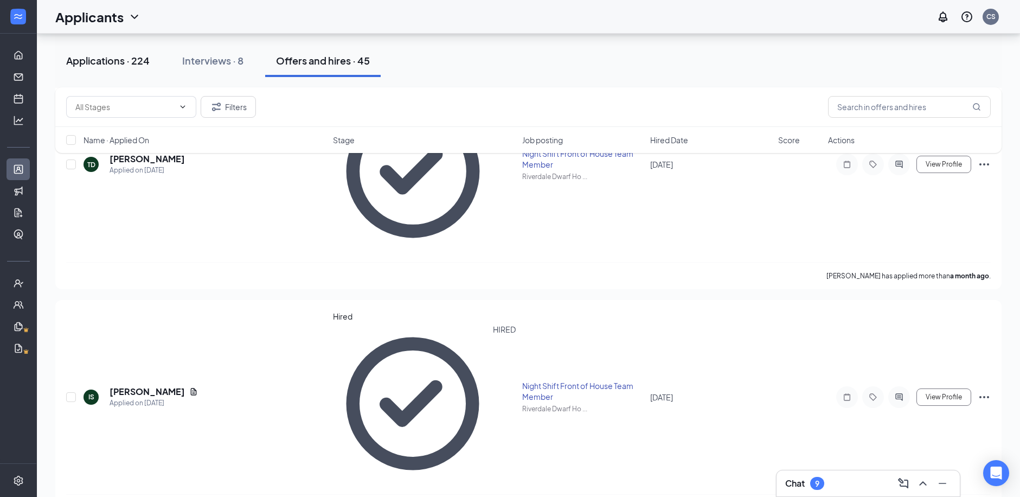
click at [131, 64] on div "Applications · 224" at bounding box center [107, 61] width 83 height 14
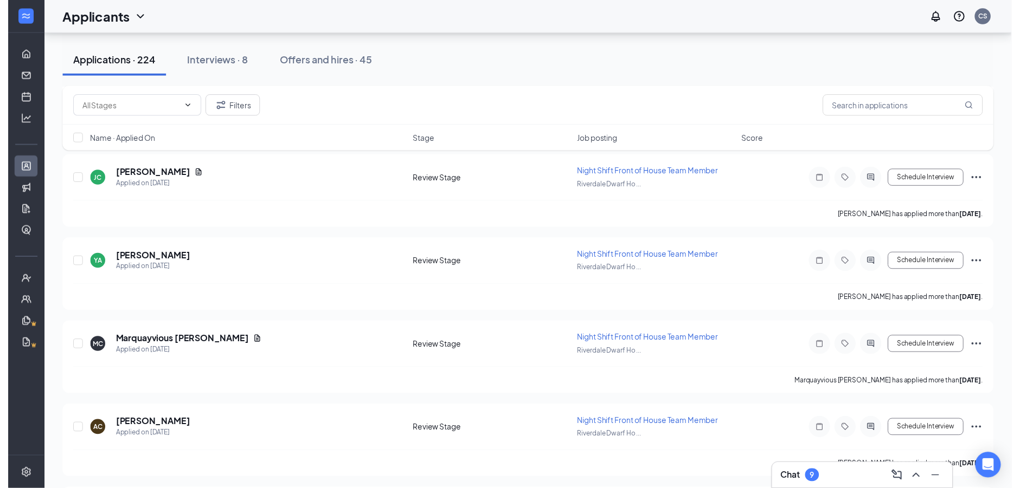
scroll to position [613, 0]
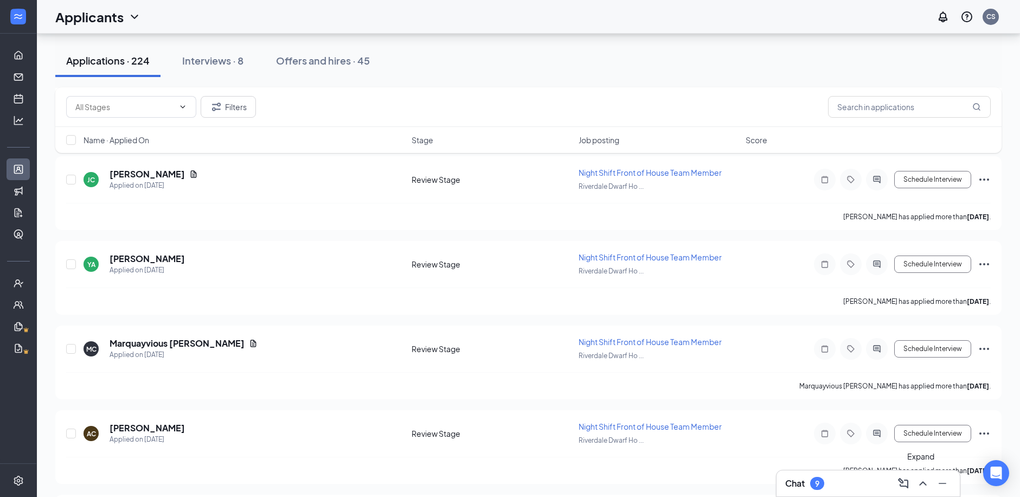
click at [919, 488] on icon "ChevronUp" at bounding box center [922, 483] width 13 height 13
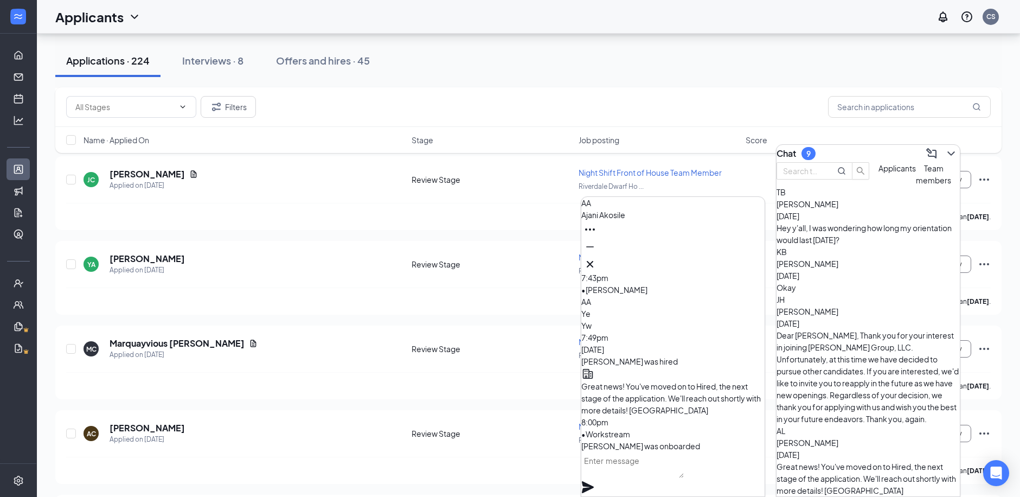
click at [946, 158] on div "Chat 9" at bounding box center [867, 153] width 183 height 17
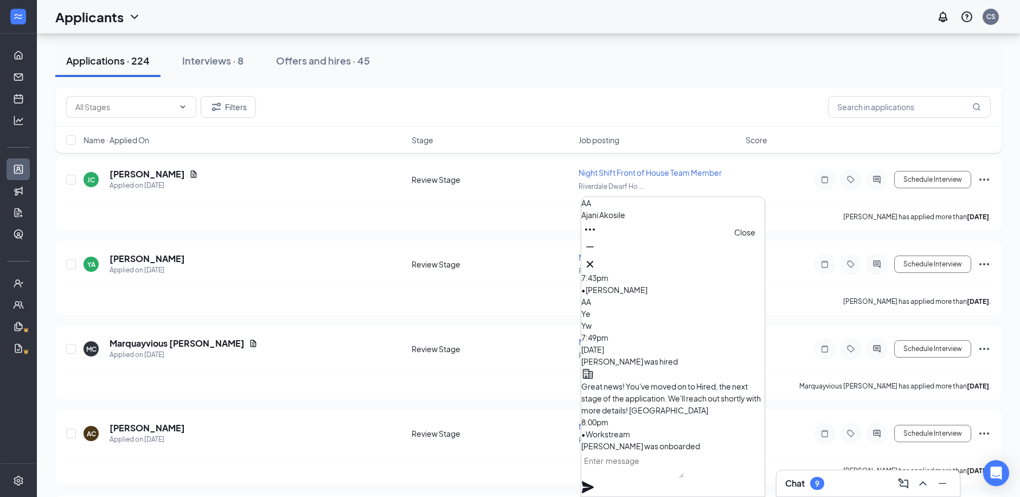
click at [739, 255] on div at bounding box center [672, 263] width 183 height 17
click at [596, 265] on icon "Cross" at bounding box center [589, 264] width 13 height 13
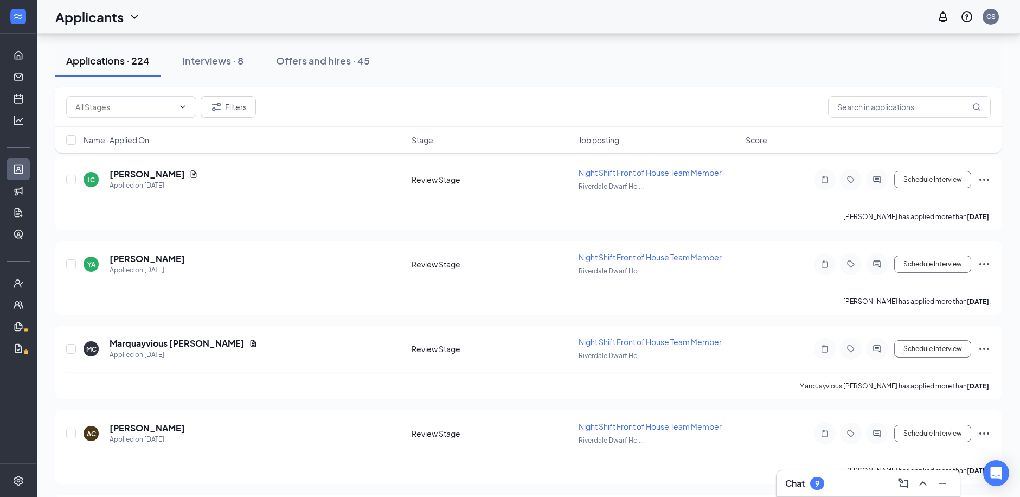
click at [17, 3] on div at bounding box center [18, 17] width 36 height 34
click at [17, 11] on div at bounding box center [18, 16] width 11 height 11
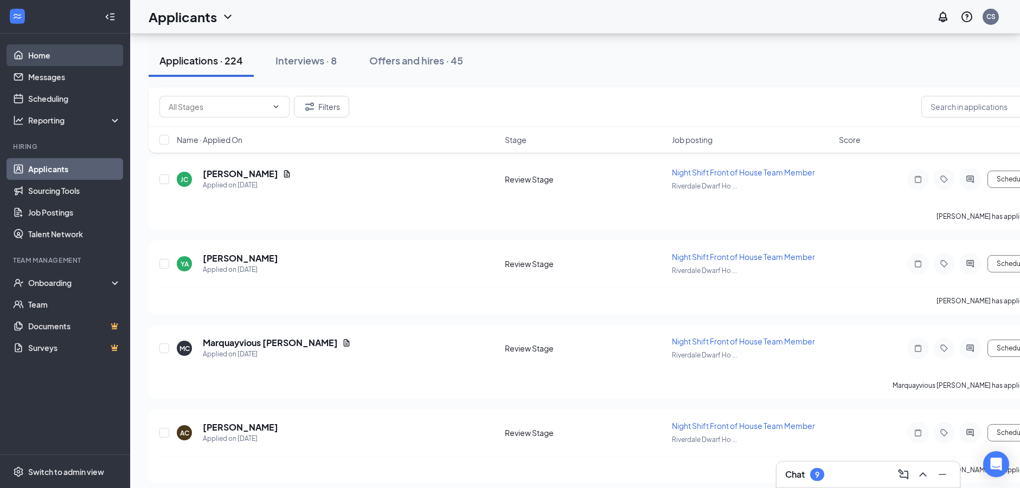
click at [56, 57] on link "Home" at bounding box center [74, 55] width 93 height 22
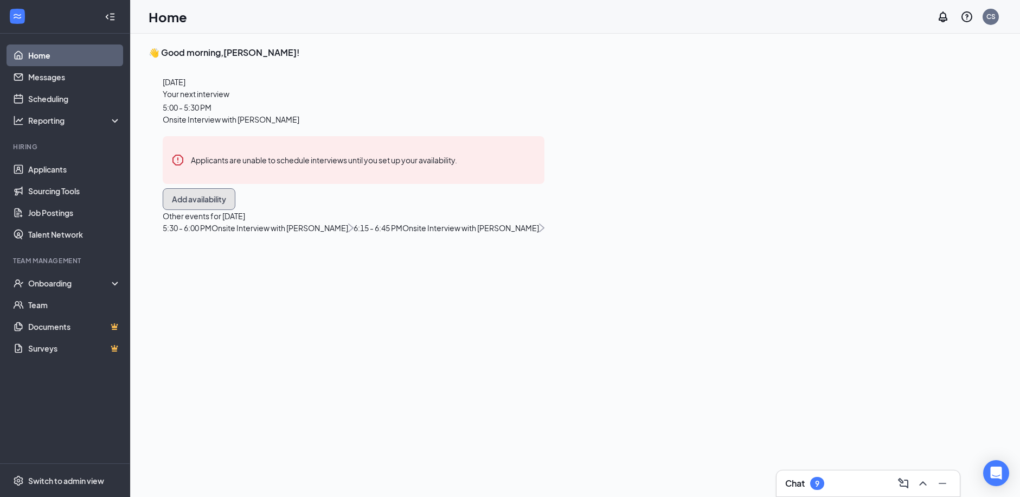
click at [235, 210] on button "Add availability" at bounding box center [199, 199] width 73 height 22
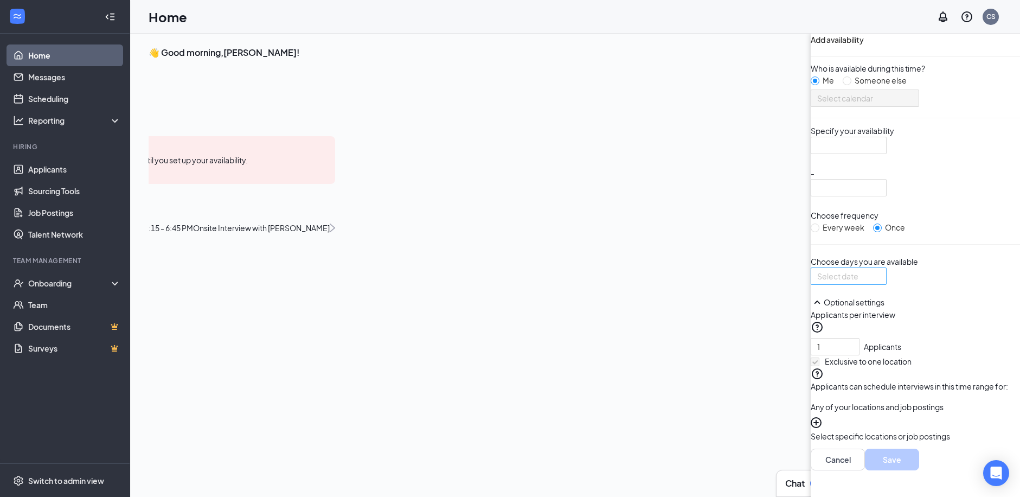
click at [817, 274] on div at bounding box center [848, 276] width 63 height 12
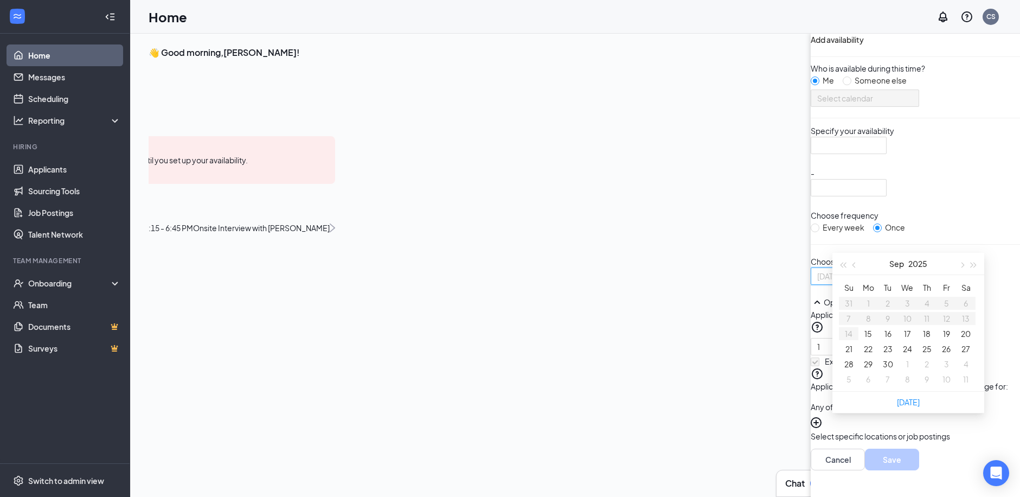
type input "2025-09-26"
type input "2025-09-20"
type input "2025-09-21"
type input "2025-09-27"
type input "2025-10-05"
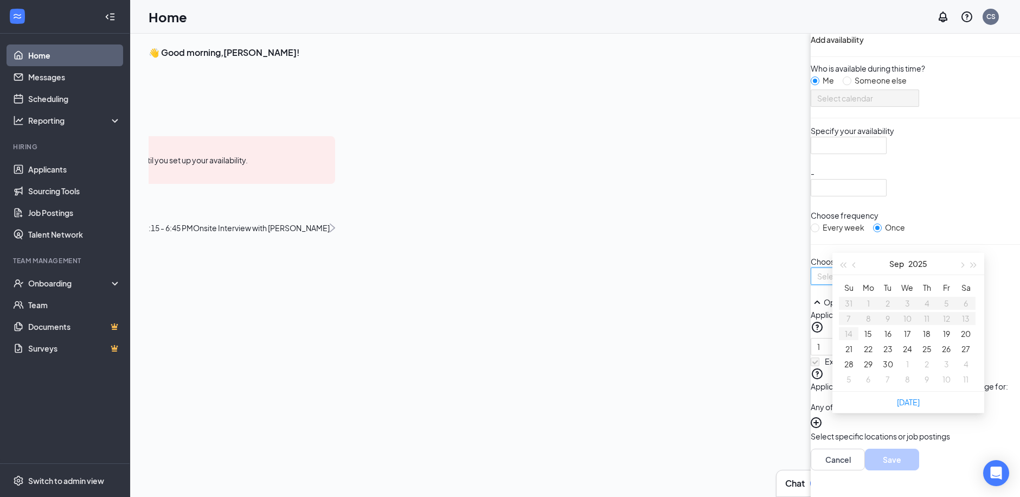
click at [558, 251] on div at bounding box center [558, 155] width 0 height 192
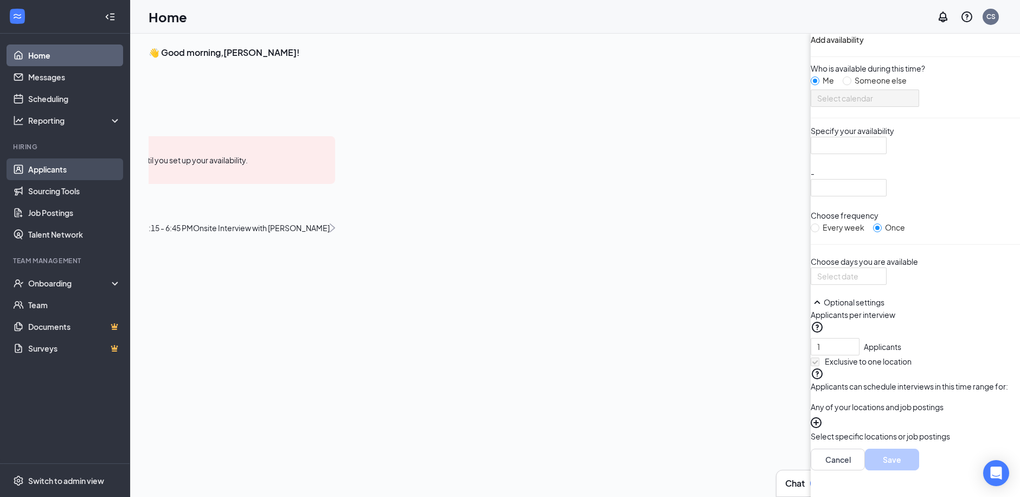
click at [59, 167] on link "Applicants" at bounding box center [74, 169] width 93 height 22
